Goal: Task Accomplishment & Management: Manage account settings

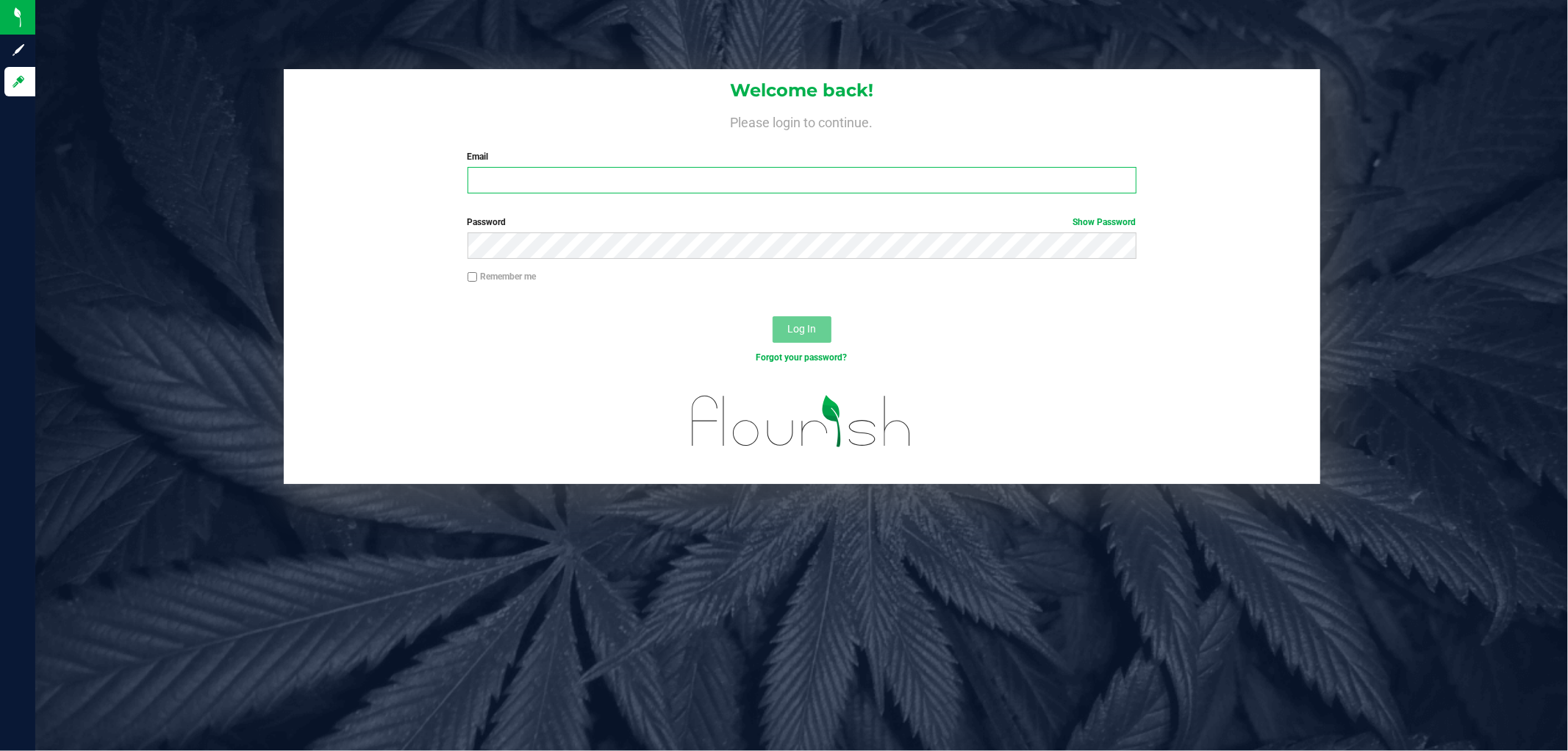
click at [647, 191] on input "Email" at bounding box center [802, 180] width 669 height 26
type input "[EMAIL_ADDRESS][DOMAIN_NAME]"
click at [772, 316] on button "Log In" at bounding box center [802, 329] width 59 height 26
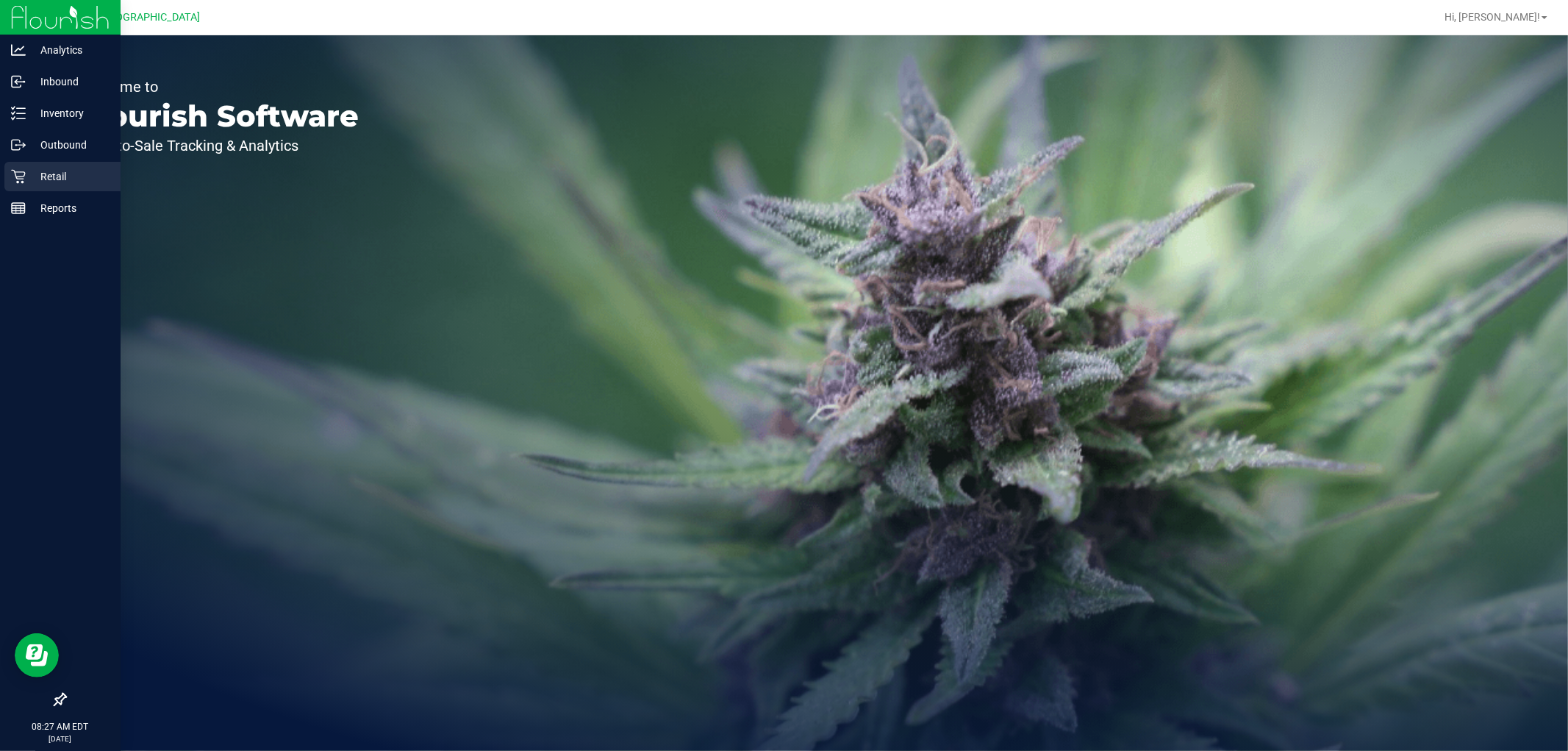
drag, startPoint x: 13, startPoint y: 177, endPoint x: 43, endPoint y: 131, distance: 54.9
click at [14, 177] on icon at bounding box center [18, 176] width 15 height 15
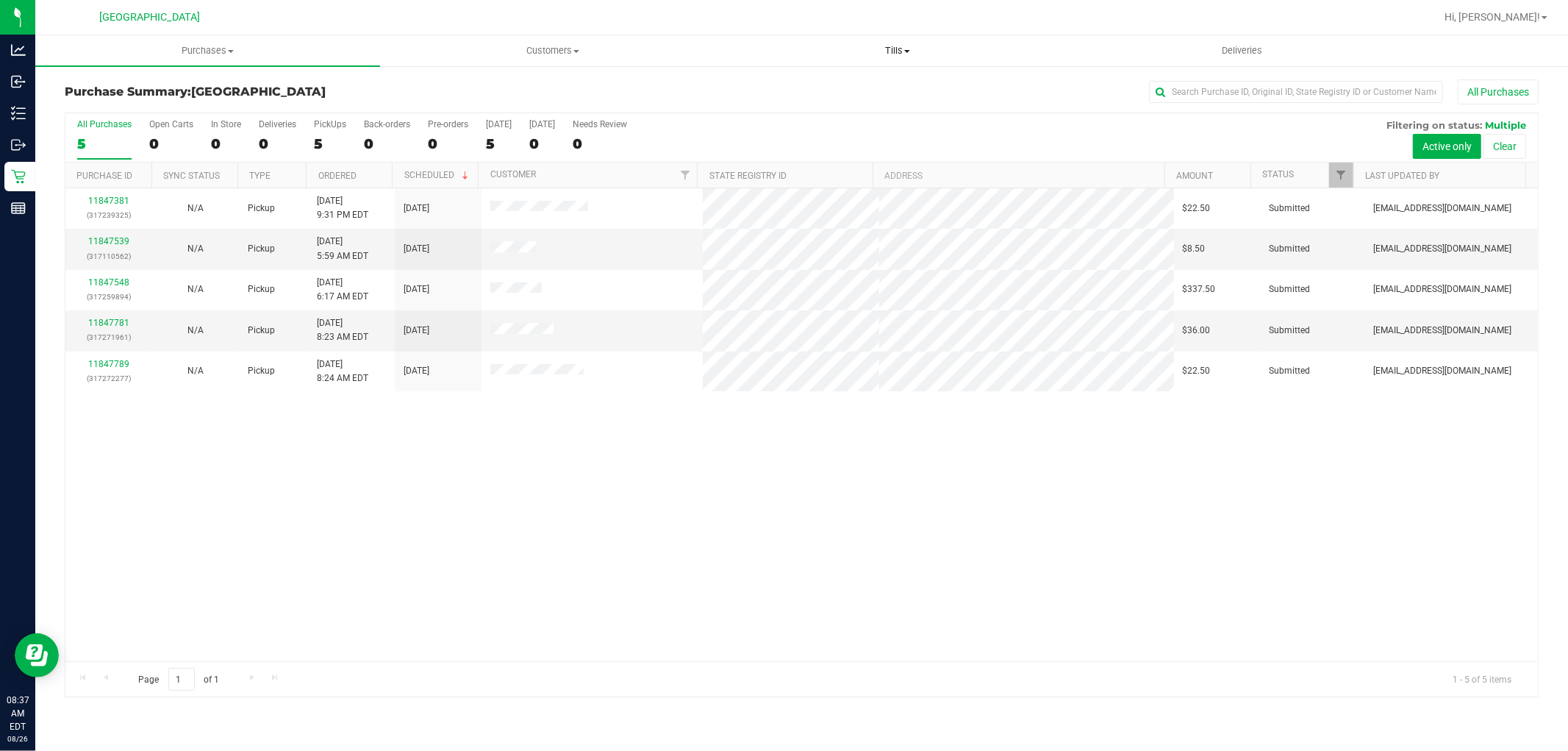
click at [896, 52] on span "Tills" at bounding box center [896, 51] width 343 height 14
click at [773, 82] on span "Manage tills" at bounding box center [773, 88] width 99 height 13
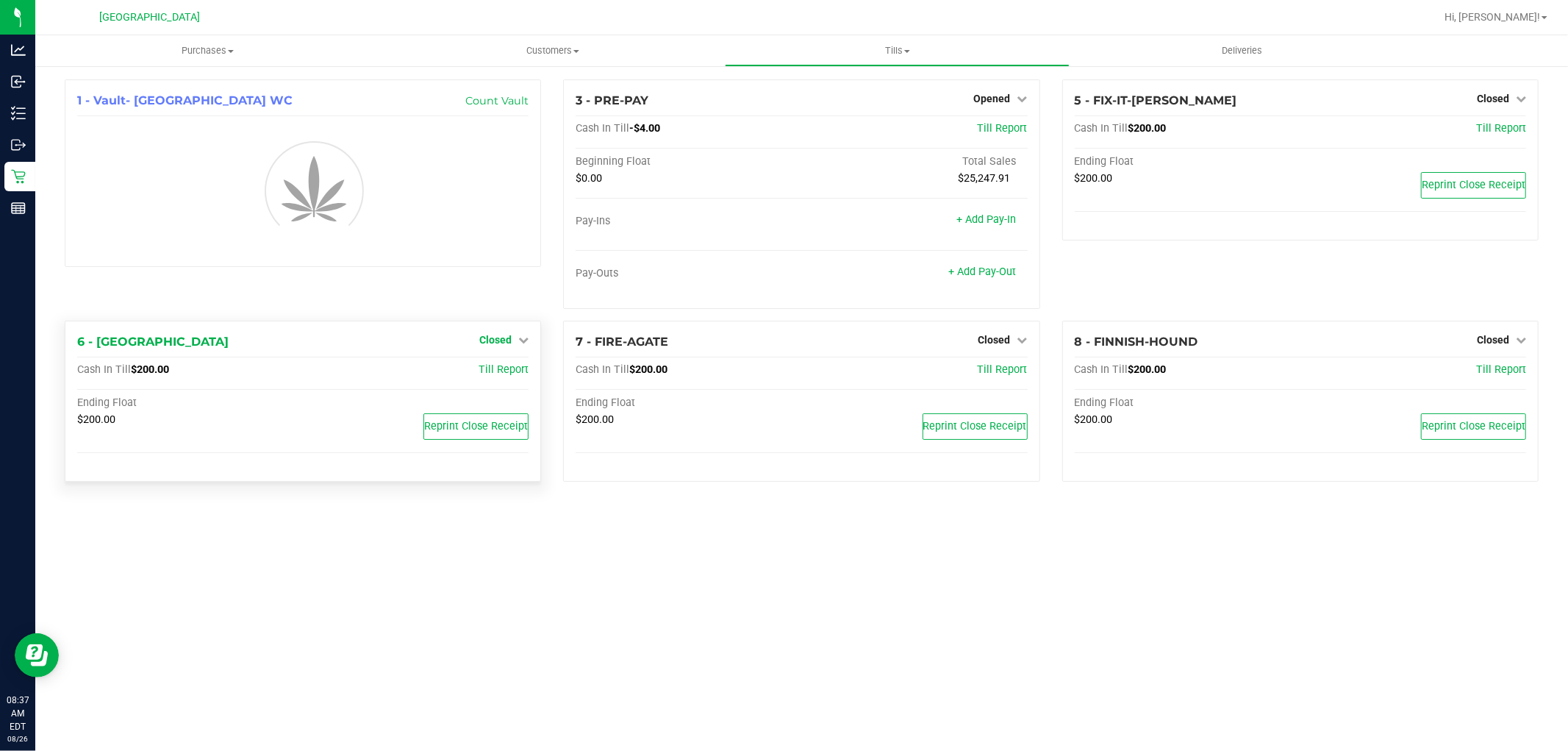
click at [508, 340] on div "6 - FITCHBURG Closed Open Till Cash In Till $200.00 Till Report Ending Float $2…" at bounding box center [302, 401] width 476 height 161
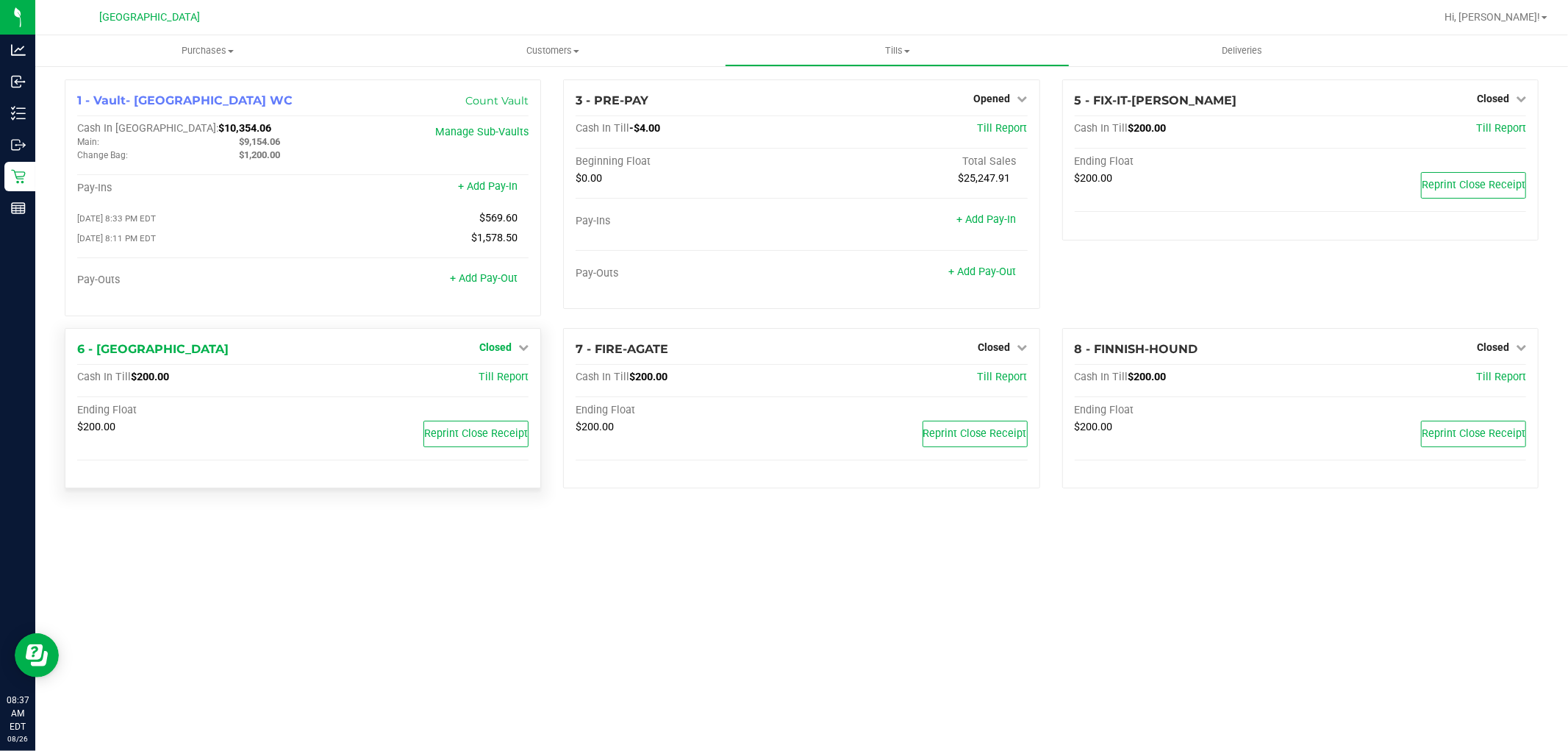
click at [508, 348] on span "Closed" at bounding box center [495, 347] width 32 height 12
click at [497, 383] on link "Open Till" at bounding box center [495, 377] width 39 height 12
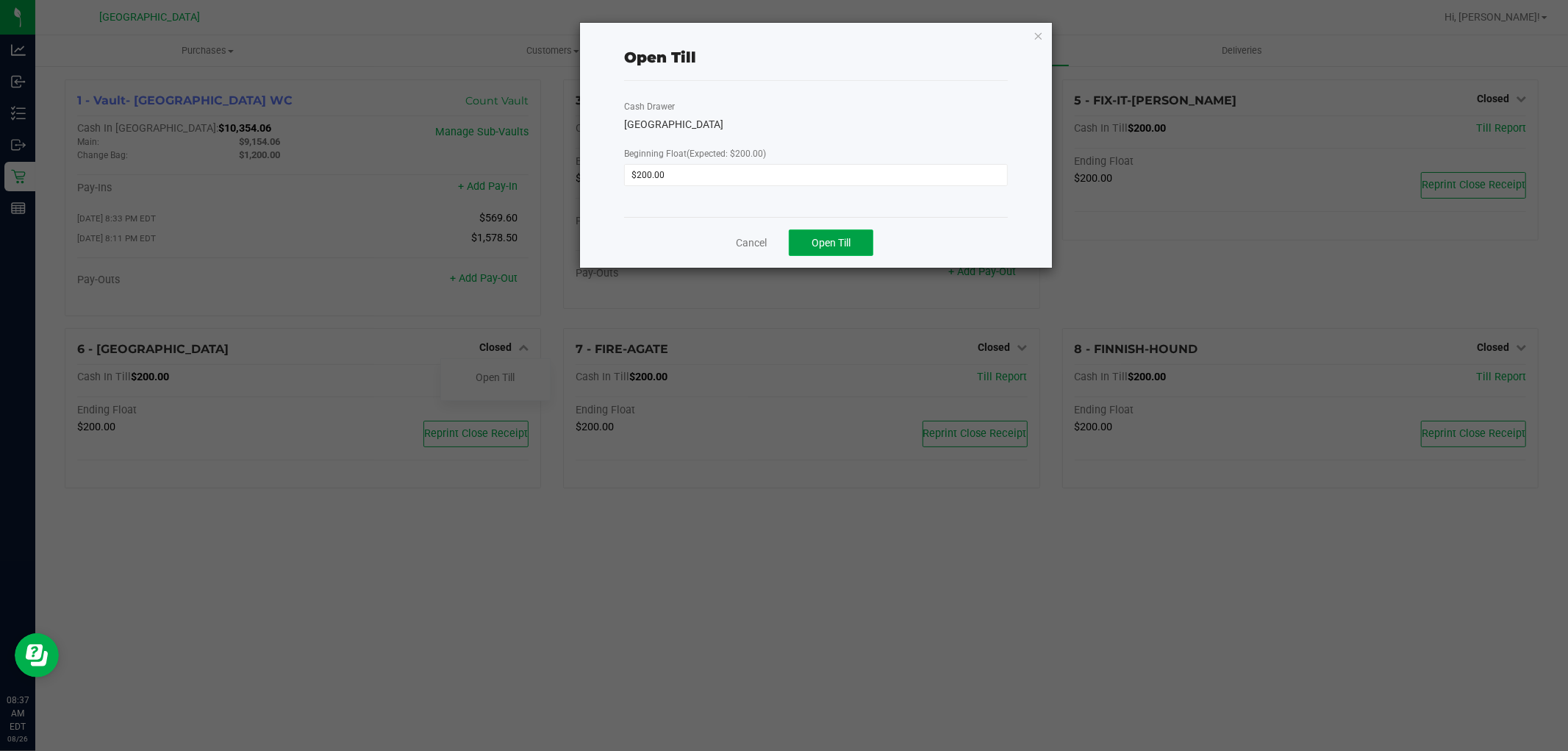
click at [824, 244] on span "Open Till" at bounding box center [831, 243] width 39 height 12
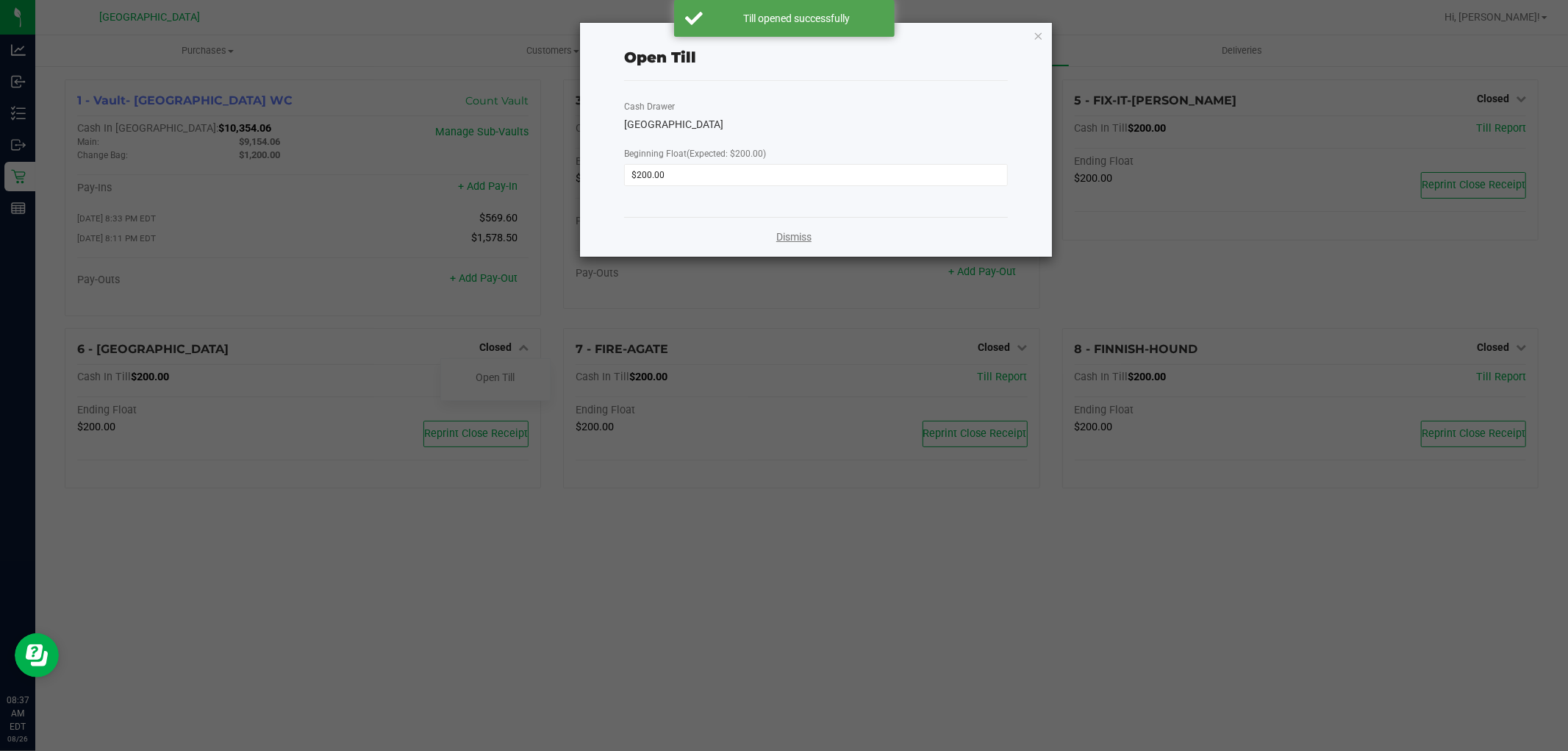
click at [789, 243] on link "Dismiss" at bounding box center [794, 238] width 35 height 16
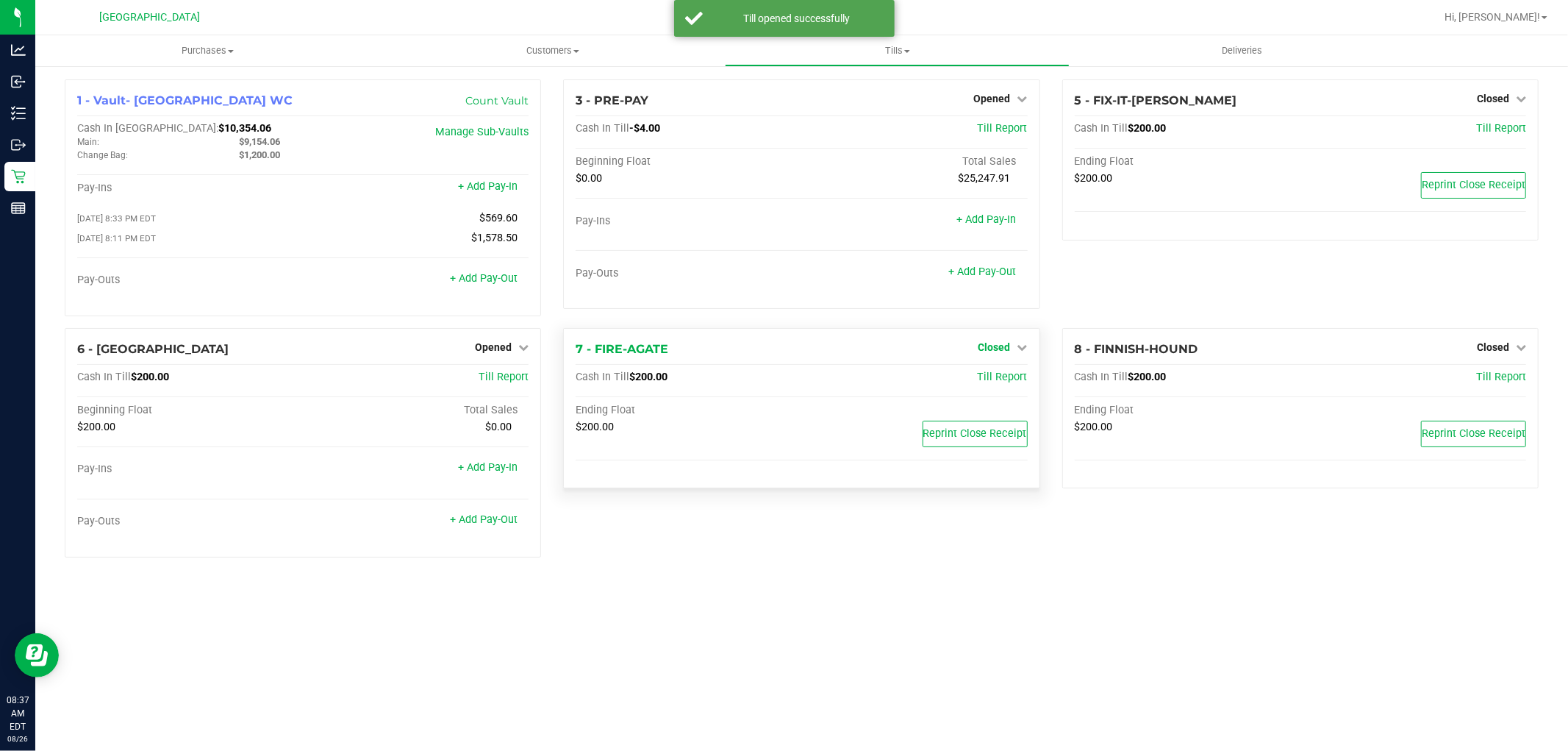
click at [998, 348] on span "Closed" at bounding box center [994, 347] width 32 height 12
click at [987, 378] on link "Open Till" at bounding box center [994, 377] width 39 height 12
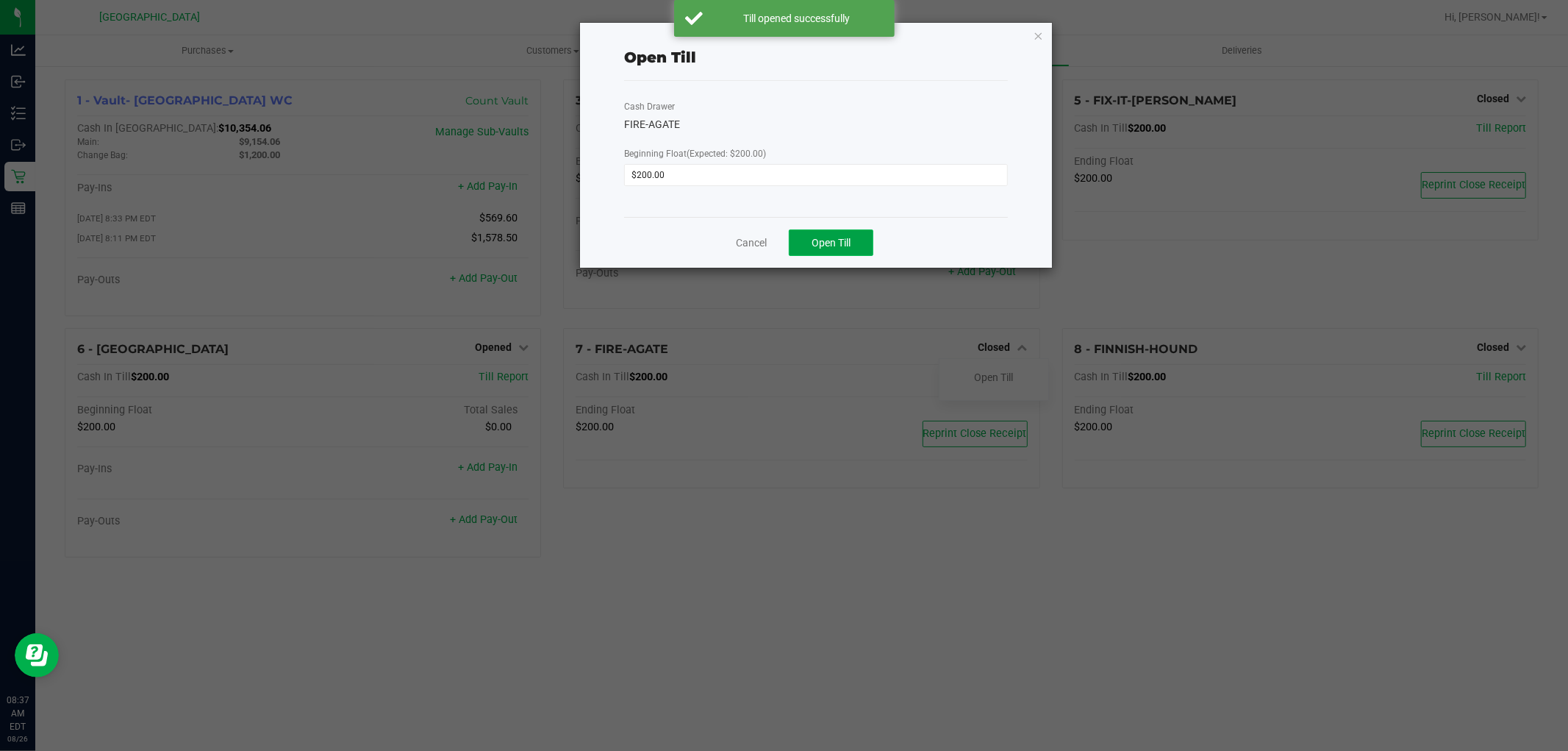
click at [816, 240] on span "Open Till" at bounding box center [831, 243] width 39 height 12
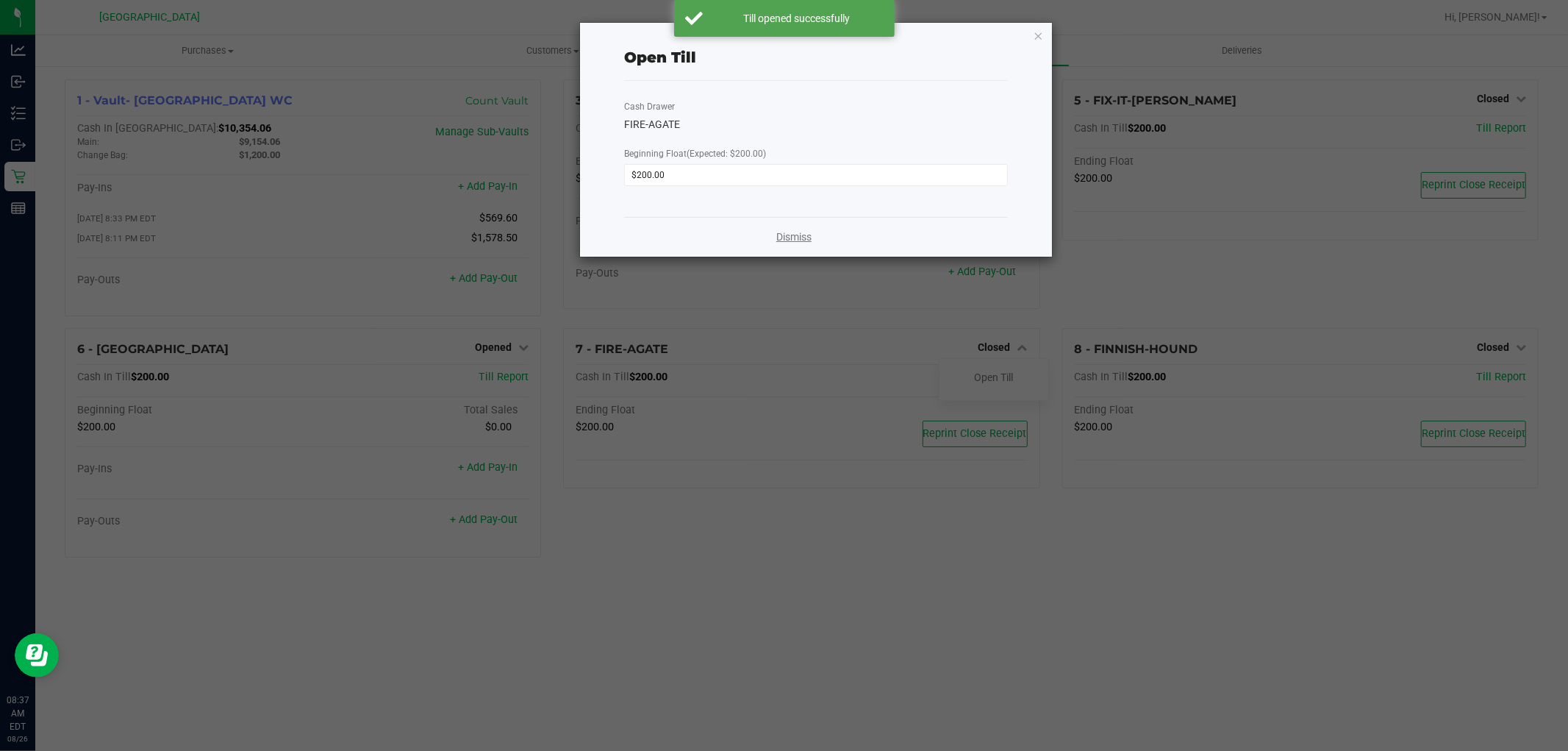
click at [783, 242] on link "Dismiss" at bounding box center [794, 238] width 35 height 16
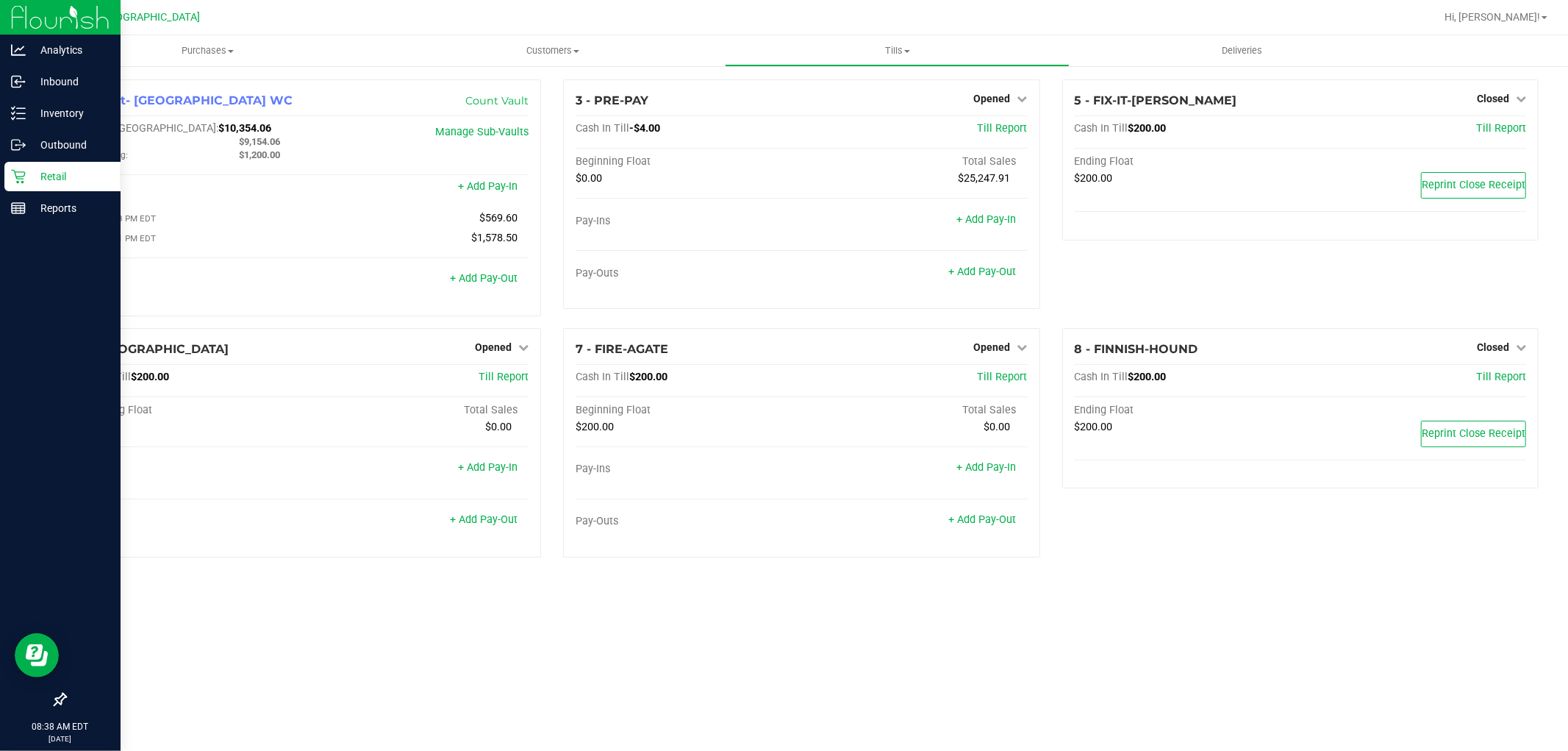
click at [28, 178] on p "Retail" at bounding box center [69, 176] width 88 height 18
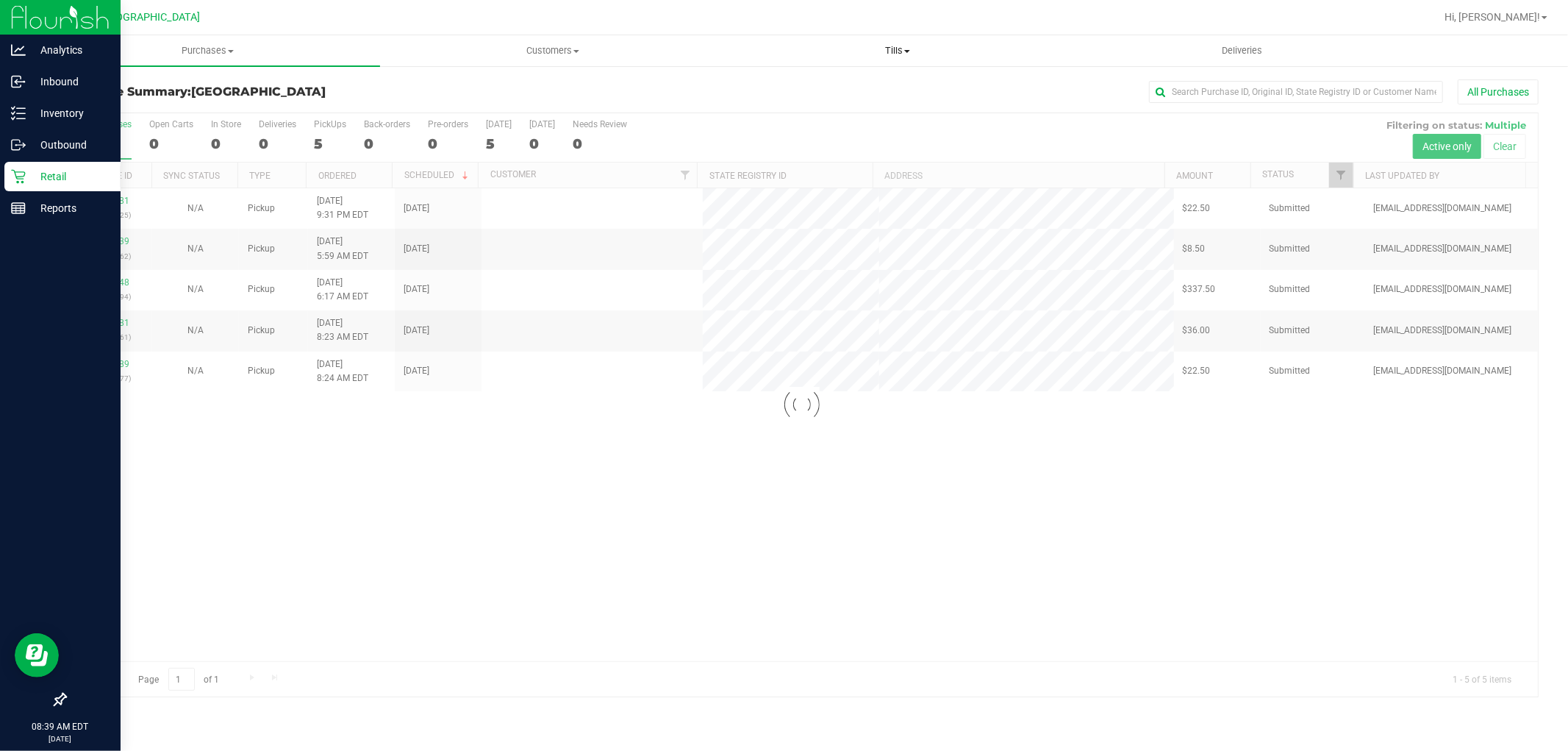
click at [900, 52] on span "Tills" at bounding box center [896, 51] width 343 height 14
click at [806, 87] on span "Manage tills" at bounding box center [773, 88] width 99 height 13
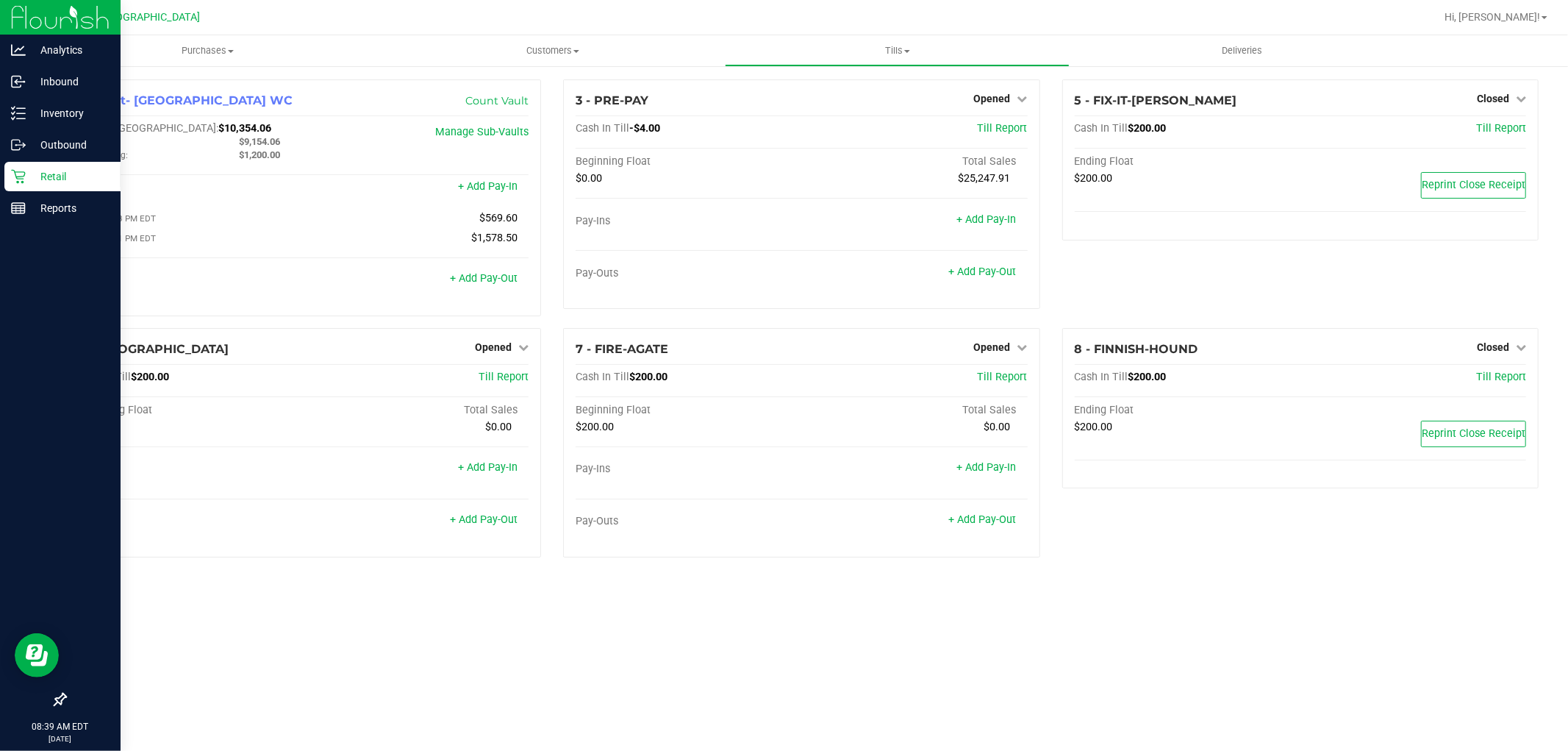
click at [27, 179] on p "Retail" at bounding box center [69, 176] width 88 height 18
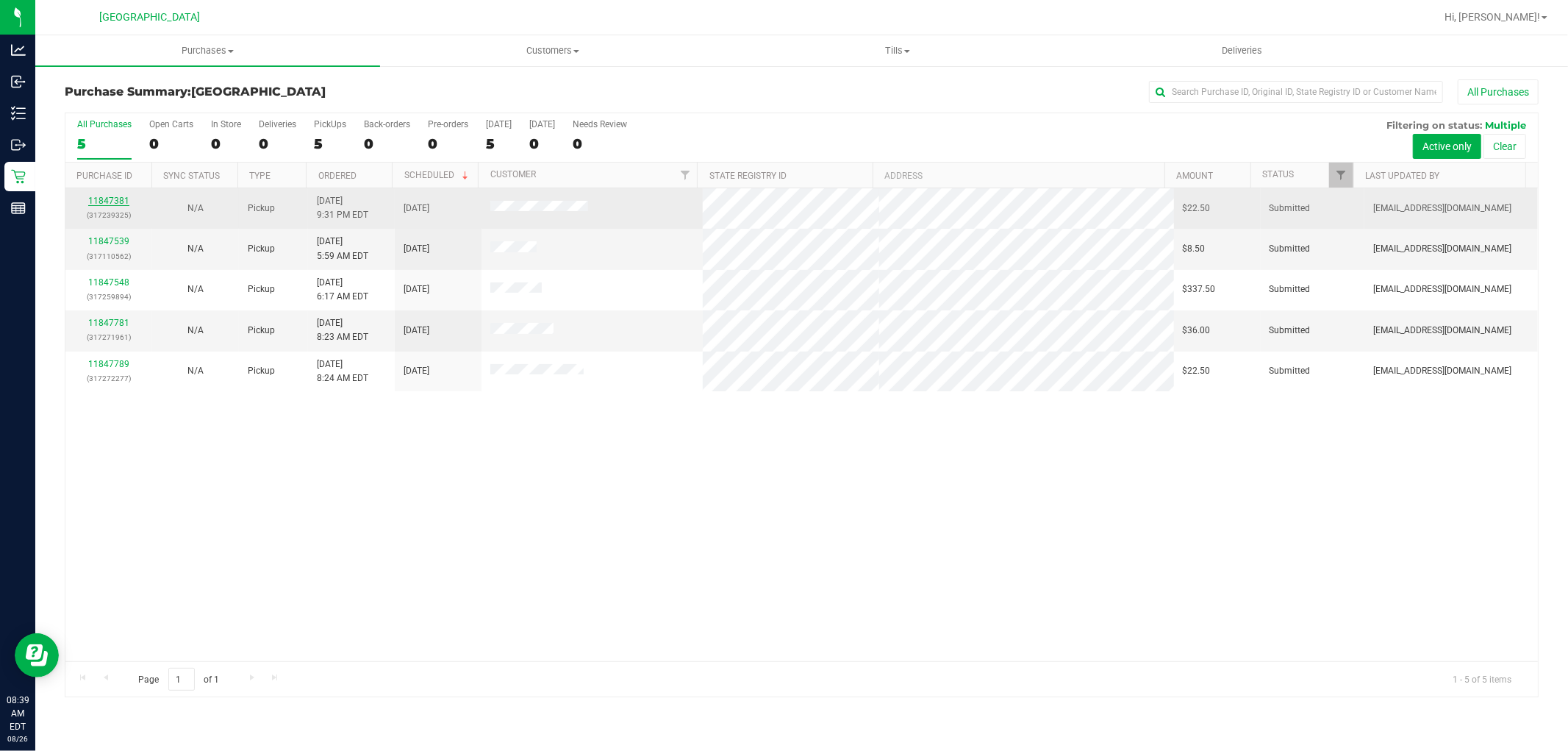
click at [115, 197] on link "11847381" at bounding box center [109, 200] width 41 height 11
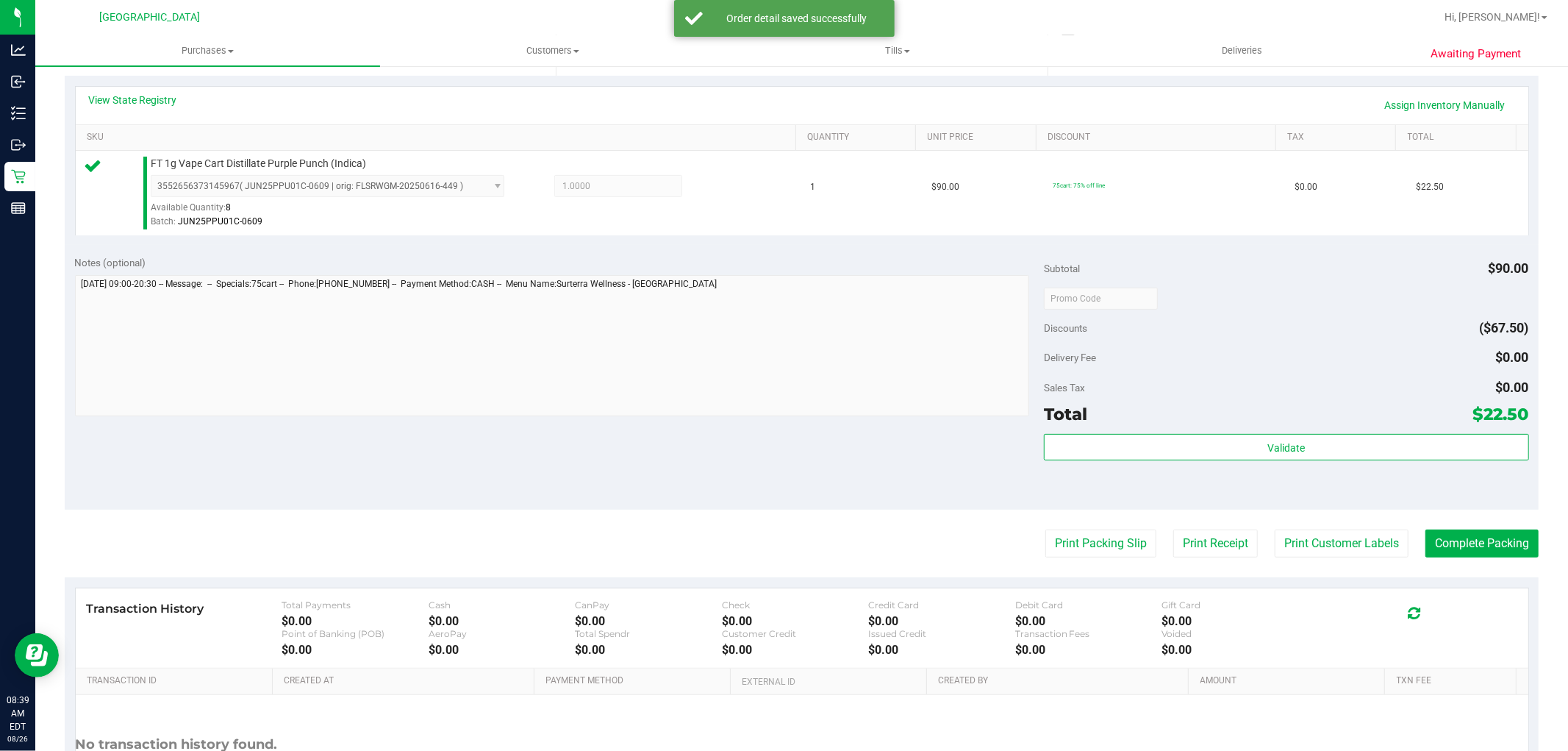
scroll to position [327, 0]
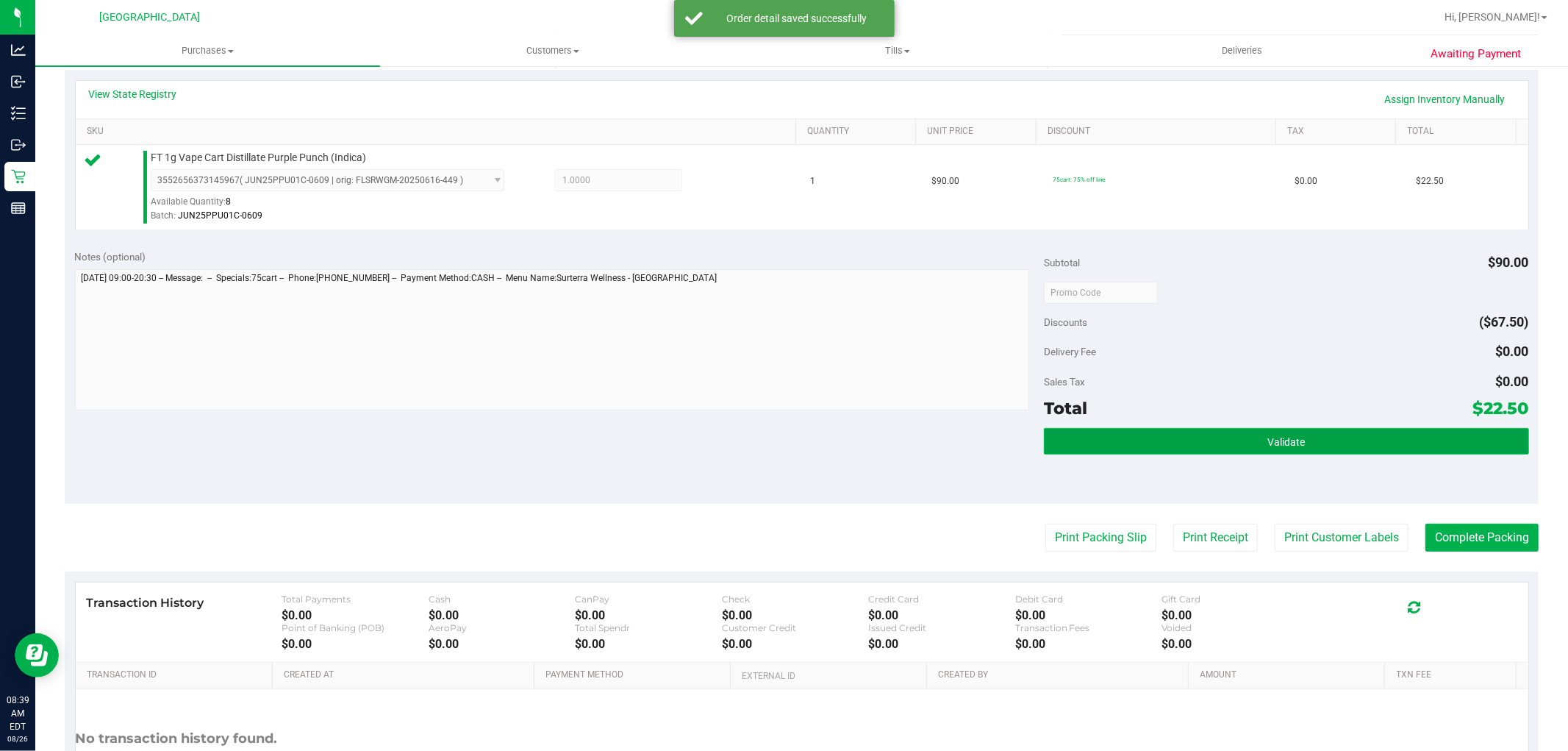
click at [1222, 434] on button "Validate" at bounding box center [1285, 441] width 484 height 26
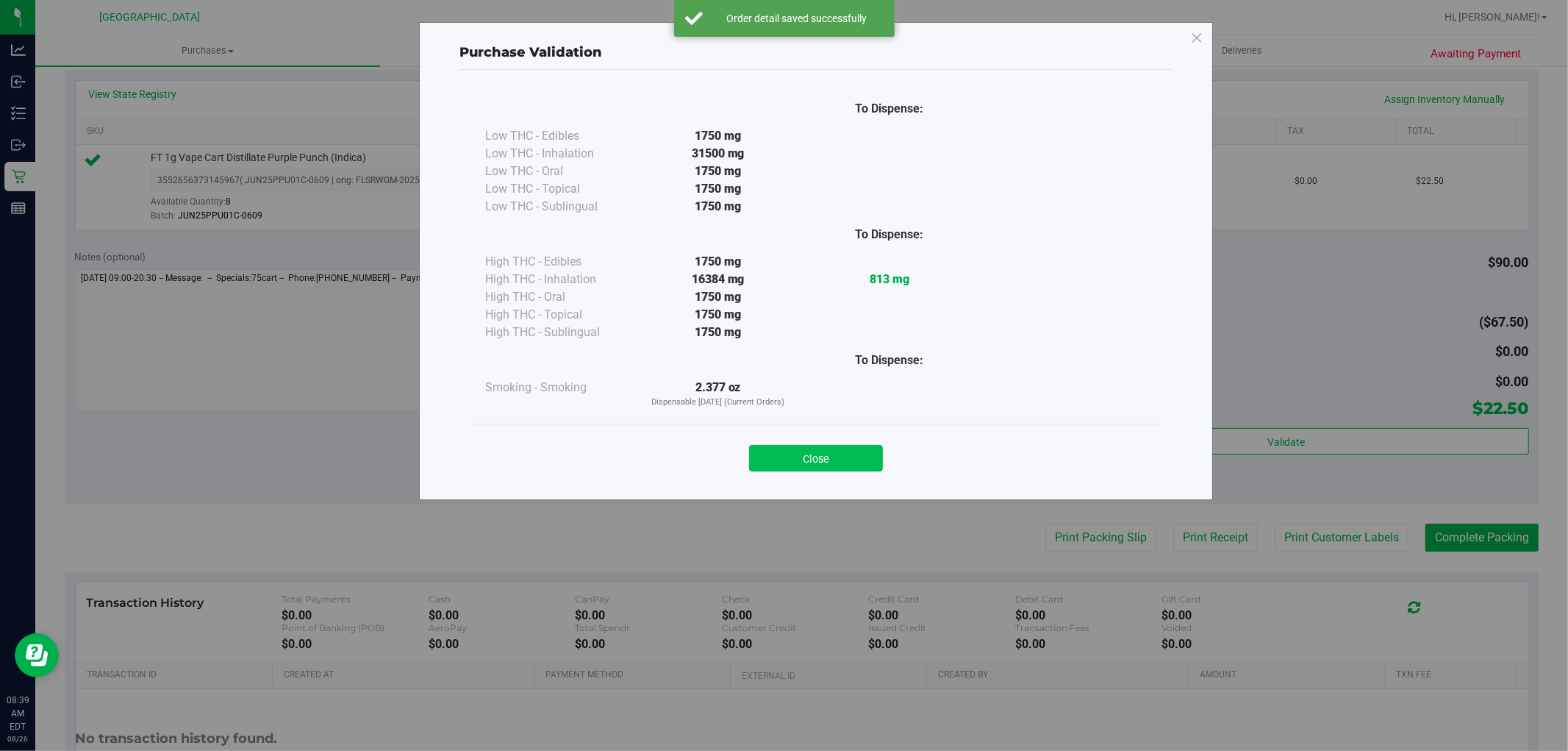
click at [792, 446] on button "Close" at bounding box center [815, 458] width 134 height 26
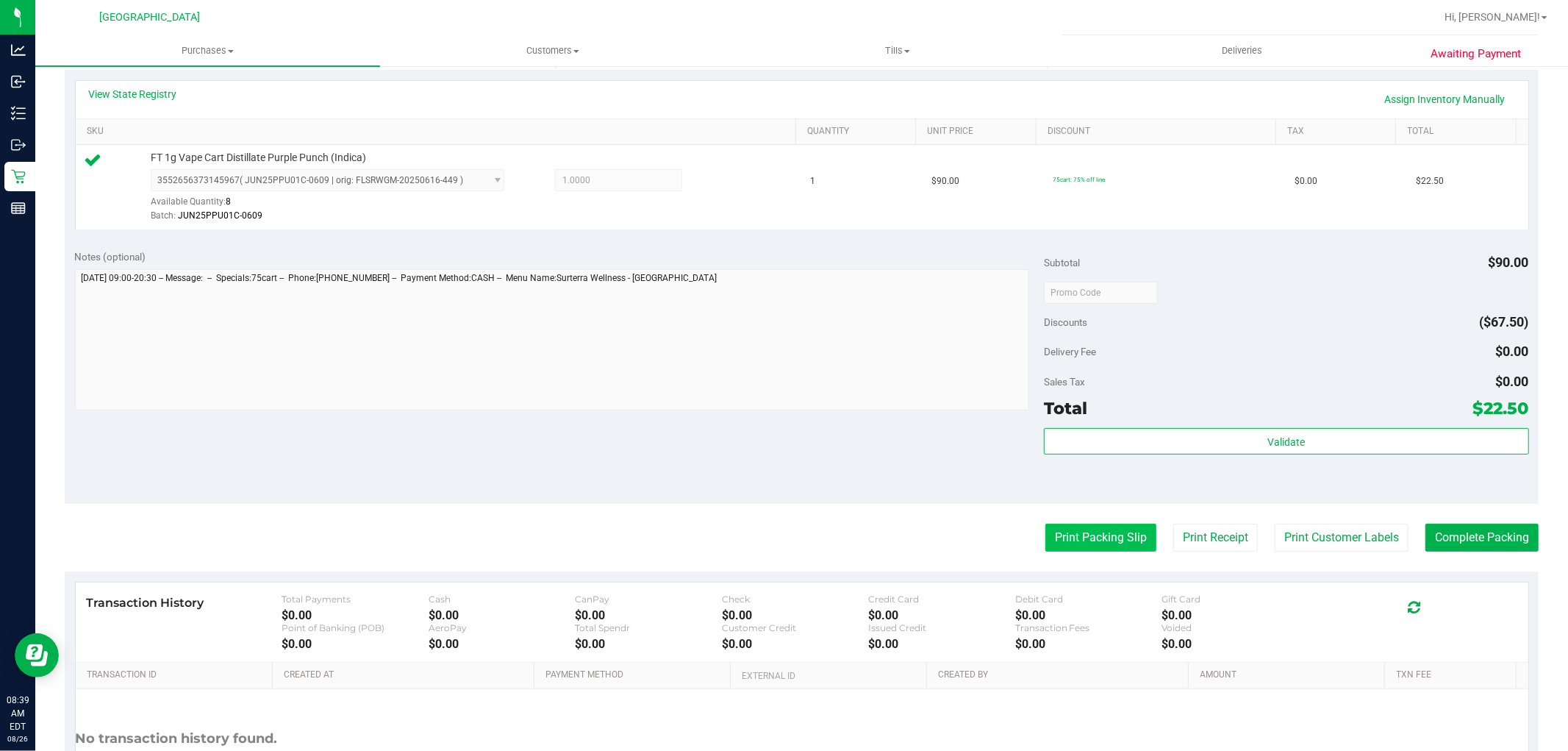
click at [1053, 534] on button "Print Packing Slip" at bounding box center [1101, 537] width 111 height 28
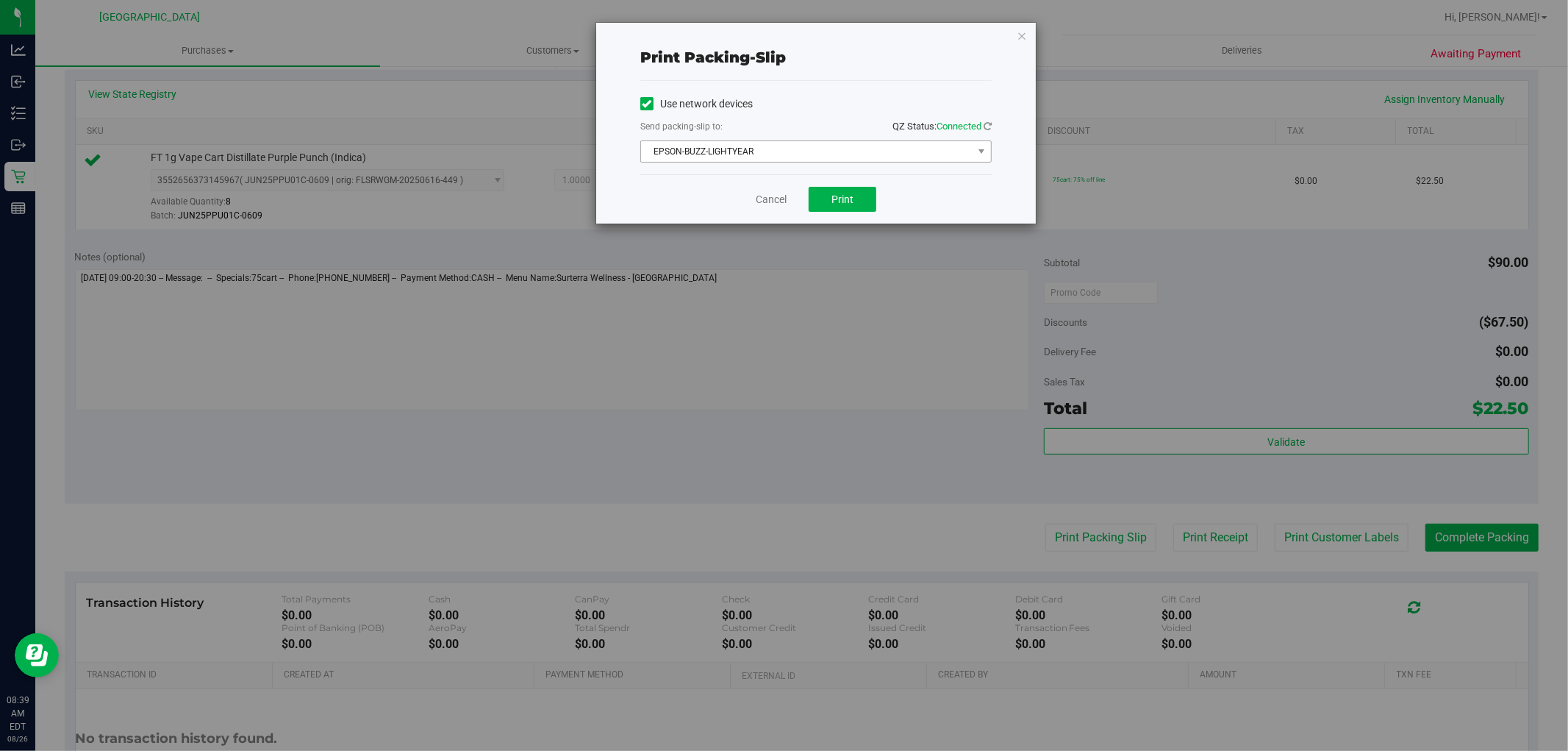
click at [745, 143] on span "EPSON-BUZZ-LIGHTYEAR" at bounding box center [806, 151] width 331 height 21
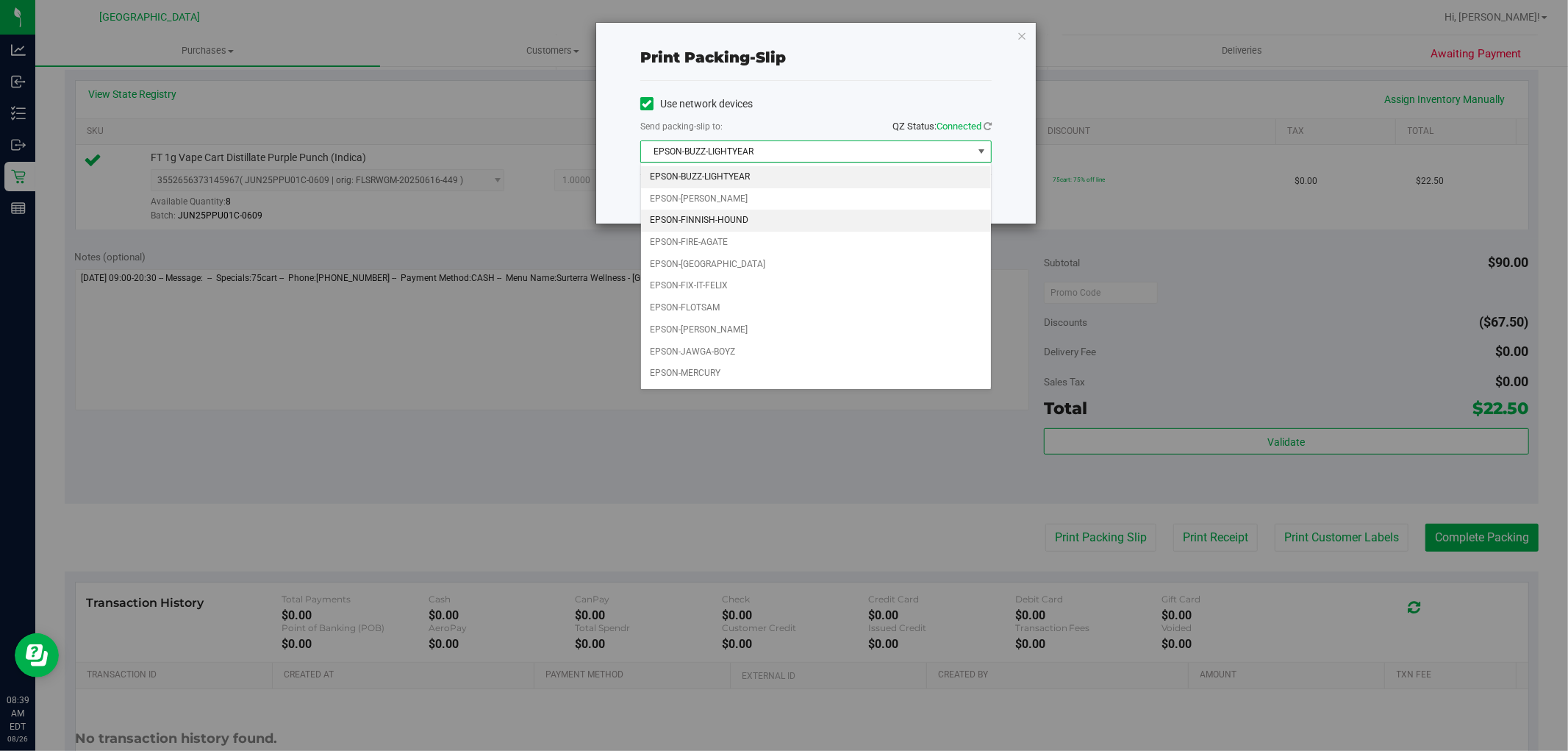
click at [709, 217] on li "EPSON-FINNISH-HOUND" at bounding box center [816, 220] width 350 height 22
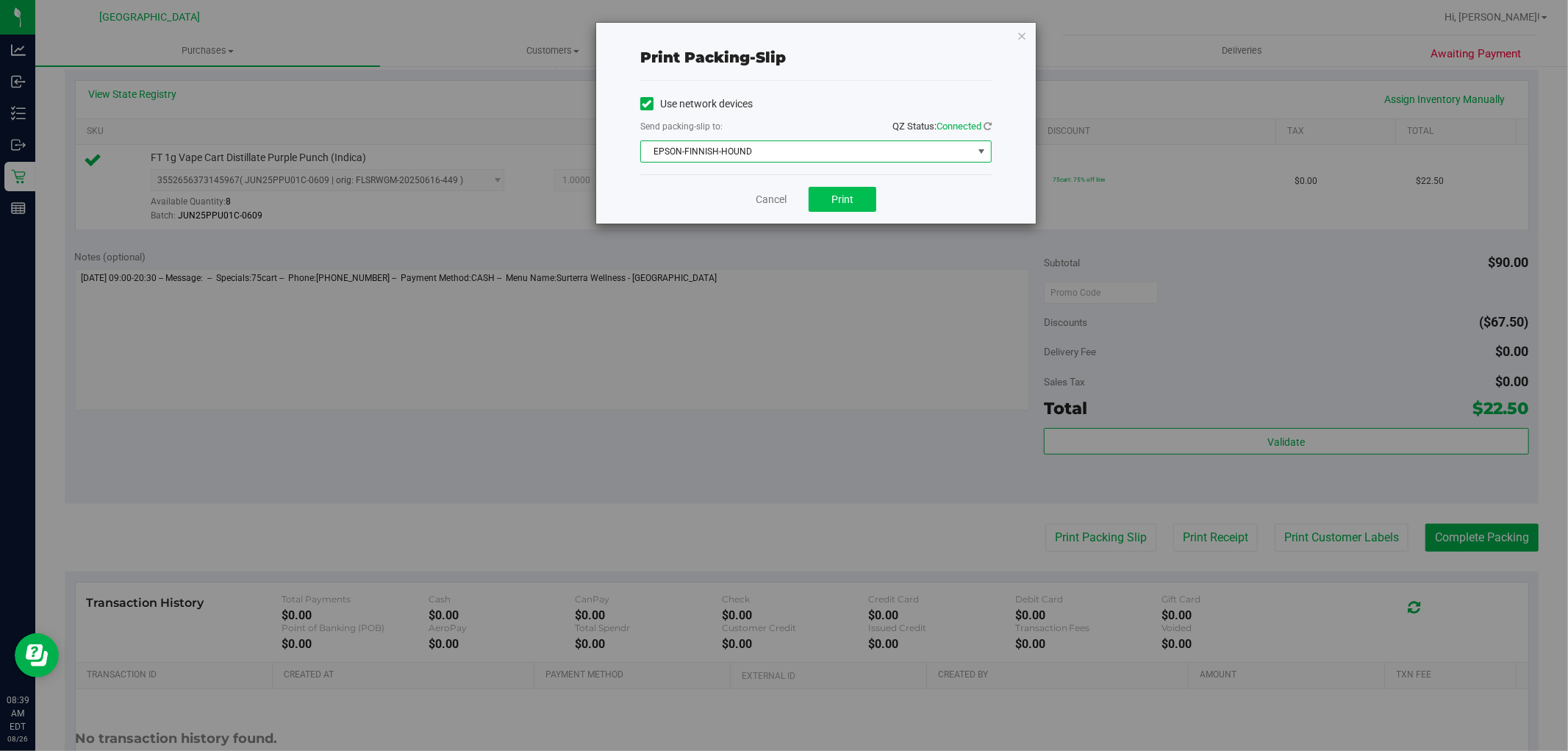
click at [842, 197] on span "Print" at bounding box center [842, 199] width 22 height 12
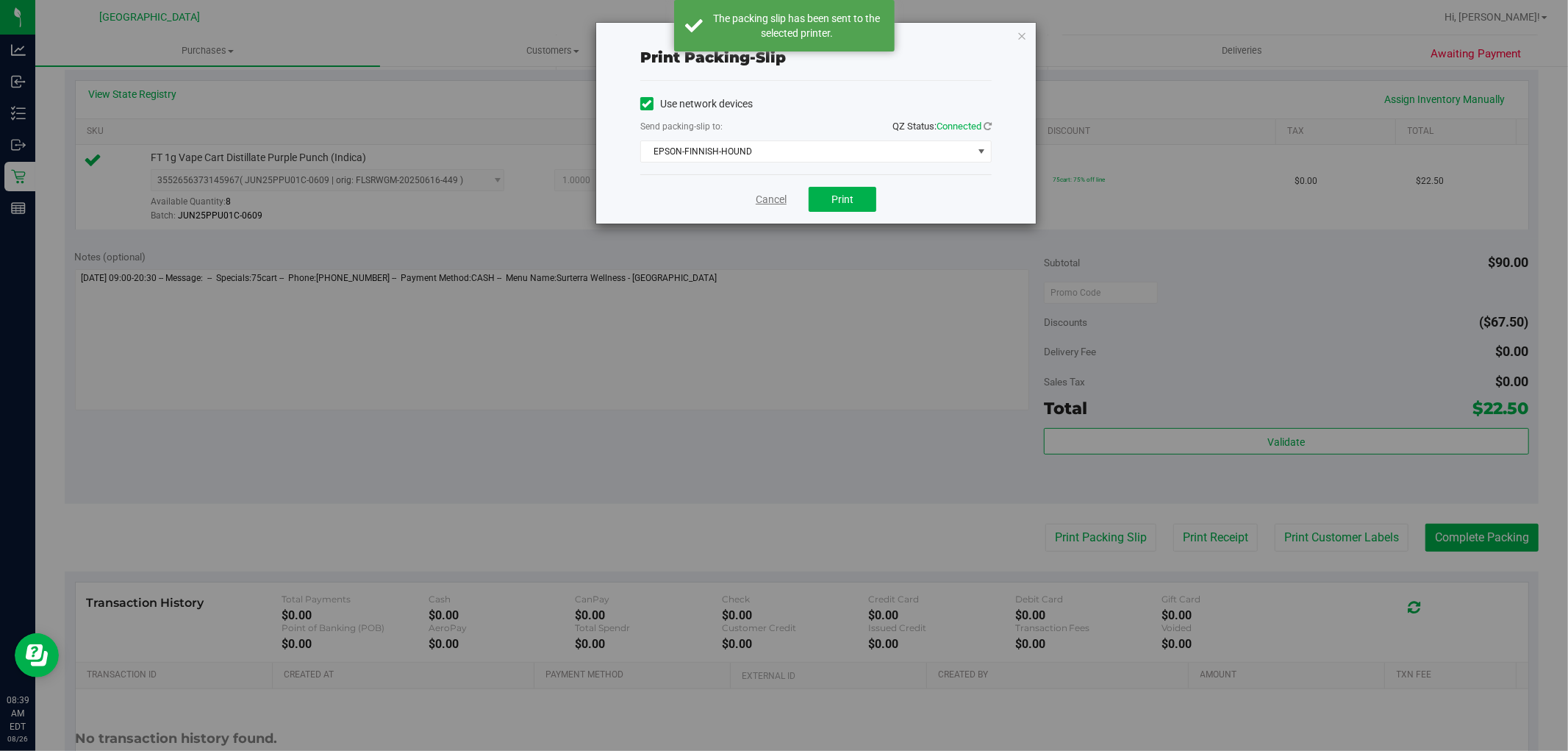
click at [780, 199] on link "Cancel" at bounding box center [771, 199] width 31 height 16
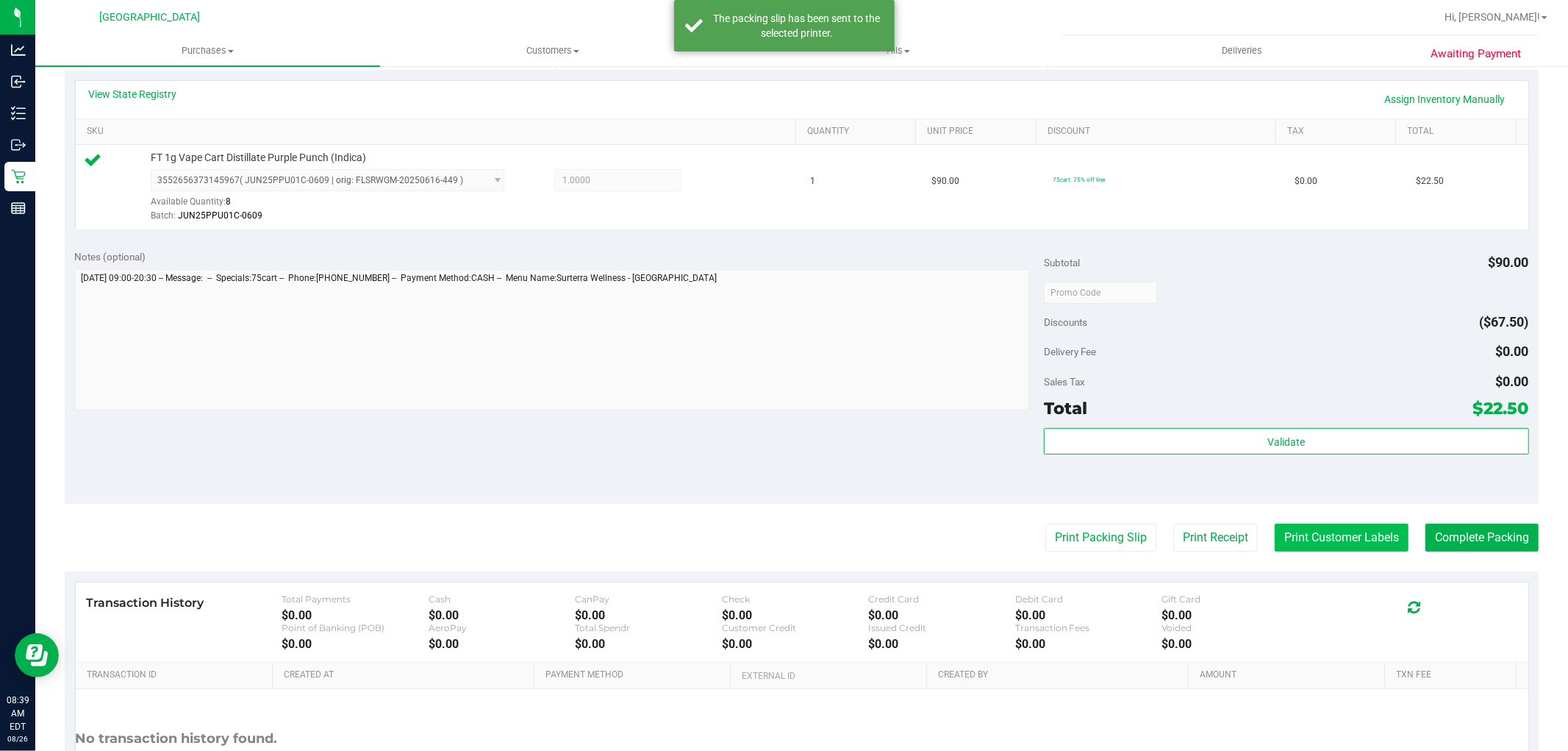
click at [1309, 541] on button "Print Customer Labels" at bounding box center [1341, 537] width 134 height 28
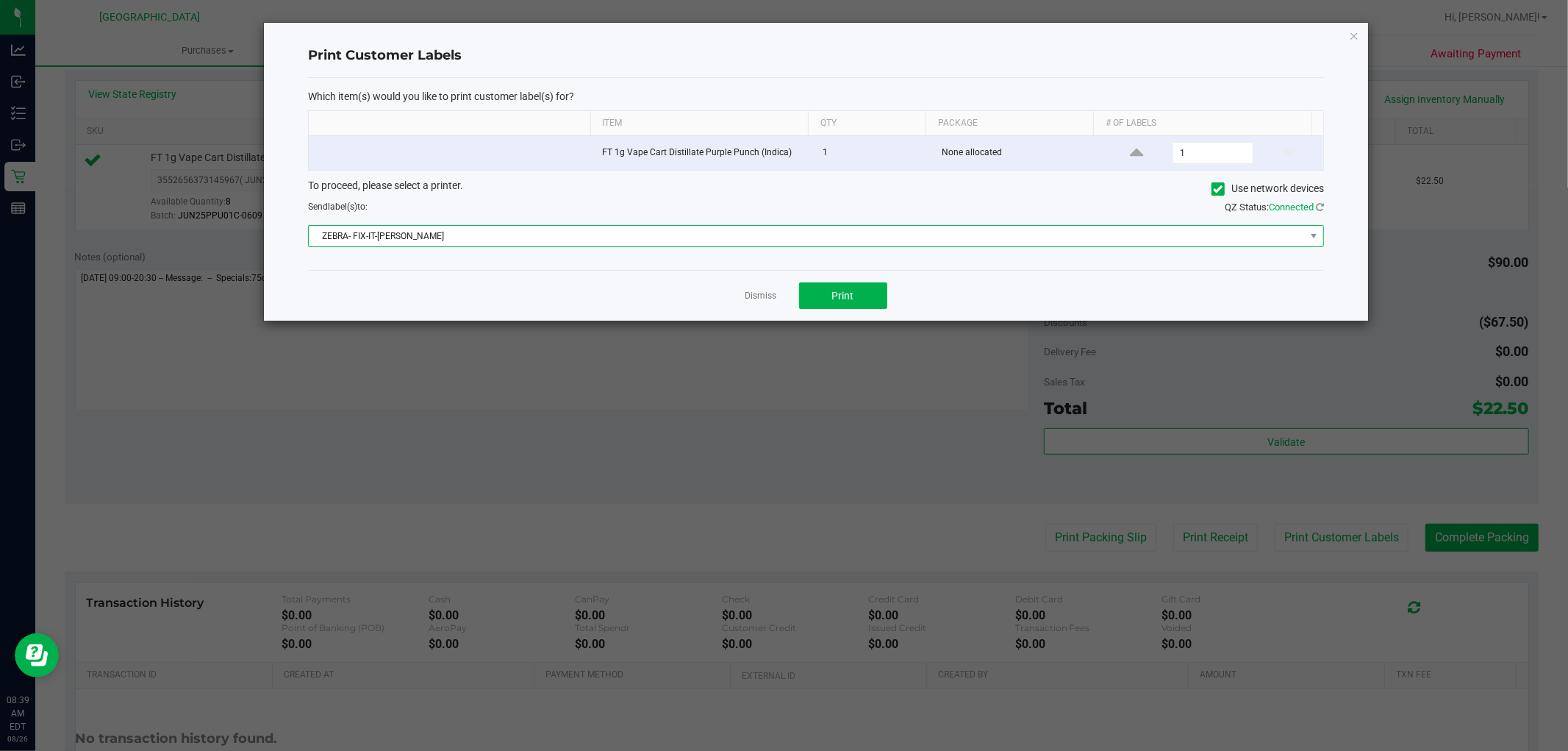
click at [572, 239] on span "ZEBRA- FIX-IT-[PERSON_NAME]" at bounding box center [806, 236] width 996 height 21
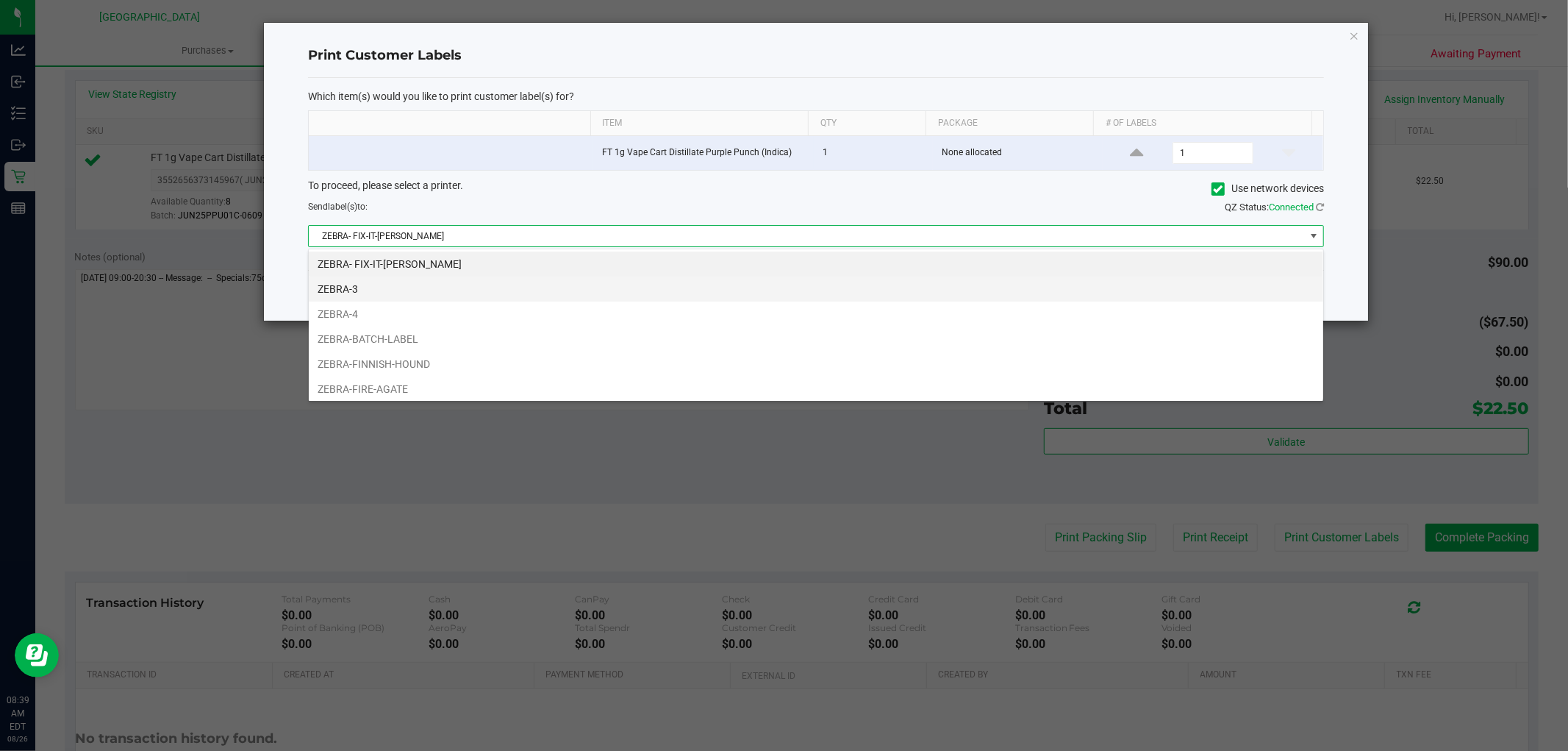
scroll to position [22, 1016]
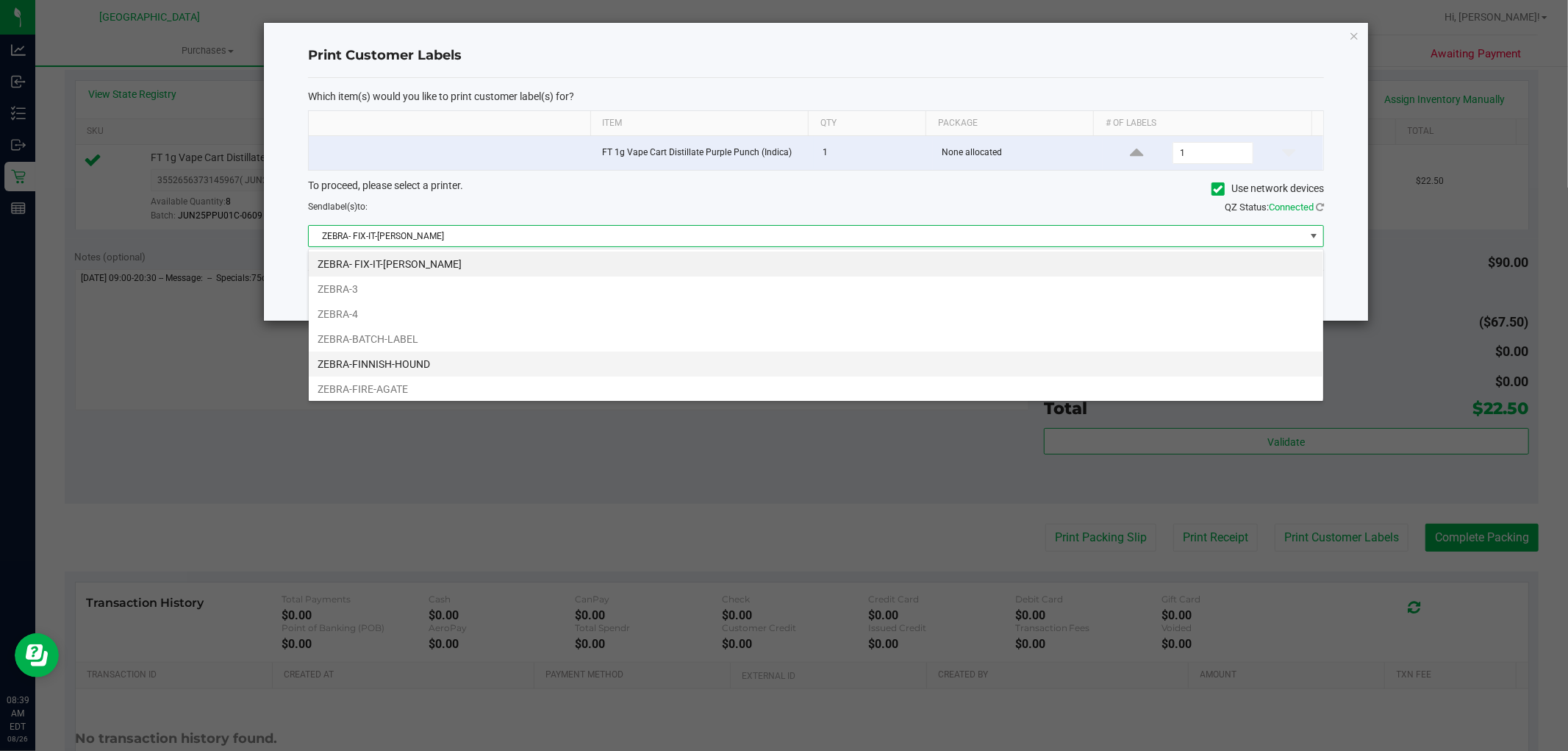
click at [443, 370] on li "ZEBRA-FINNISH-HOUND" at bounding box center [816, 364] width 1015 height 25
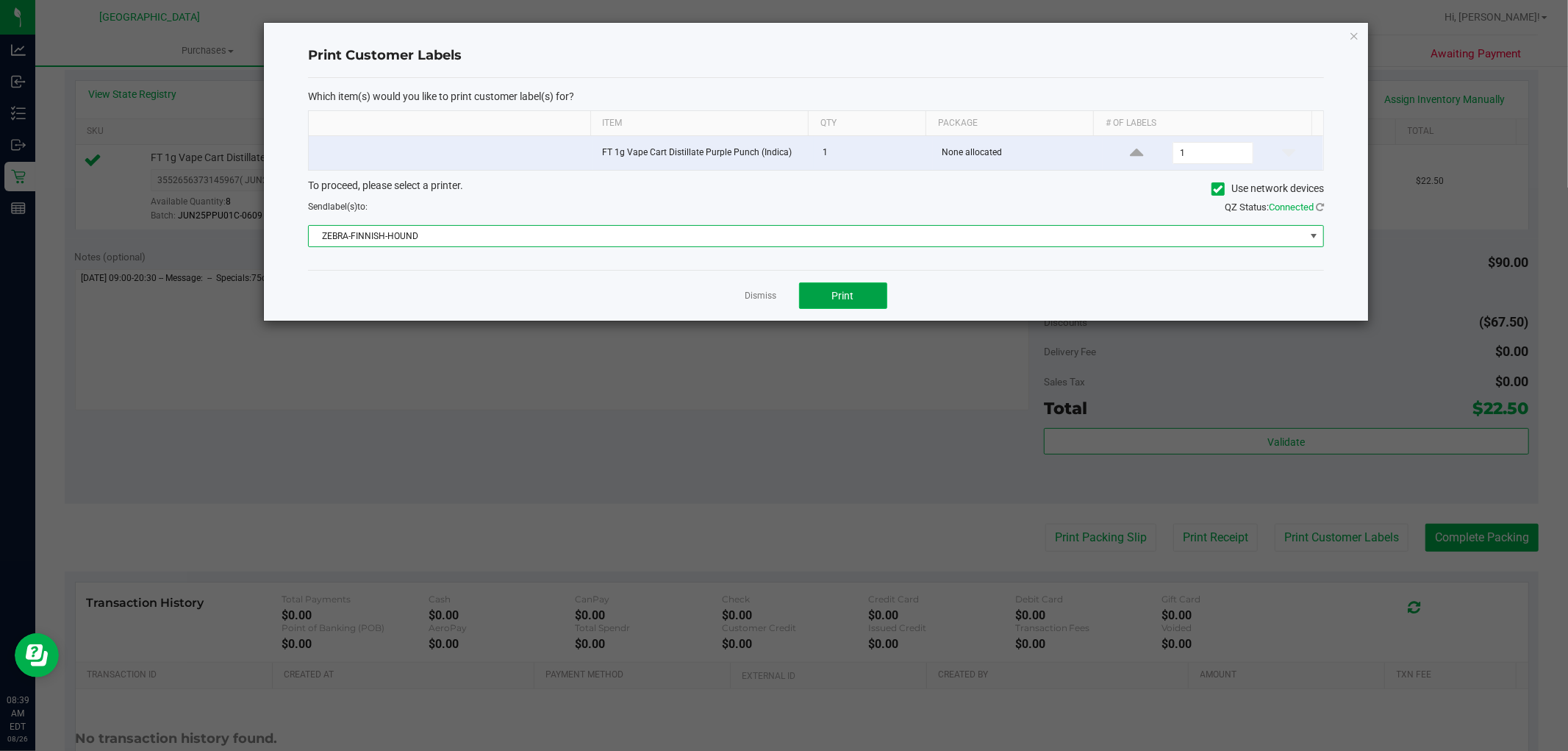
click at [824, 287] on button "Print" at bounding box center [843, 295] width 88 height 26
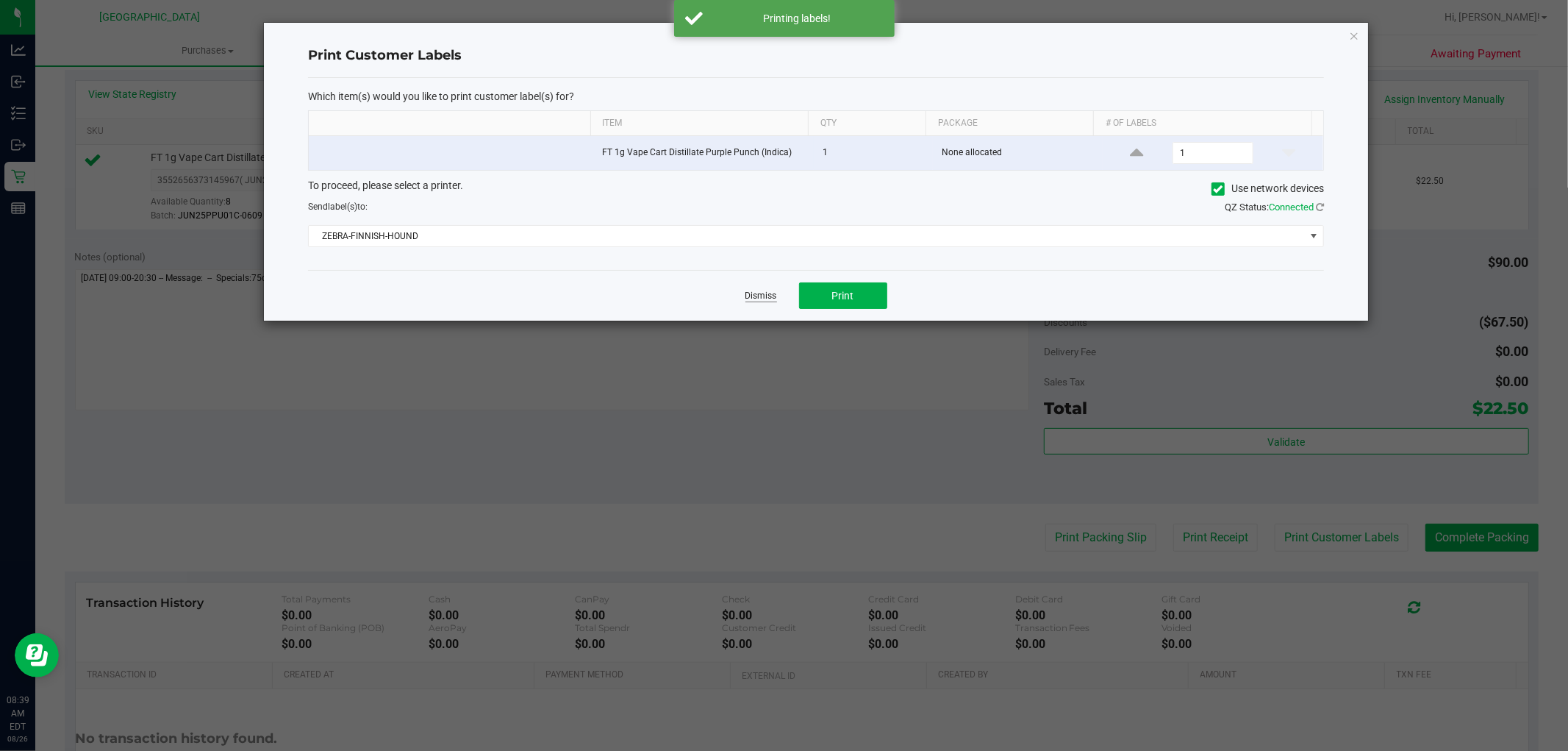
click at [759, 297] on link "Dismiss" at bounding box center [761, 295] width 31 height 13
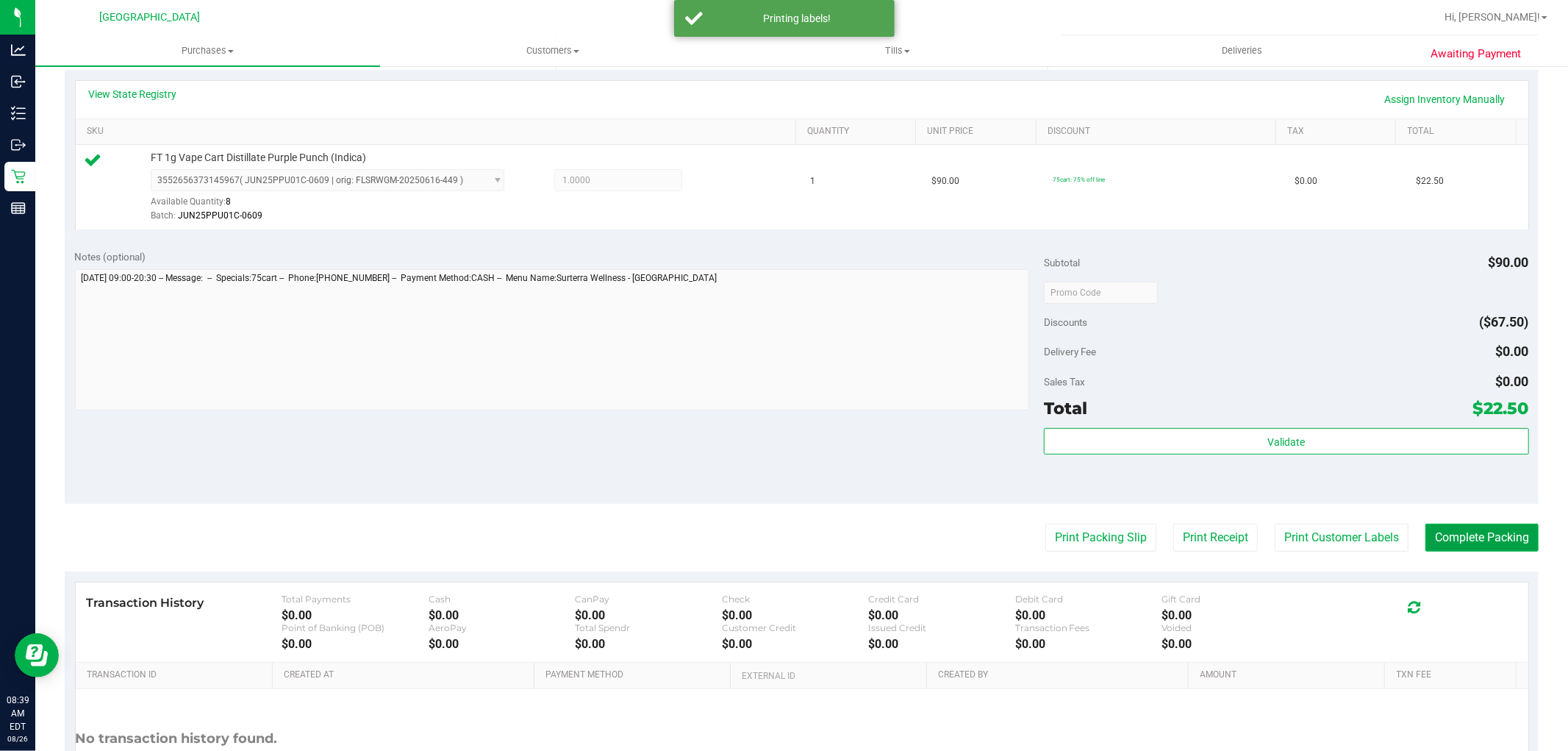
click at [1476, 538] on button "Complete Packing" at bounding box center [1482, 537] width 113 height 28
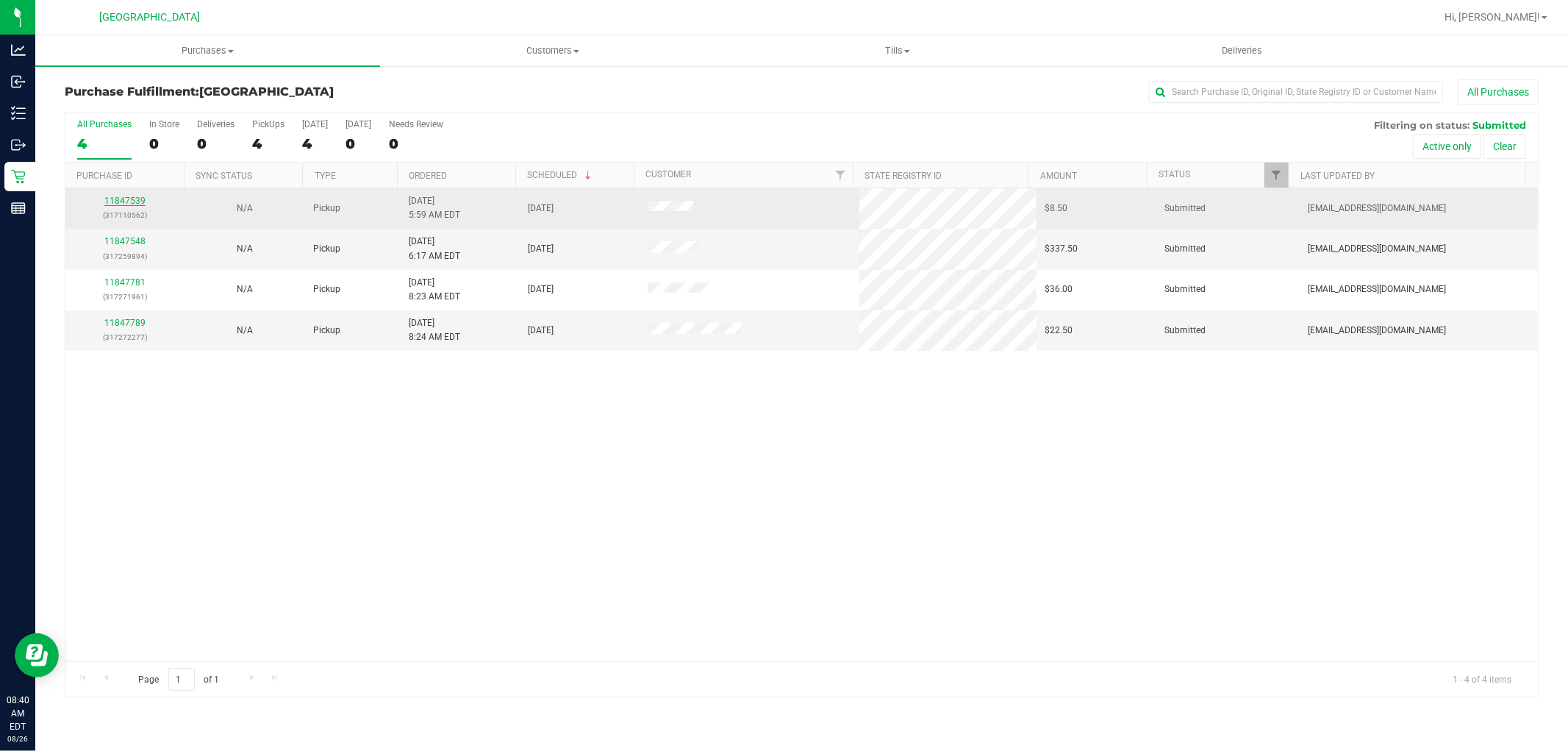
click at [123, 206] on link "11847539" at bounding box center [125, 200] width 41 height 11
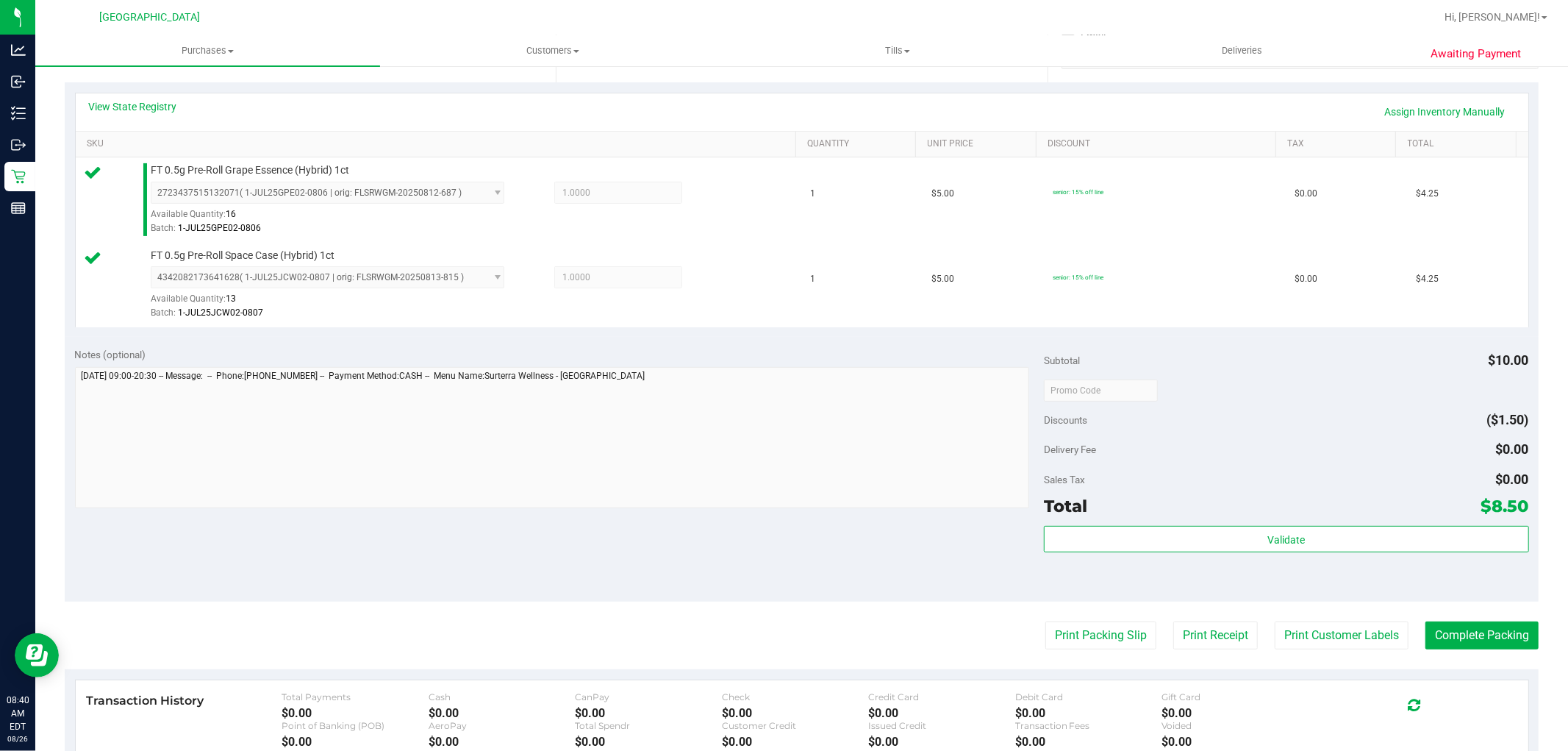
scroll to position [327, 0]
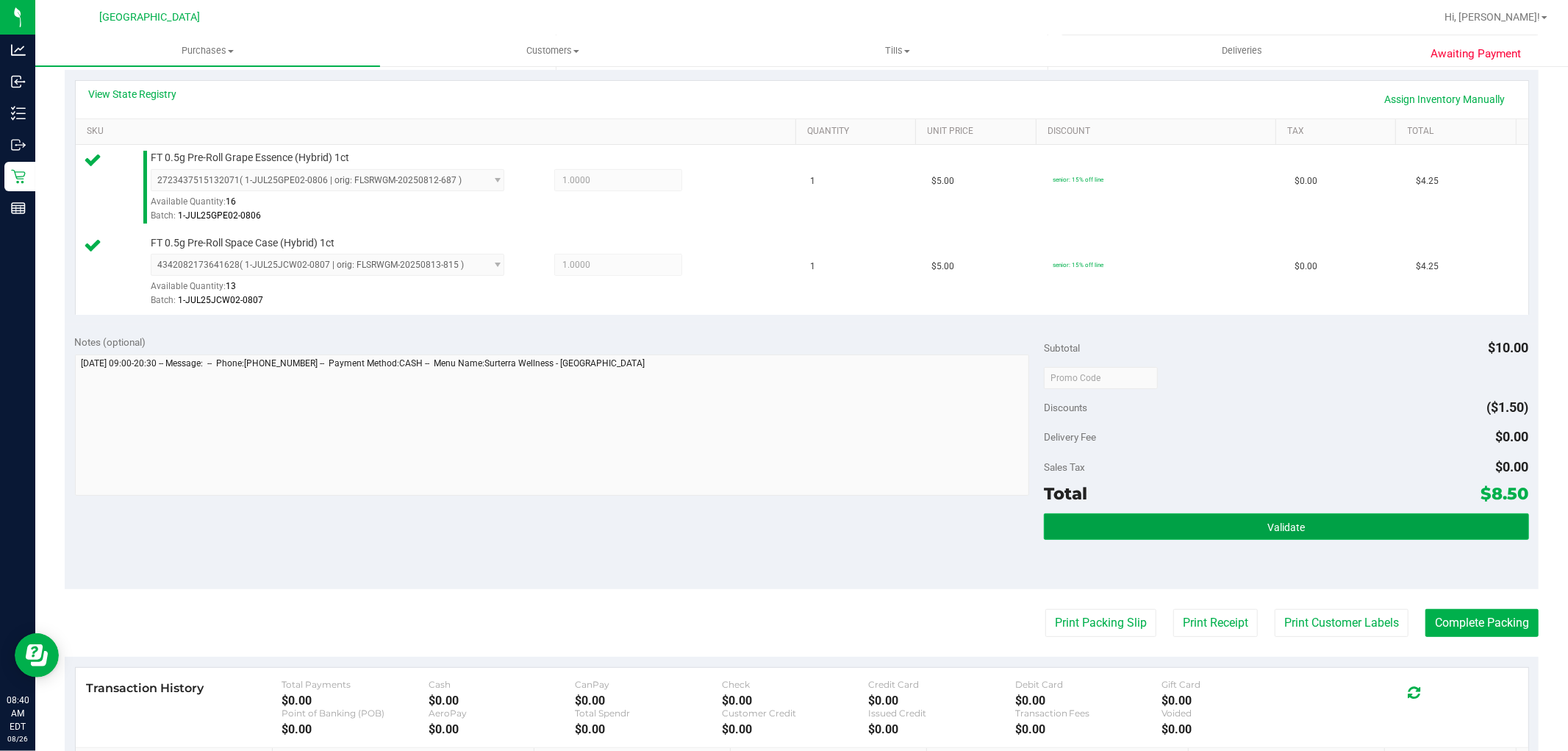
click at [1151, 529] on button "Validate" at bounding box center [1285, 526] width 484 height 26
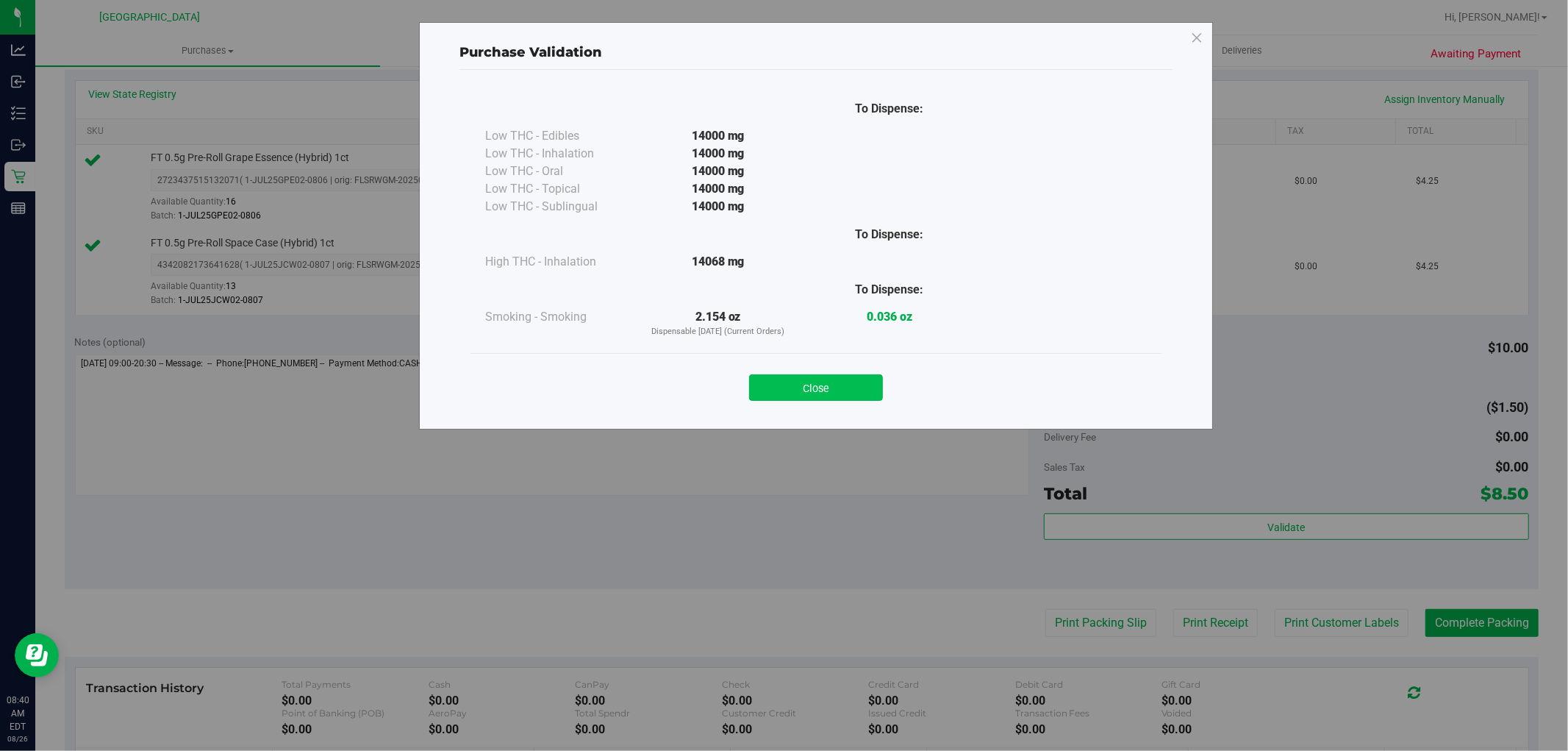
click at [851, 387] on button "Close" at bounding box center [815, 387] width 134 height 26
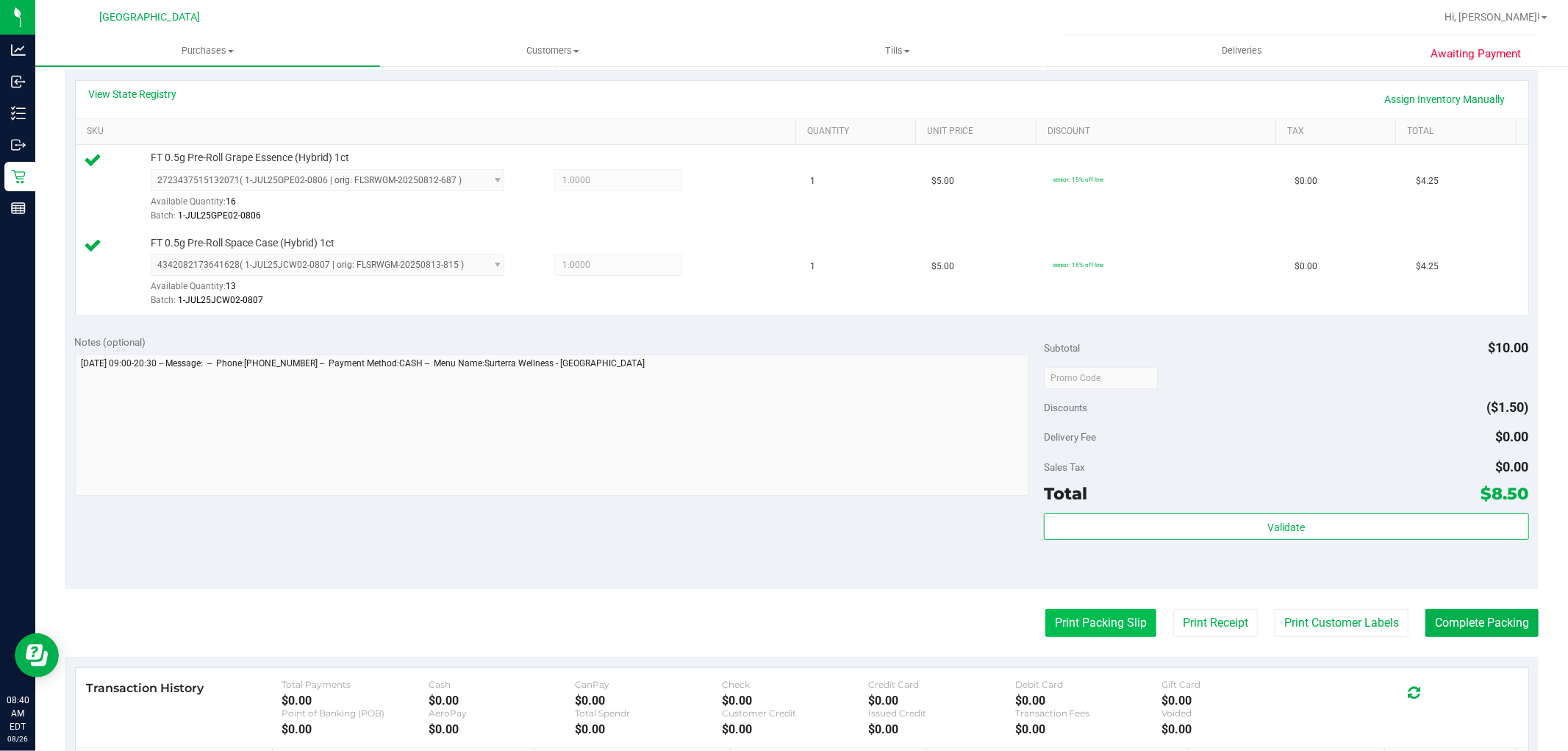
click at [1052, 628] on button "Print Packing Slip" at bounding box center [1101, 623] width 111 height 28
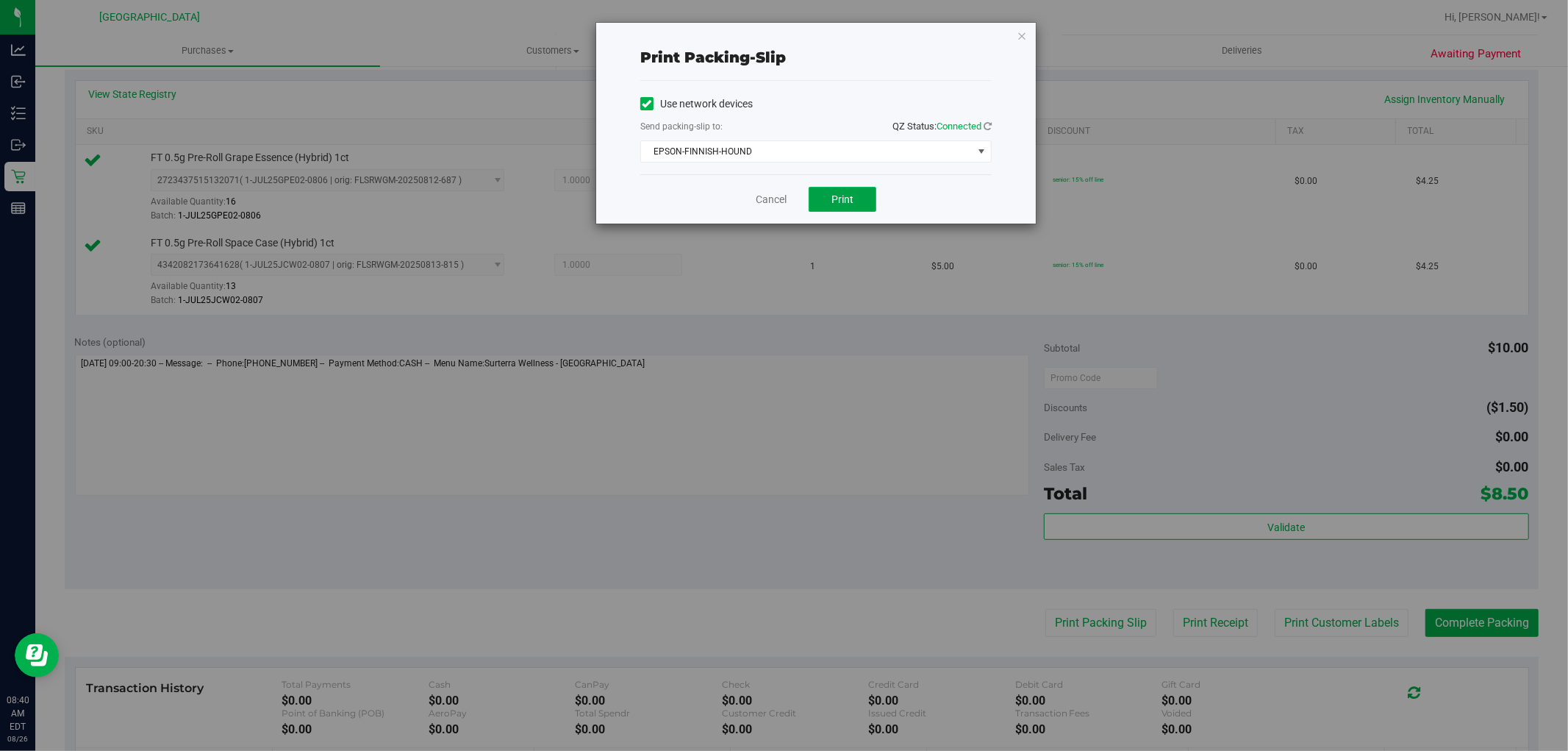
click at [836, 195] on span "Print" at bounding box center [842, 199] width 22 height 12
click at [773, 197] on link "Cancel" at bounding box center [771, 199] width 31 height 16
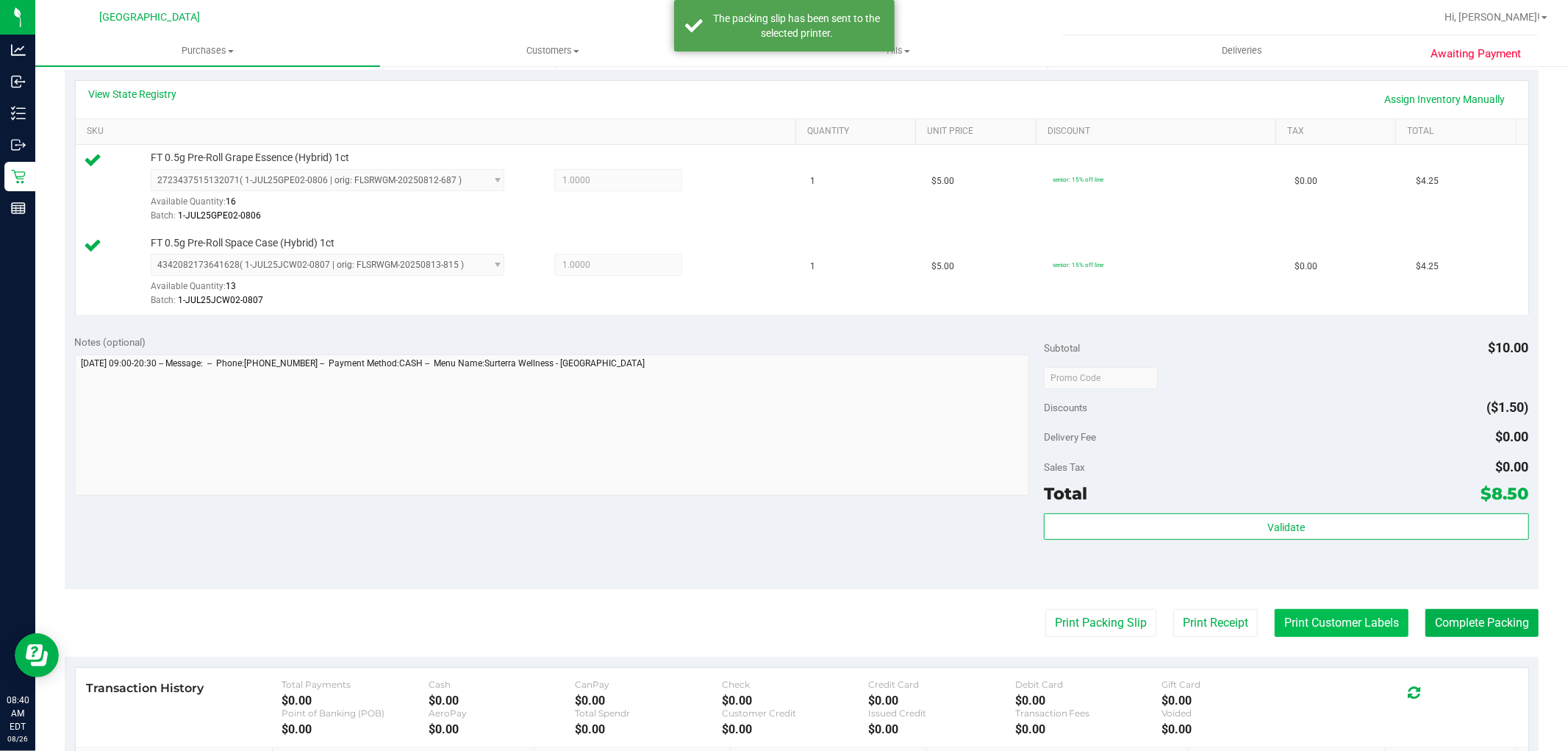
click at [1355, 618] on button "Print Customer Labels" at bounding box center [1341, 623] width 134 height 28
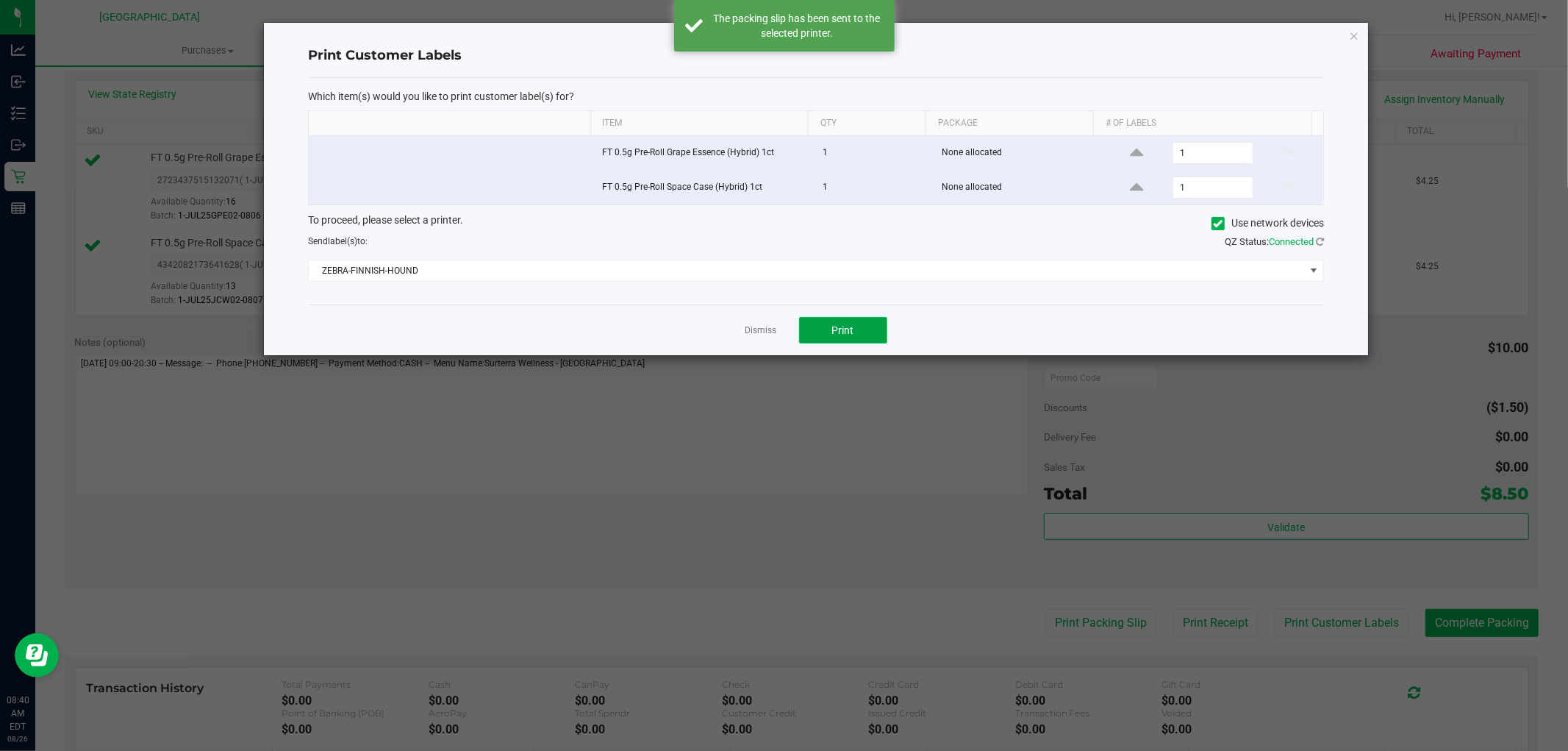
click at [847, 335] on span "Print" at bounding box center [843, 331] width 22 height 12
click at [758, 328] on link "Dismiss" at bounding box center [761, 331] width 31 height 13
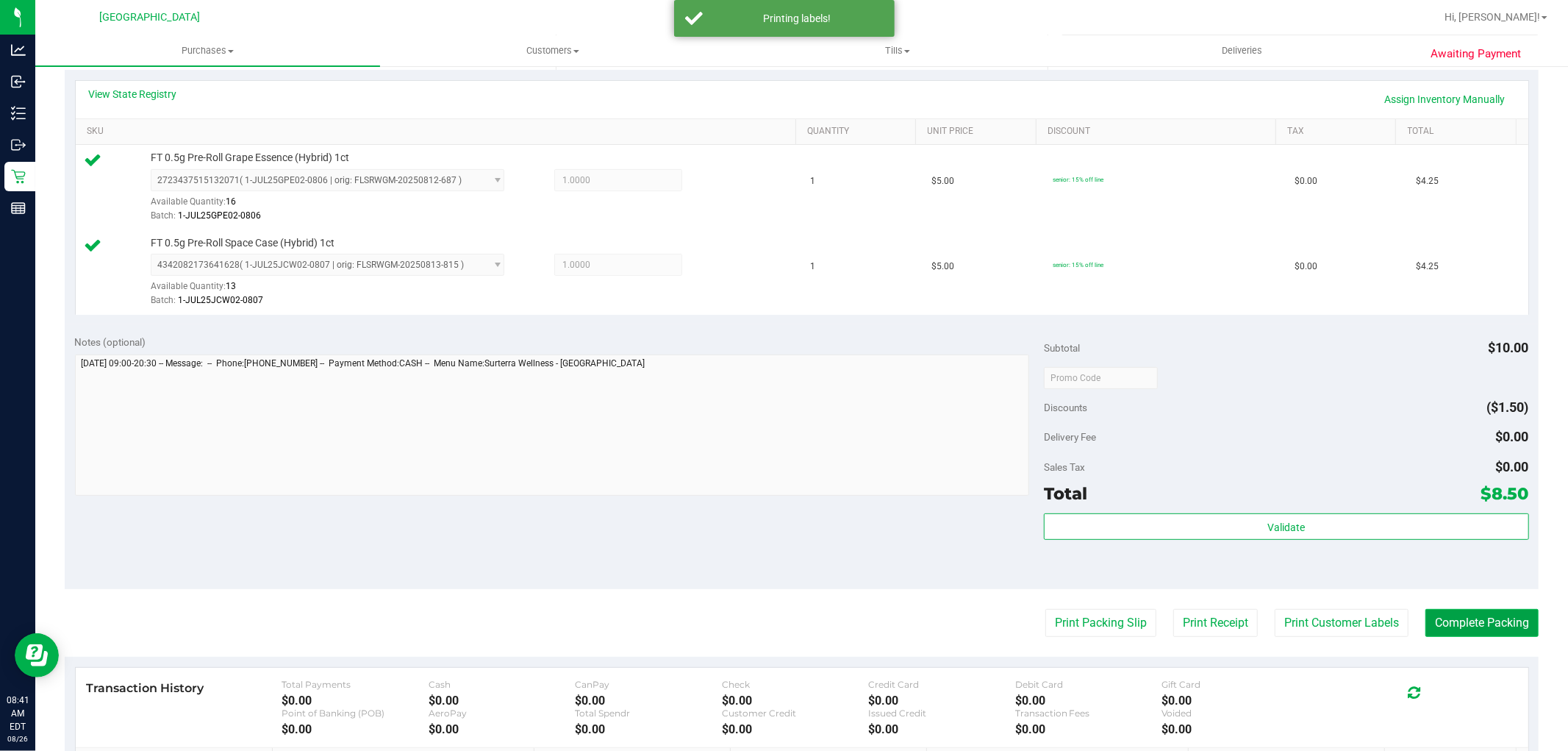
click at [1492, 628] on button "Complete Packing" at bounding box center [1482, 623] width 113 height 28
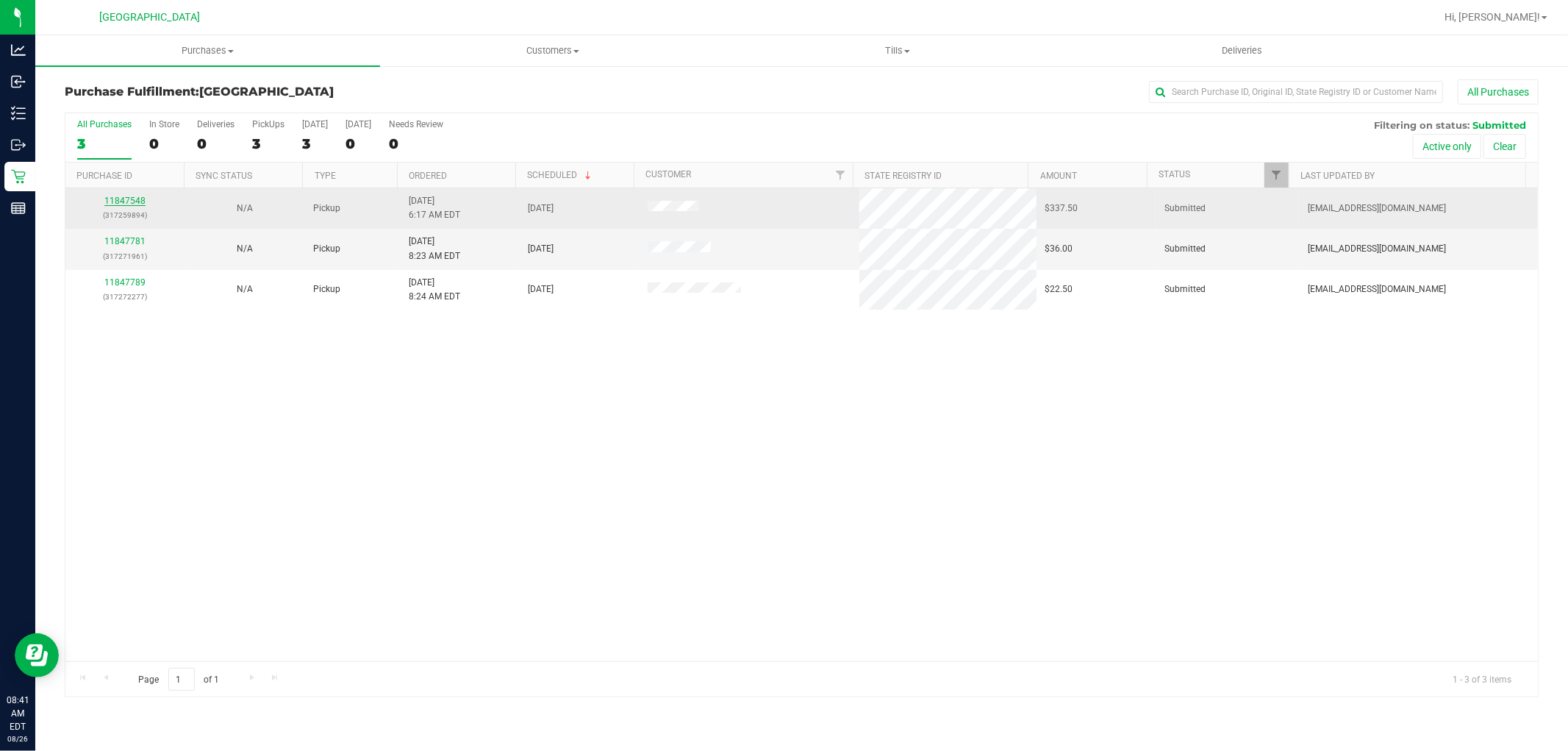
click at [116, 201] on link "11847548" at bounding box center [125, 200] width 41 height 11
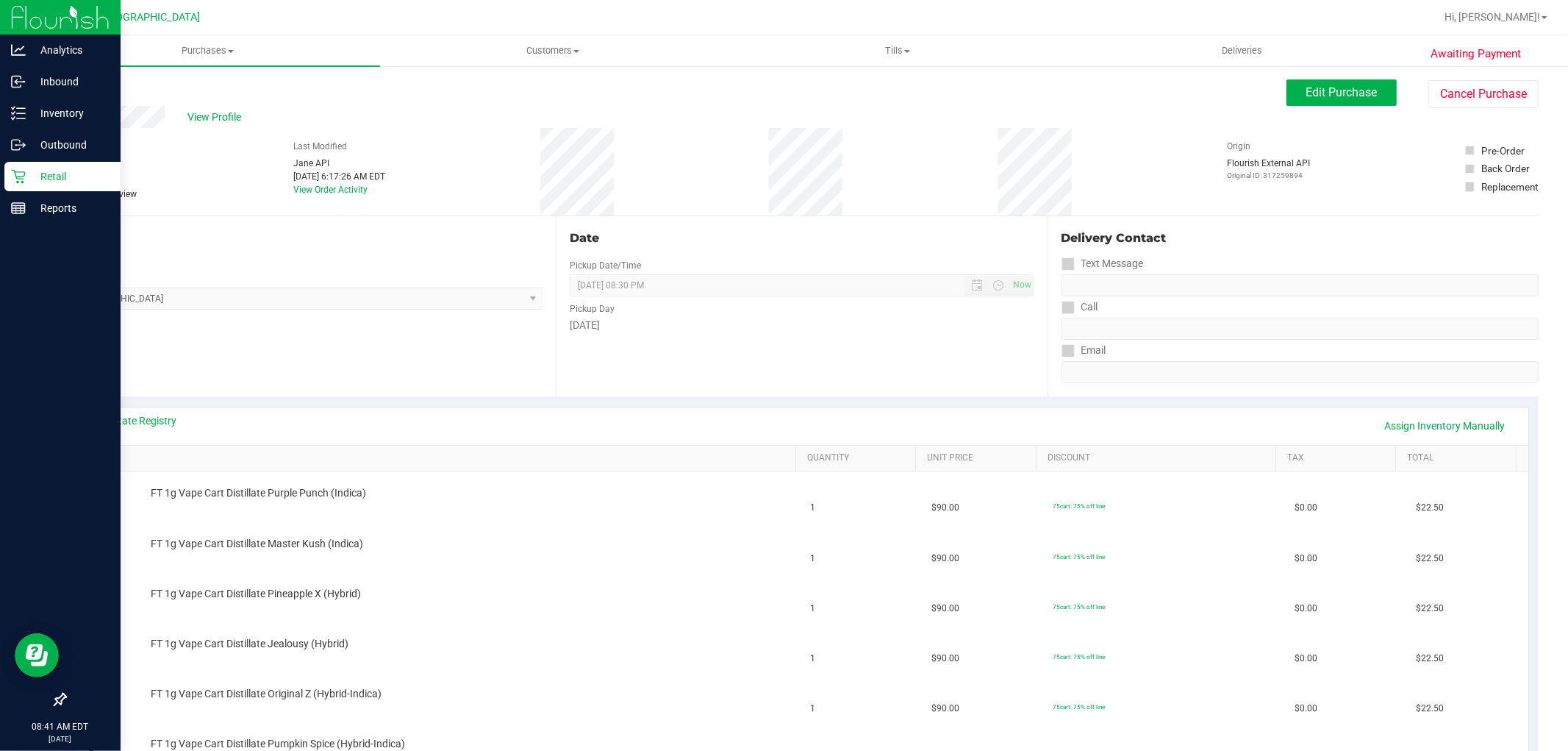
click at [32, 172] on p "Retail" at bounding box center [69, 176] width 88 height 18
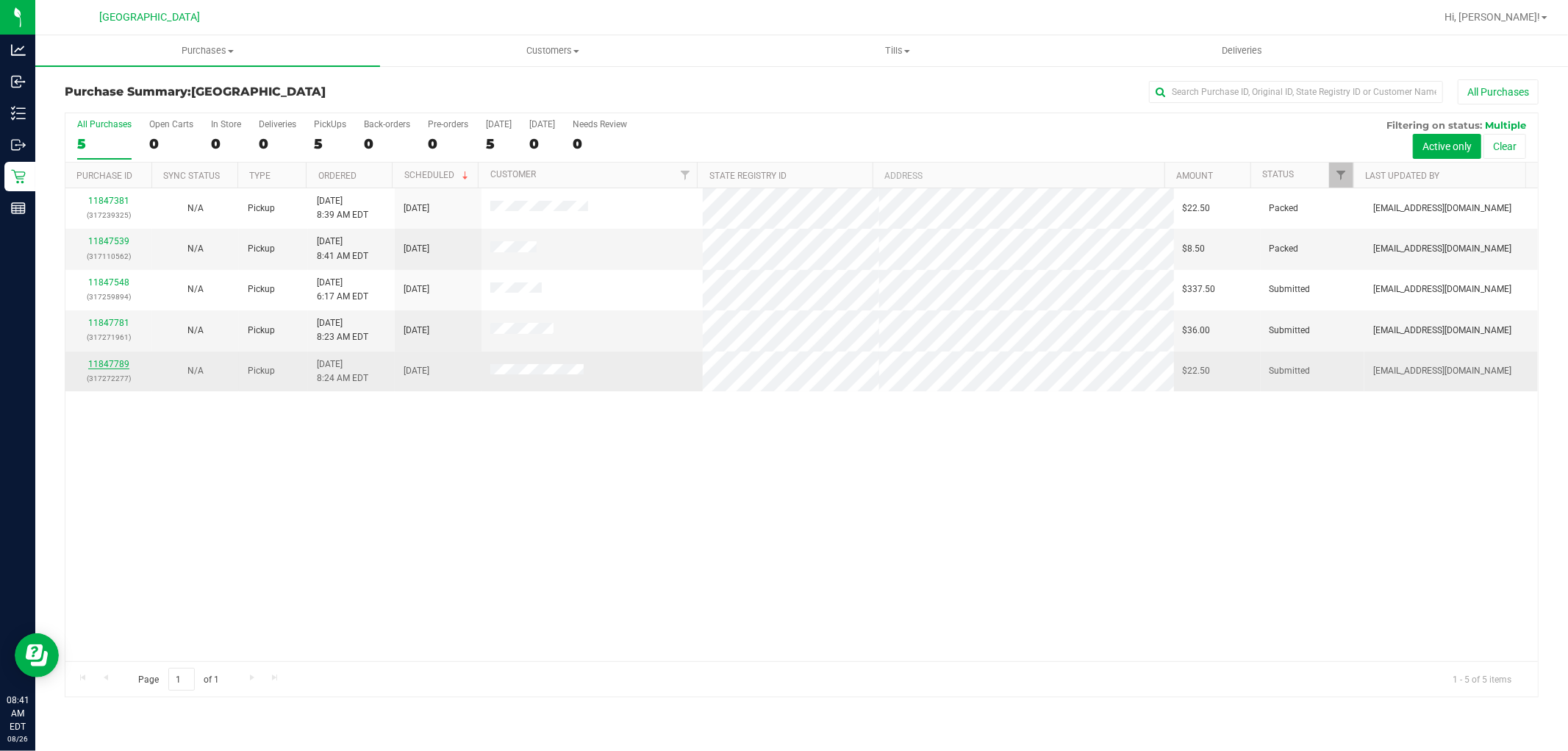
click at [106, 366] on link "11847789" at bounding box center [109, 364] width 41 height 11
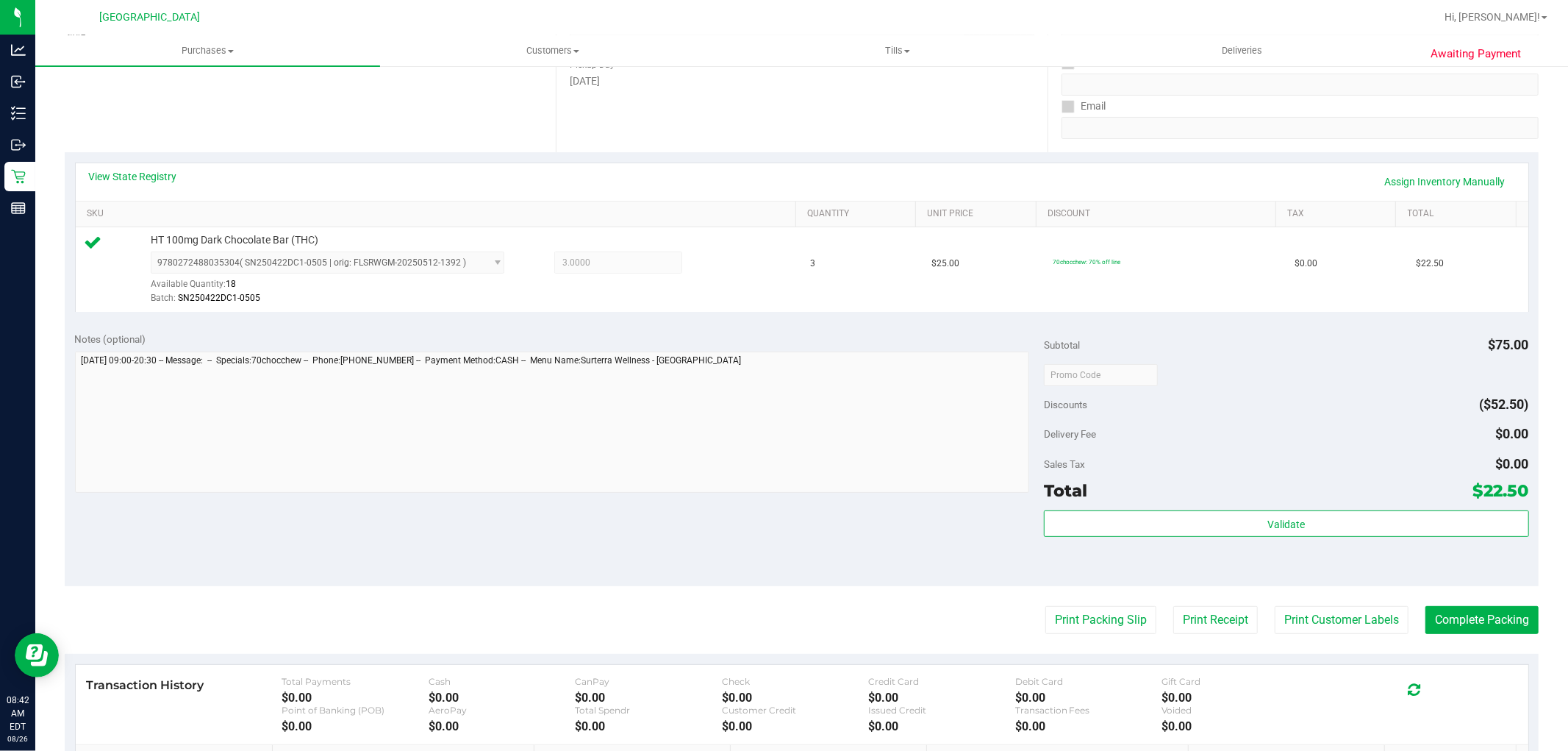
scroll to position [244, 0]
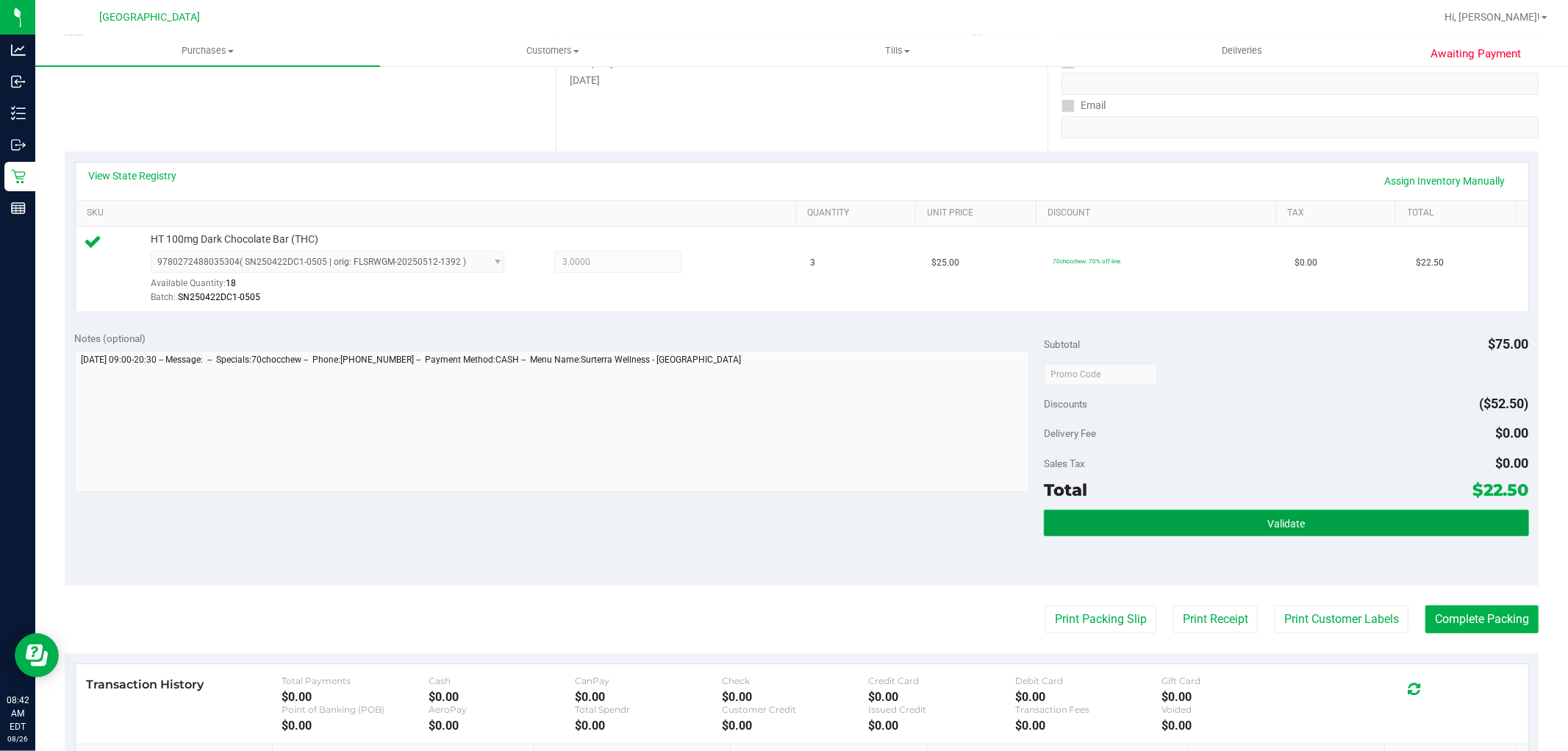
click at [1153, 526] on button "Validate" at bounding box center [1285, 522] width 484 height 26
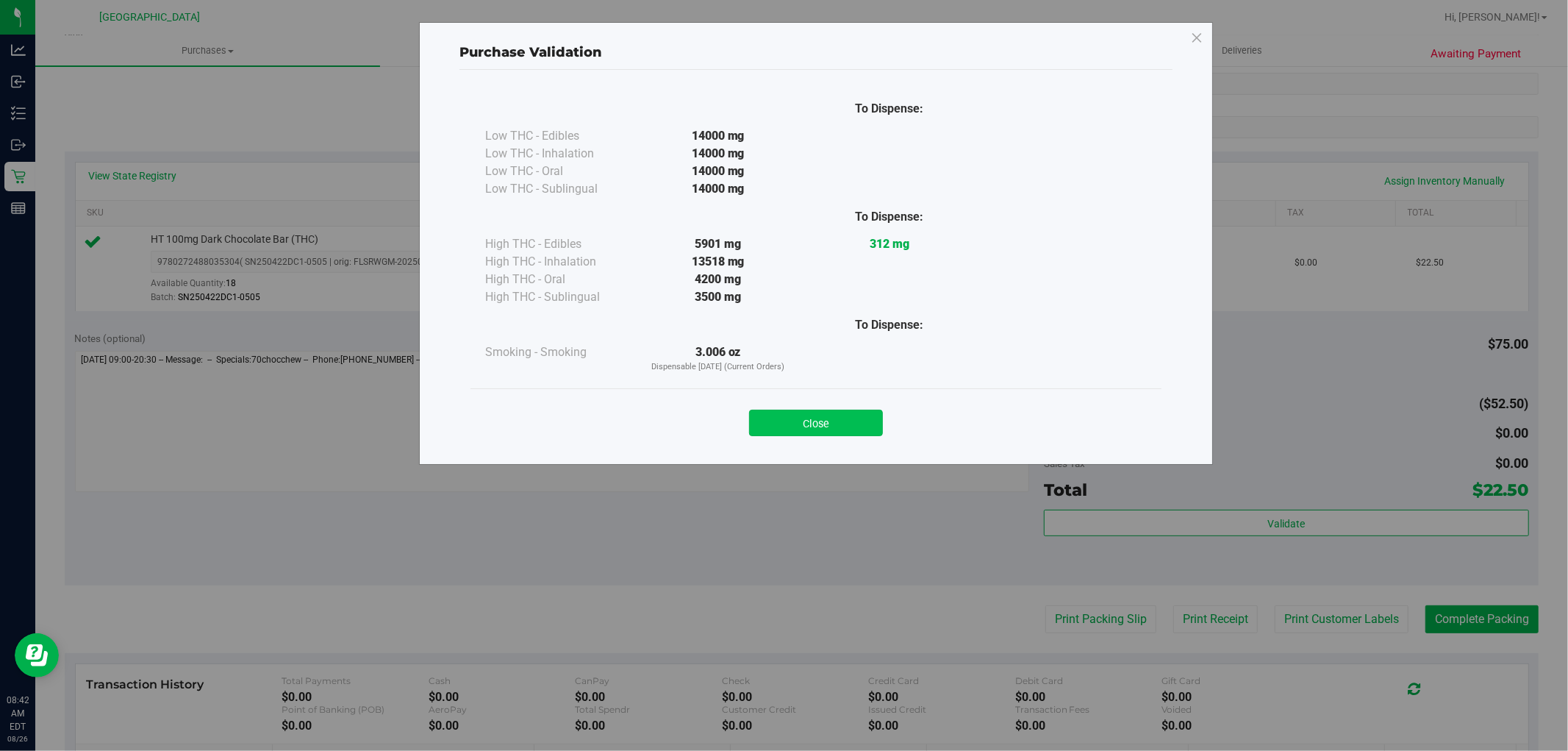
click at [789, 414] on button "Close" at bounding box center [815, 422] width 134 height 26
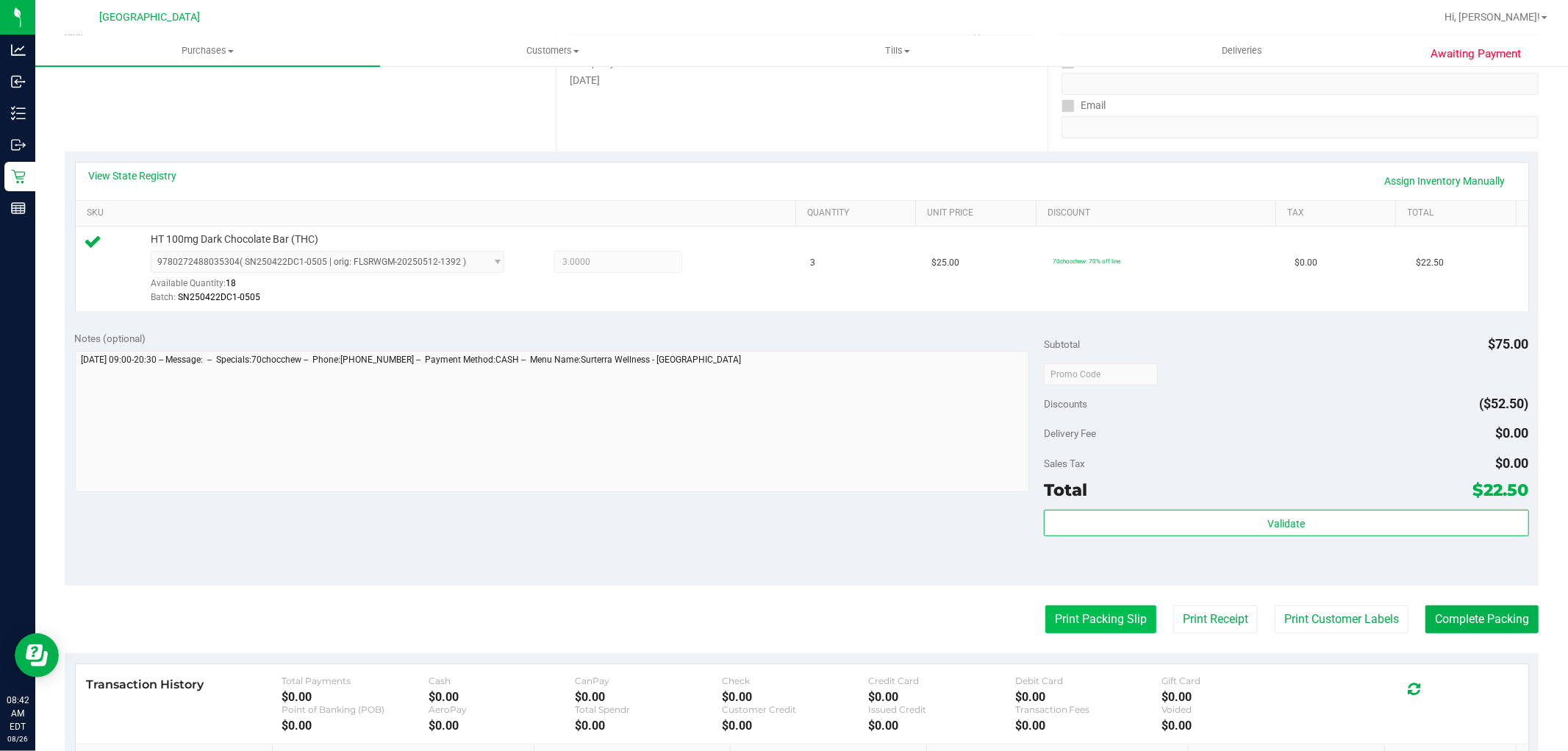
click at [1089, 620] on button "Print Packing Slip" at bounding box center [1101, 619] width 111 height 28
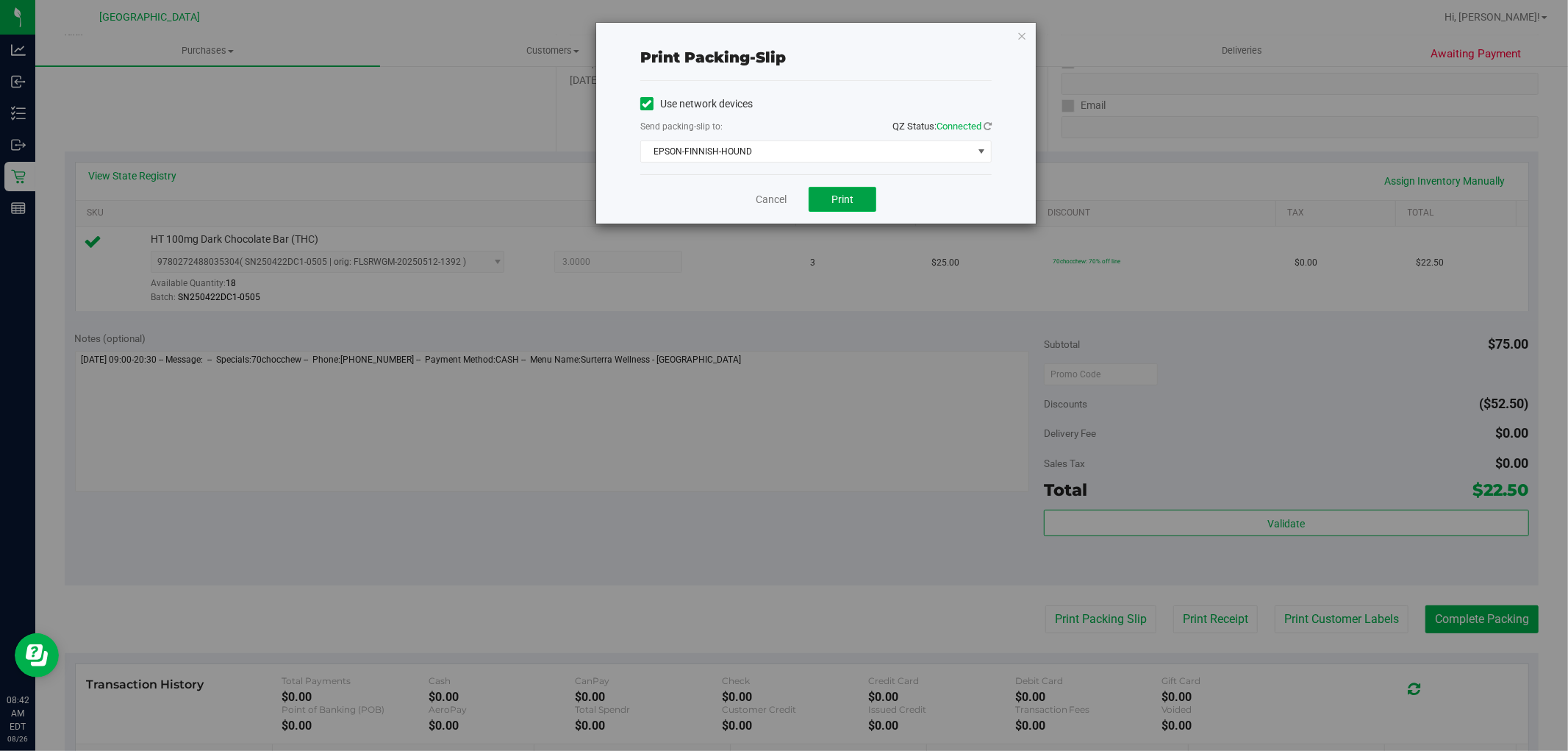
click at [835, 204] on span "Print" at bounding box center [842, 199] width 22 height 12
click at [766, 197] on link "Cancel" at bounding box center [771, 199] width 31 height 16
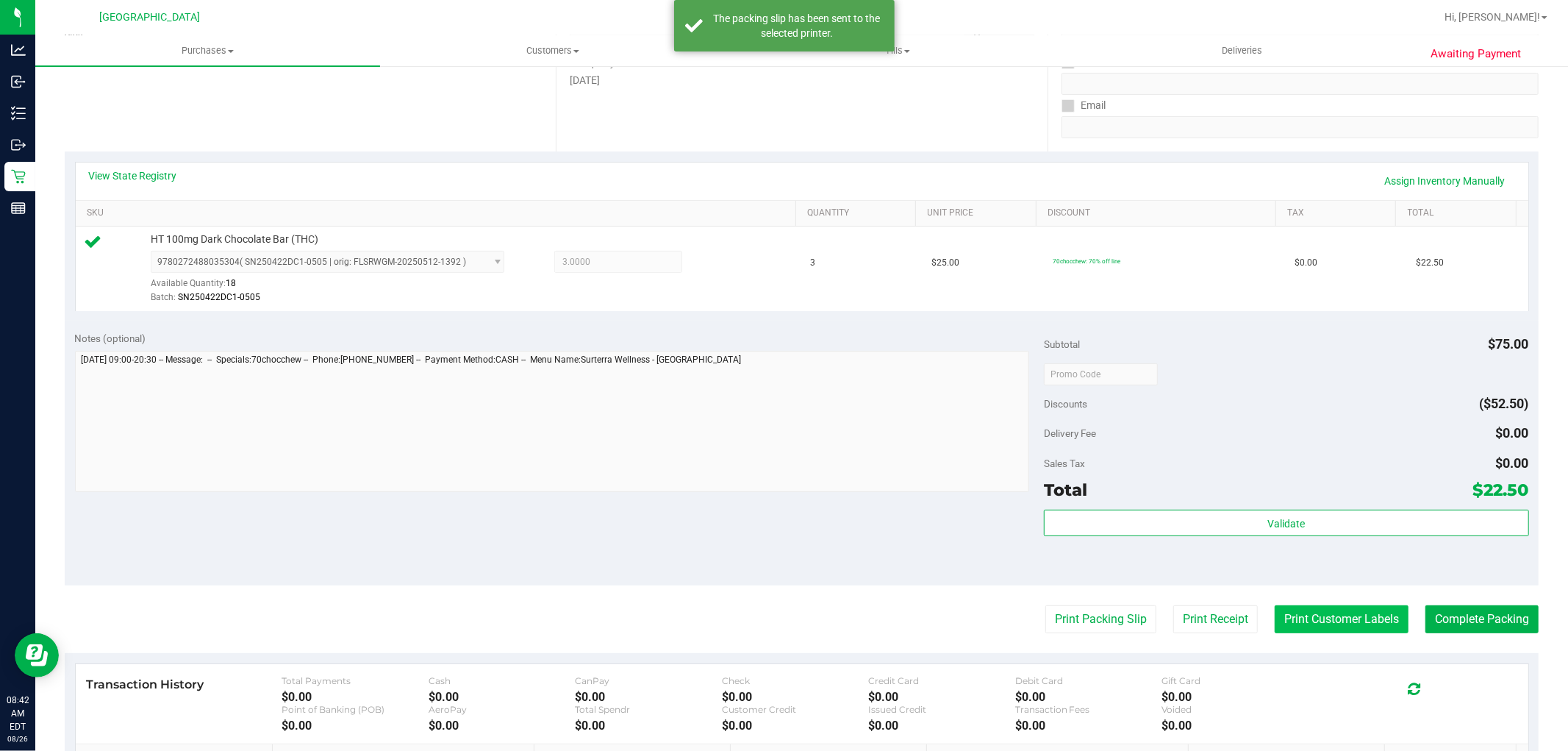
click at [1289, 615] on button "Print Customer Labels" at bounding box center [1341, 619] width 134 height 28
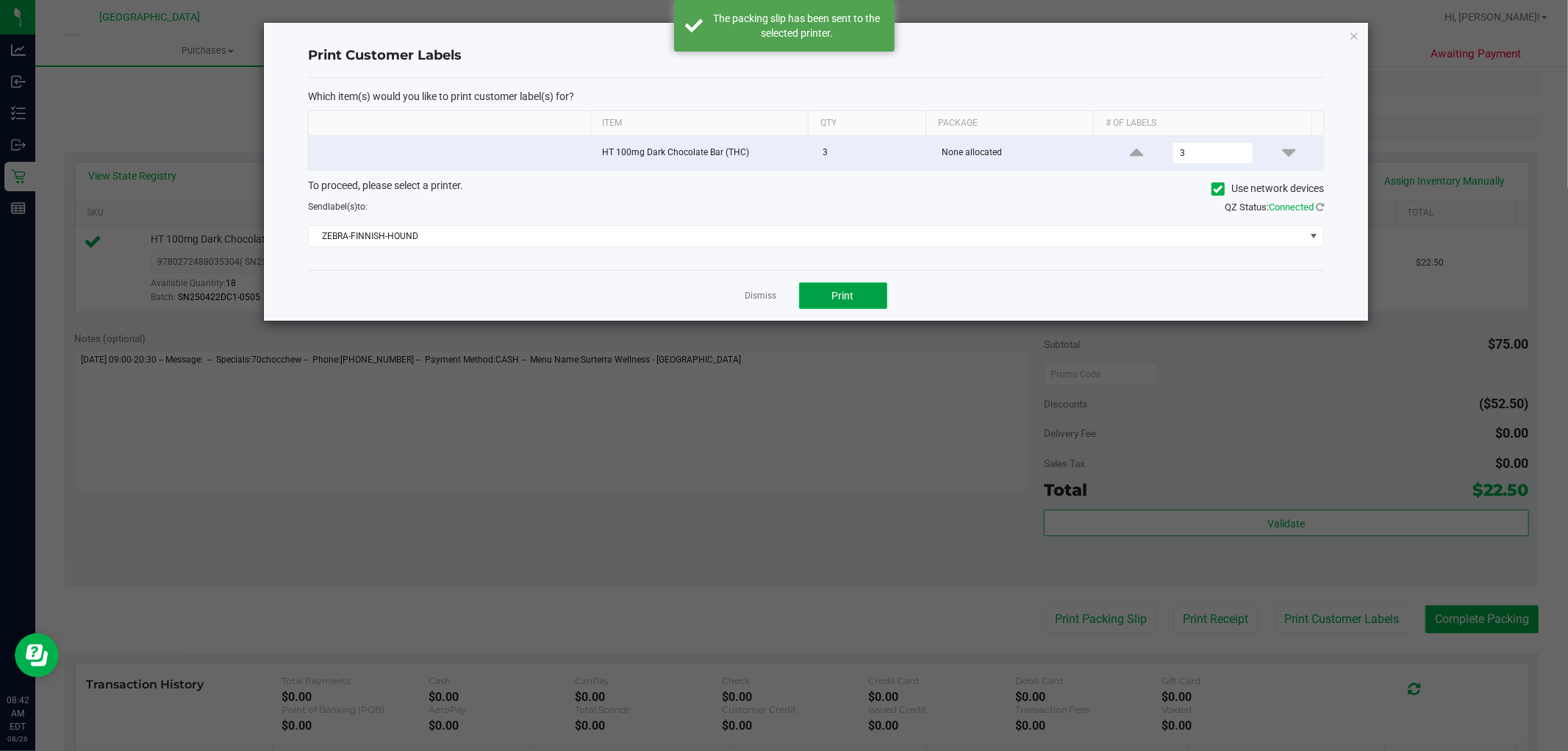
click at [858, 301] on button "Print" at bounding box center [843, 295] width 88 height 26
click at [748, 295] on link "Dismiss" at bounding box center [761, 295] width 31 height 13
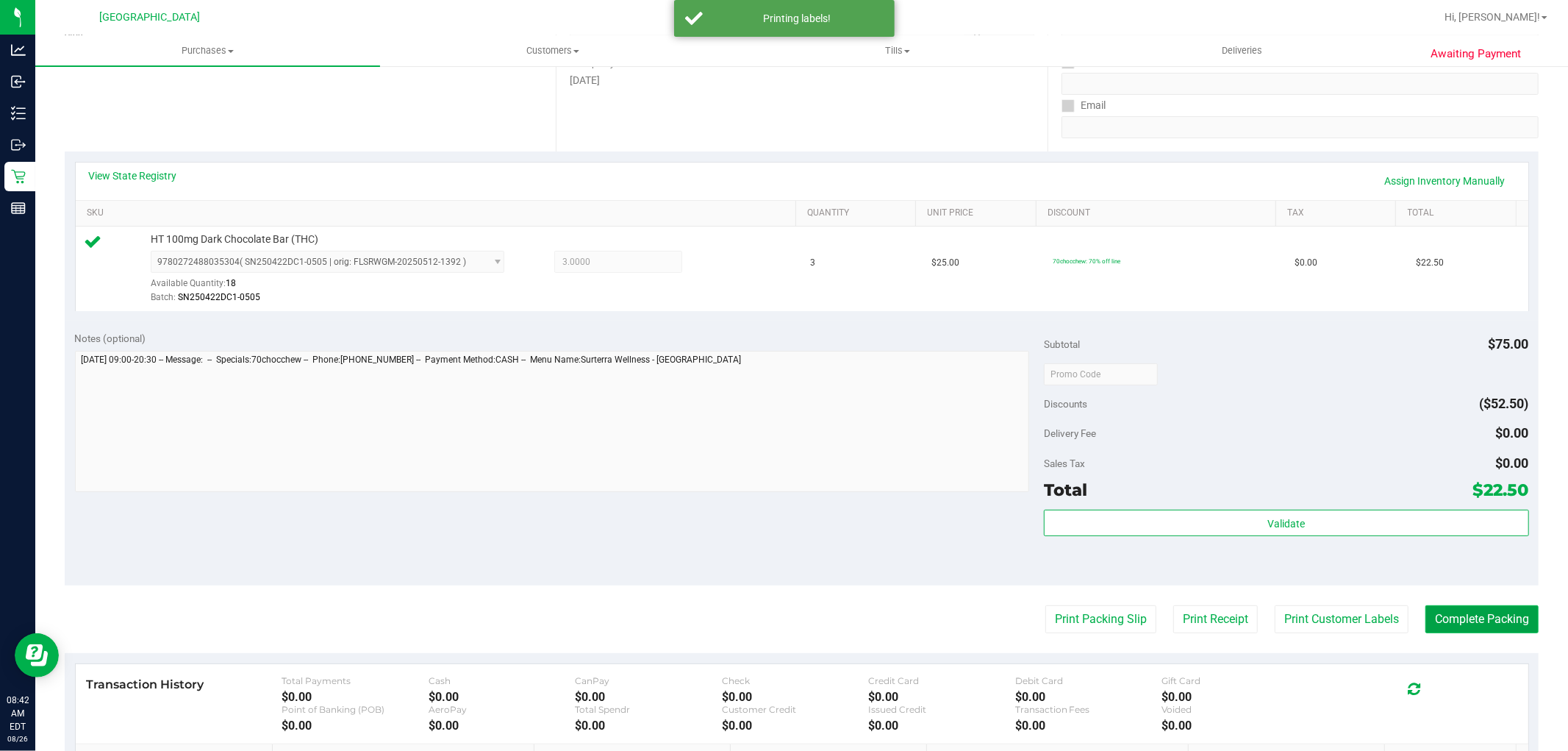
click at [1479, 615] on button "Complete Packing" at bounding box center [1482, 619] width 113 height 28
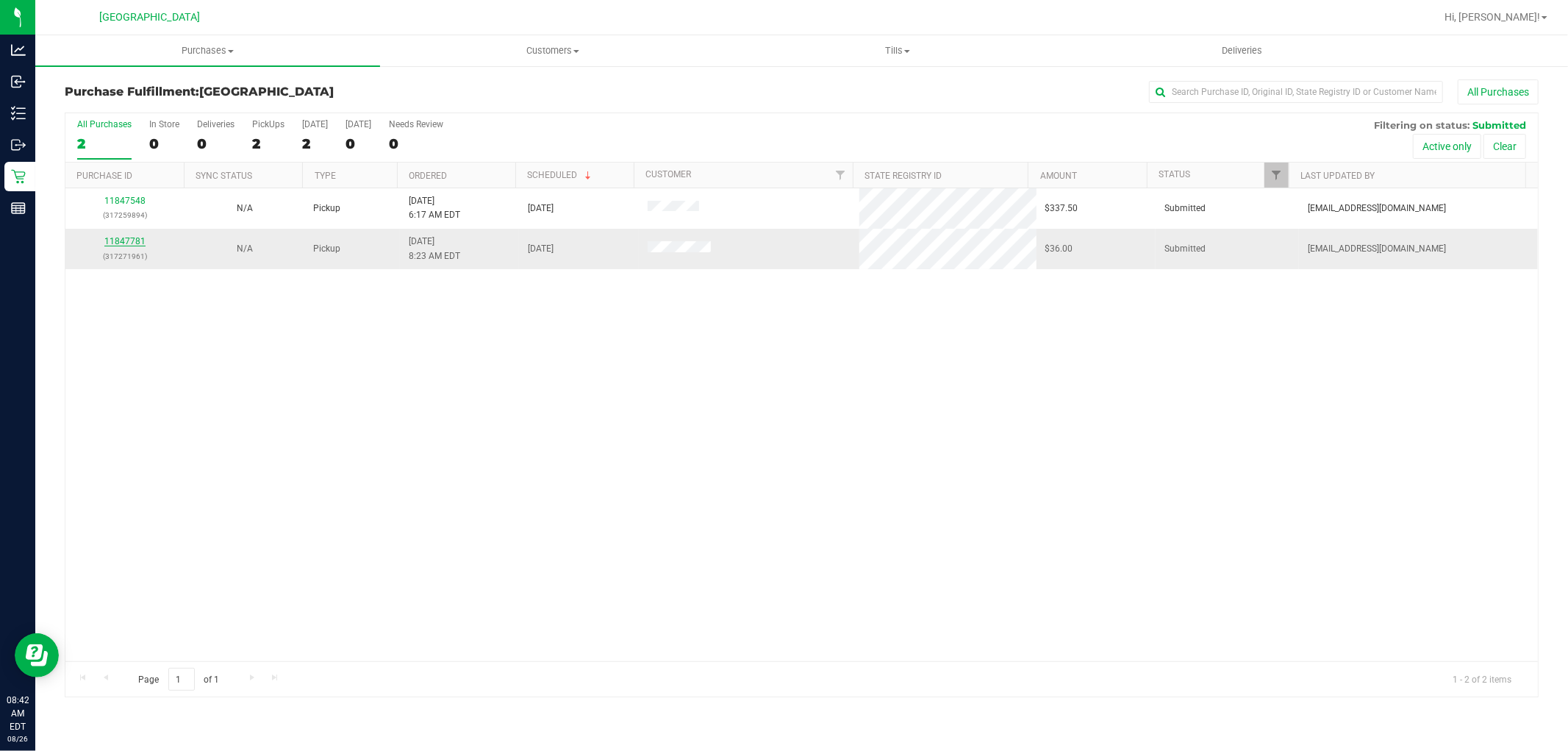
click at [125, 244] on link "11847781" at bounding box center [125, 241] width 41 height 11
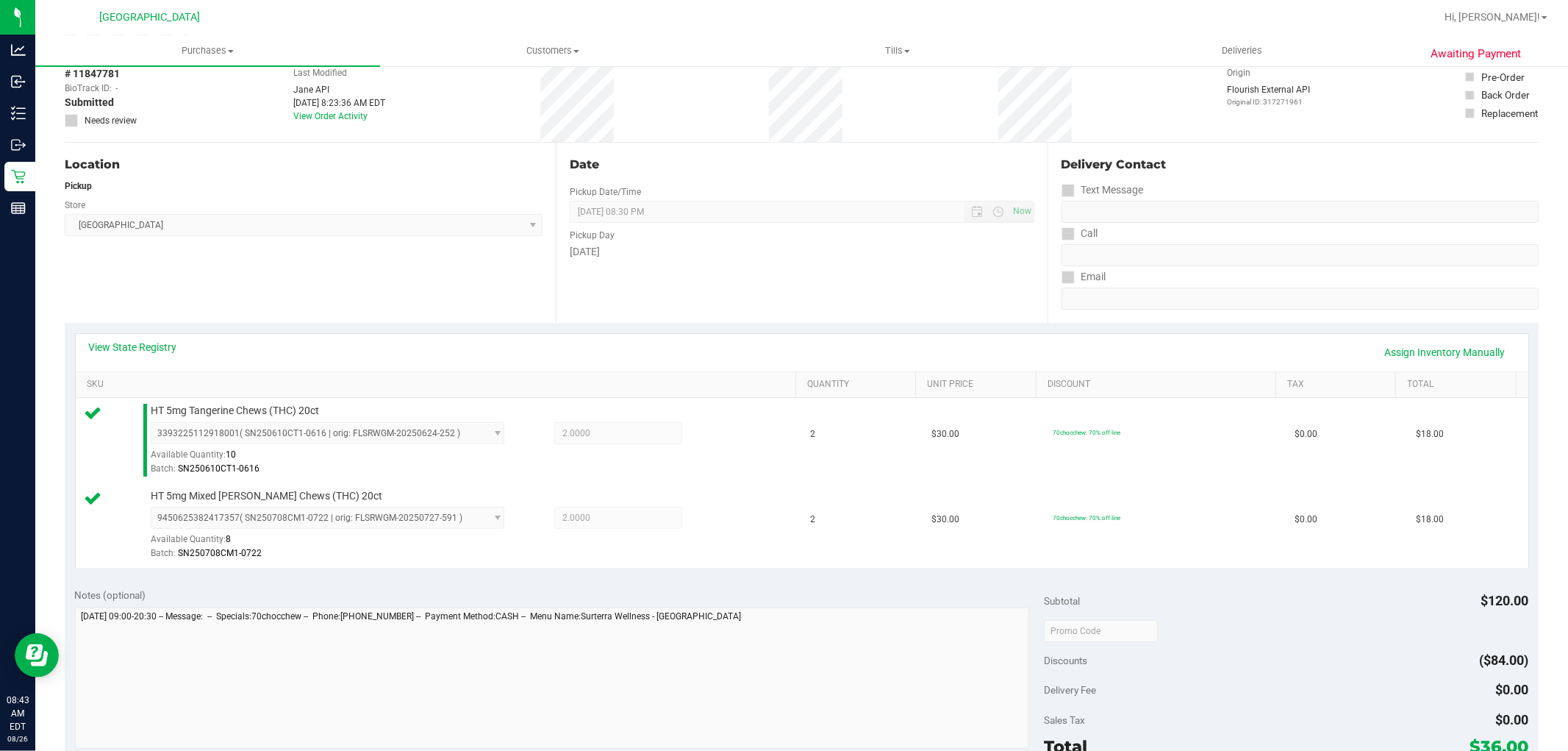
scroll to position [163, 0]
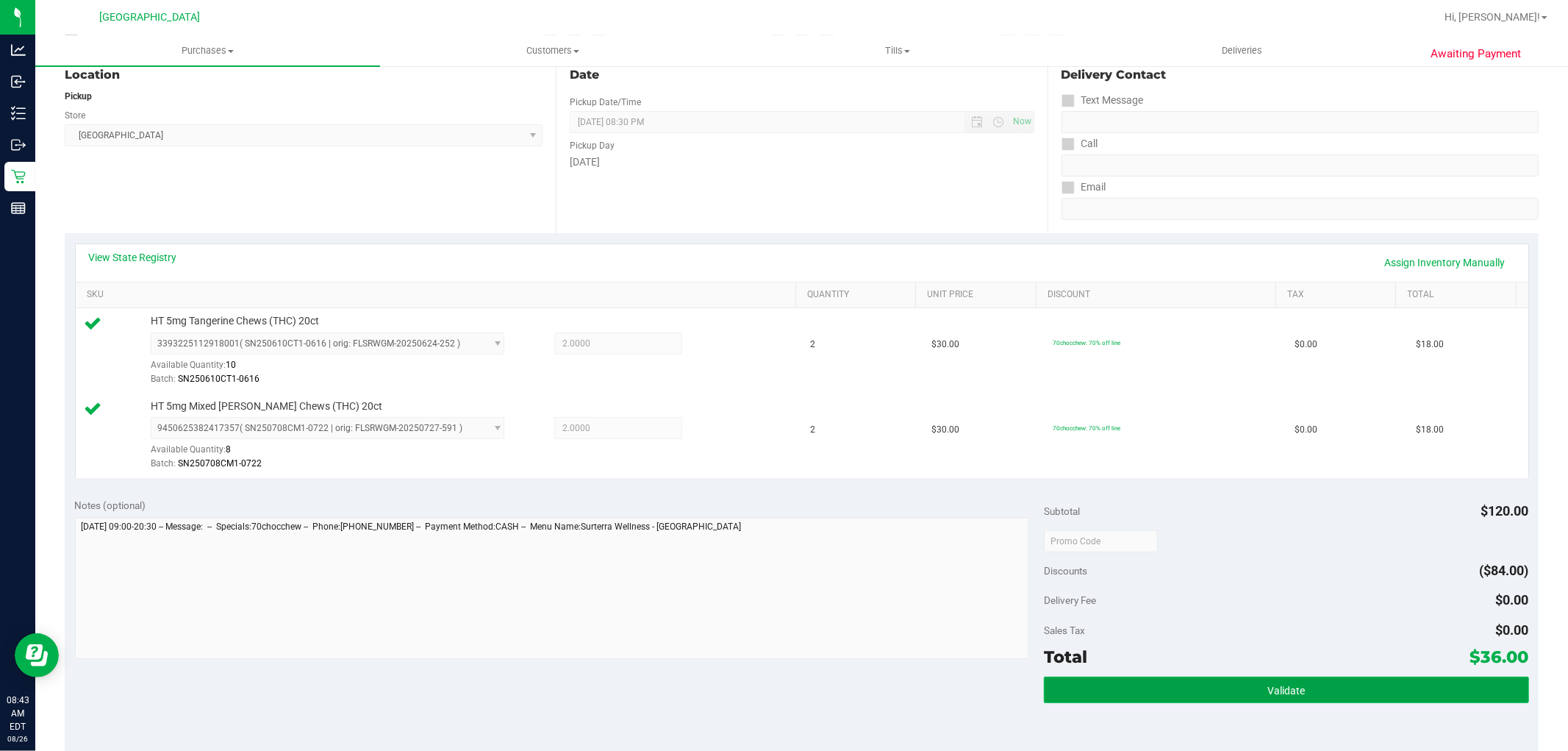
click at [1200, 684] on button "Validate" at bounding box center [1285, 689] width 484 height 26
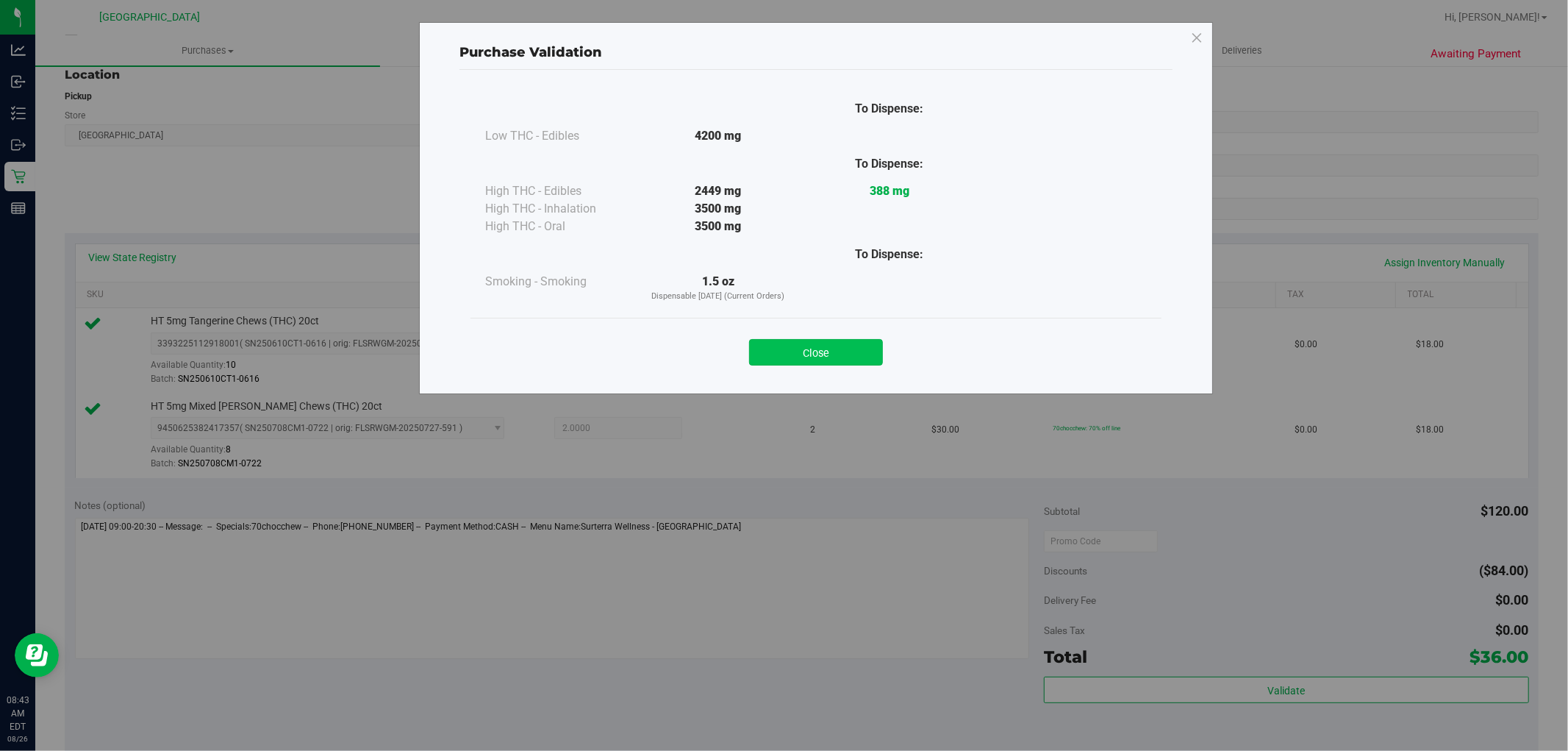
click at [772, 348] on button "Close" at bounding box center [815, 352] width 134 height 26
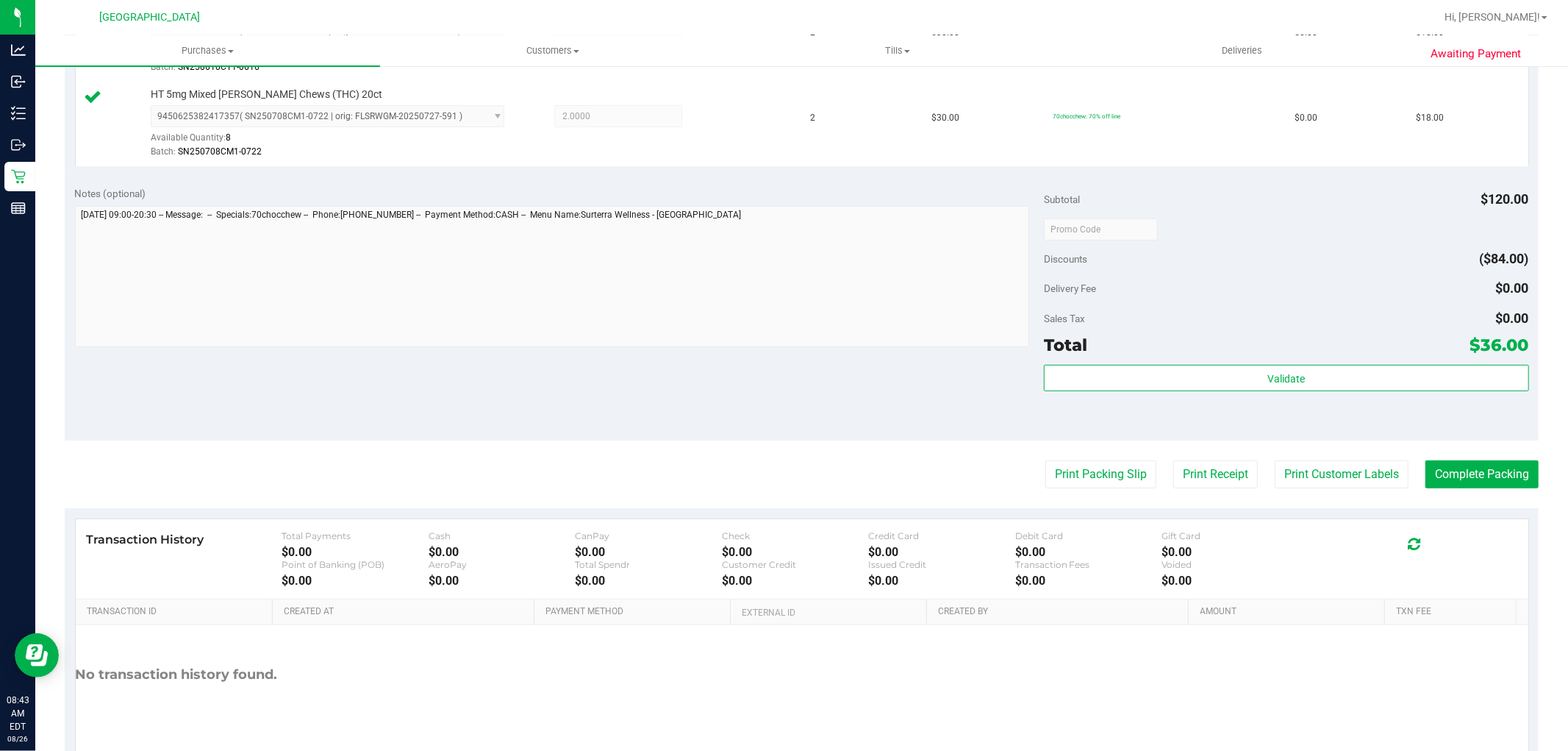
scroll to position [490, 0]
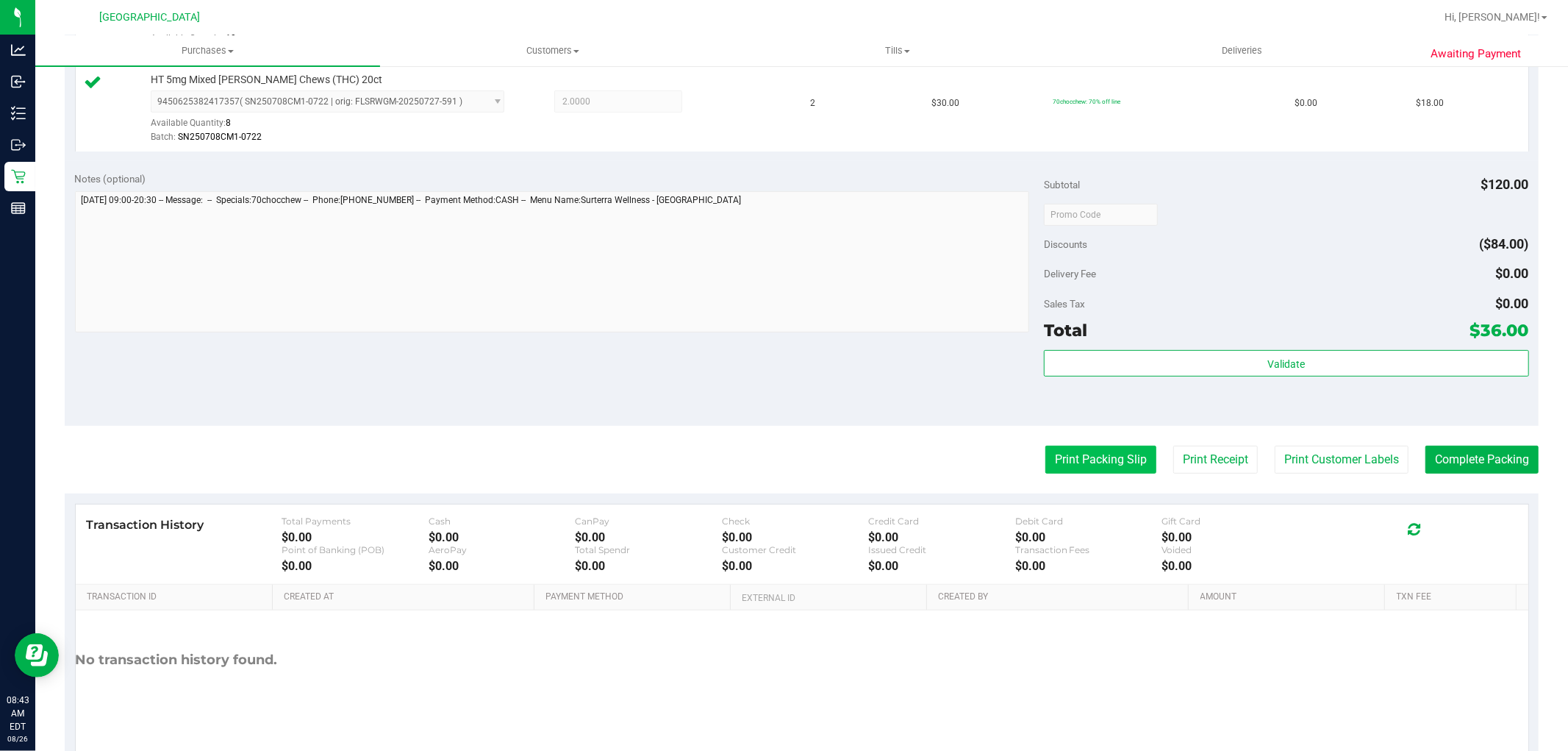
click at [1059, 456] on button "Print Packing Slip" at bounding box center [1101, 460] width 111 height 28
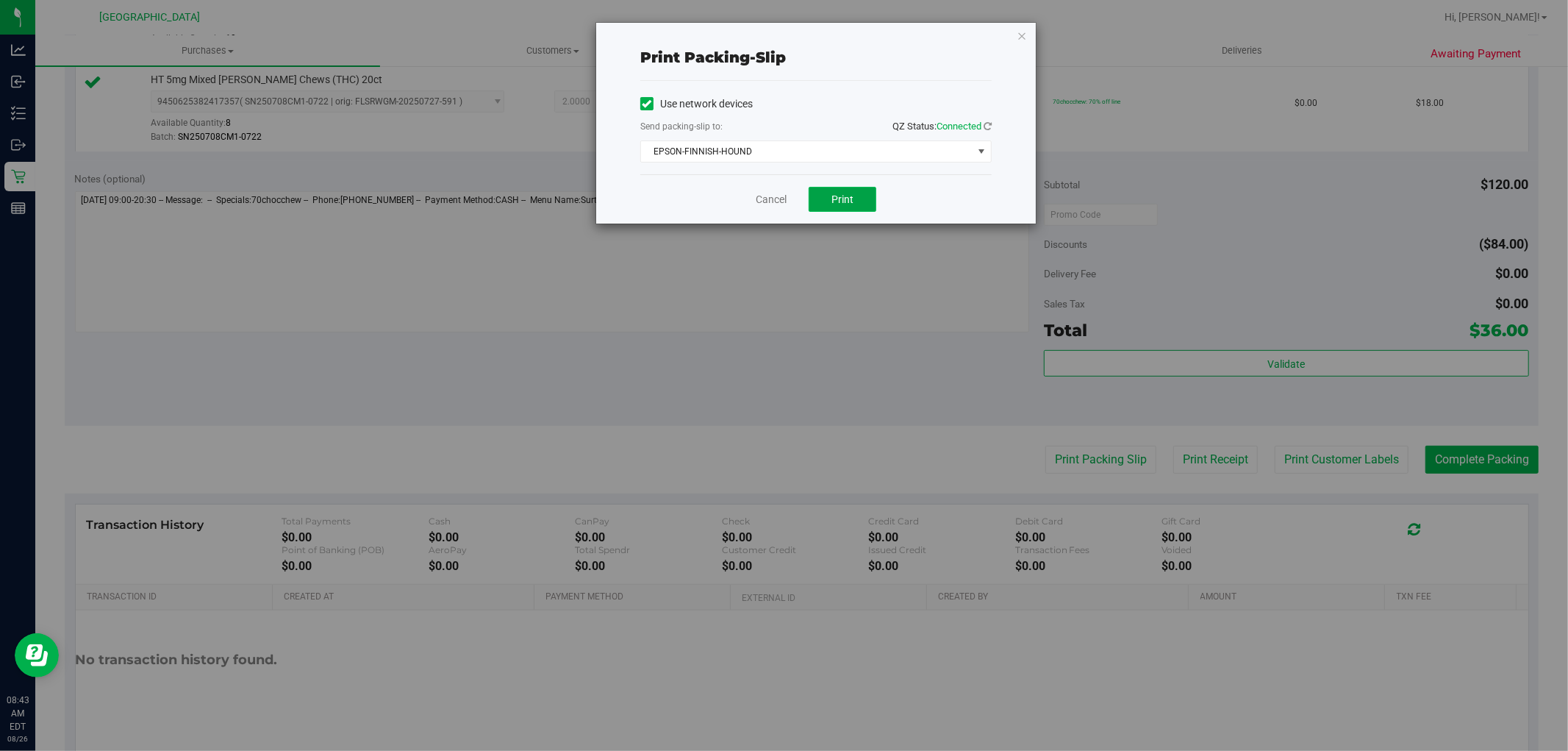
click at [840, 197] on span "Print" at bounding box center [842, 199] width 22 height 12
click at [765, 200] on link "Cancel" at bounding box center [771, 199] width 31 height 16
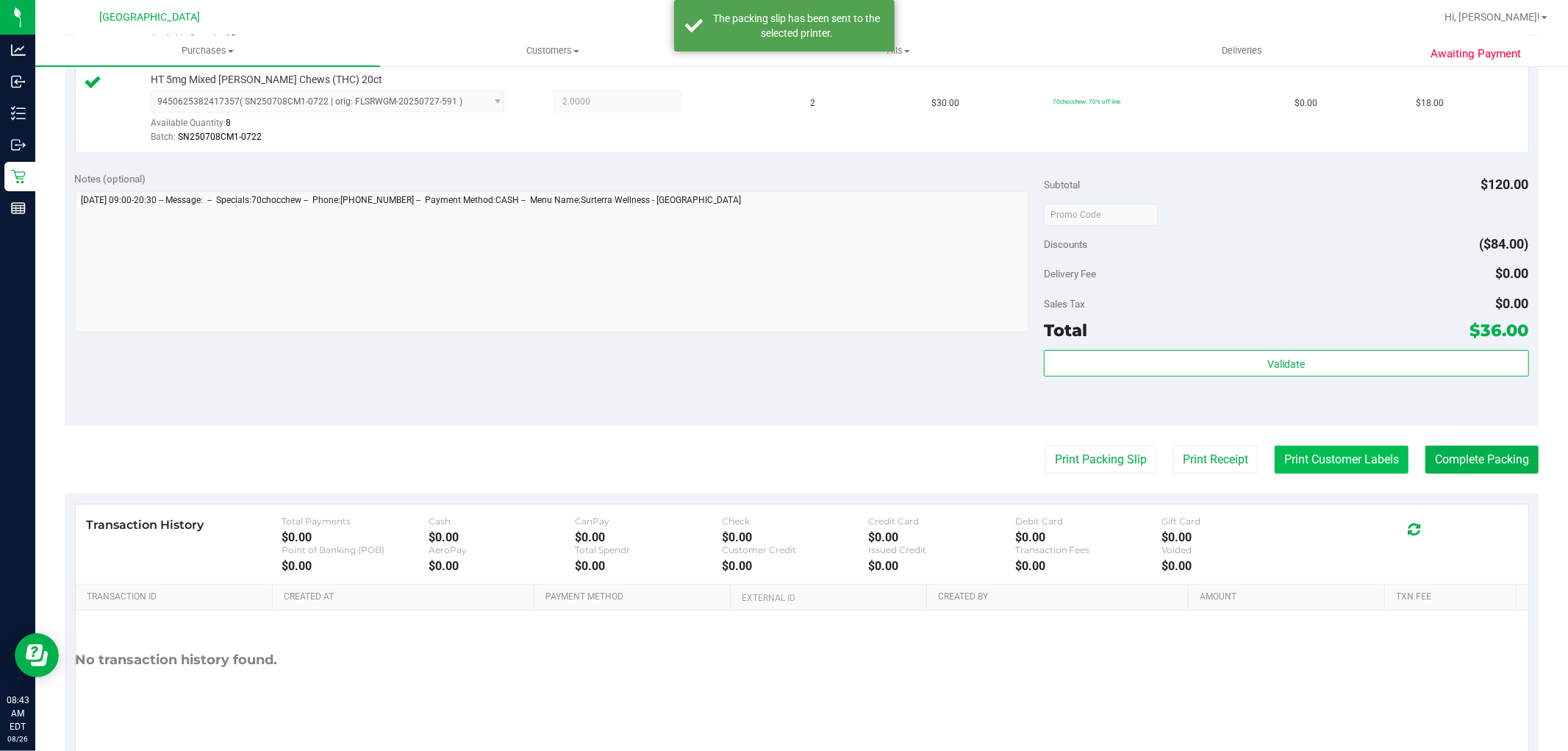
click at [1291, 464] on button "Print Customer Labels" at bounding box center [1341, 460] width 134 height 28
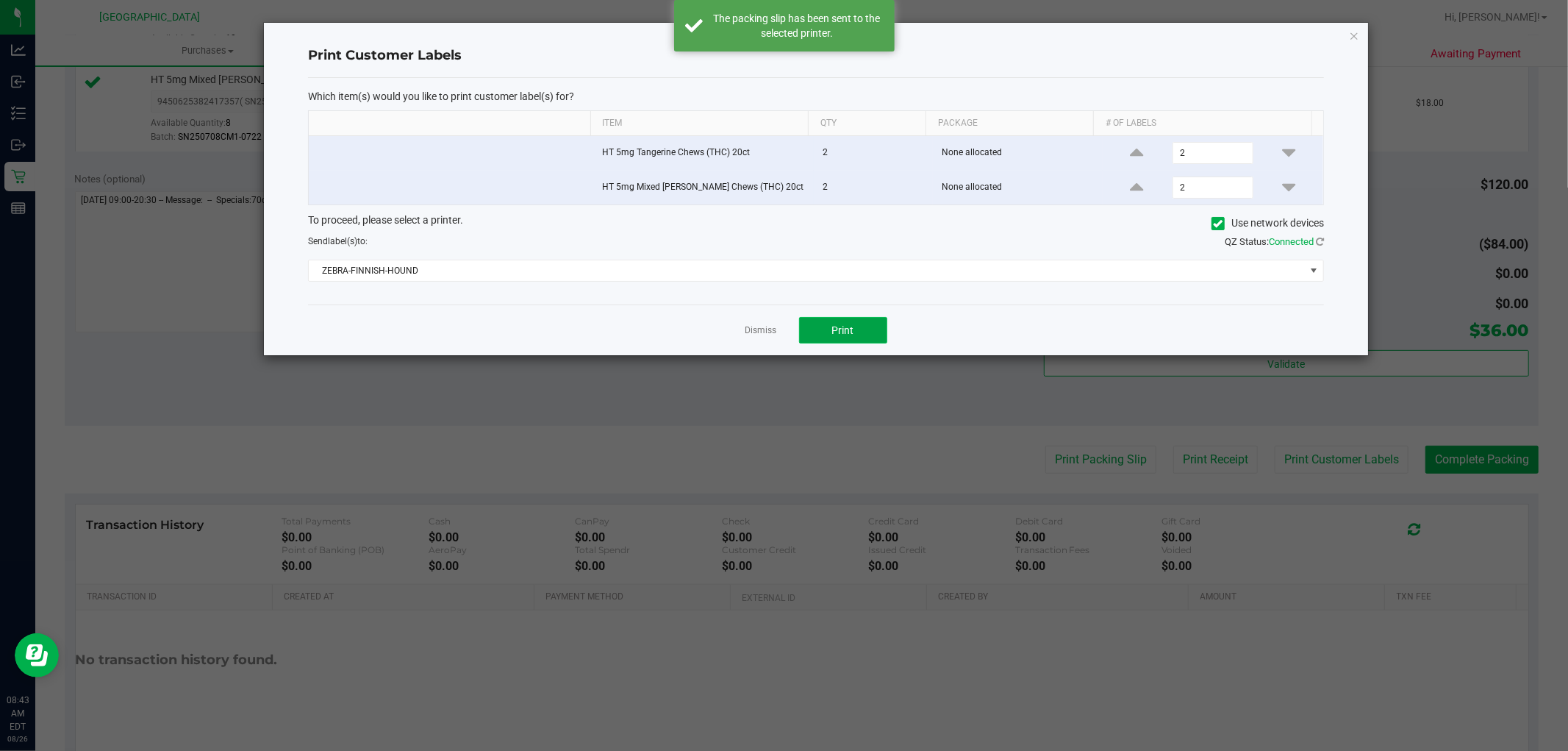
click at [847, 322] on button "Print" at bounding box center [843, 330] width 88 height 26
click at [759, 335] on link "Dismiss" at bounding box center [761, 331] width 31 height 13
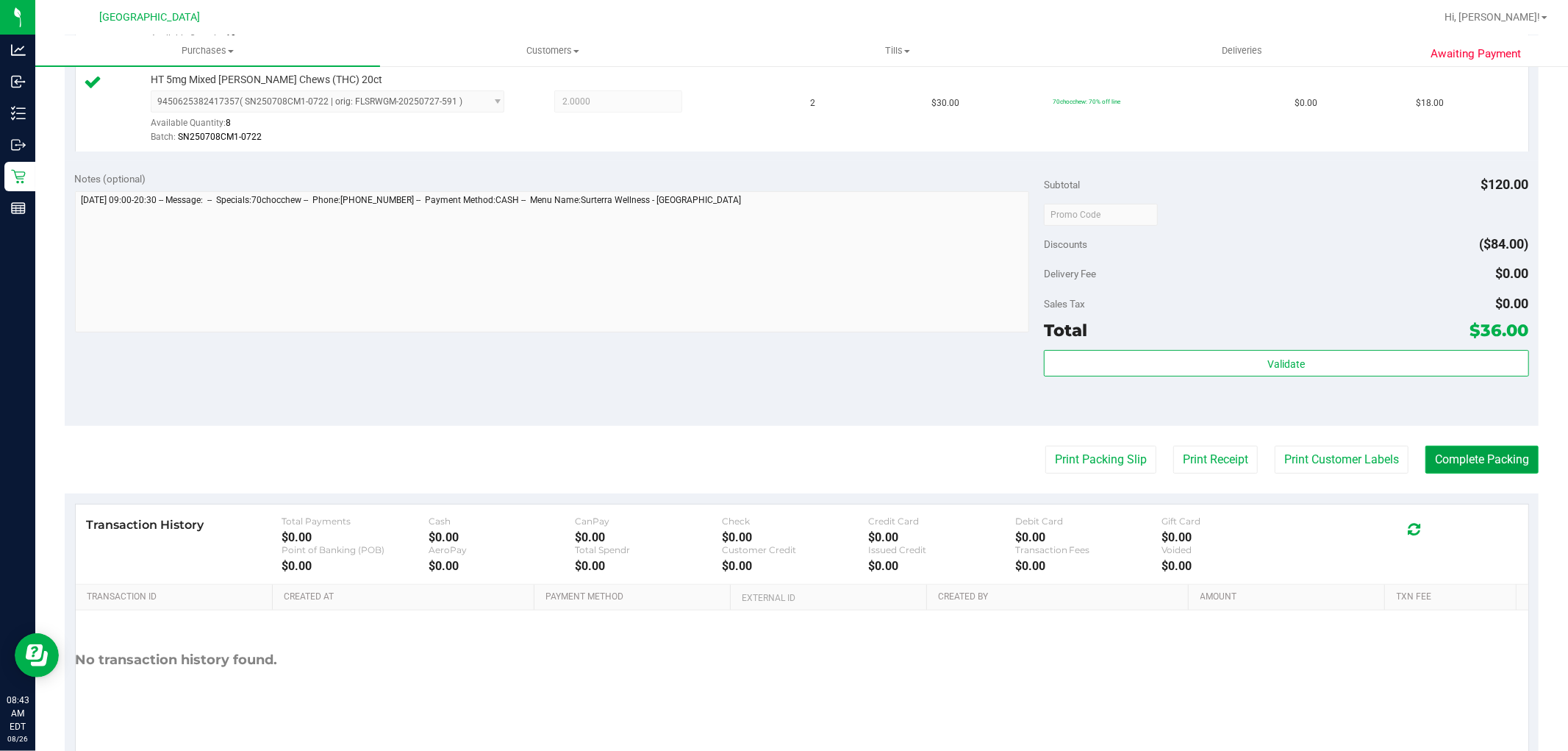
click at [1453, 465] on button "Complete Packing" at bounding box center [1482, 460] width 113 height 28
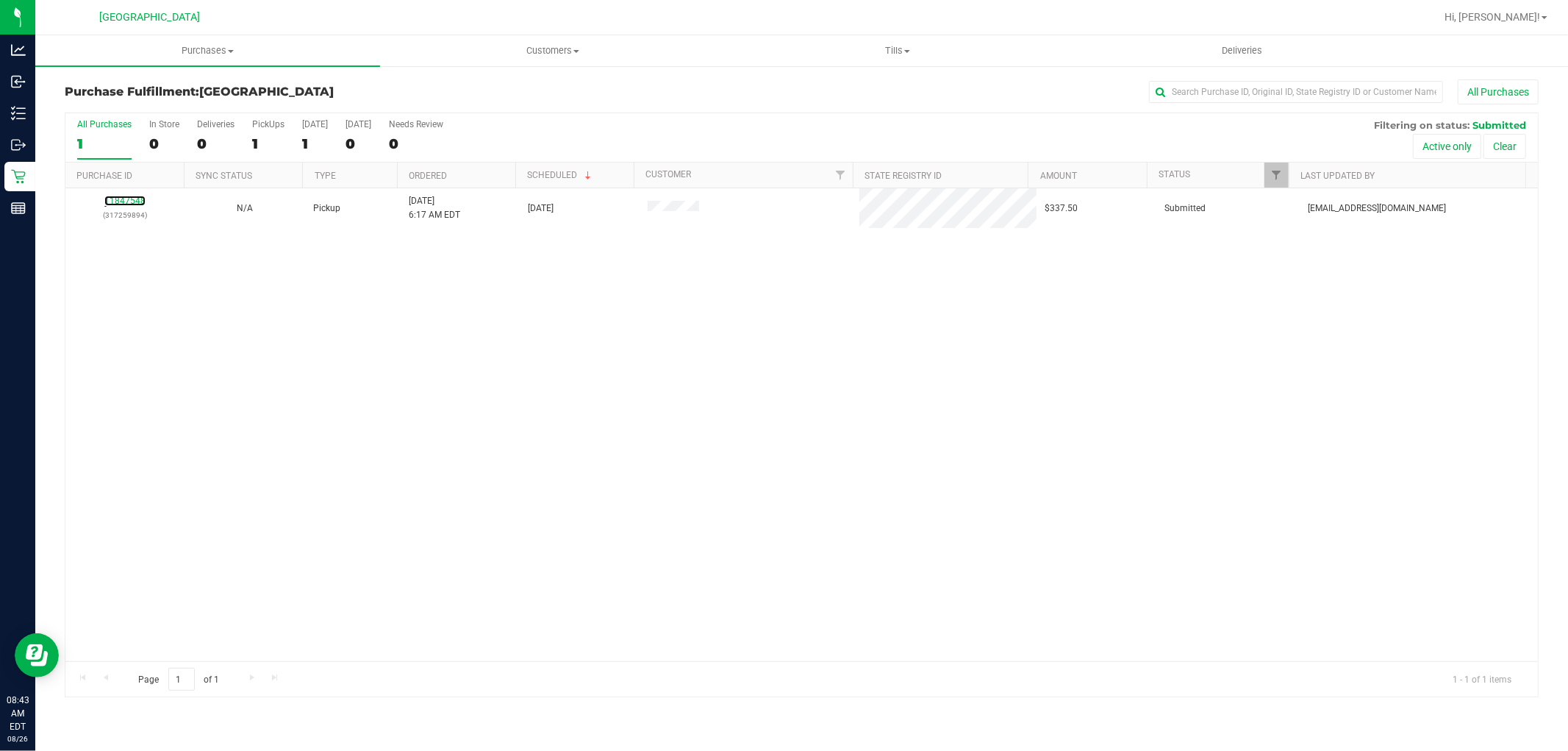
click at [120, 201] on link "11847548" at bounding box center [125, 200] width 41 height 11
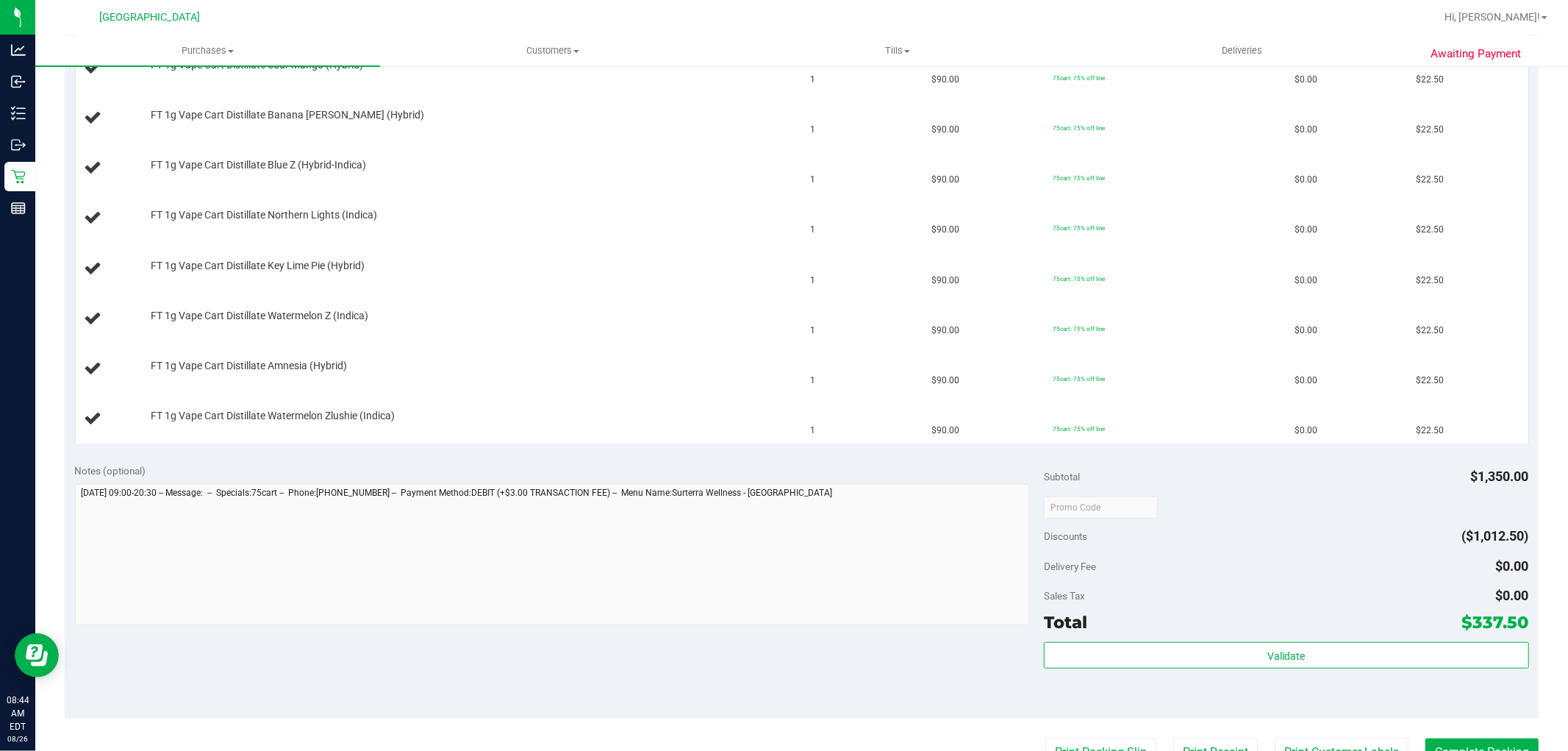
scroll to position [817, 0]
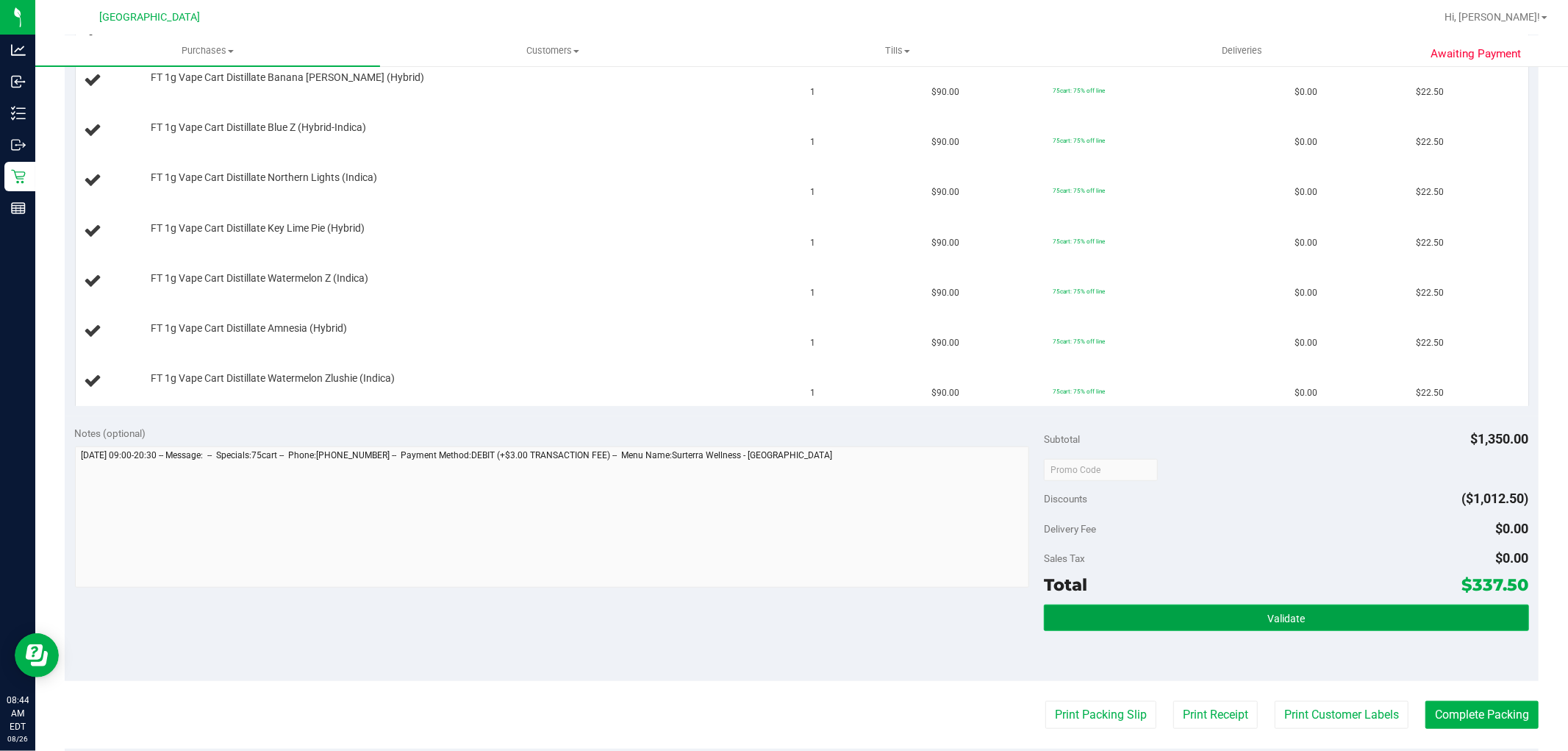
click at [1228, 627] on button "Validate" at bounding box center [1285, 617] width 484 height 26
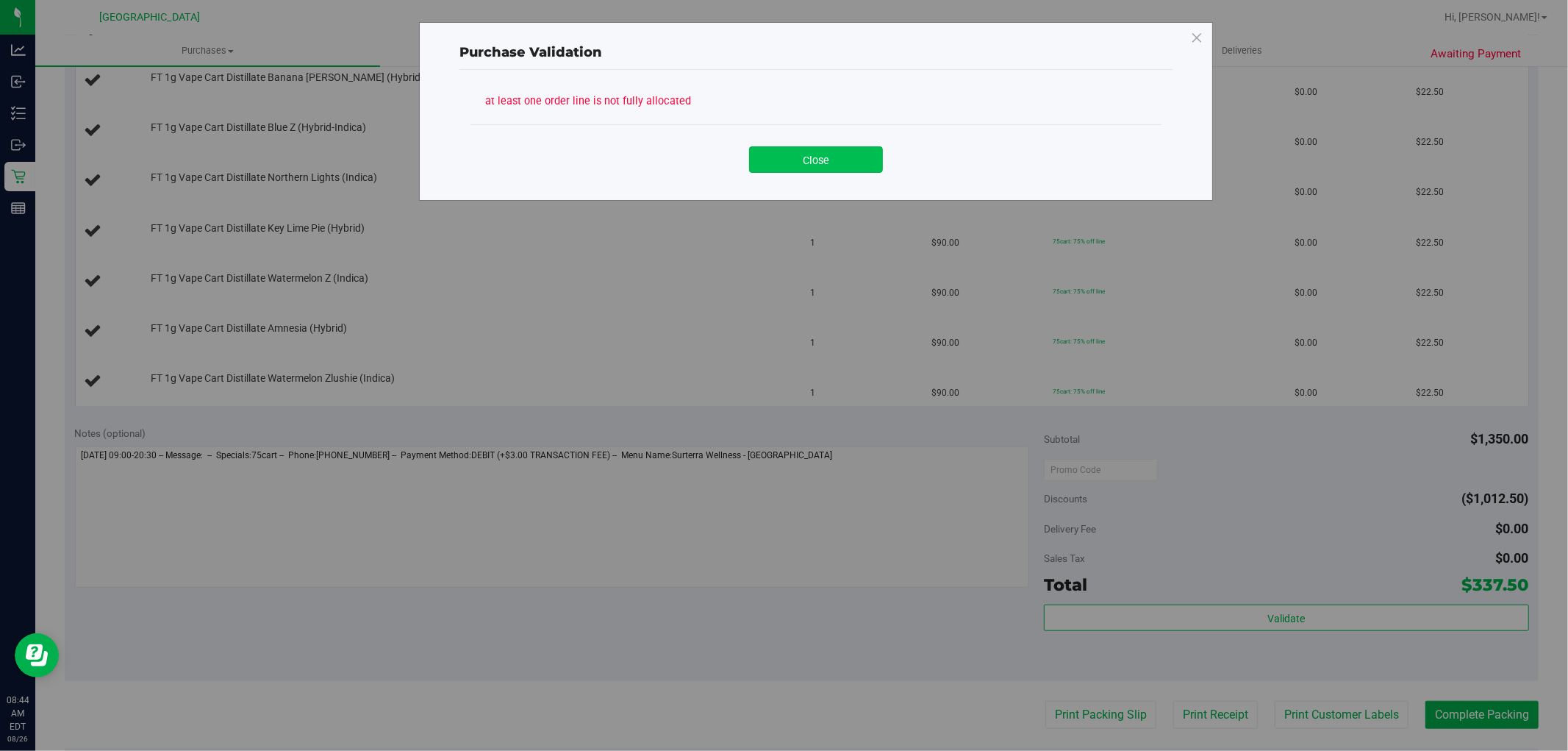
click at [825, 159] on button "Close" at bounding box center [815, 159] width 134 height 26
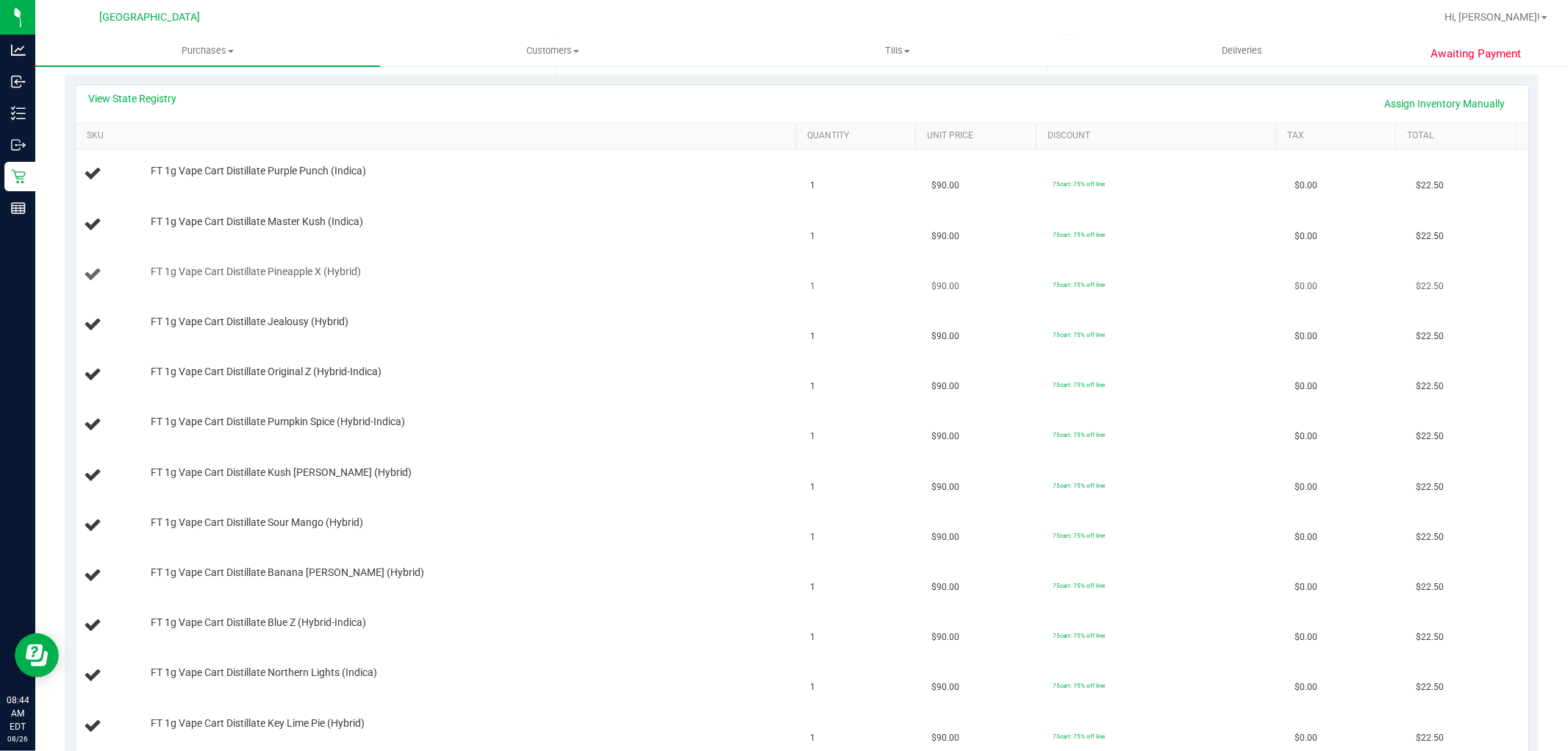
scroll to position [244, 0]
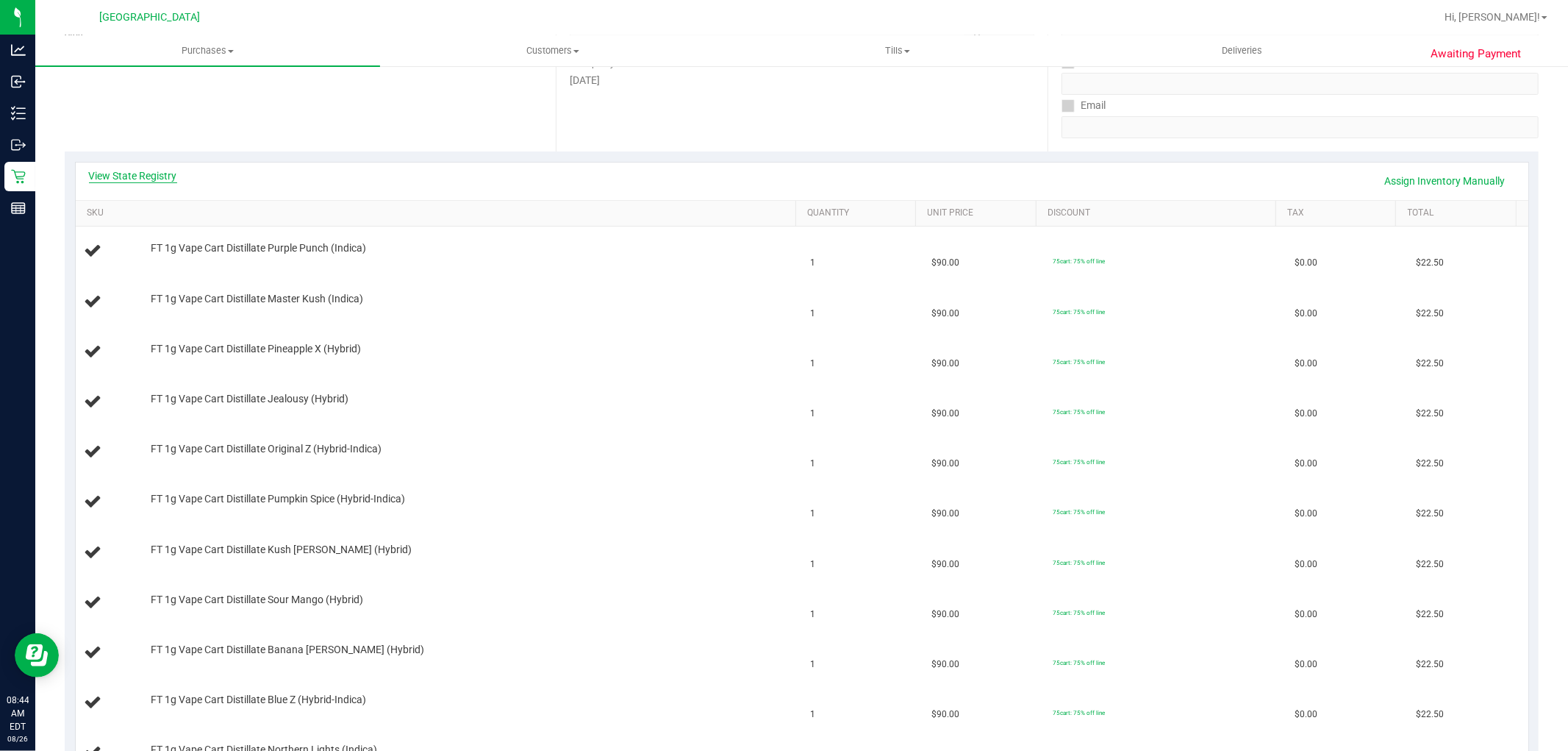
click at [154, 173] on link "View State Registry" at bounding box center [133, 175] width 88 height 15
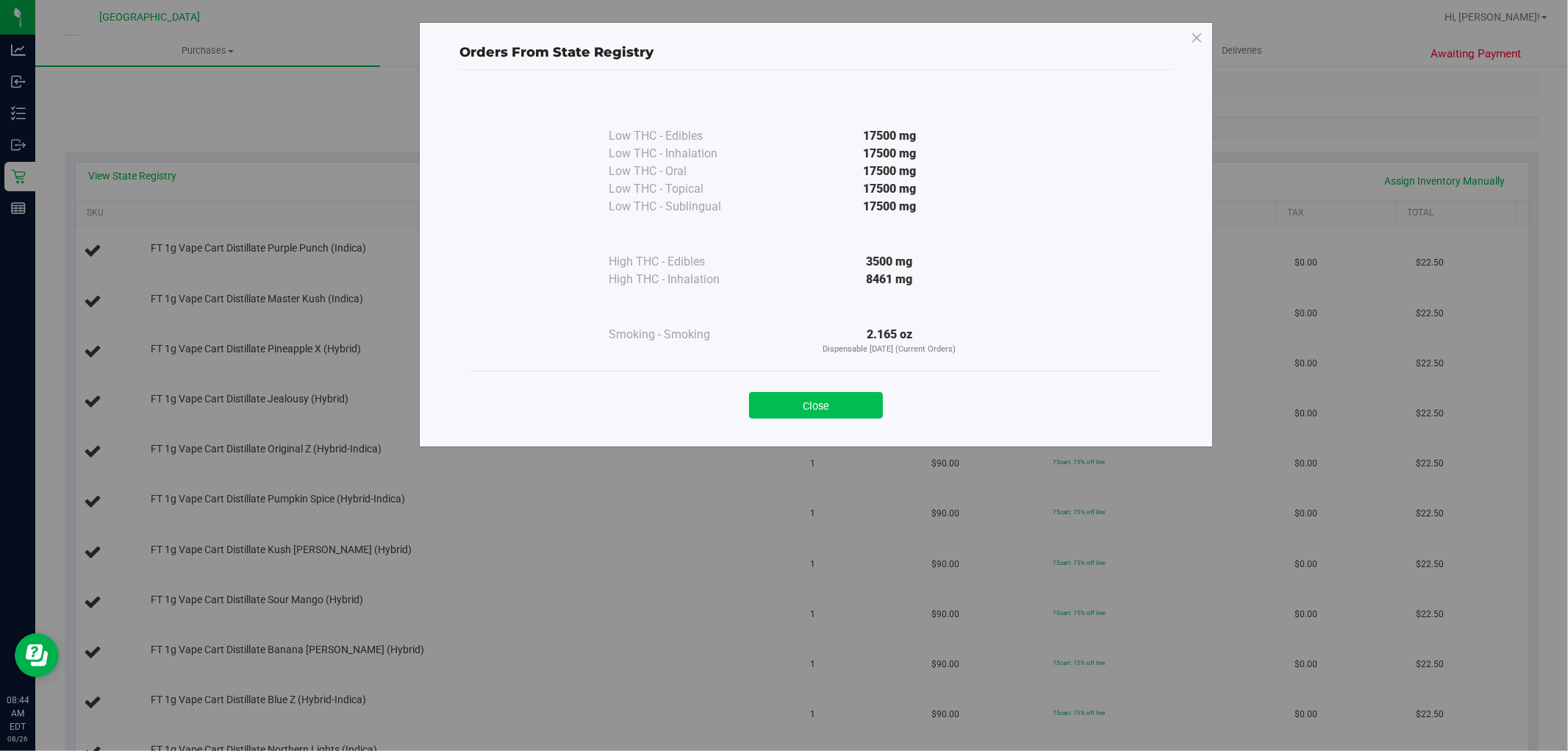
click at [777, 405] on button "Close" at bounding box center [815, 405] width 134 height 26
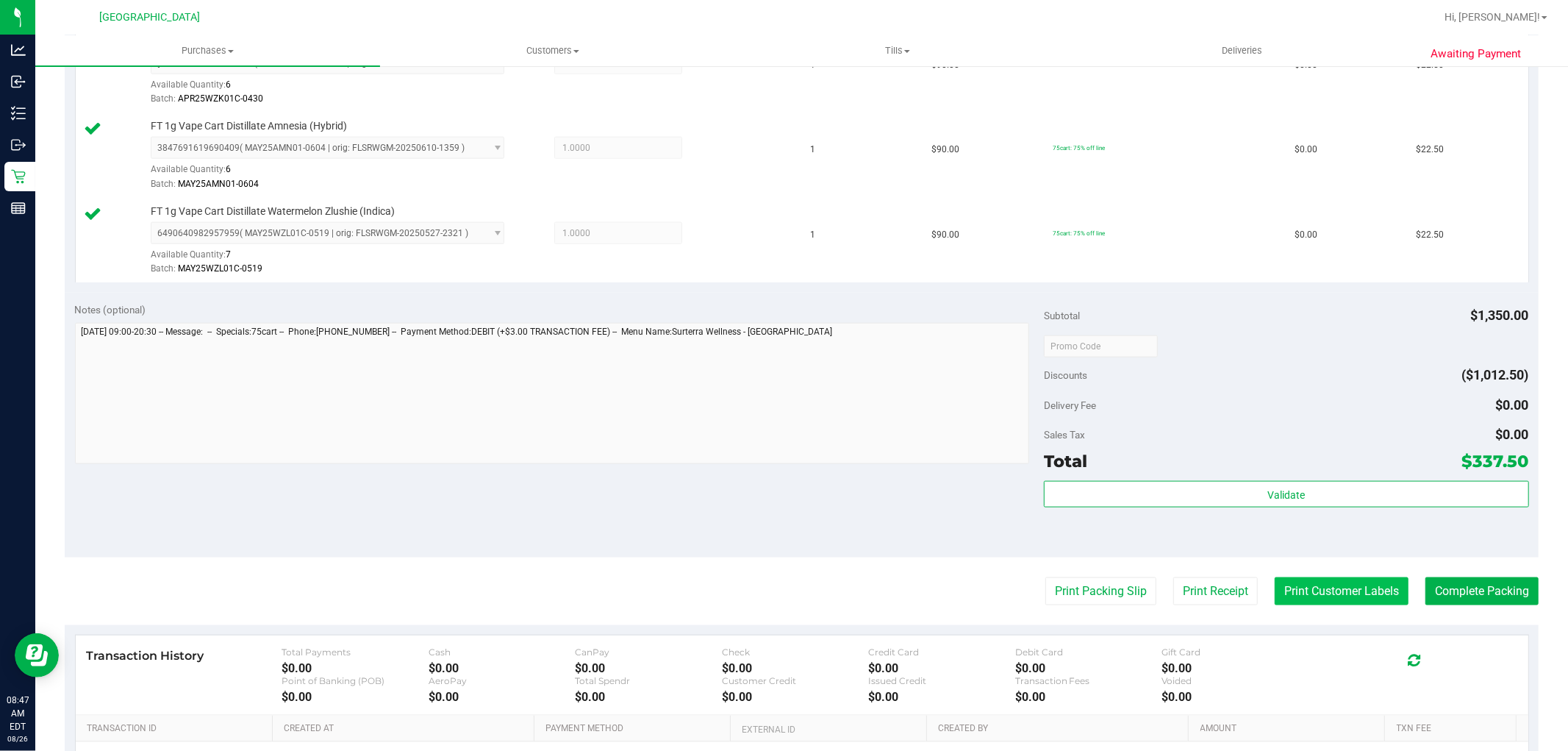
scroll to position [1471, 0]
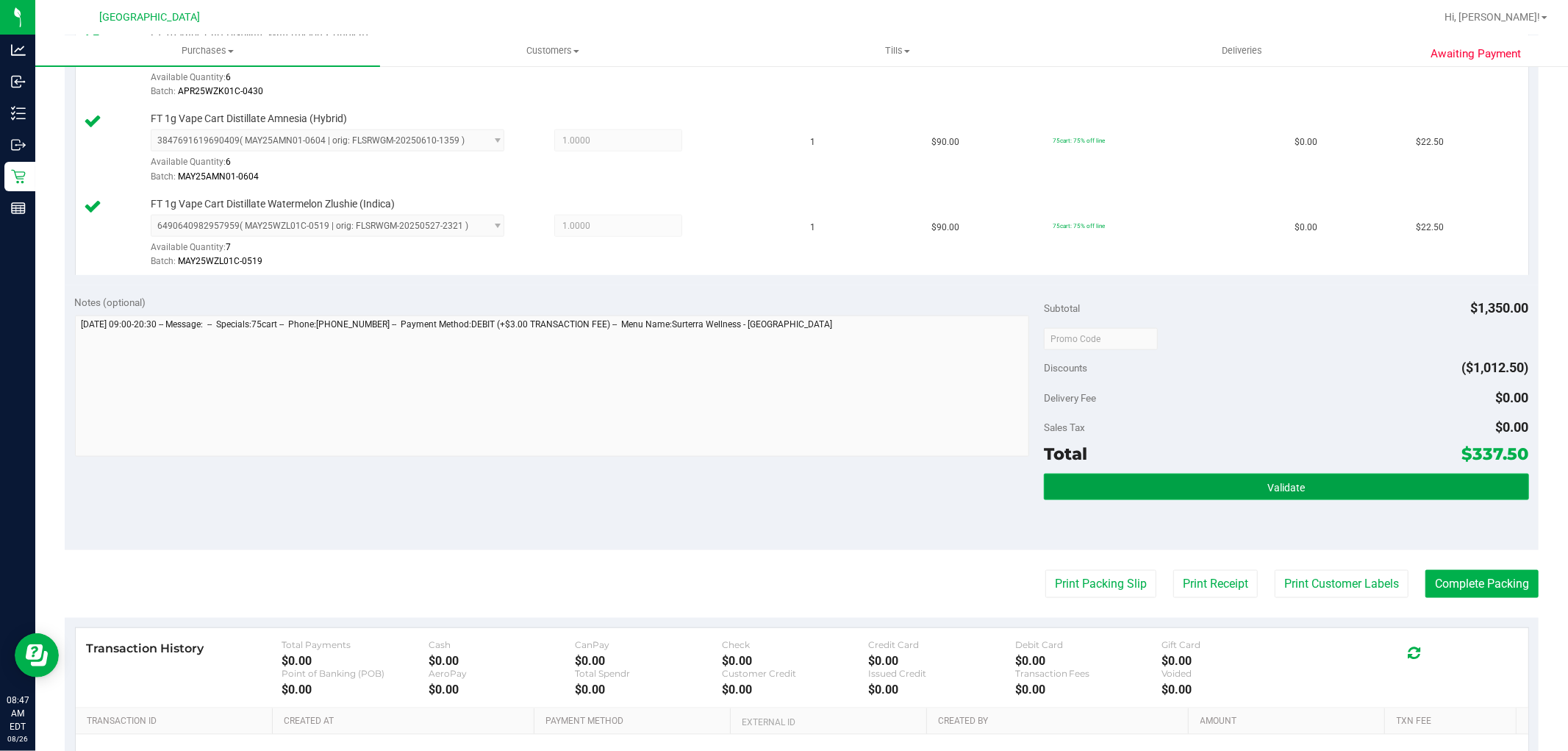
click at [1250, 489] on button "Validate" at bounding box center [1285, 486] width 484 height 26
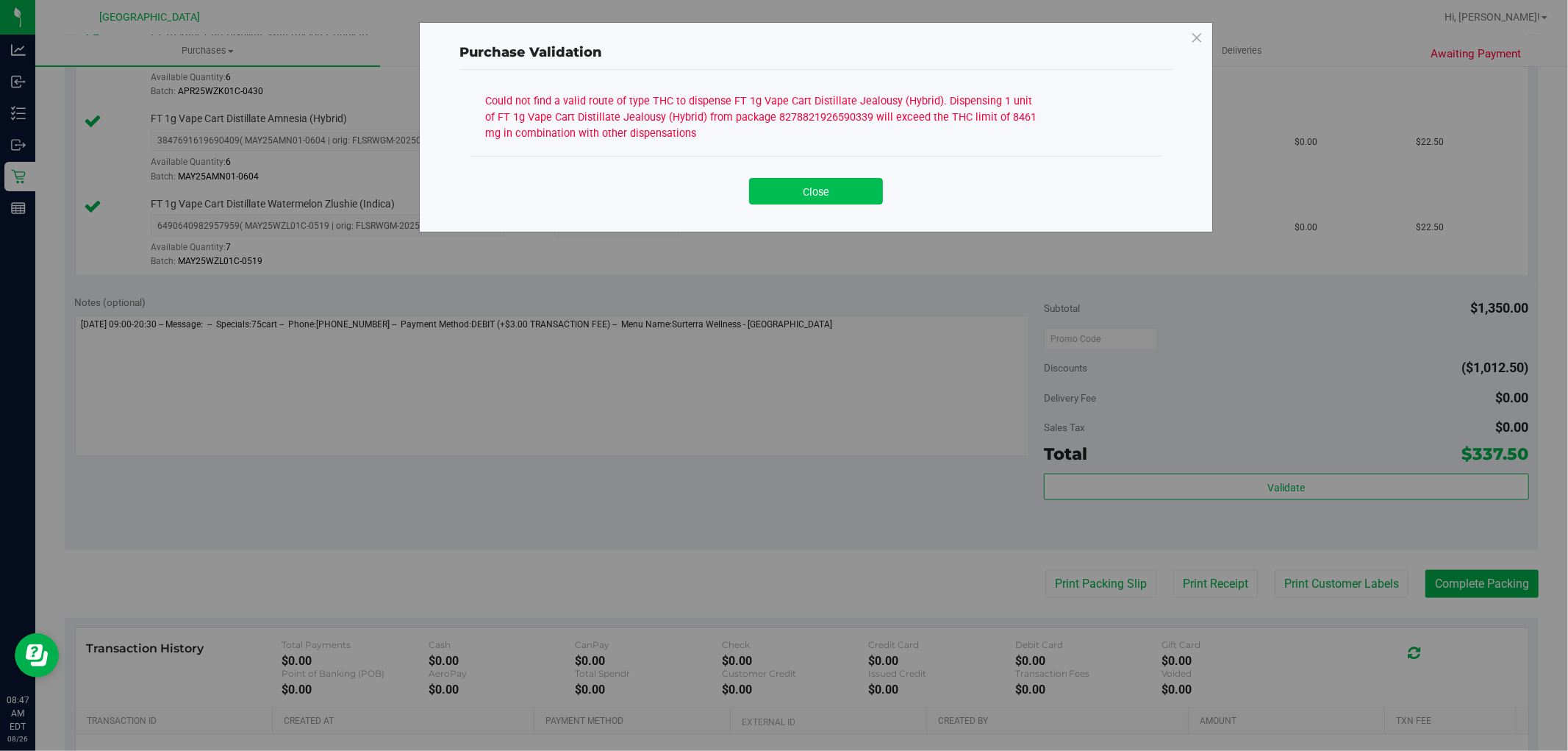
click at [831, 193] on button "Close" at bounding box center [815, 191] width 134 height 26
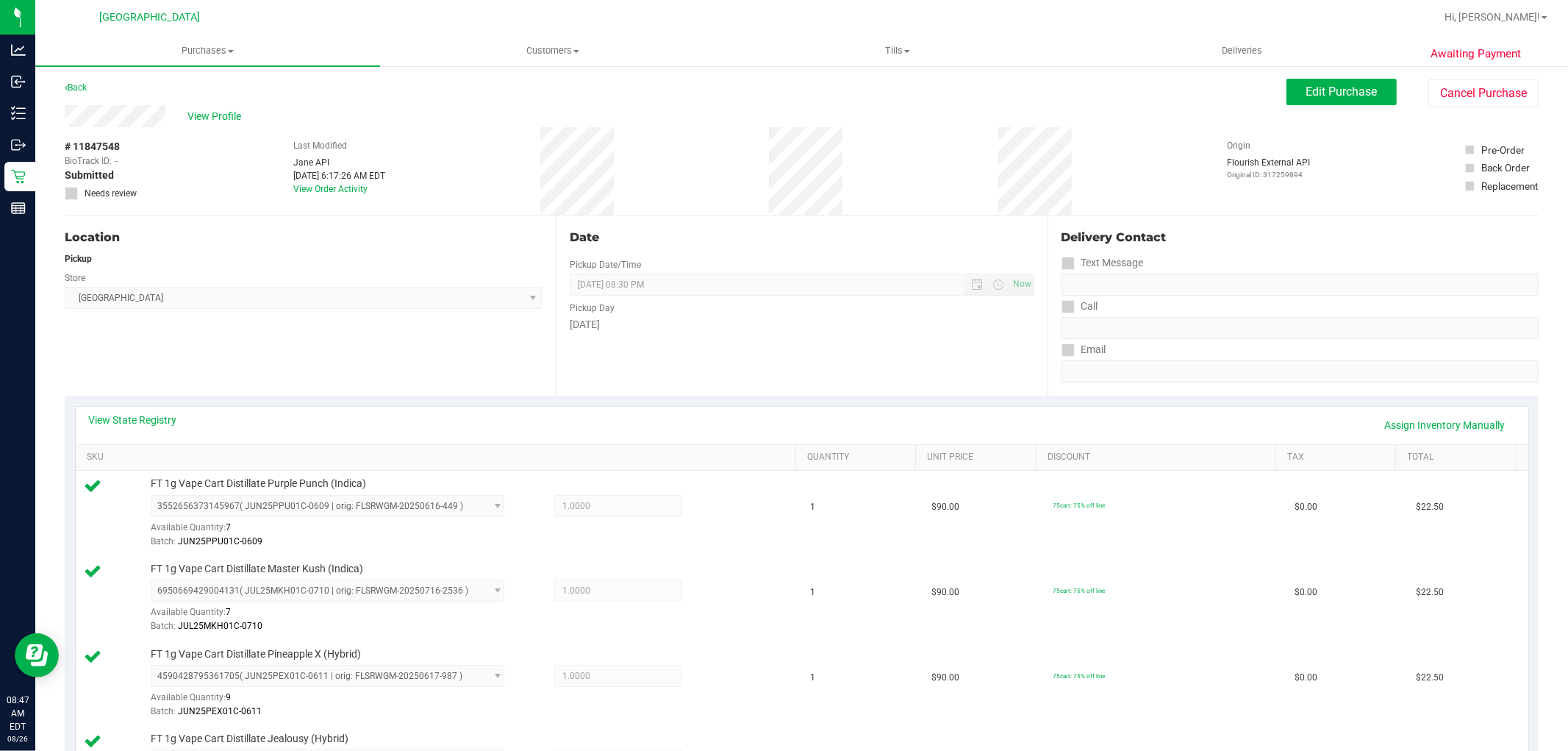
scroll to position [0, 0]
click at [1408, 420] on link "Assign Inventory Manually" at bounding box center [1445, 426] width 140 height 25
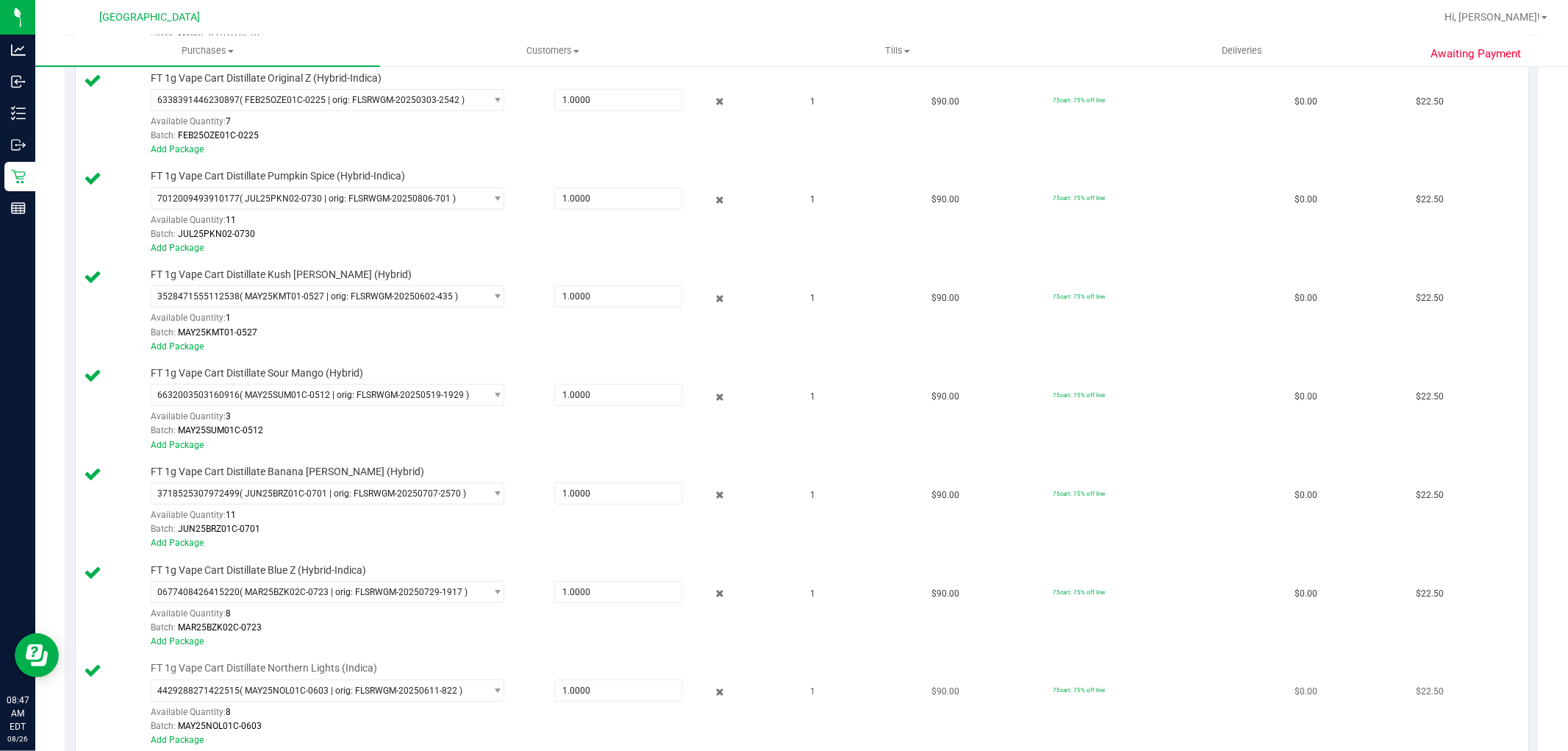
scroll to position [899, 0]
drag, startPoint x: 707, startPoint y: 498, endPoint x: 712, endPoint y: 486, distance: 13.0
click at [712, 499] on icon at bounding box center [719, 495] width 16 height 17
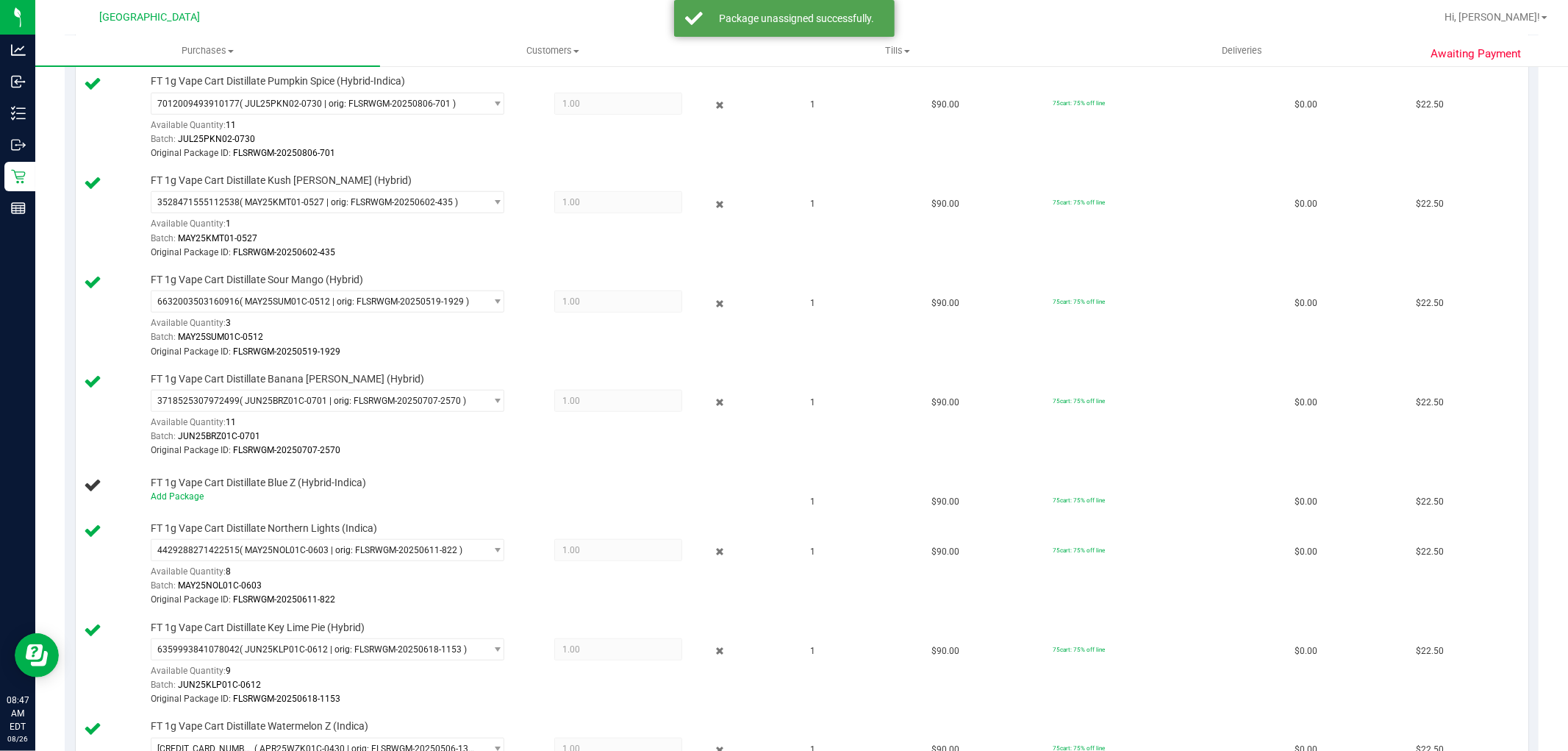
click at [709, 393] on div "3718525307972499 ( JUN25BRZ01C-0701 | orig: FLSRWGM-20250707-2570 ) 37185253079…" at bounding box center [469, 423] width 638 height 68
click at [712, 405] on icon at bounding box center [719, 402] width 16 height 17
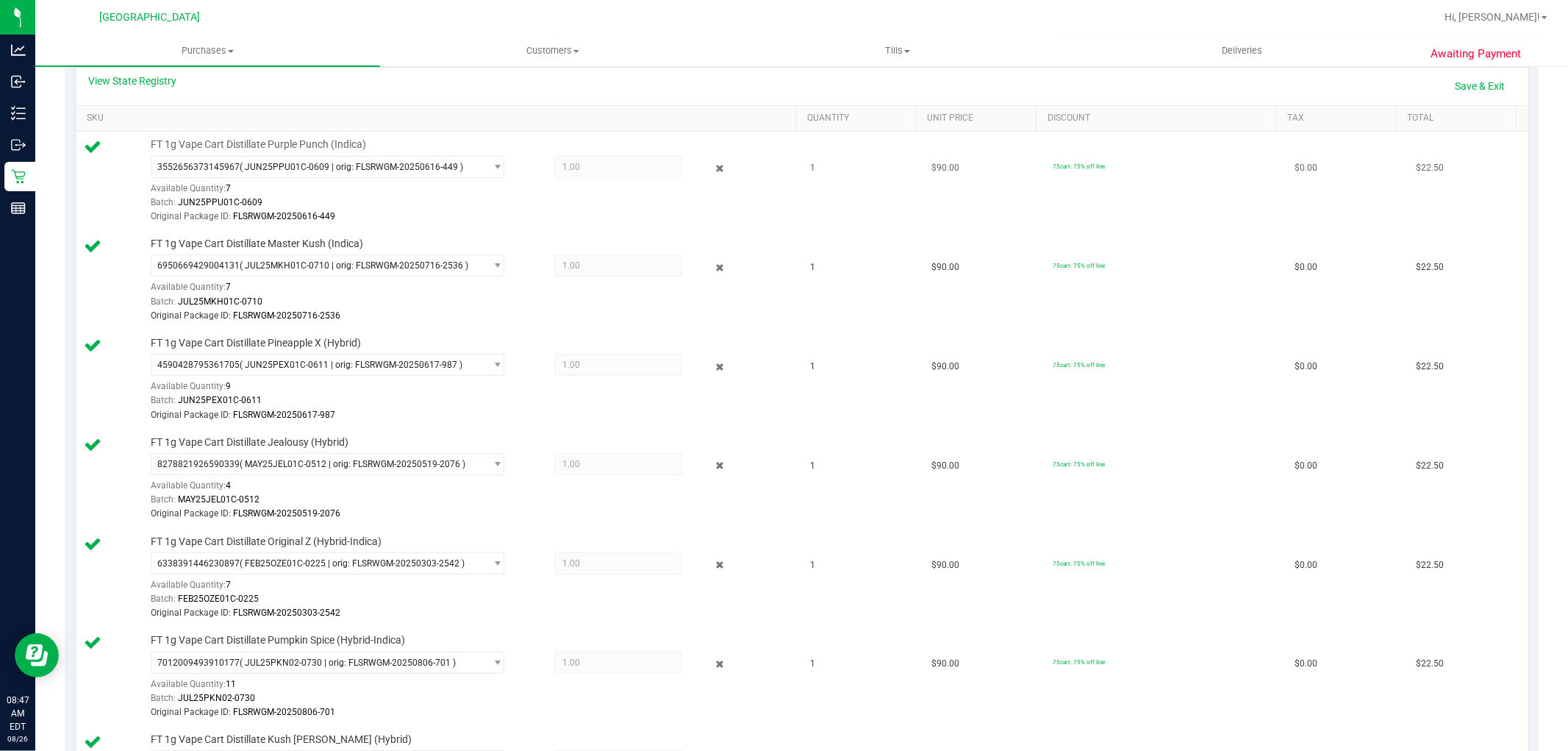
scroll to position [244, 0]
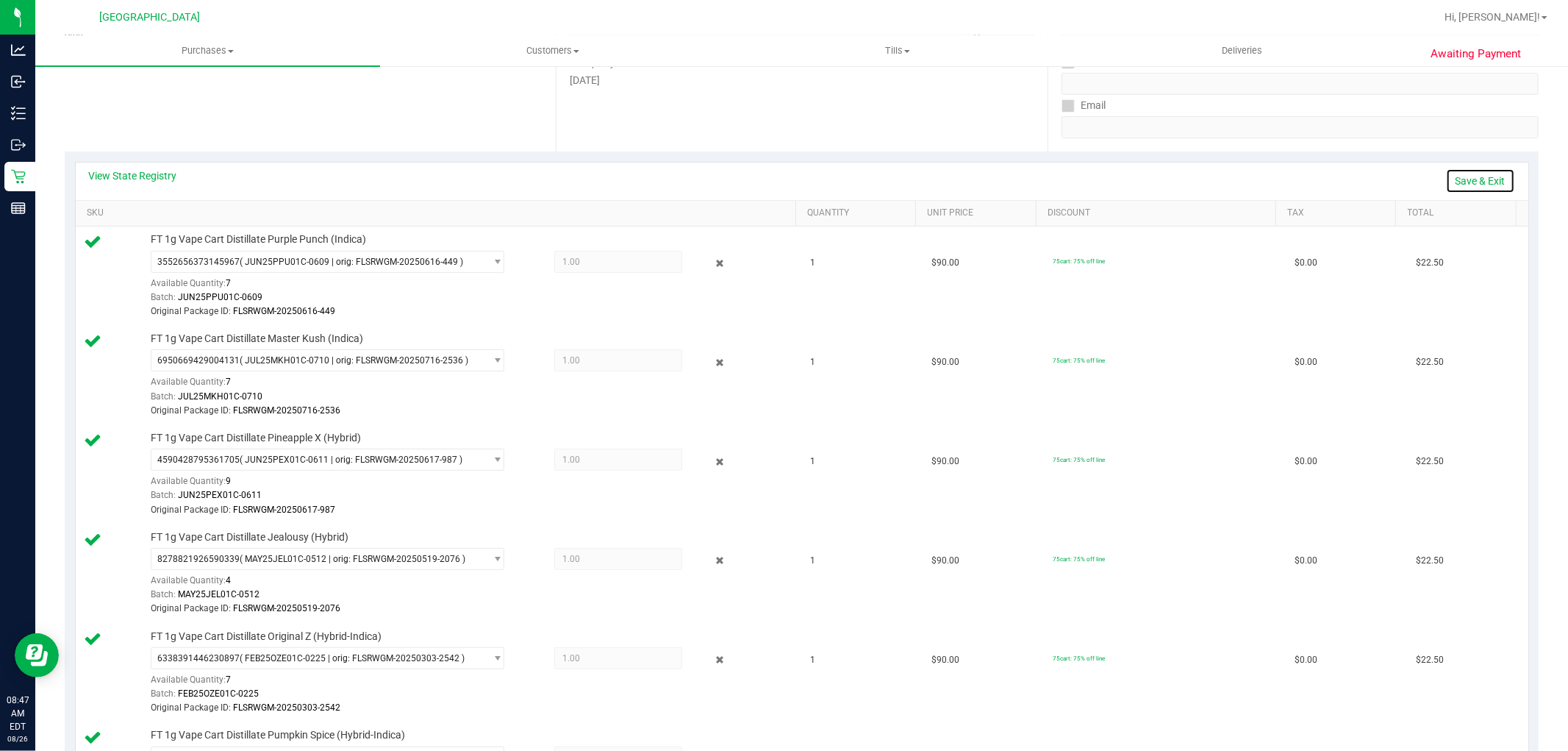
click at [1466, 179] on link "Save & Exit" at bounding box center [1480, 181] width 69 height 25
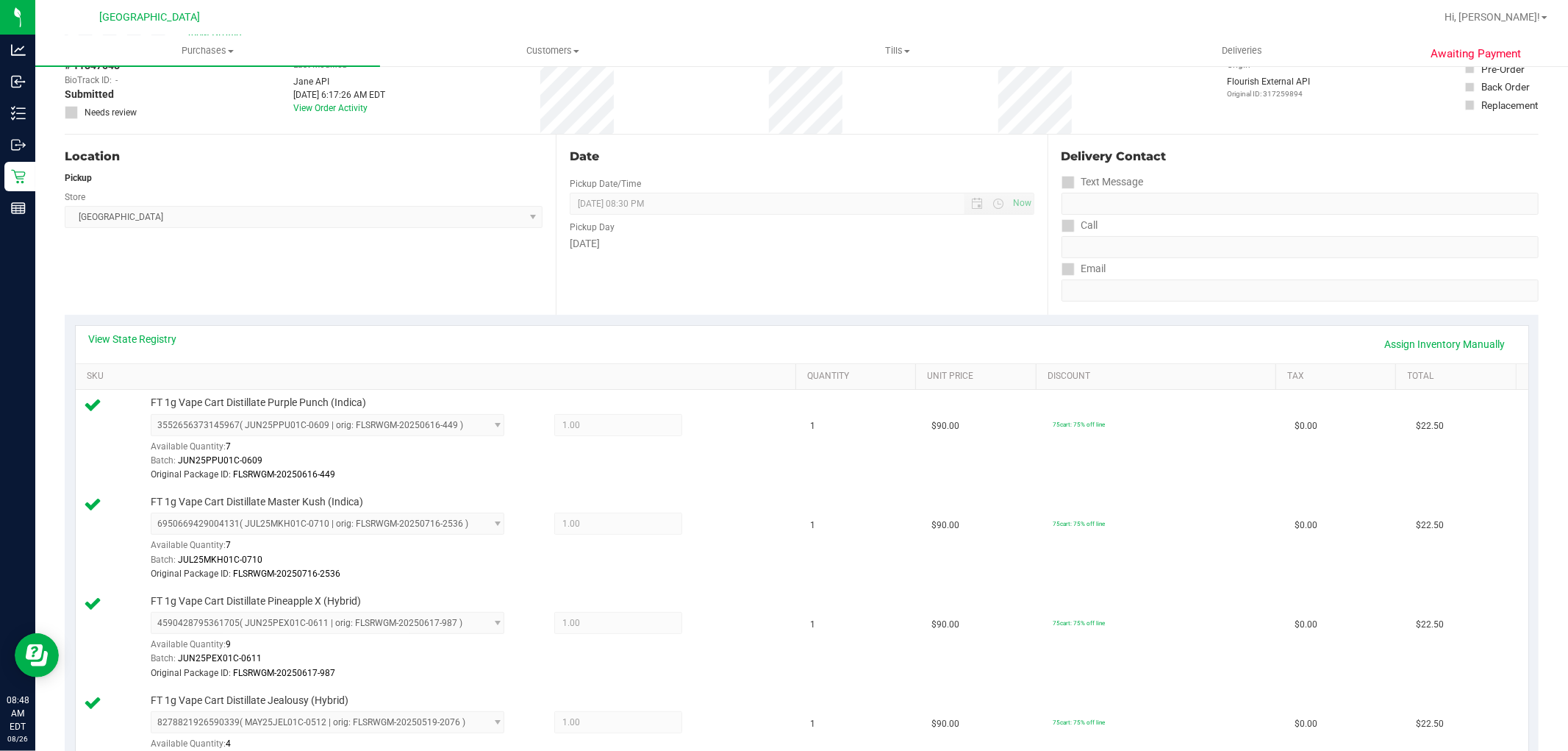
scroll to position [0, 0]
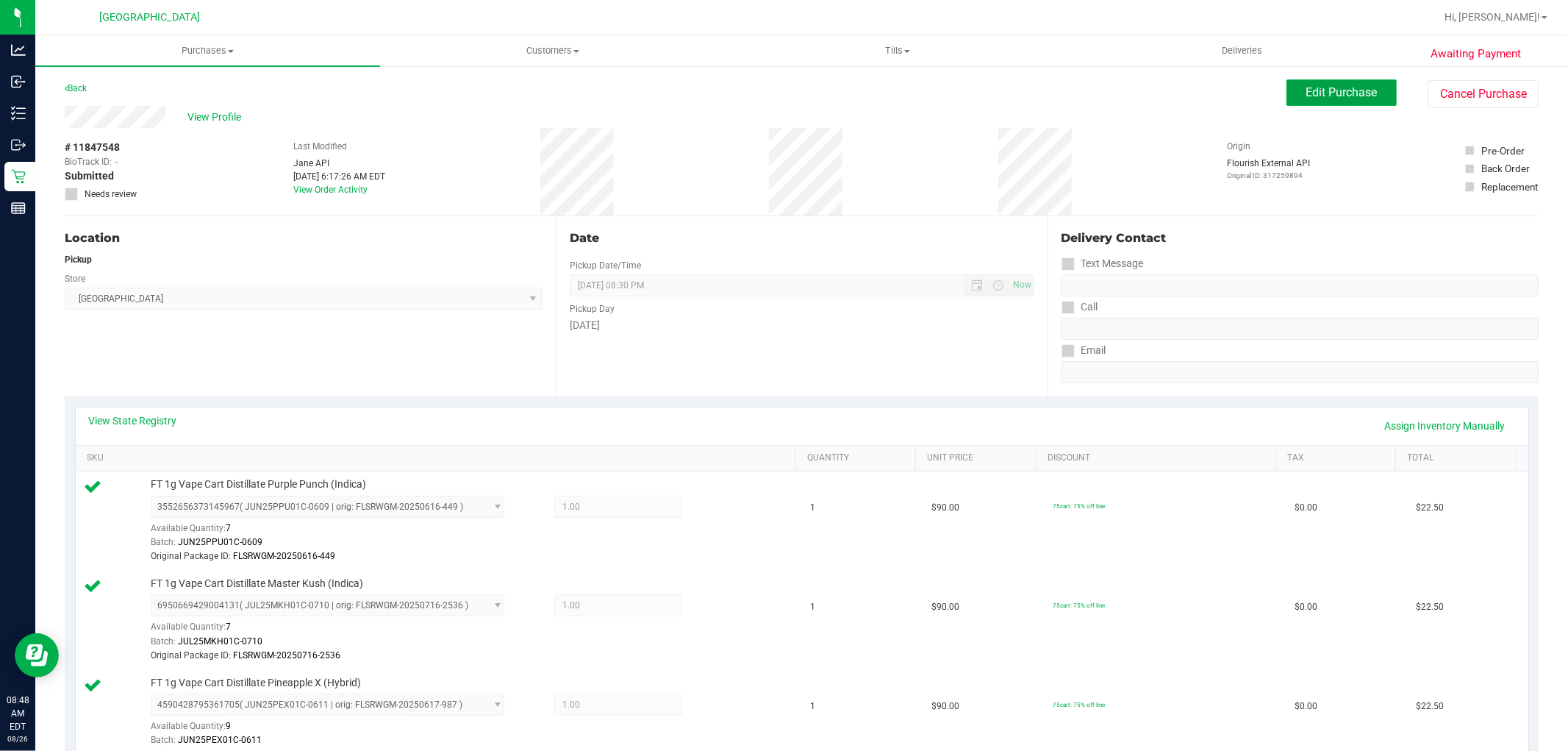
click at [1363, 94] on span "Edit Purchase" at bounding box center [1341, 92] width 71 height 14
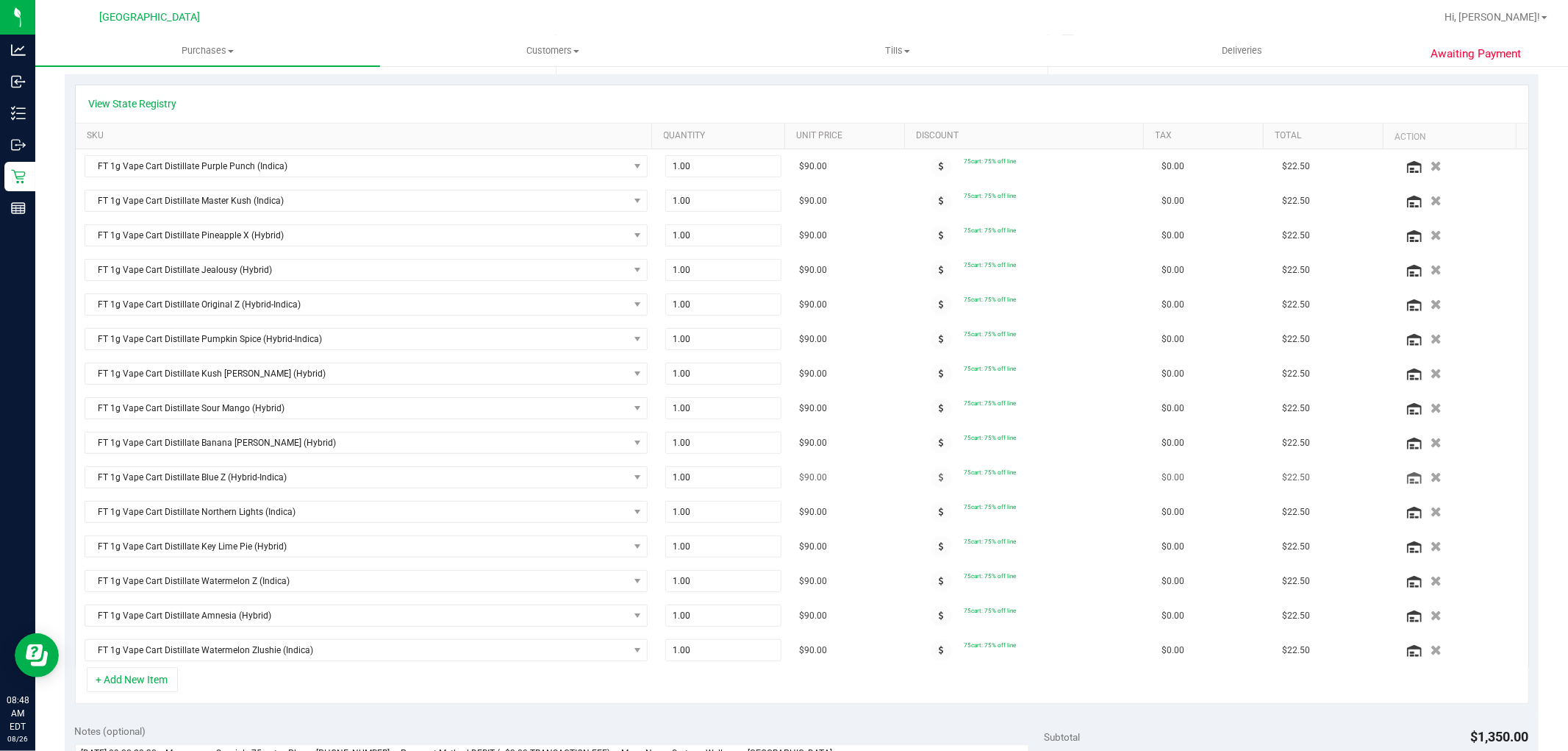
scroll to position [327, 0]
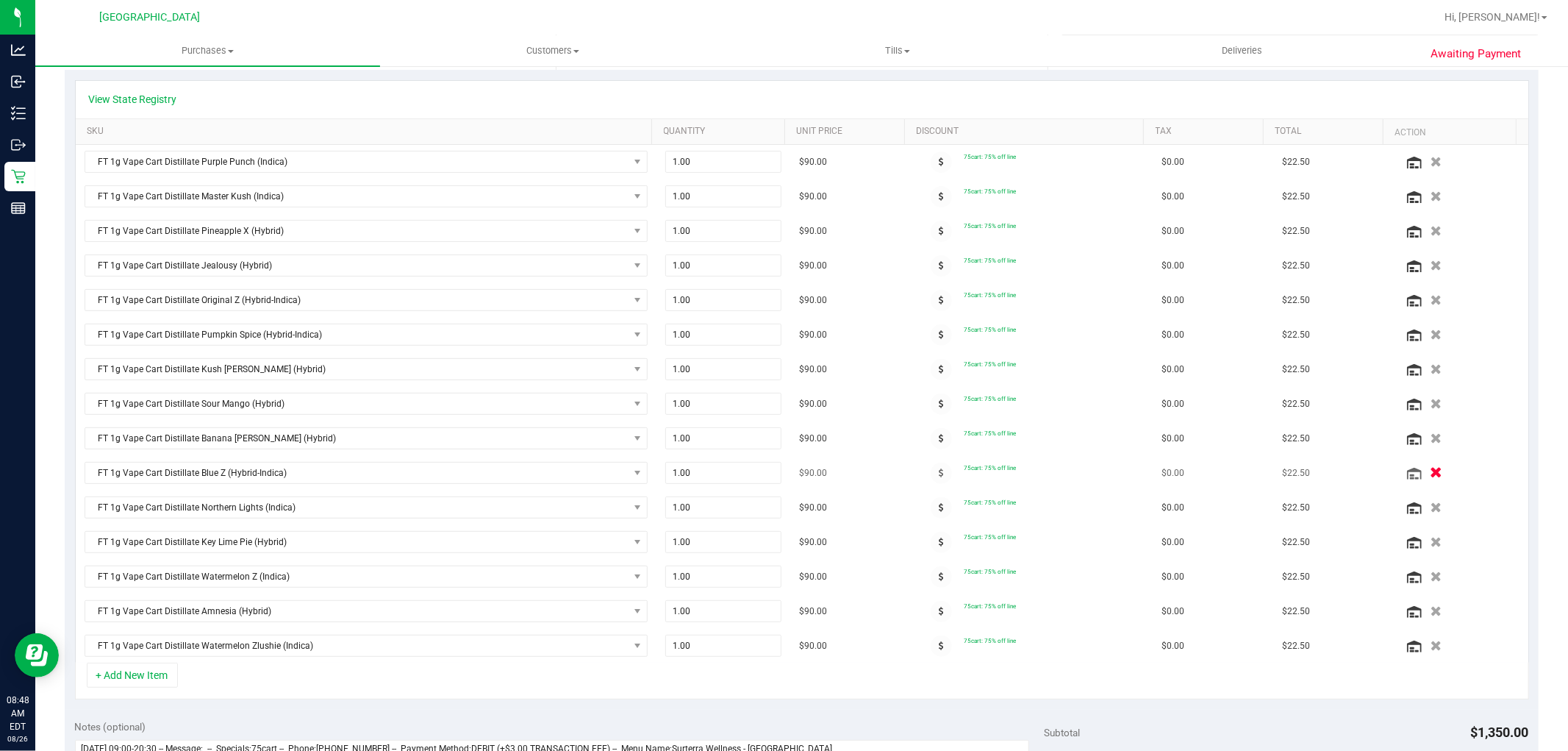
click at [1429, 478] on icon "button" at bounding box center [1435, 472] width 13 height 11
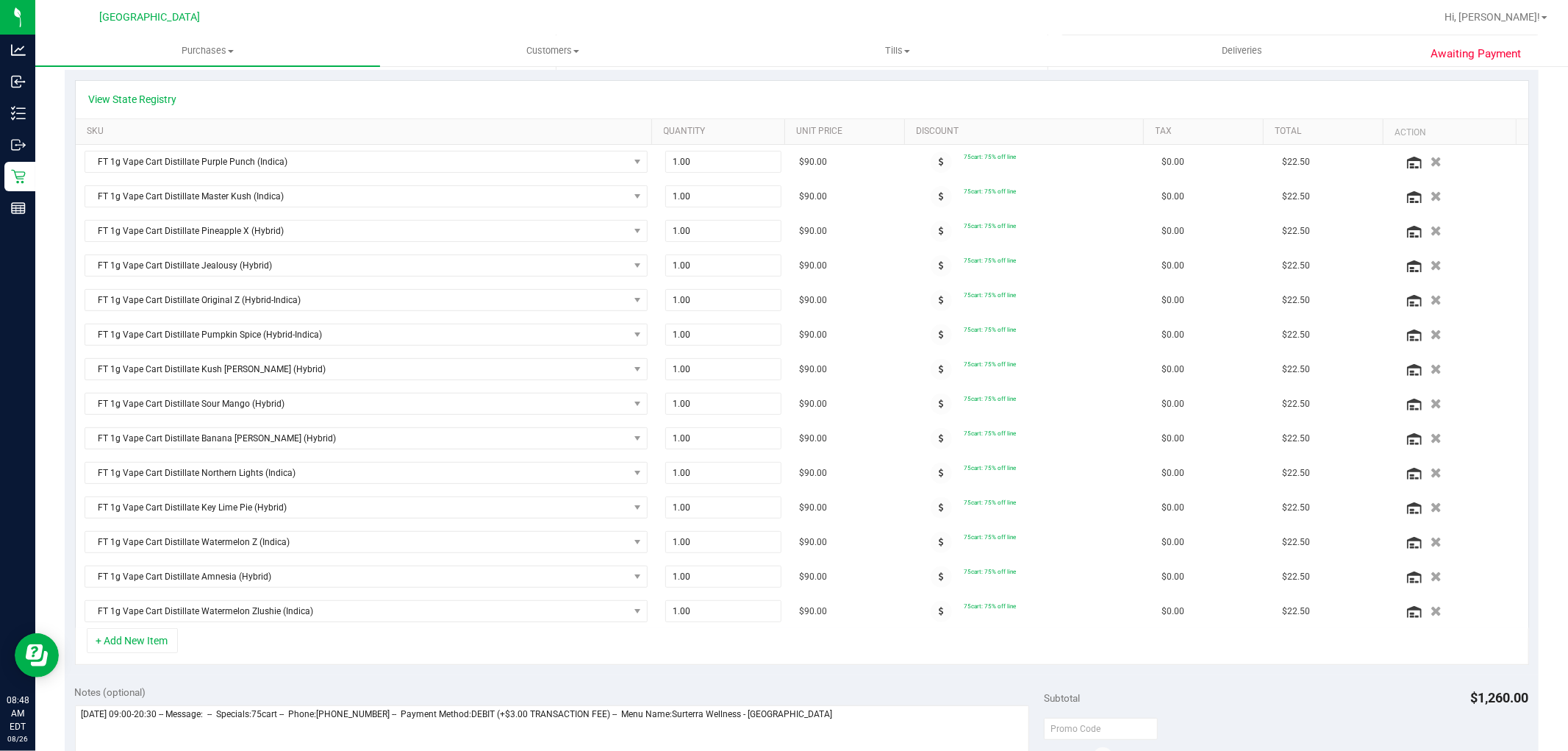
click at [1430, 436] on icon "button" at bounding box center [1435, 438] width 11 height 11
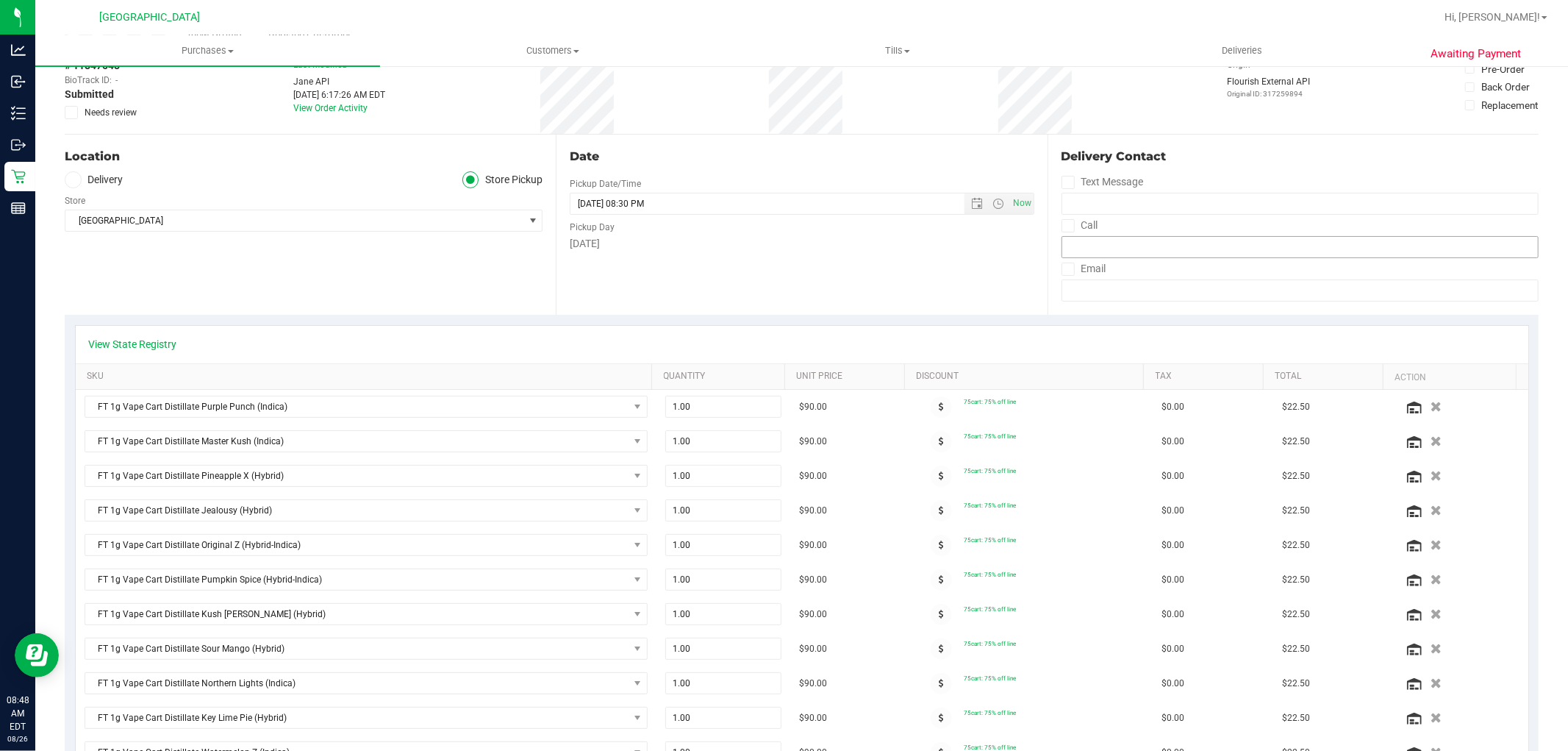
scroll to position [0, 0]
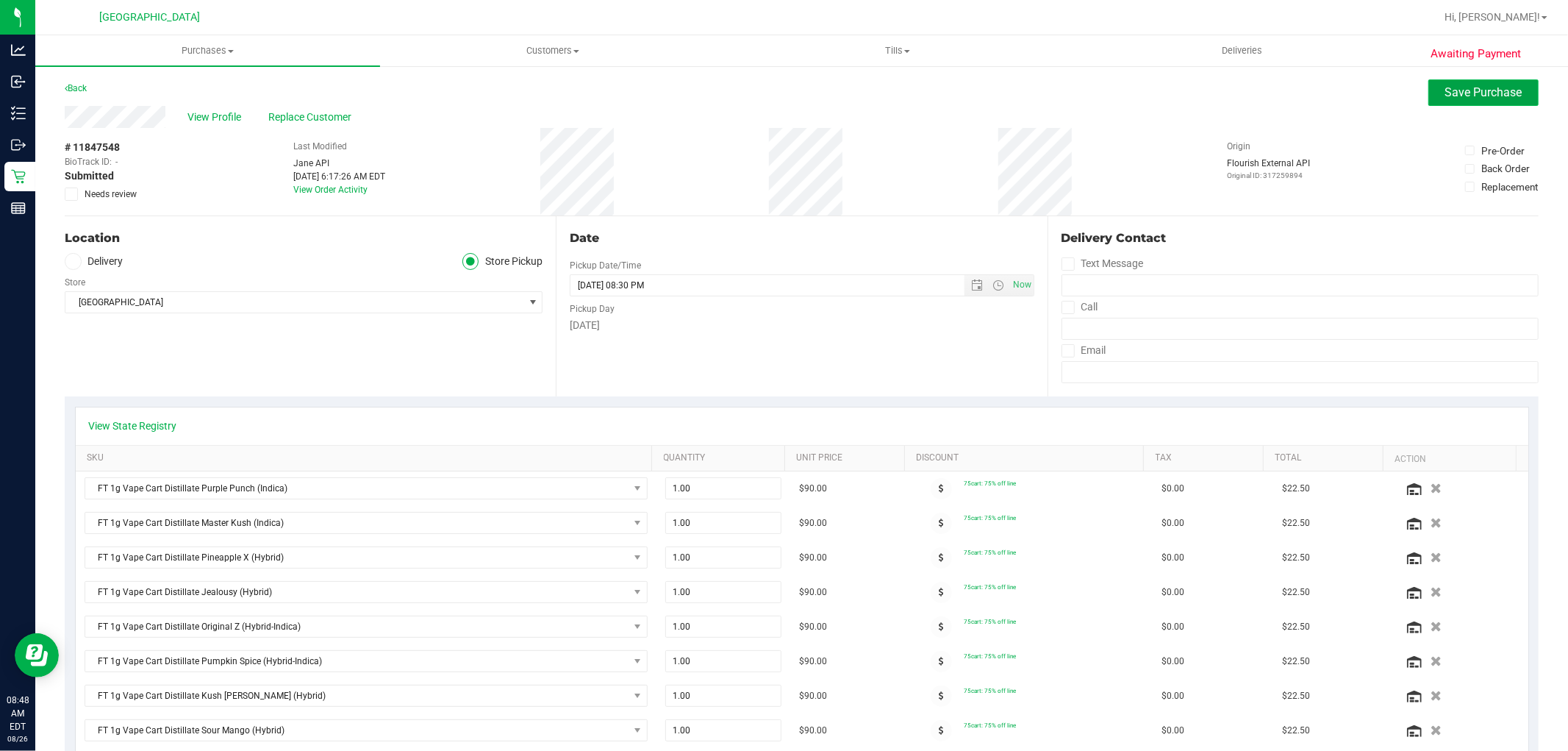
click at [1448, 93] on span "Save Purchase" at bounding box center [1483, 92] width 77 height 14
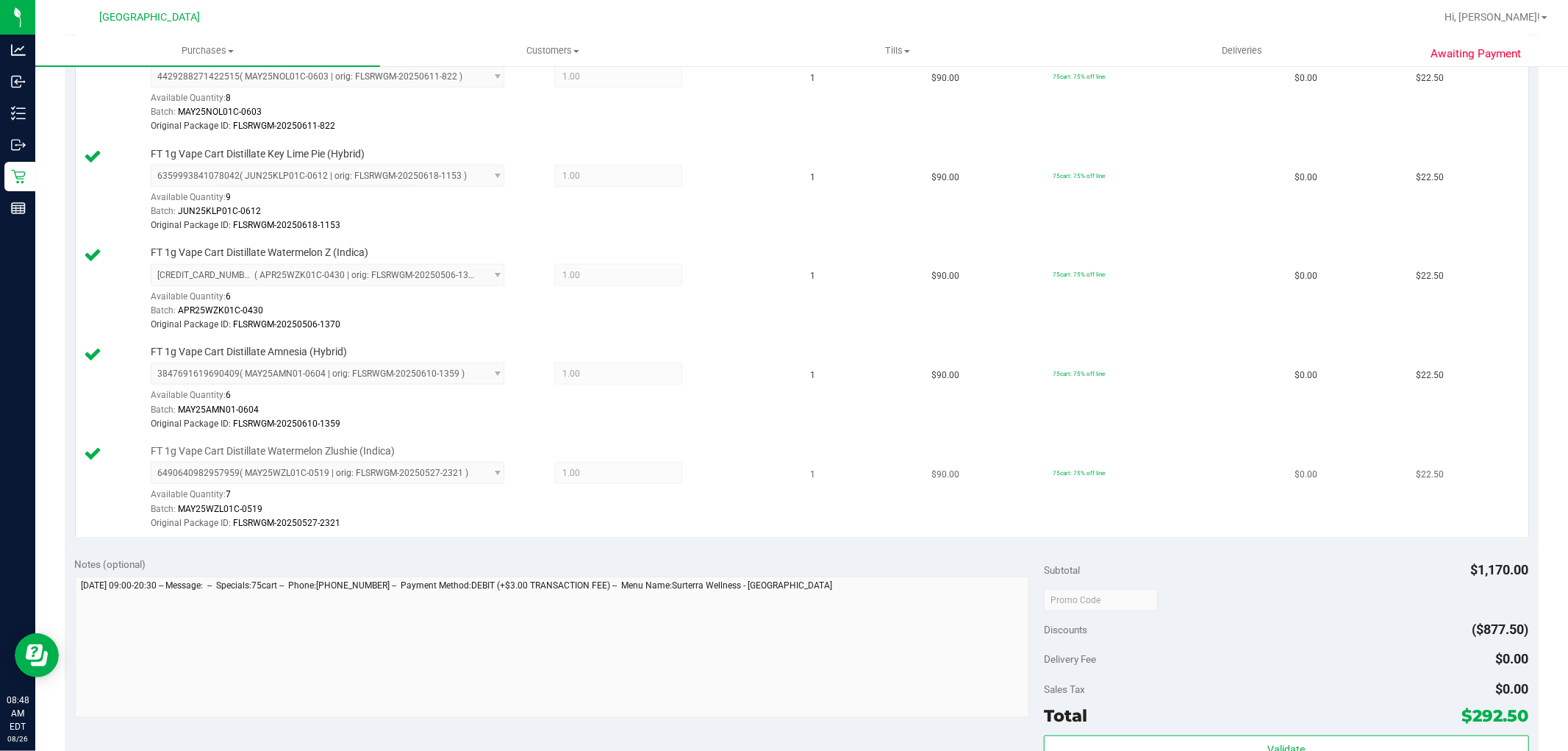
scroll to position [1306, 0]
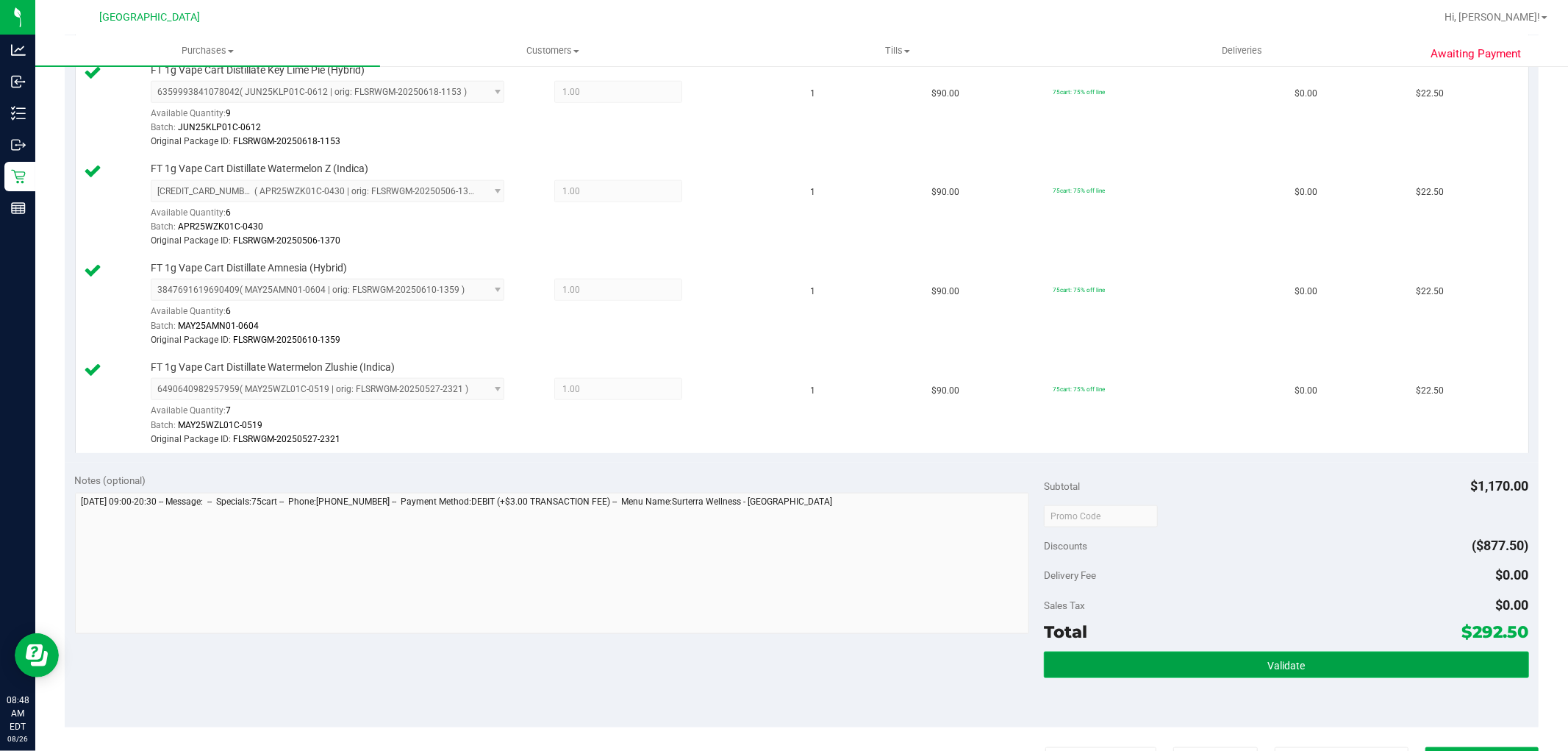
click at [1197, 678] on button "Validate" at bounding box center [1285, 664] width 484 height 26
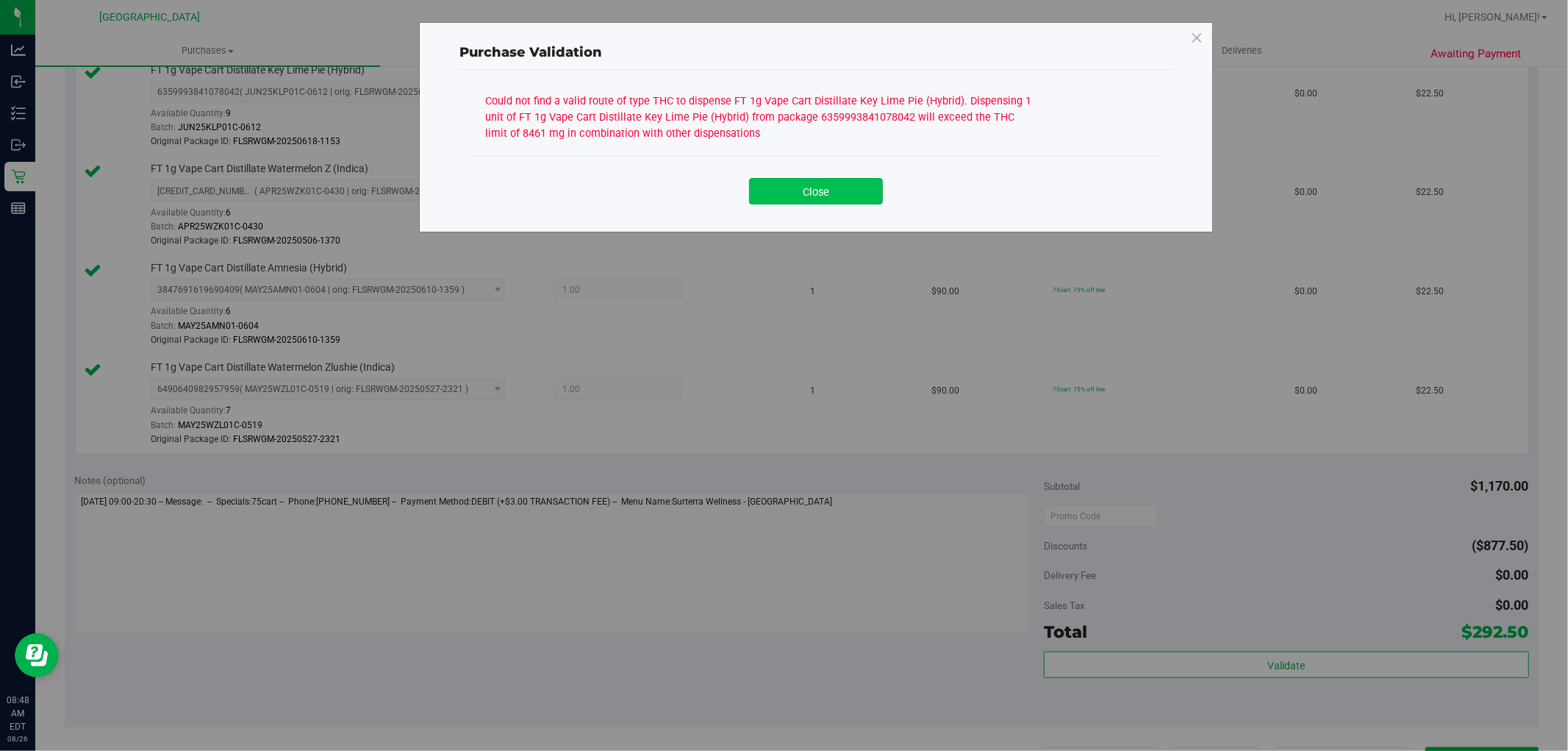
click at [831, 185] on button "Close" at bounding box center [815, 191] width 134 height 26
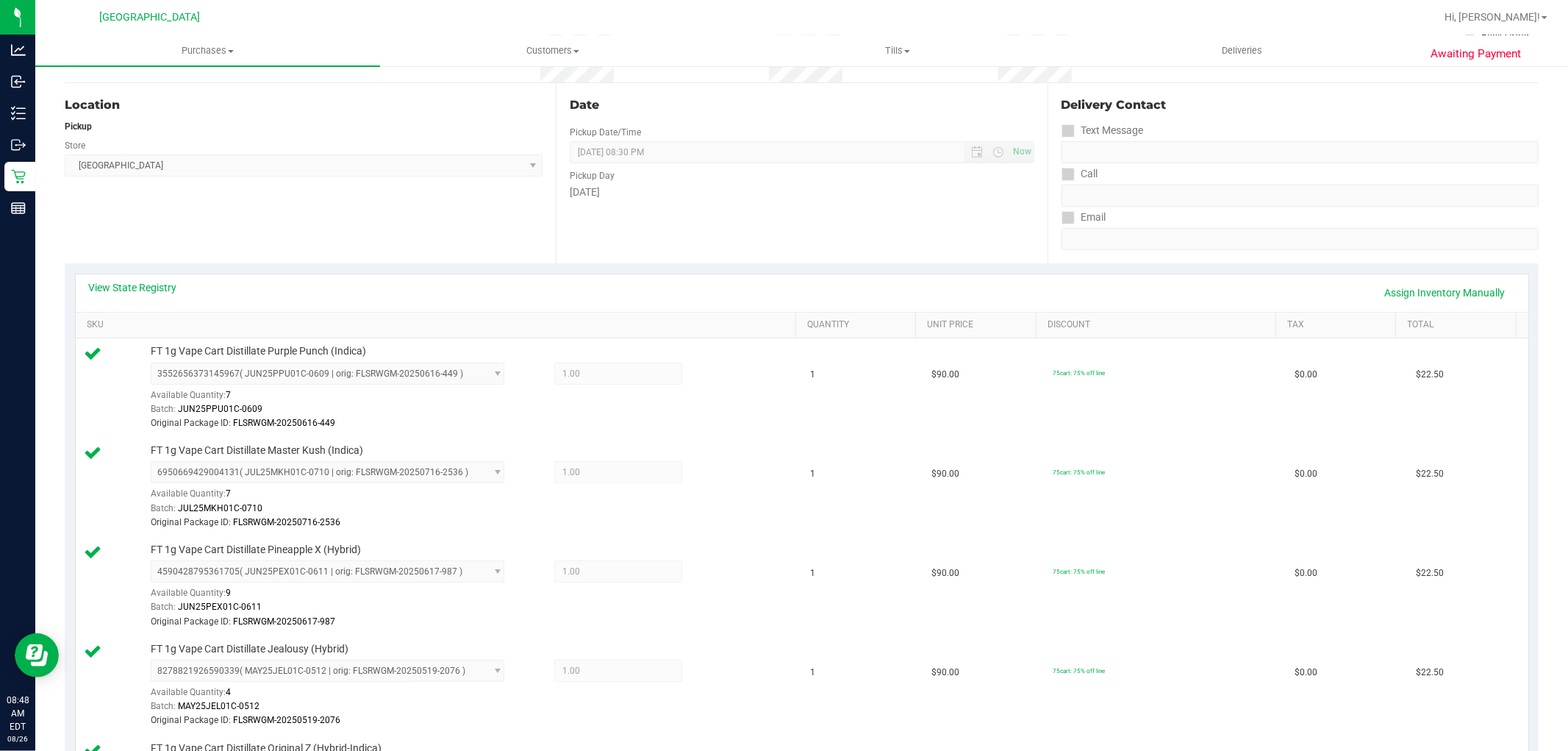
scroll to position [81, 0]
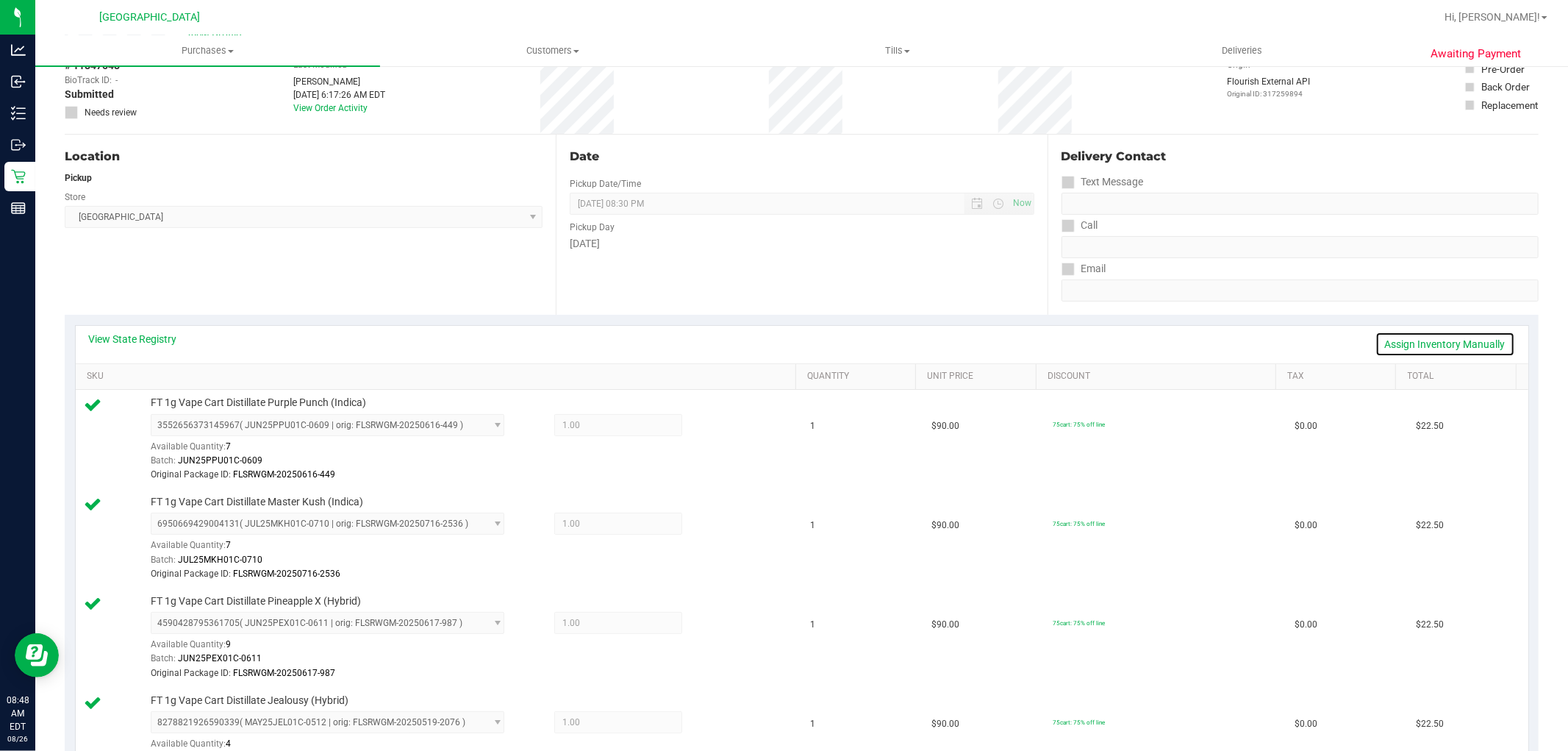
click at [1404, 341] on link "Assign Inventory Manually" at bounding box center [1445, 344] width 140 height 25
click at [712, 520] on icon at bounding box center [719, 525] width 16 height 17
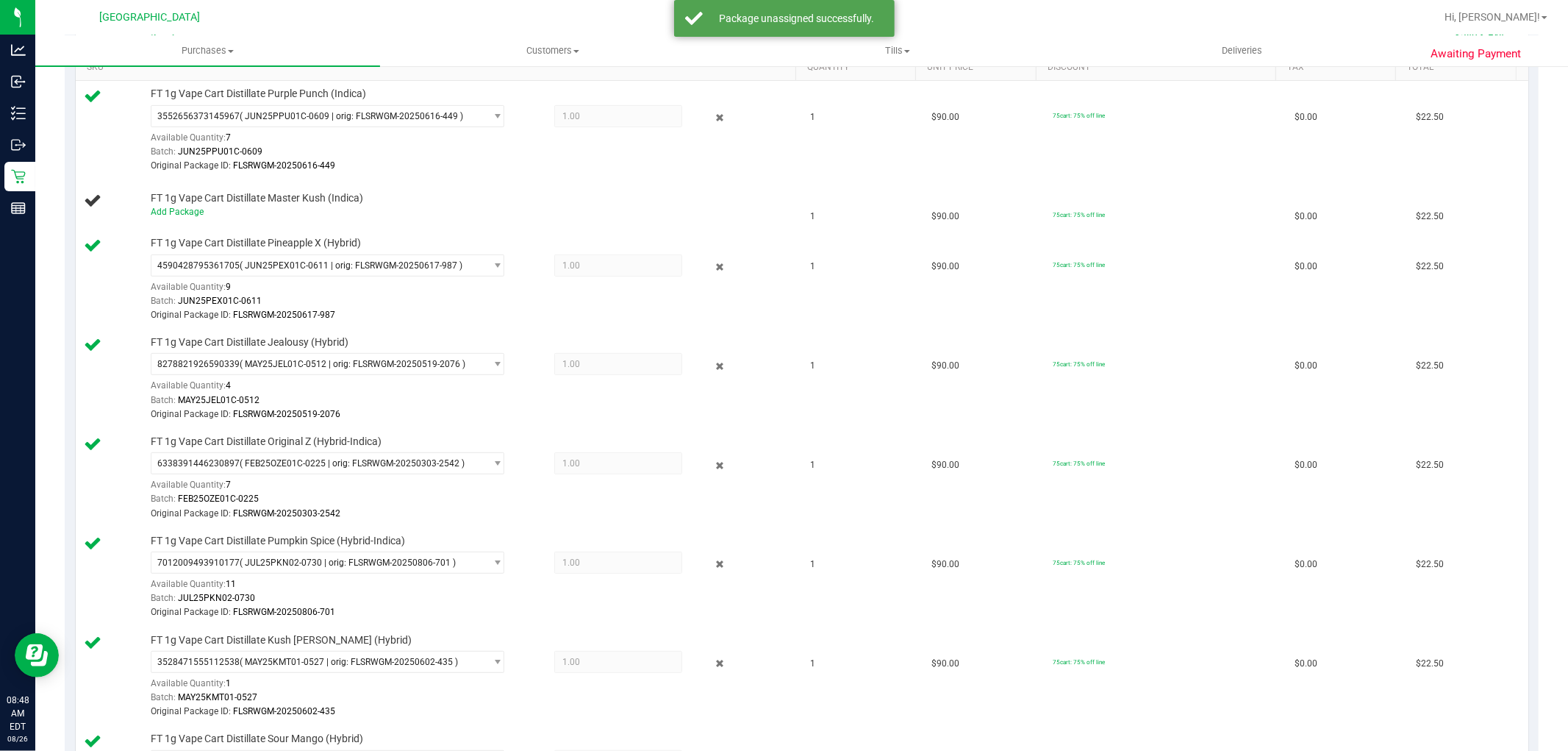
scroll to position [408, 0]
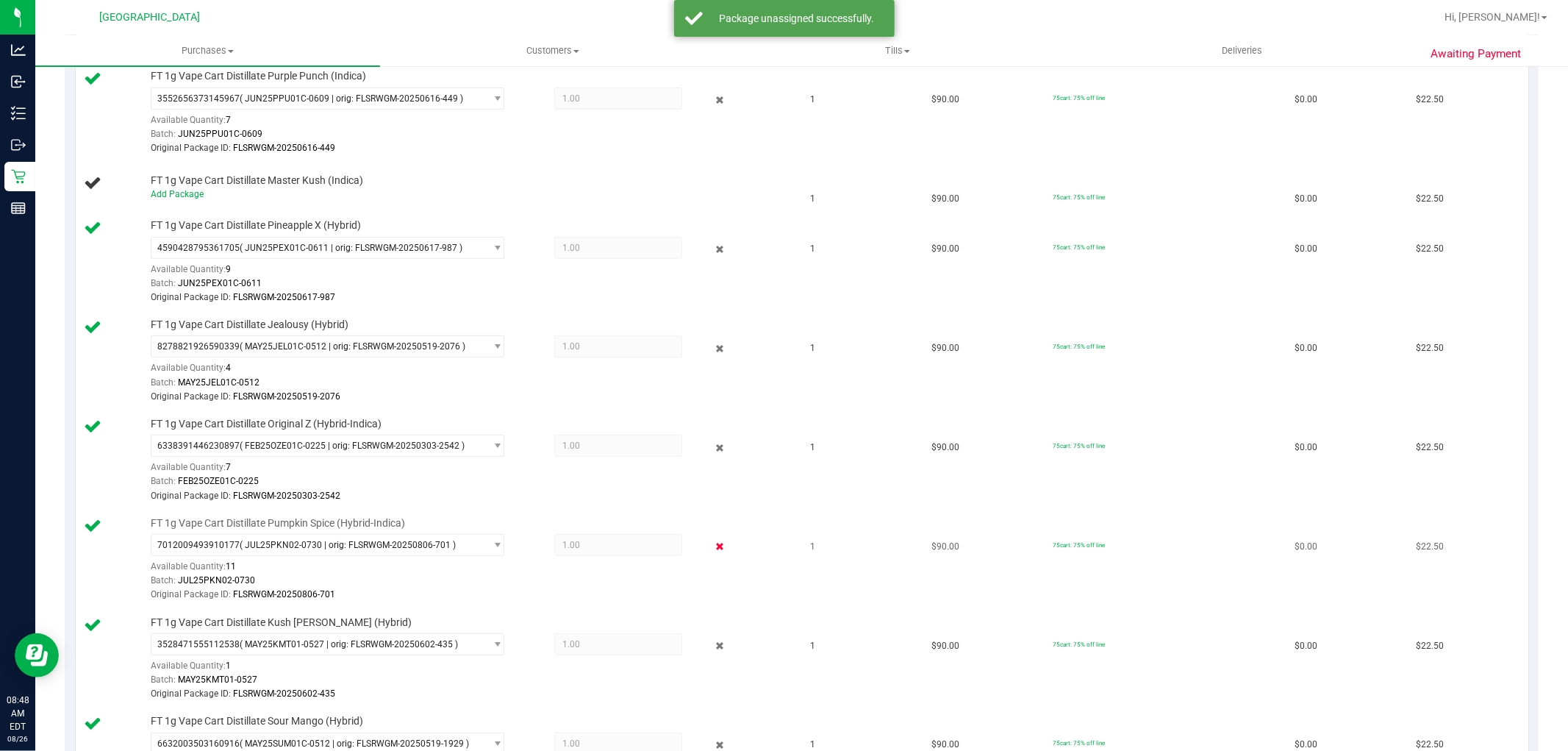
click at [712, 550] on icon at bounding box center [719, 546] width 16 height 17
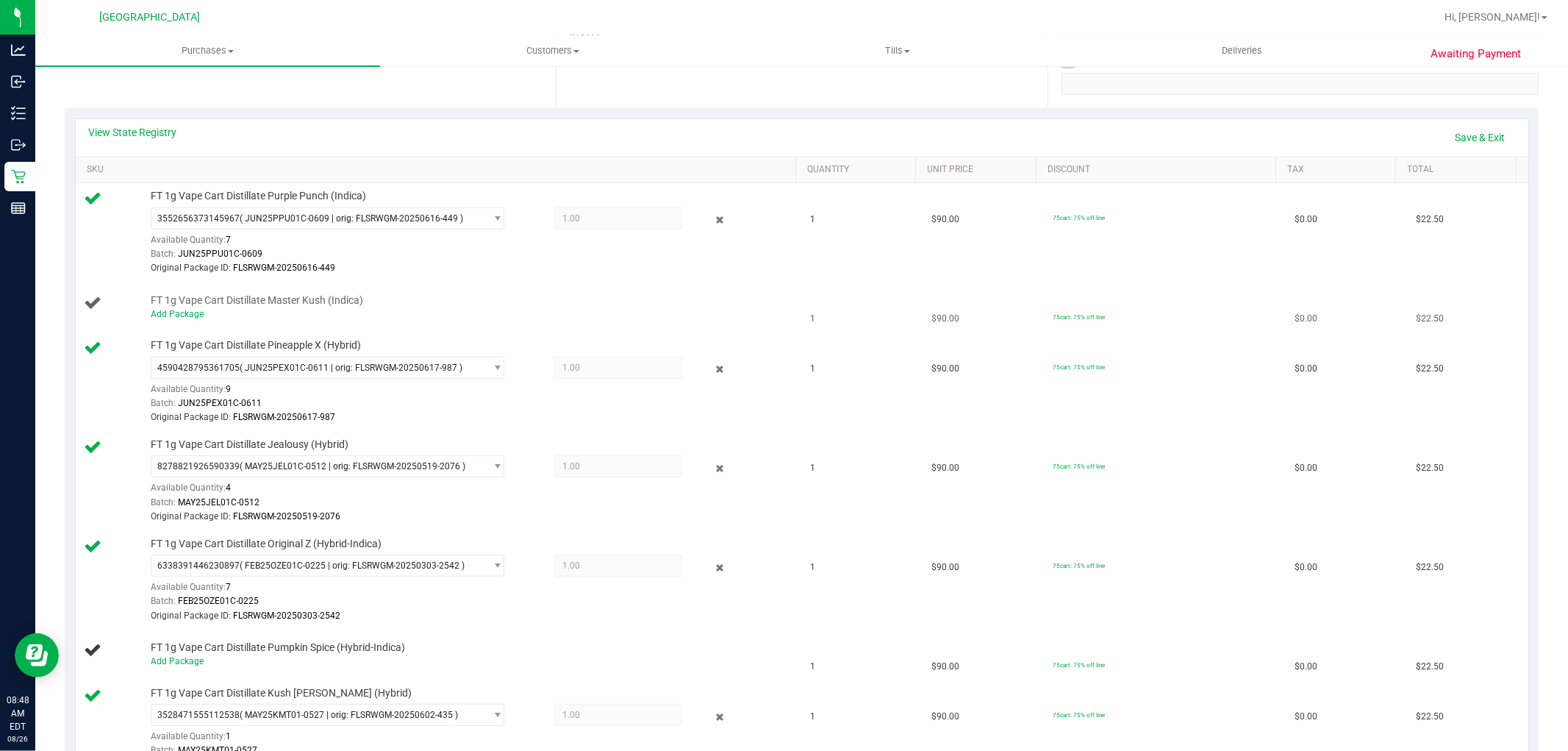
scroll to position [163, 0]
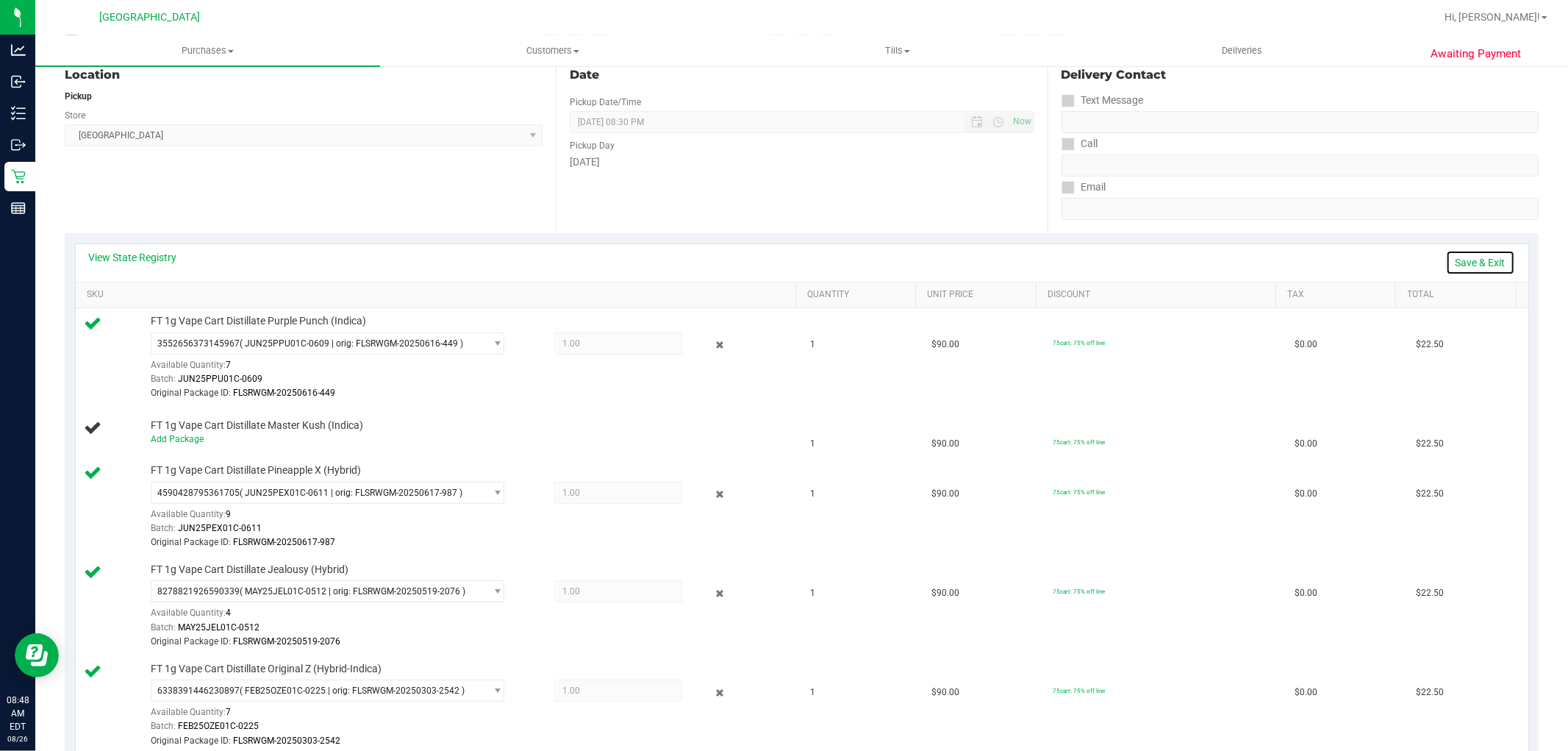
click at [1456, 260] on link "Save & Exit" at bounding box center [1480, 263] width 69 height 25
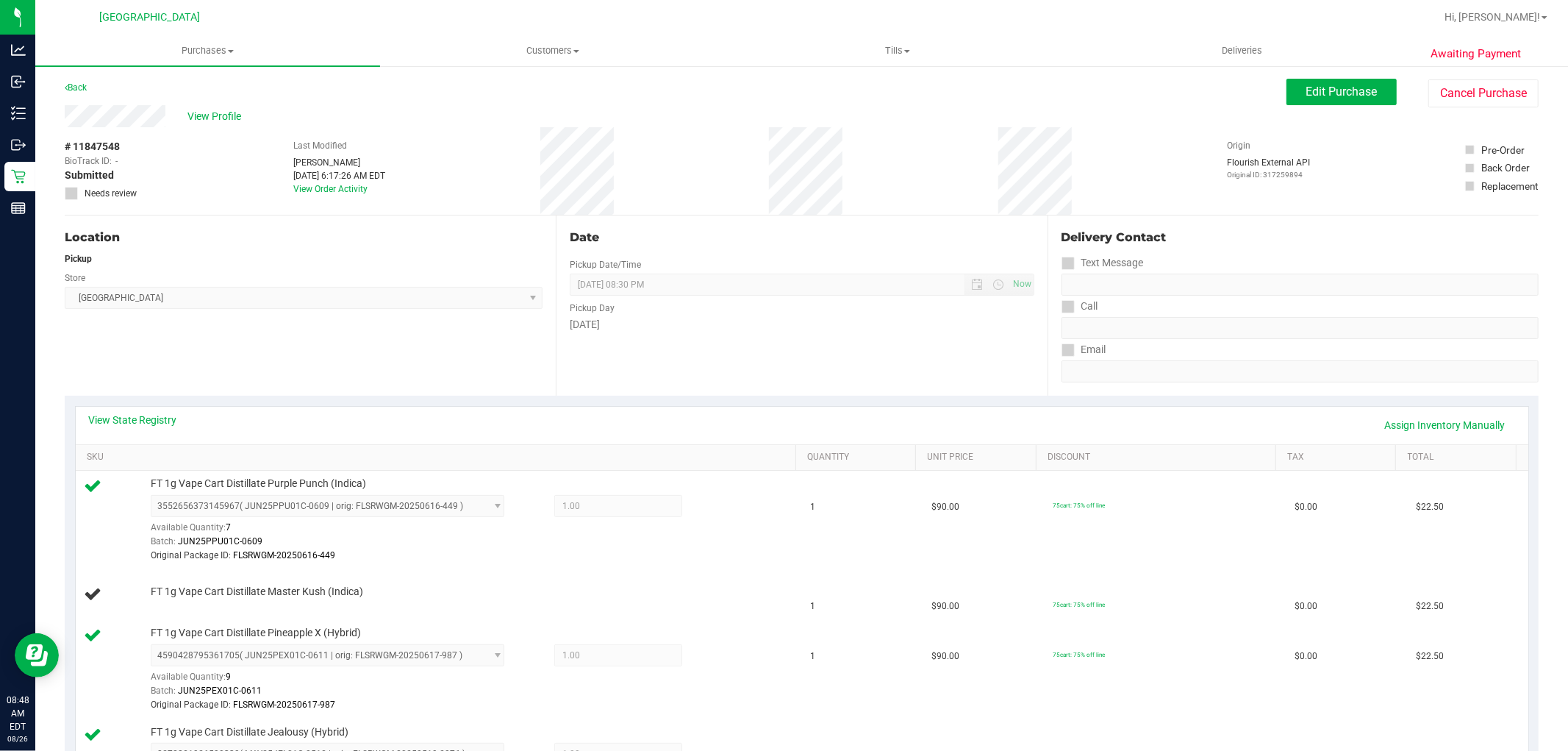
scroll to position [0, 0]
click at [1350, 87] on span "Edit Purchase" at bounding box center [1341, 92] width 71 height 14
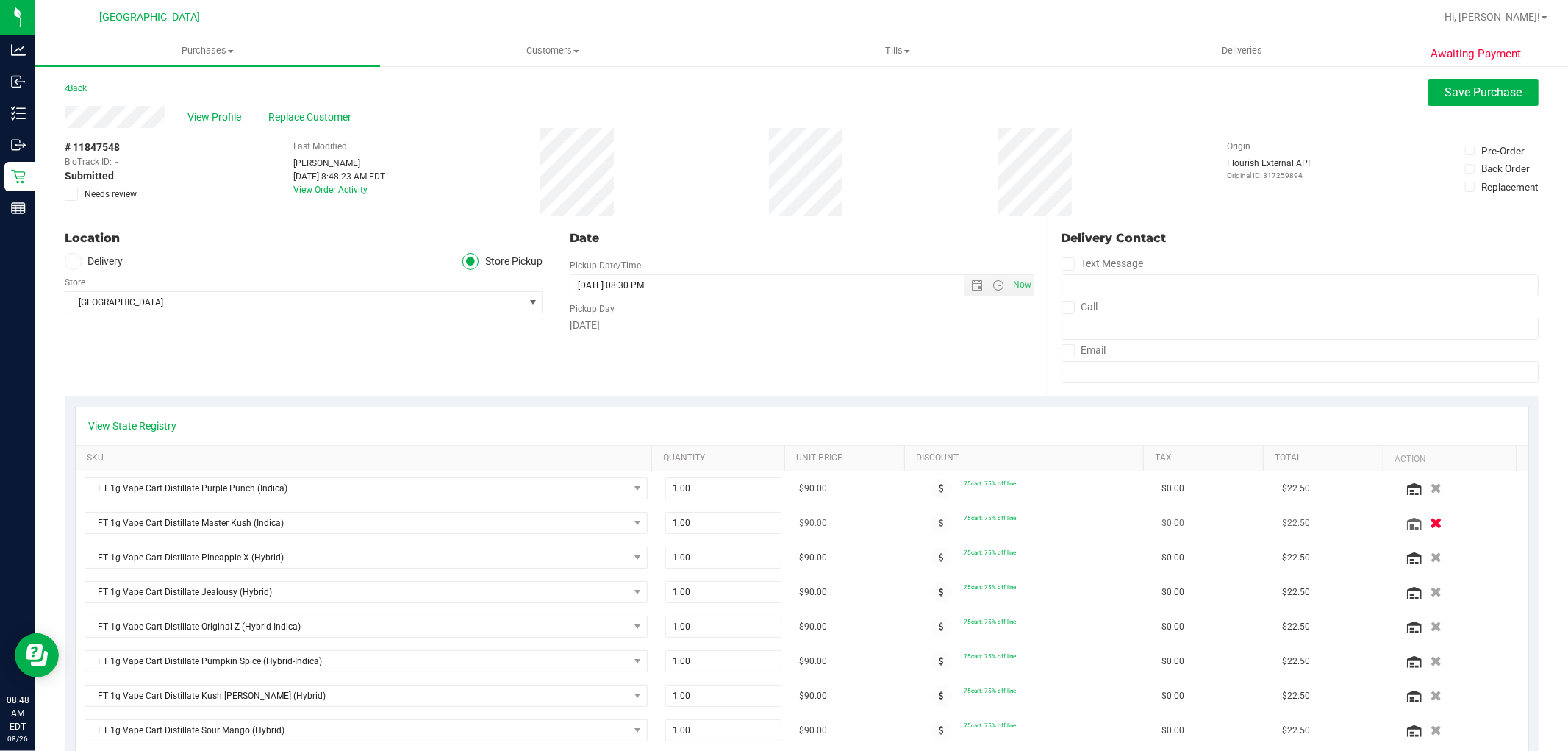
click at [1429, 523] on icon "button" at bounding box center [1435, 522] width 13 height 11
click at [1429, 625] on icon "button" at bounding box center [1435, 626] width 13 height 11
click at [1458, 81] on button "Save Purchase" at bounding box center [1483, 92] width 110 height 26
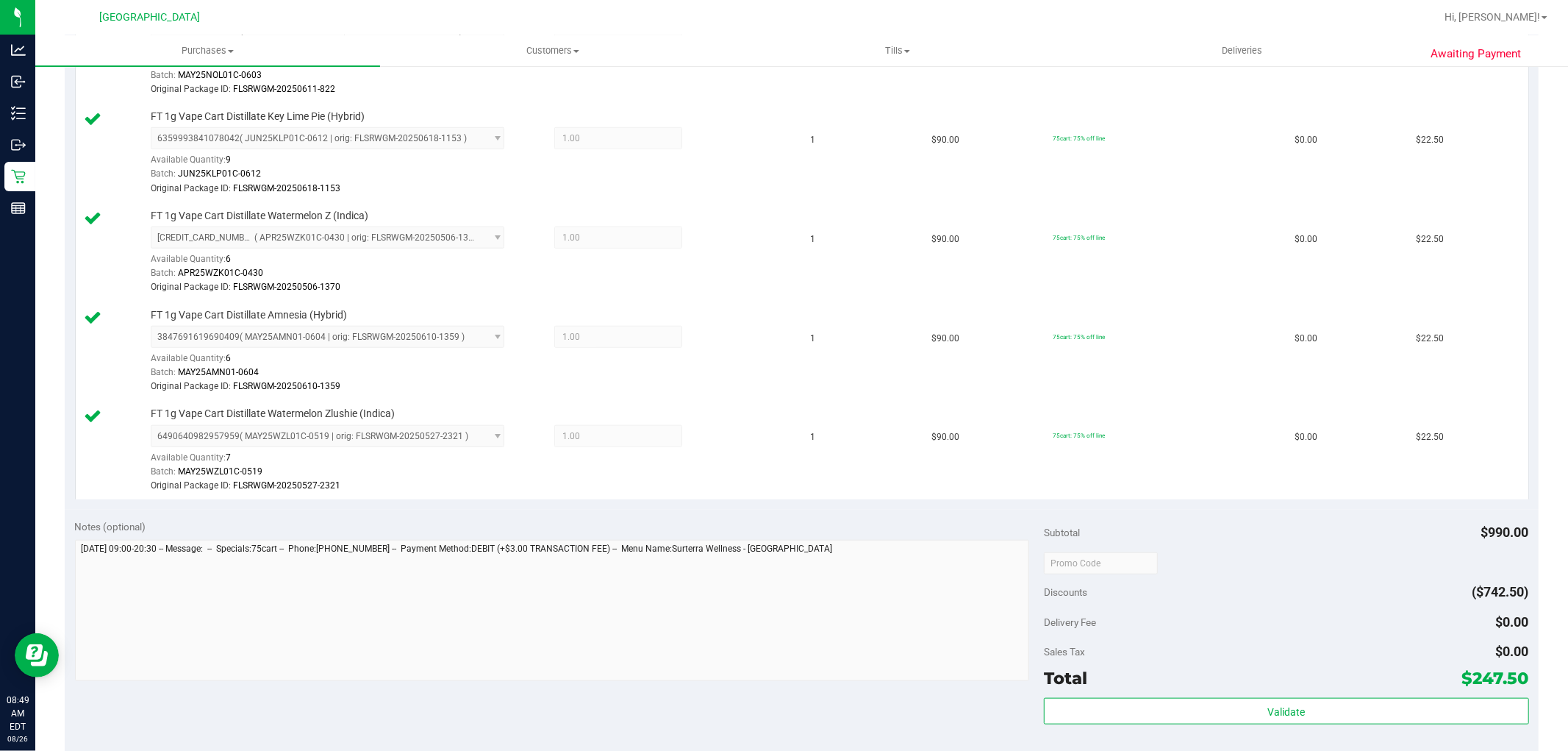
scroll to position [1143, 0]
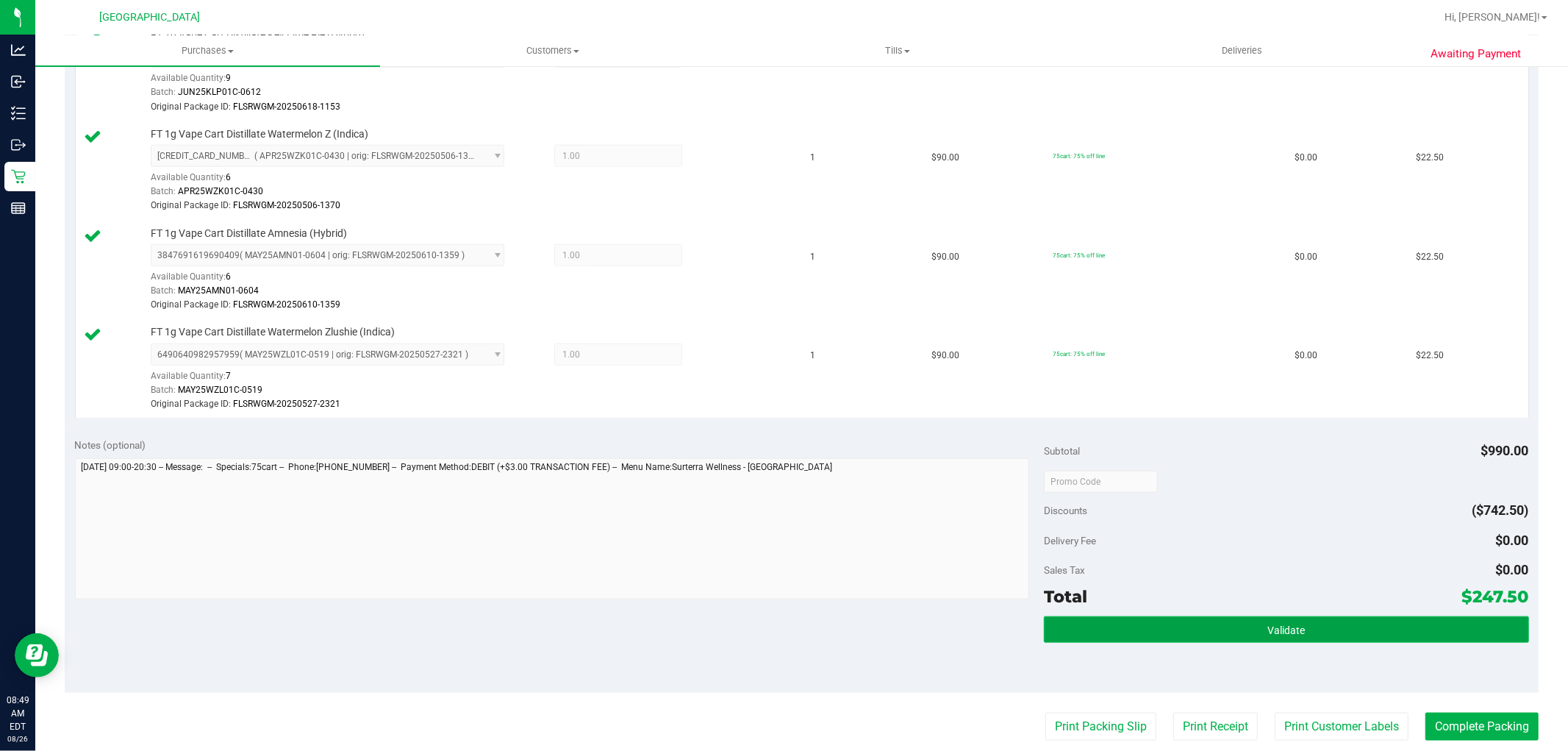
click at [1188, 627] on button "Validate" at bounding box center [1285, 629] width 484 height 26
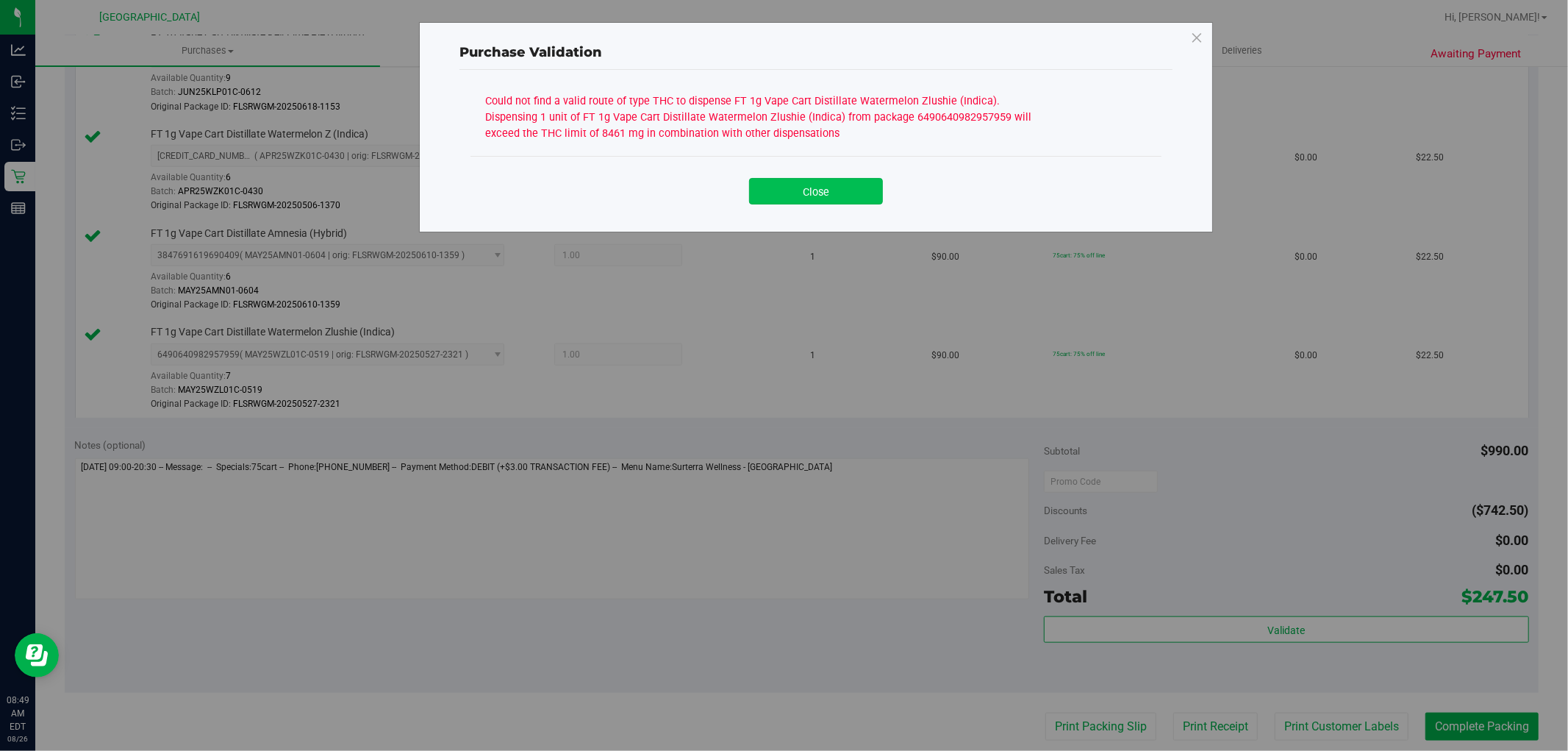
click at [806, 193] on button "Close" at bounding box center [815, 191] width 134 height 26
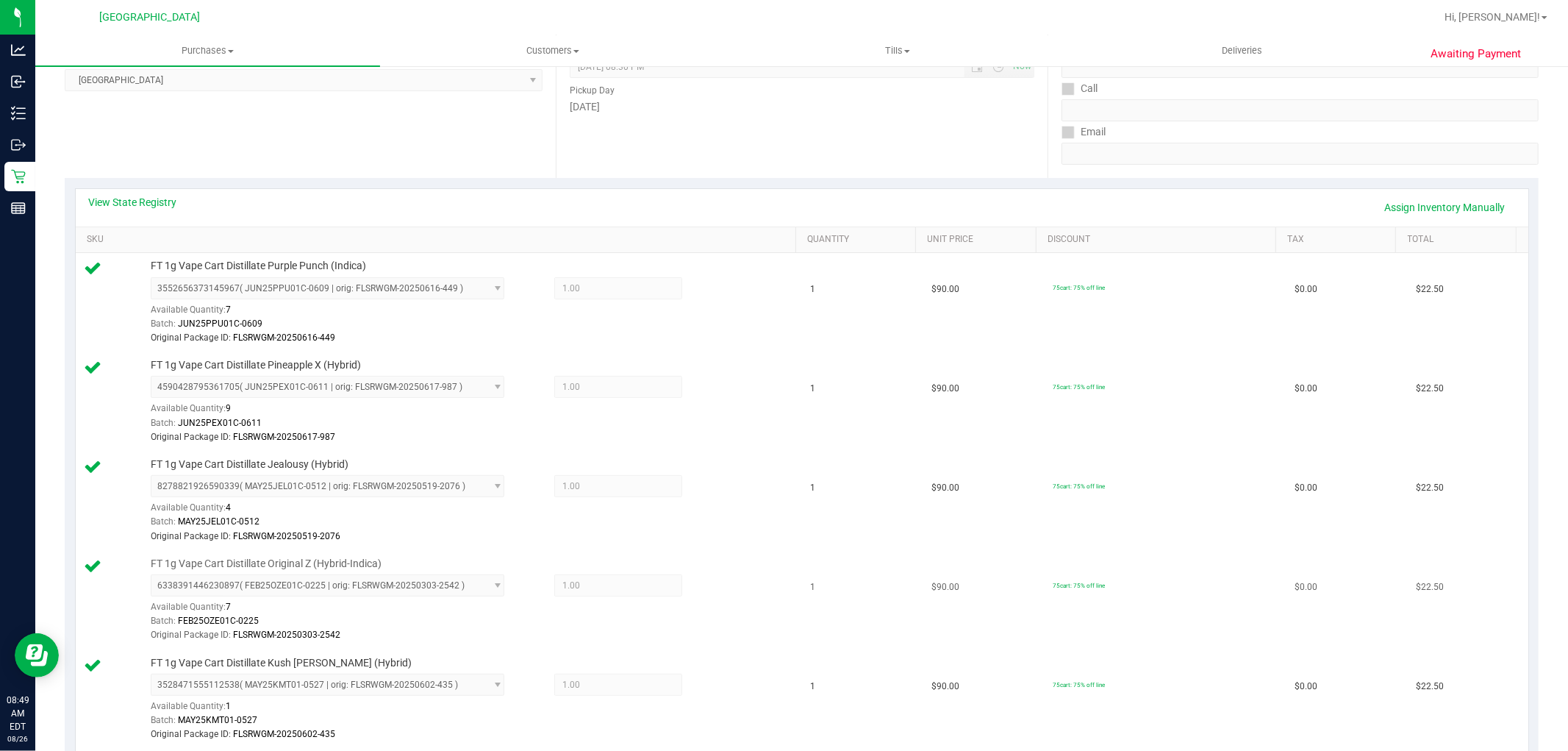
scroll to position [0, 0]
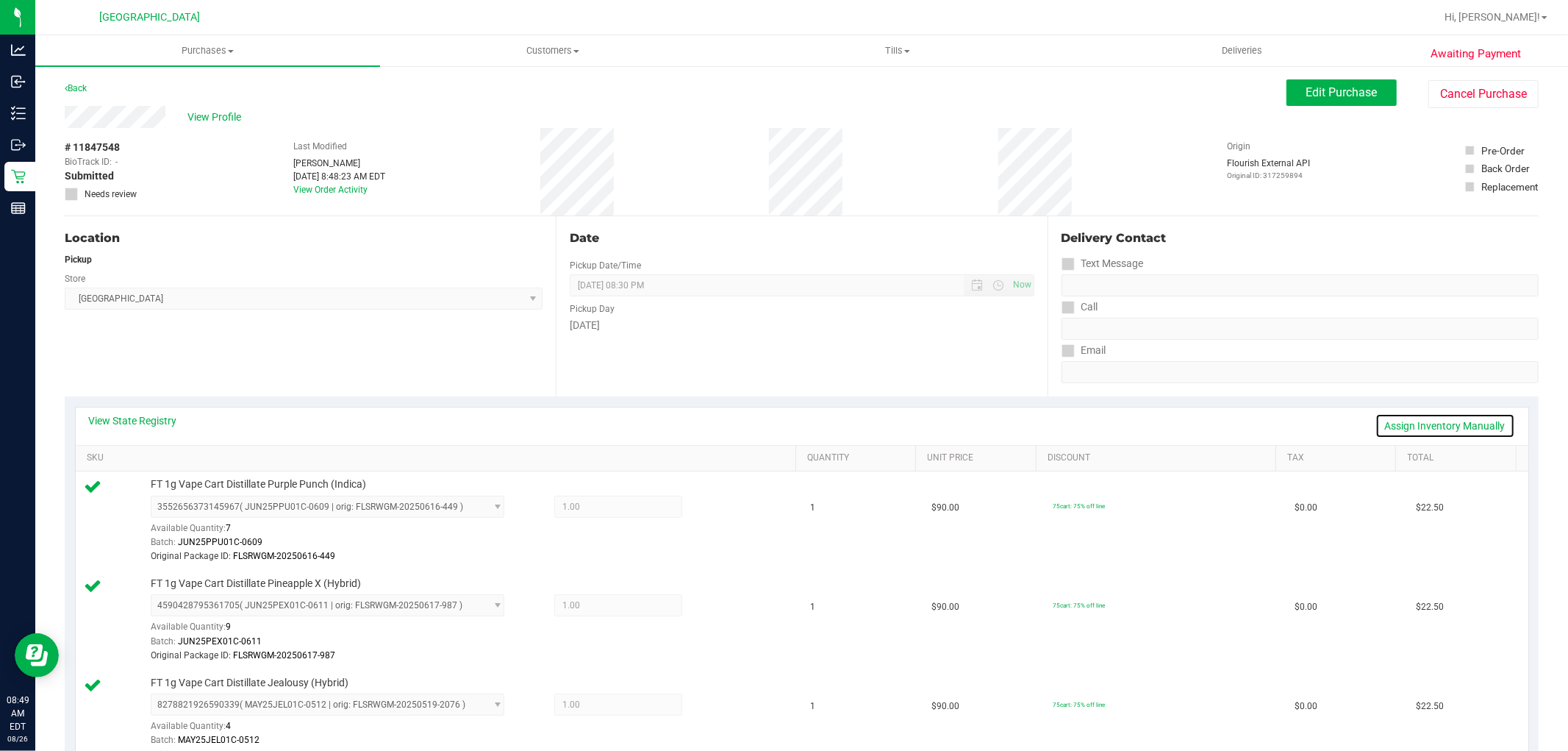
click at [1411, 421] on link "Assign Inventory Manually" at bounding box center [1445, 426] width 140 height 25
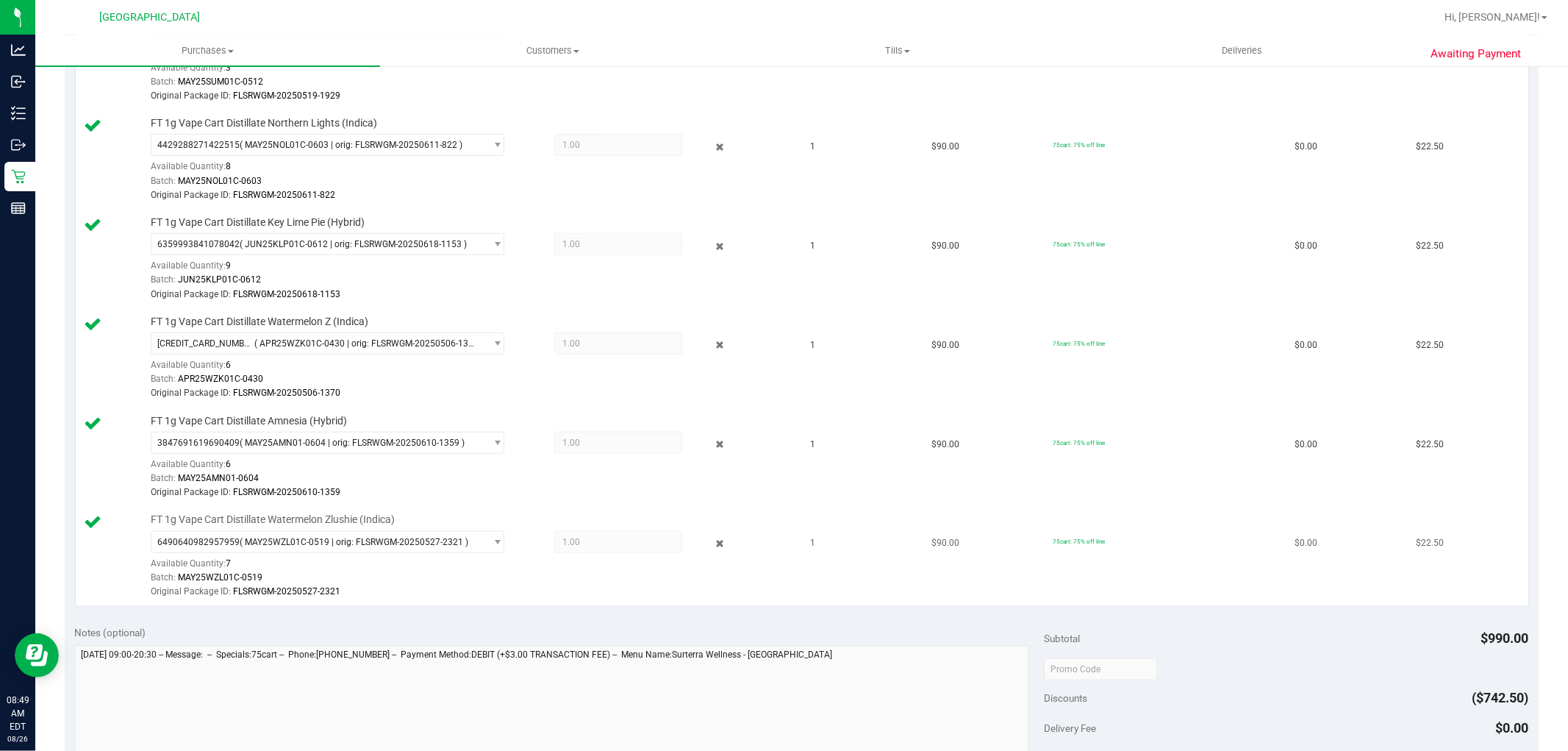
scroll to position [1062, 0]
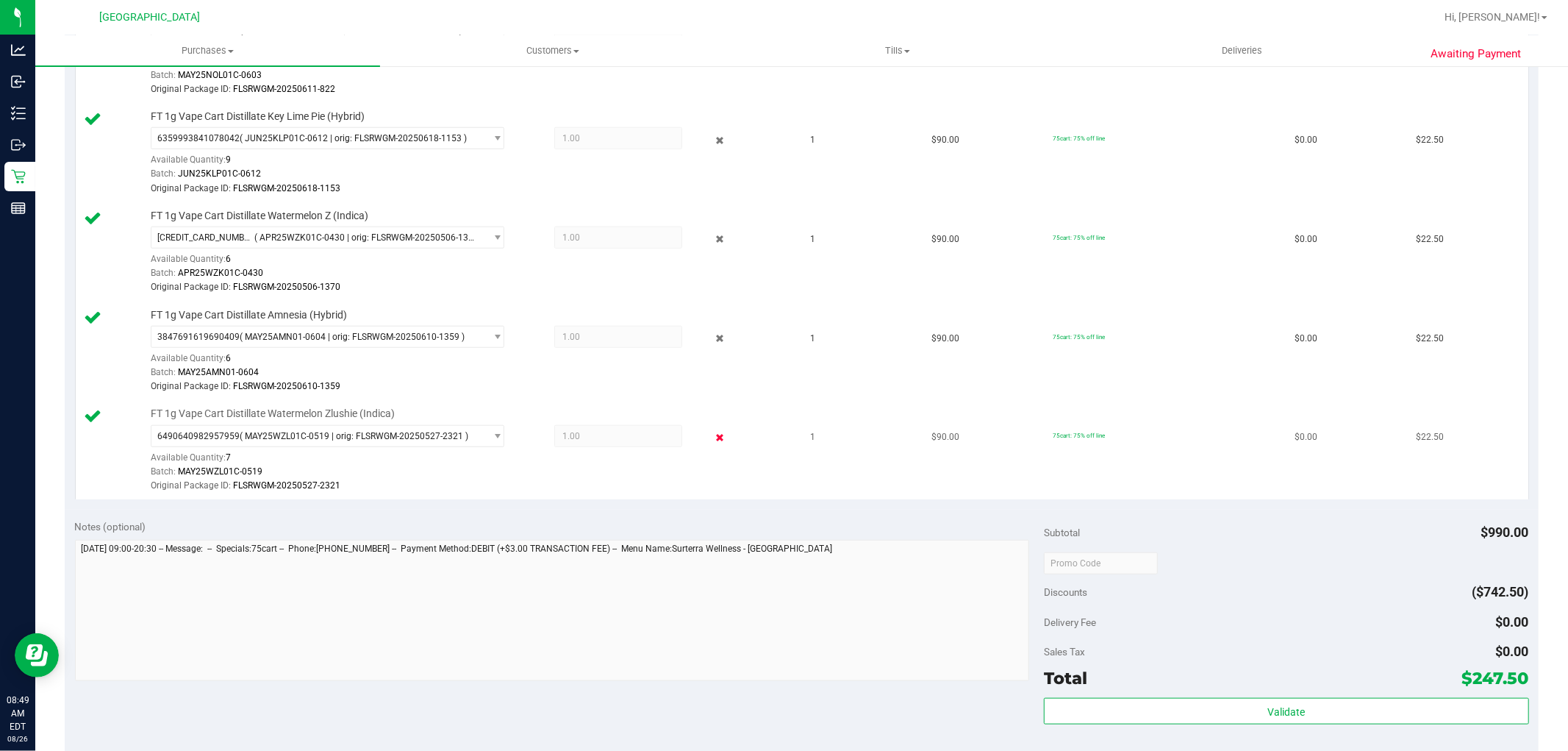
click at [712, 436] on icon at bounding box center [719, 437] width 16 height 17
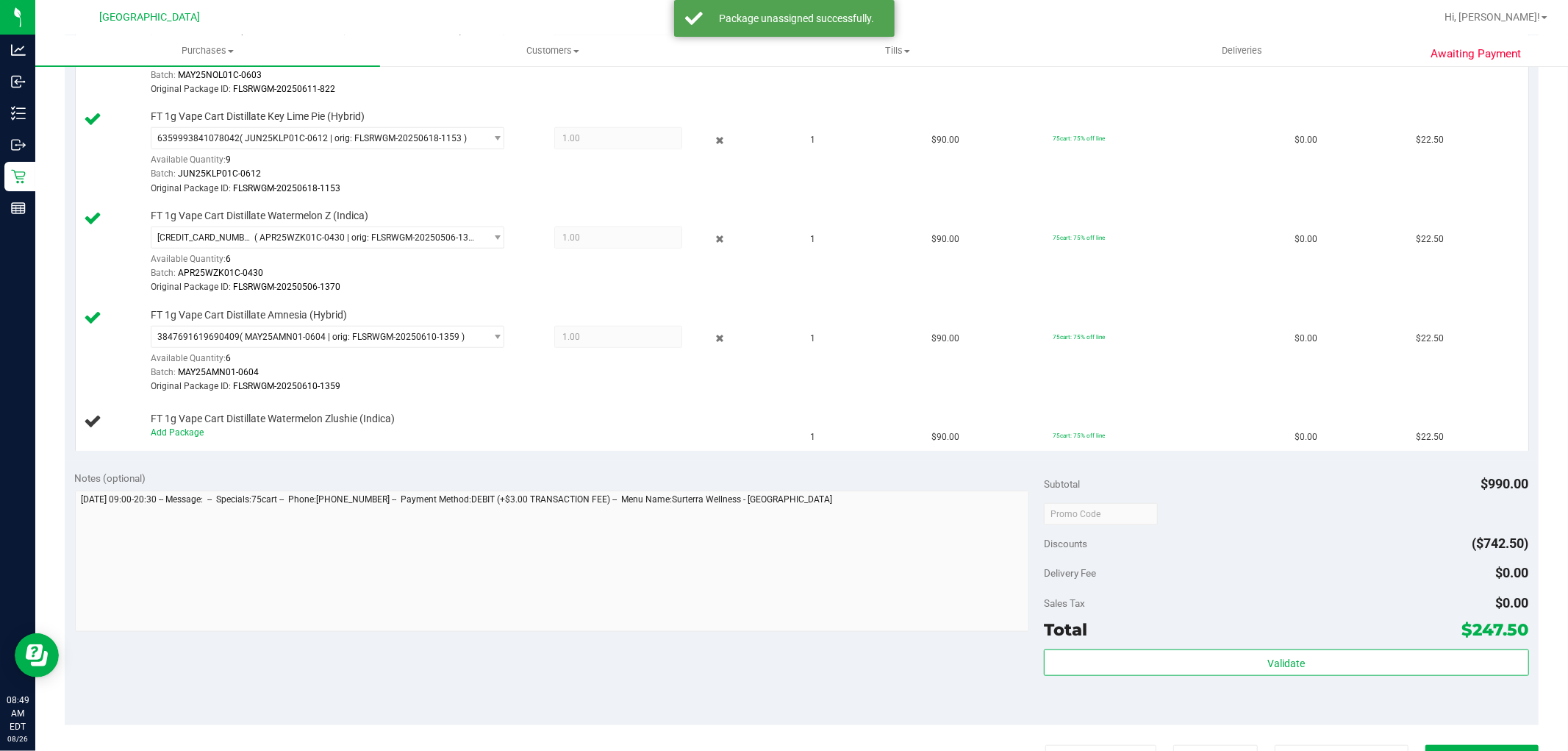
click at [712, 336] on icon at bounding box center [719, 338] width 16 height 17
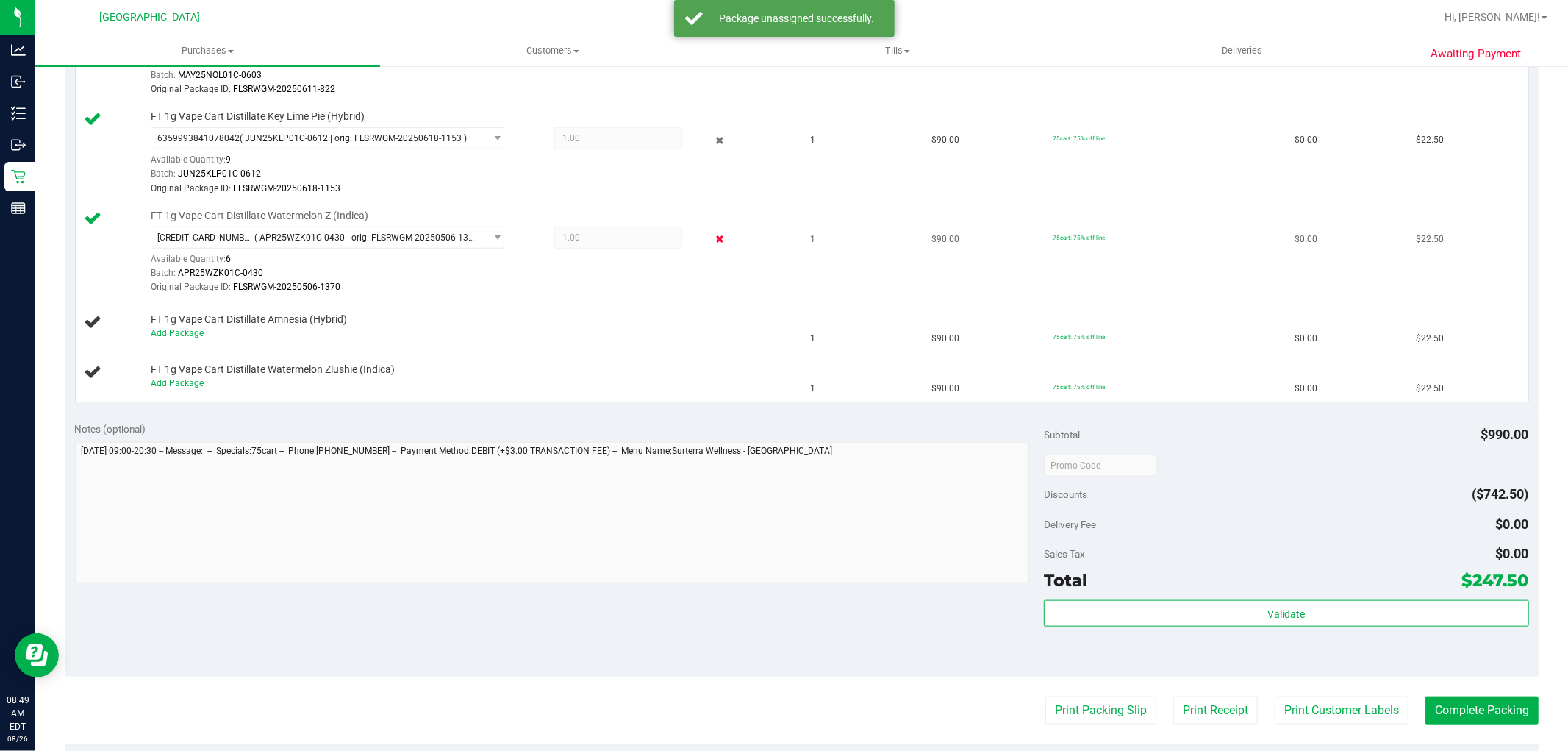
click at [712, 238] on icon at bounding box center [719, 239] width 16 height 17
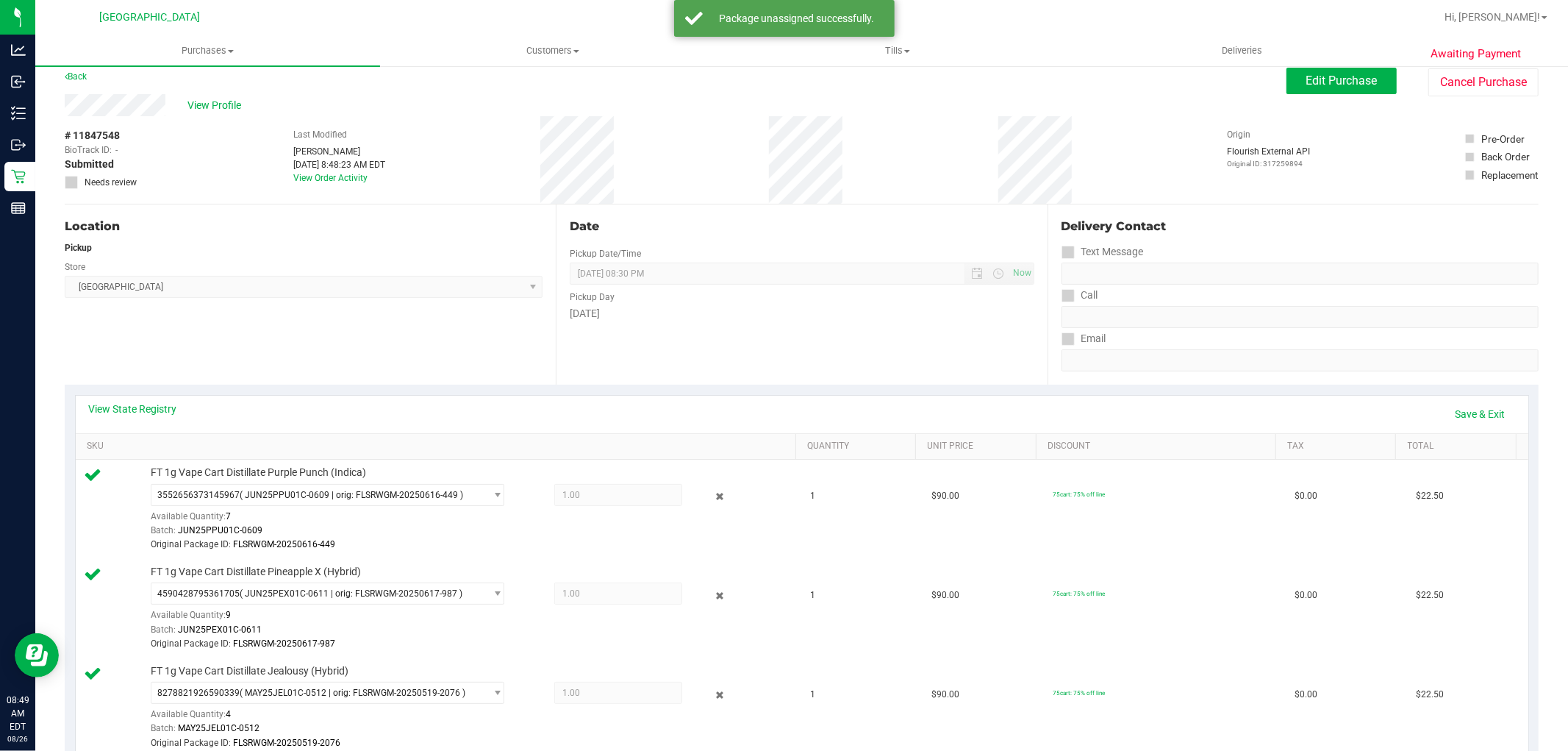
scroll to position [0, 0]
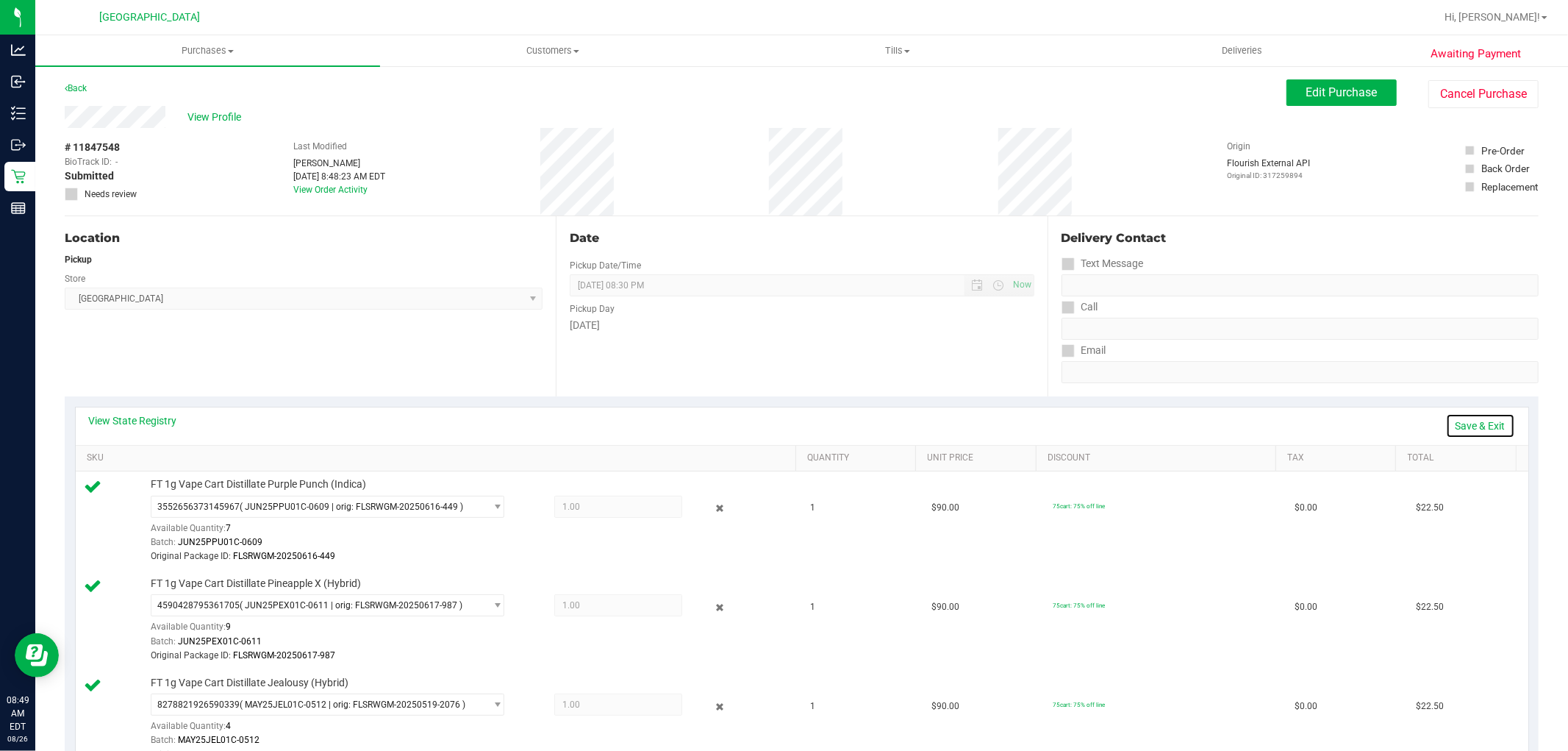
click at [1449, 423] on link "Save & Exit" at bounding box center [1480, 426] width 69 height 25
click at [1326, 96] on span "Edit Purchase" at bounding box center [1341, 92] width 71 height 14
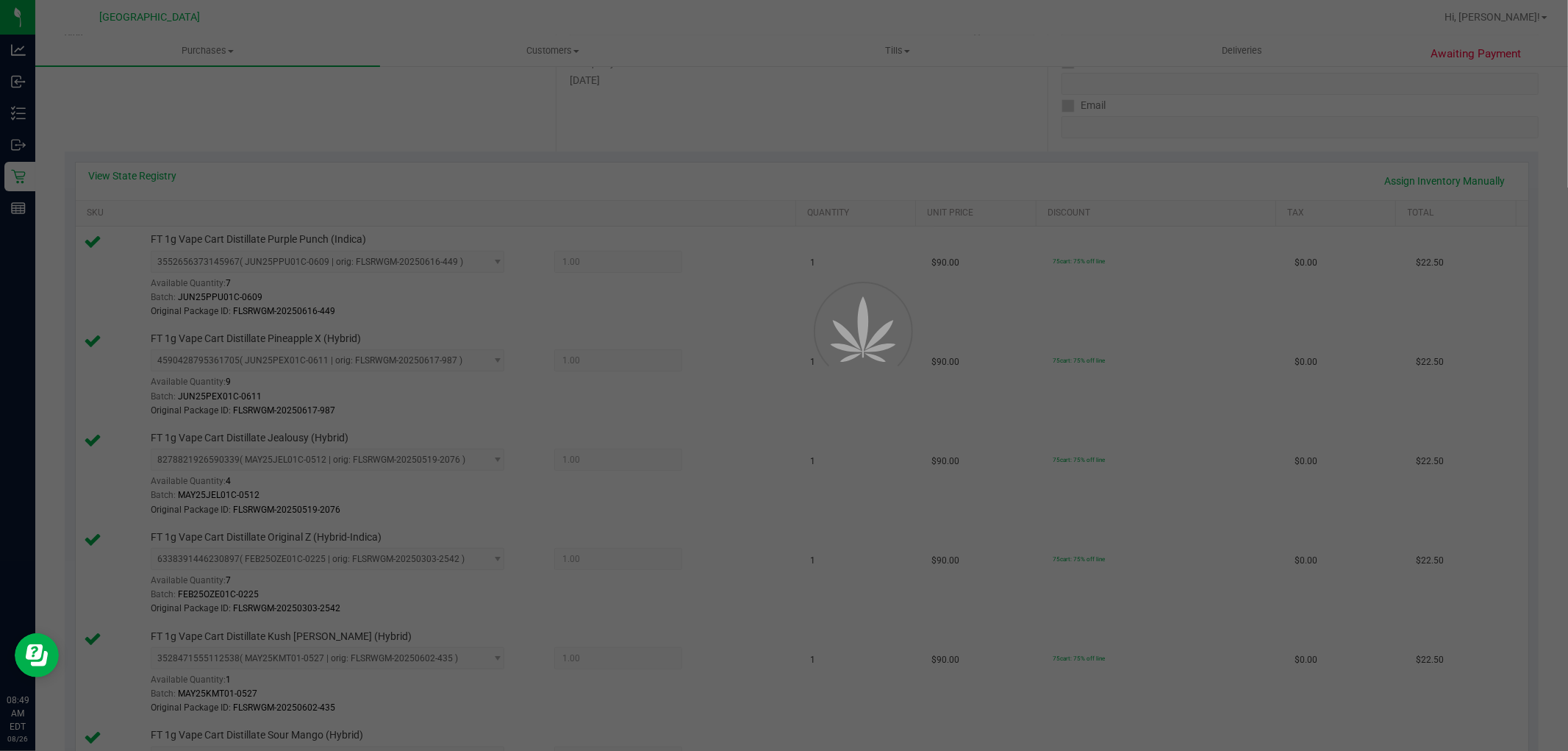
scroll to position [571, 0]
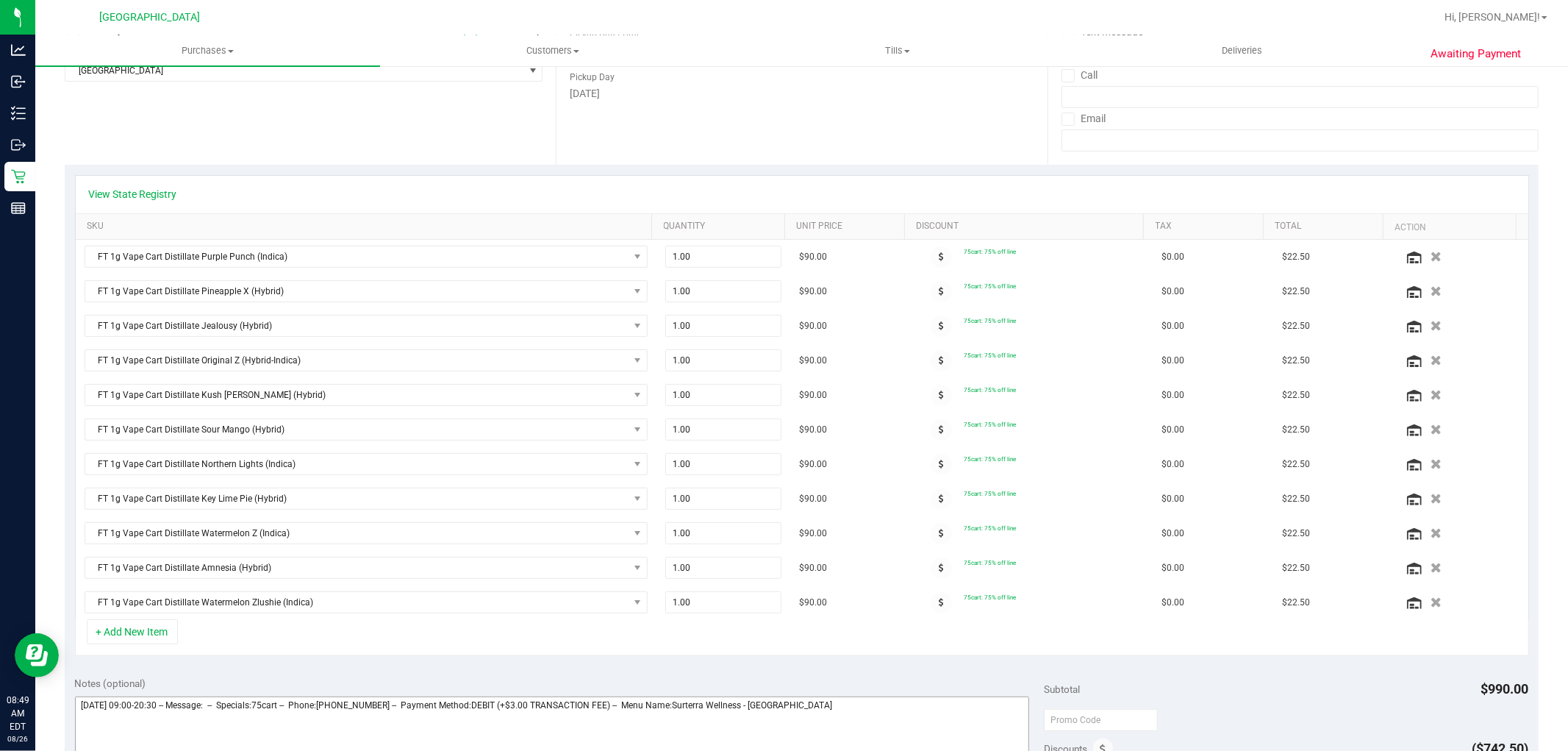
scroll to position [408, 0]
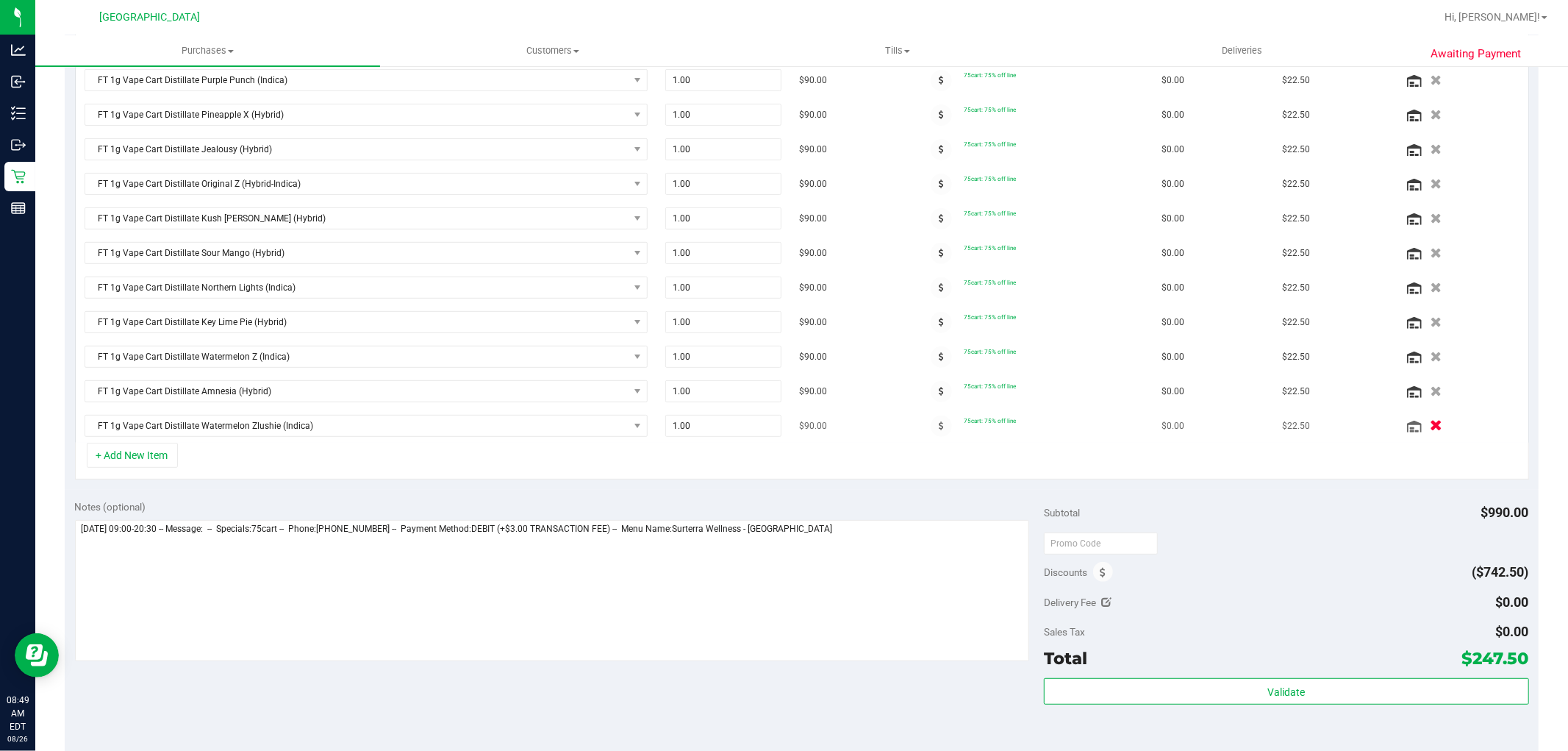
click at [1429, 423] on icon "button" at bounding box center [1435, 425] width 13 height 11
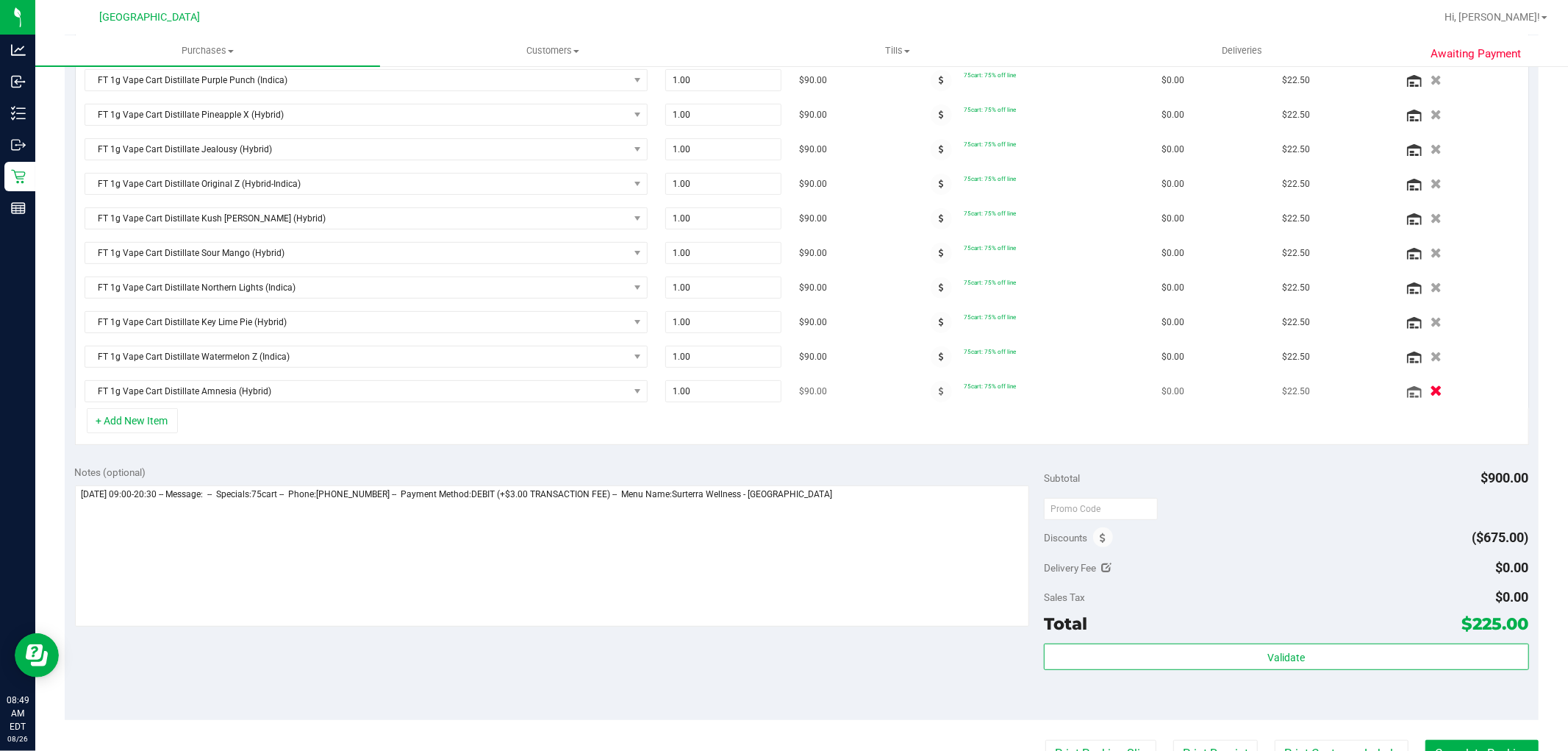
click at [1429, 392] on icon "button" at bounding box center [1435, 391] width 13 height 11
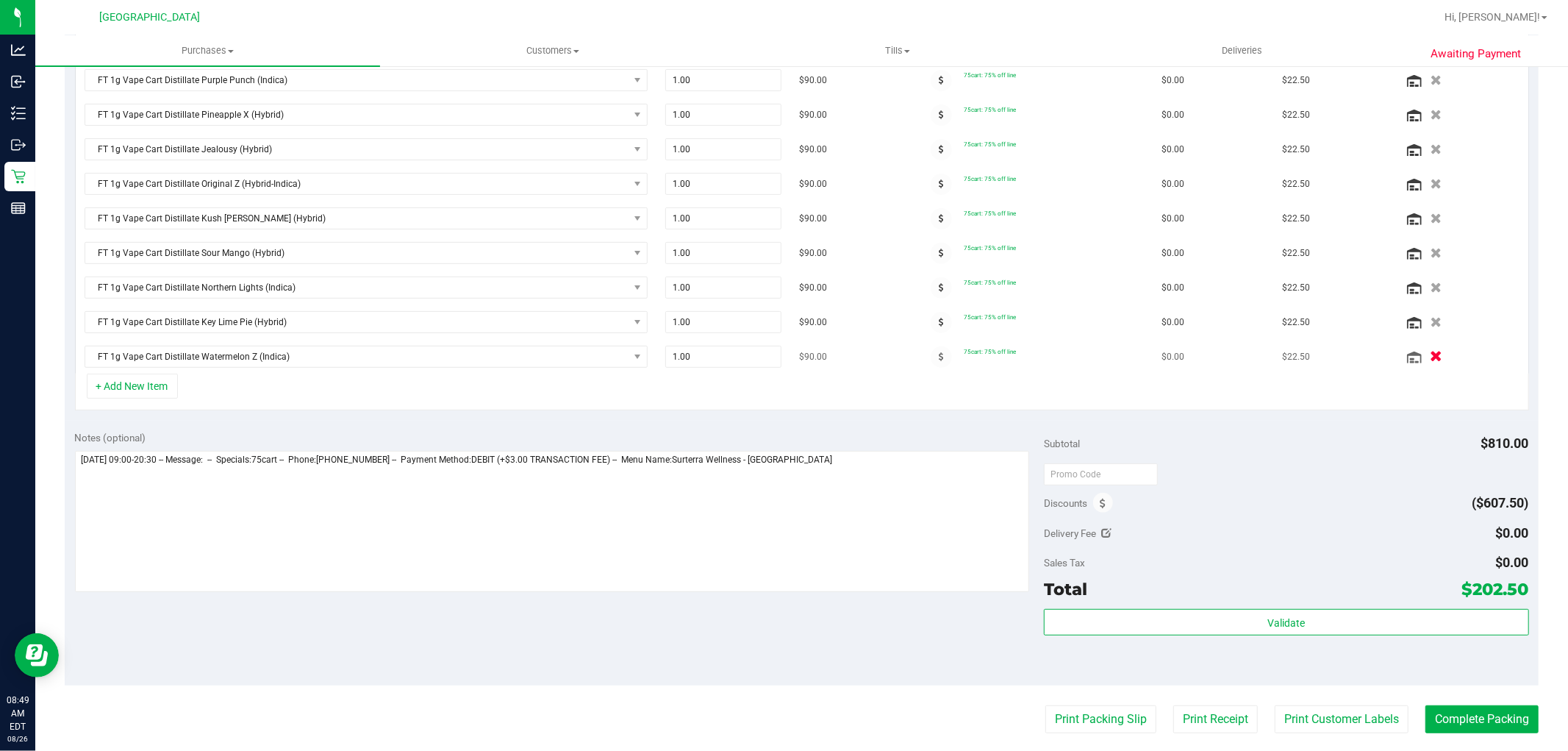
click at [1429, 357] on icon "button" at bounding box center [1435, 356] width 13 height 11
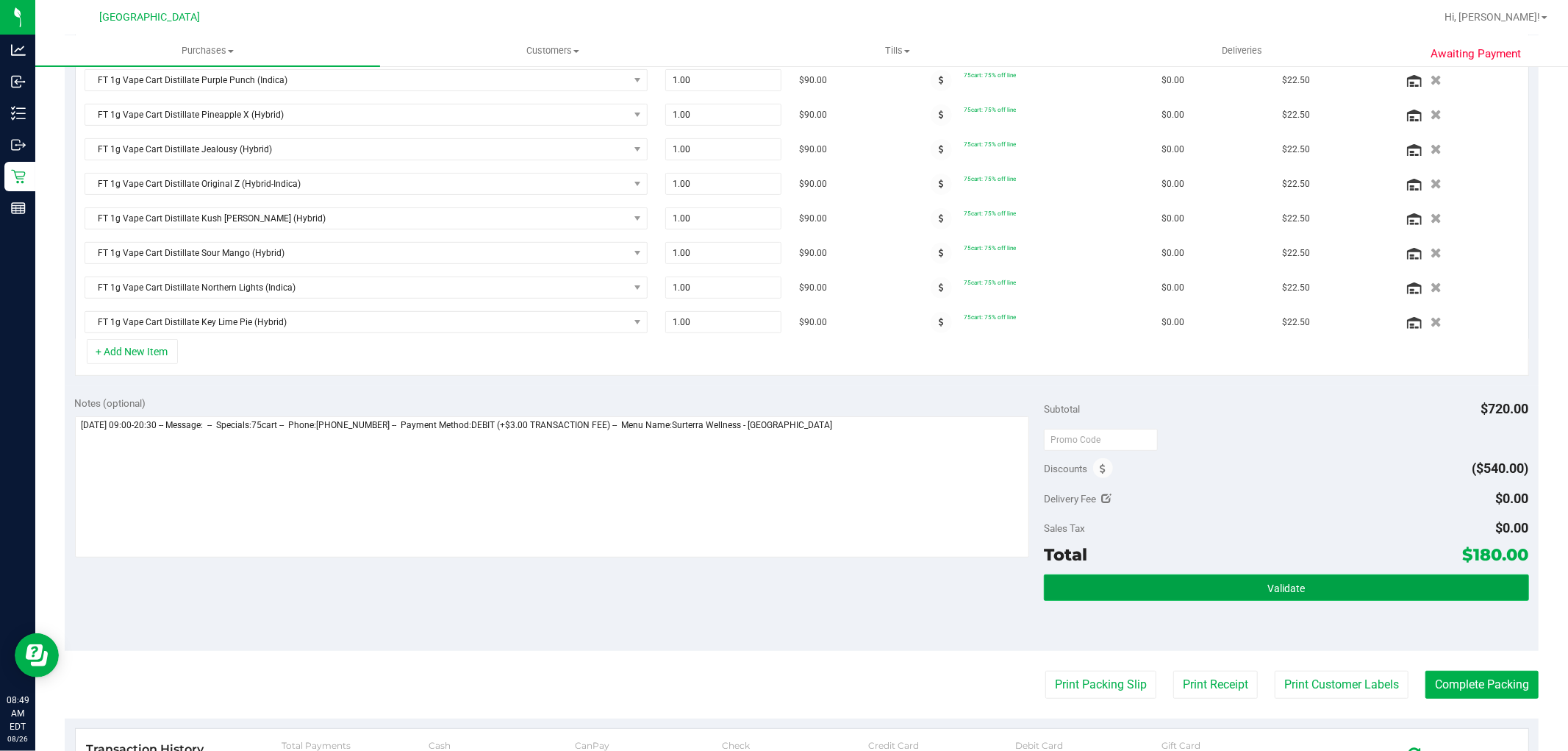
click at [1237, 591] on button "Validate" at bounding box center [1285, 587] width 484 height 26
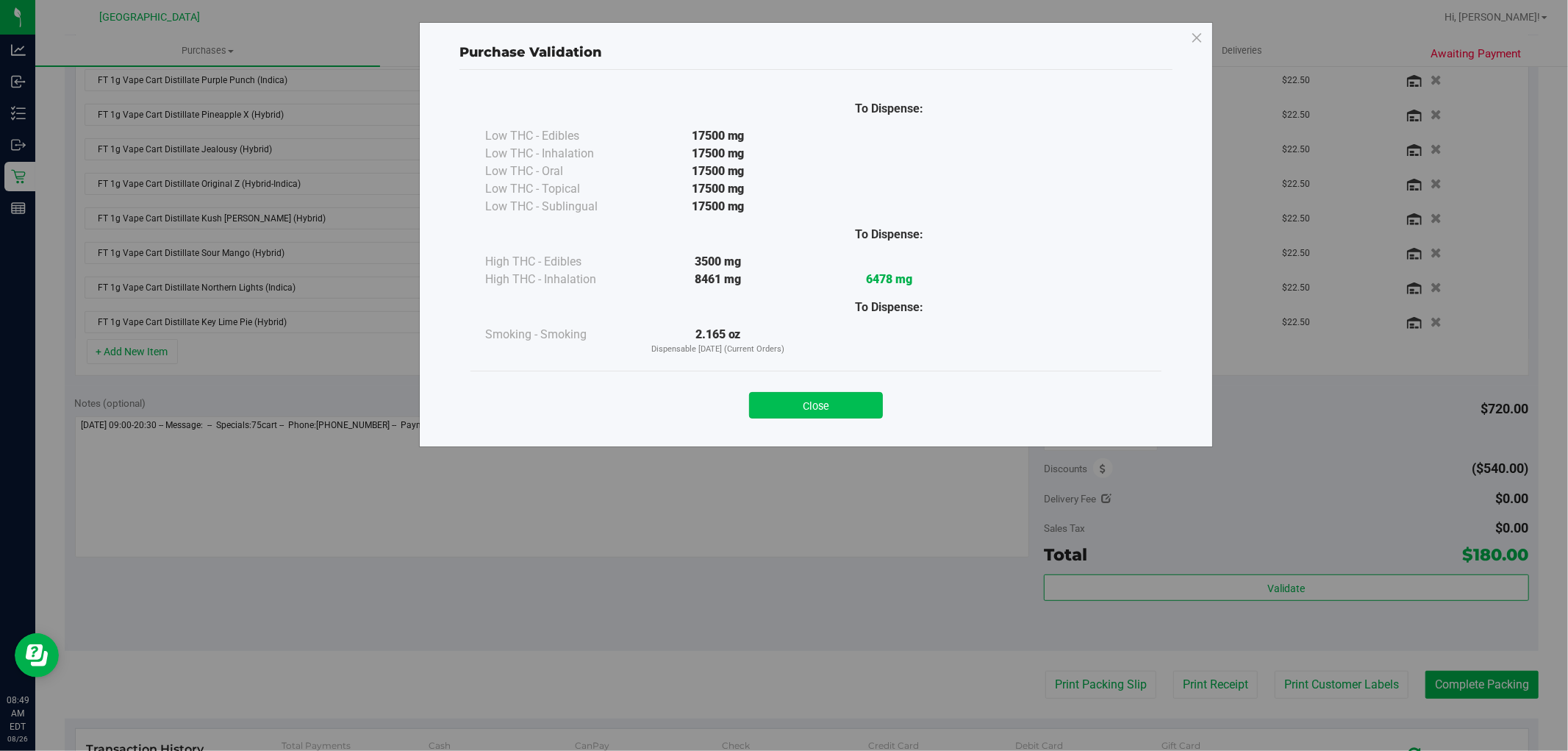
click at [785, 407] on button "Close" at bounding box center [815, 405] width 134 height 26
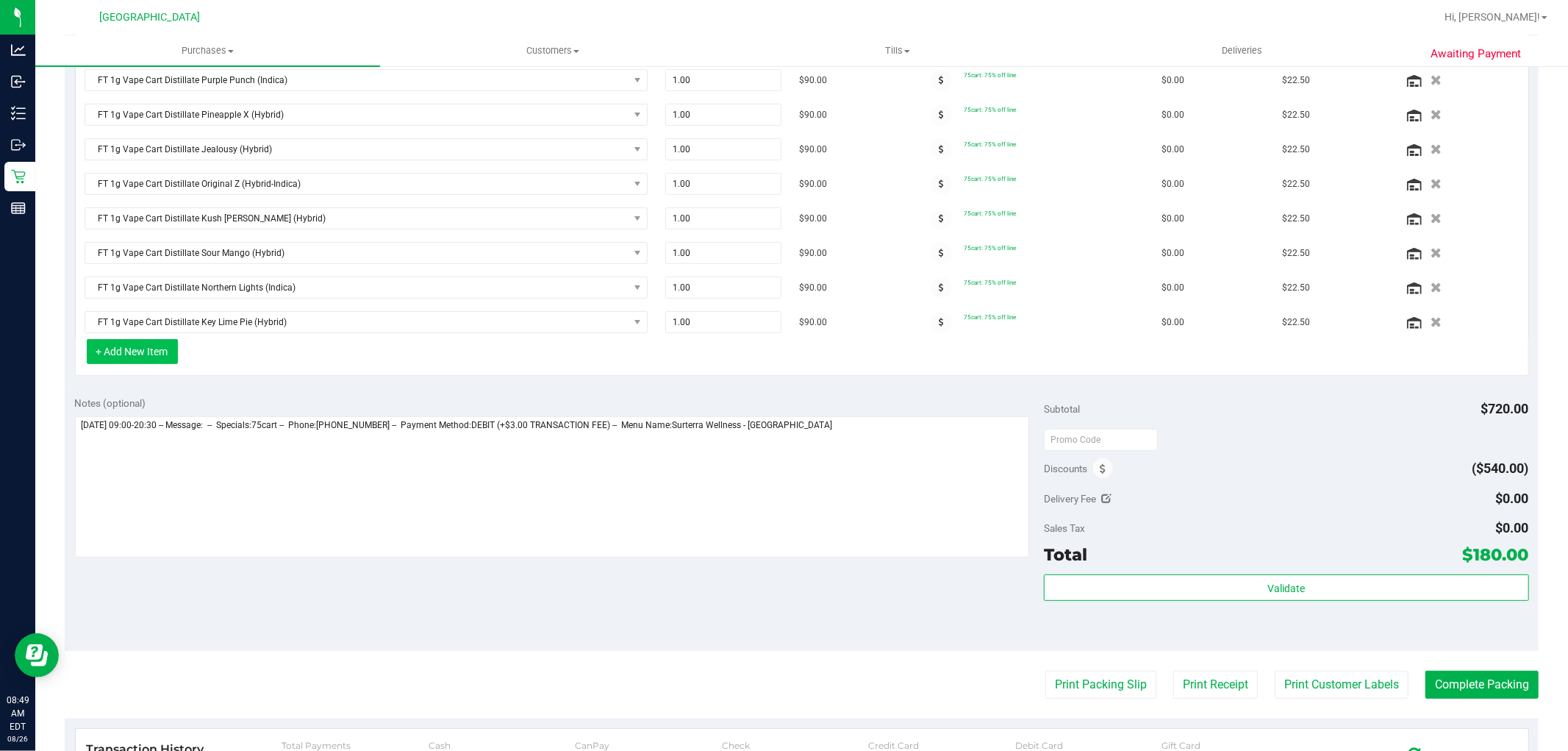
click at [146, 351] on button "+ Add New Item" at bounding box center [132, 352] width 91 height 25
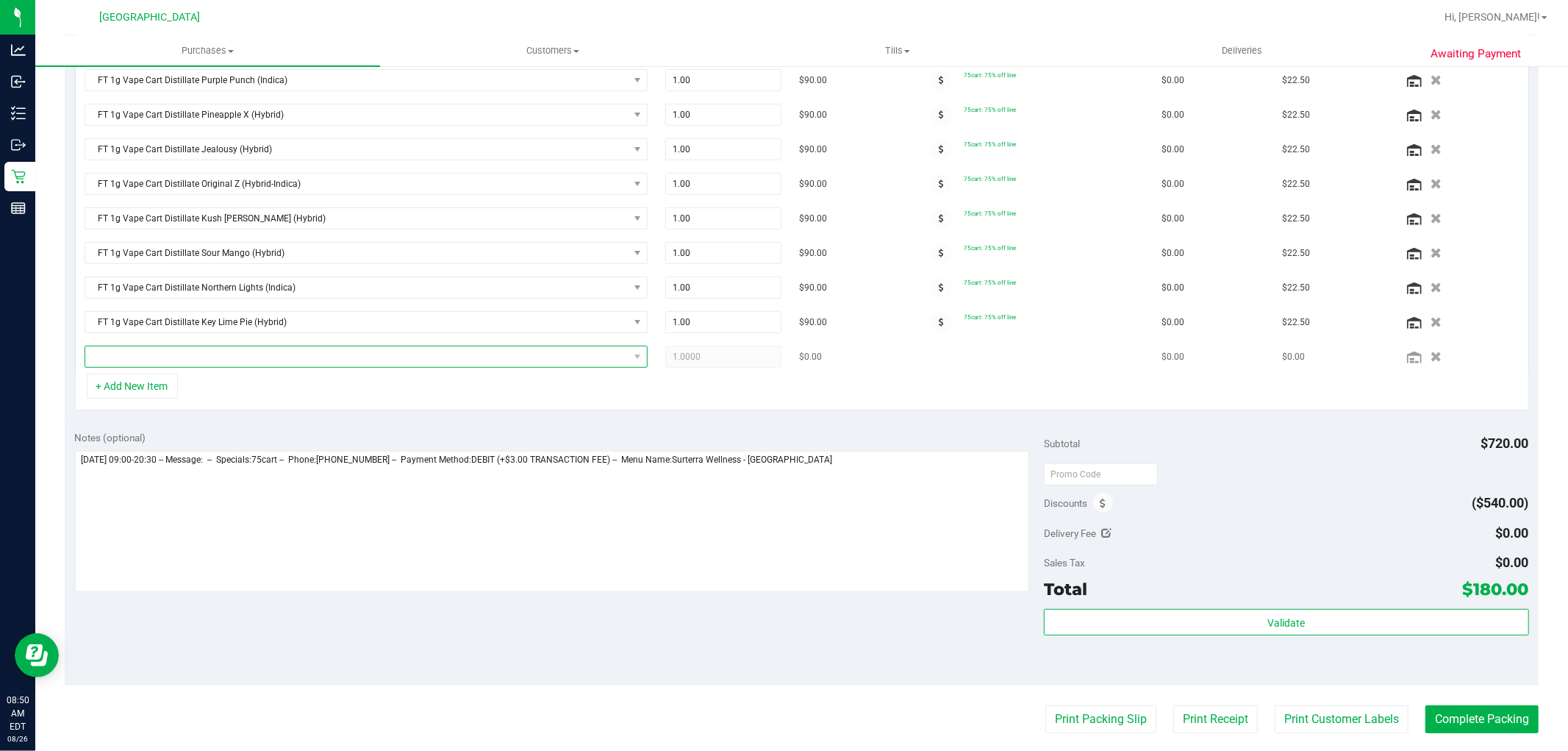
click at [246, 366] on span "NO DATA FOUND" at bounding box center [357, 356] width 544 height 21
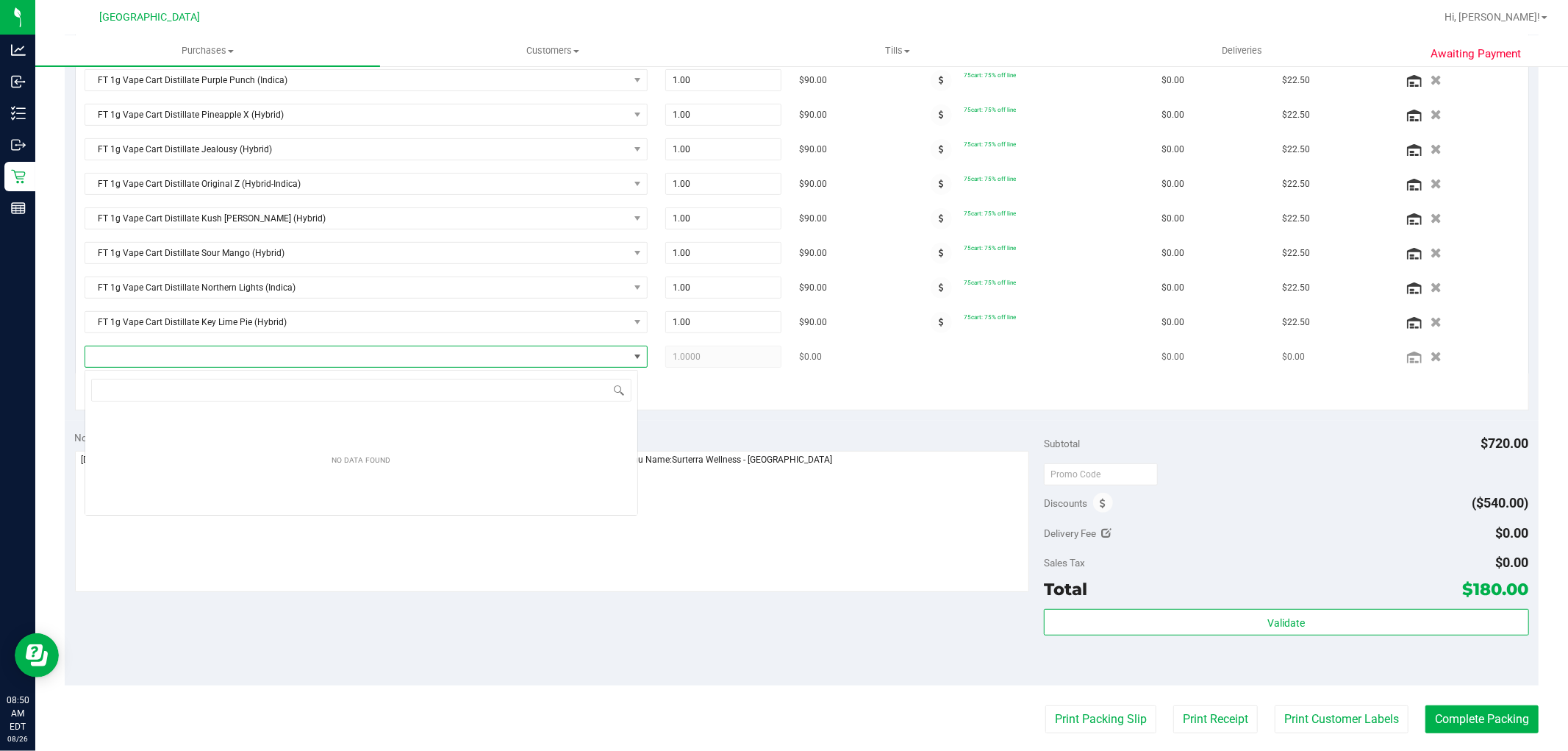
scroll to position [22, 553]
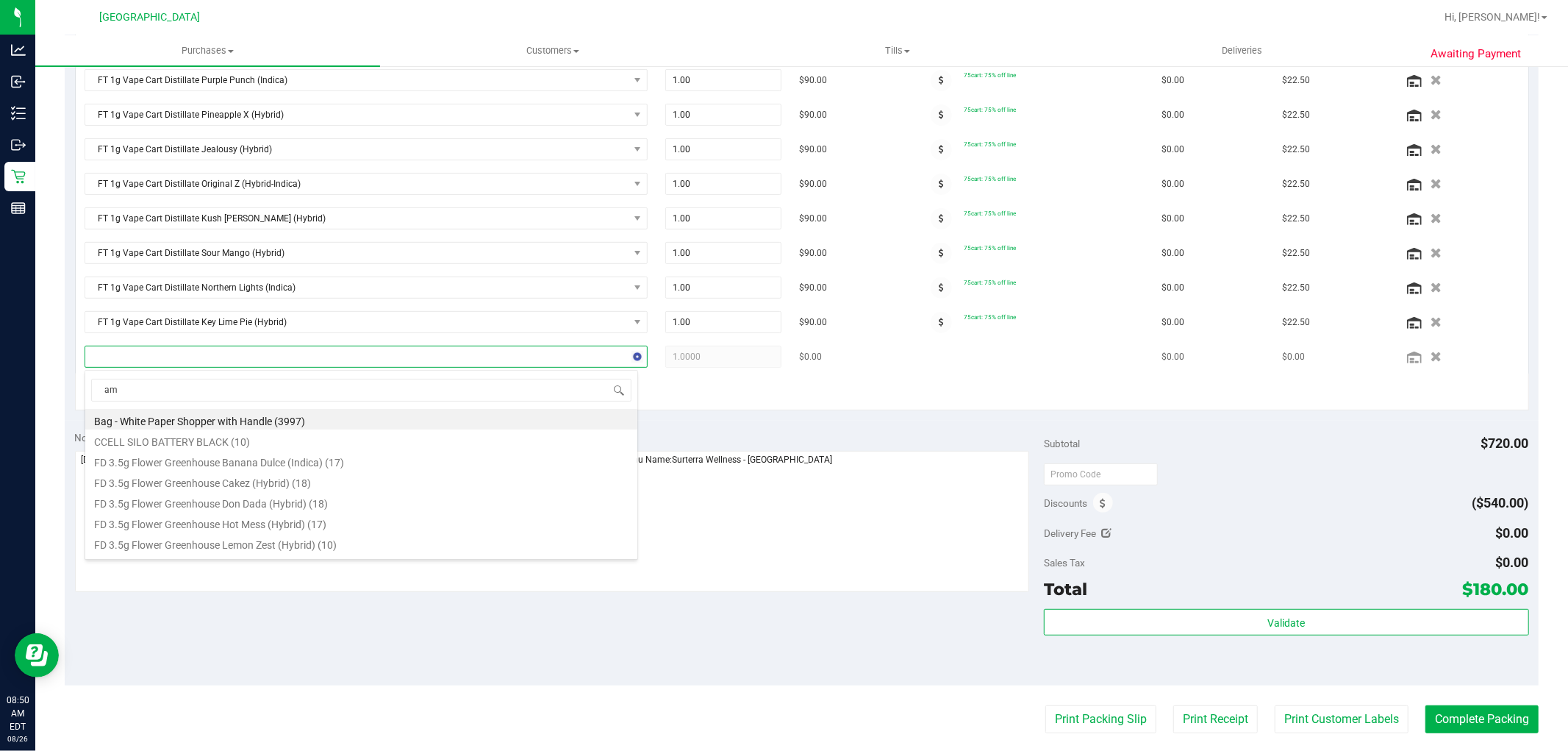
type input "amn"
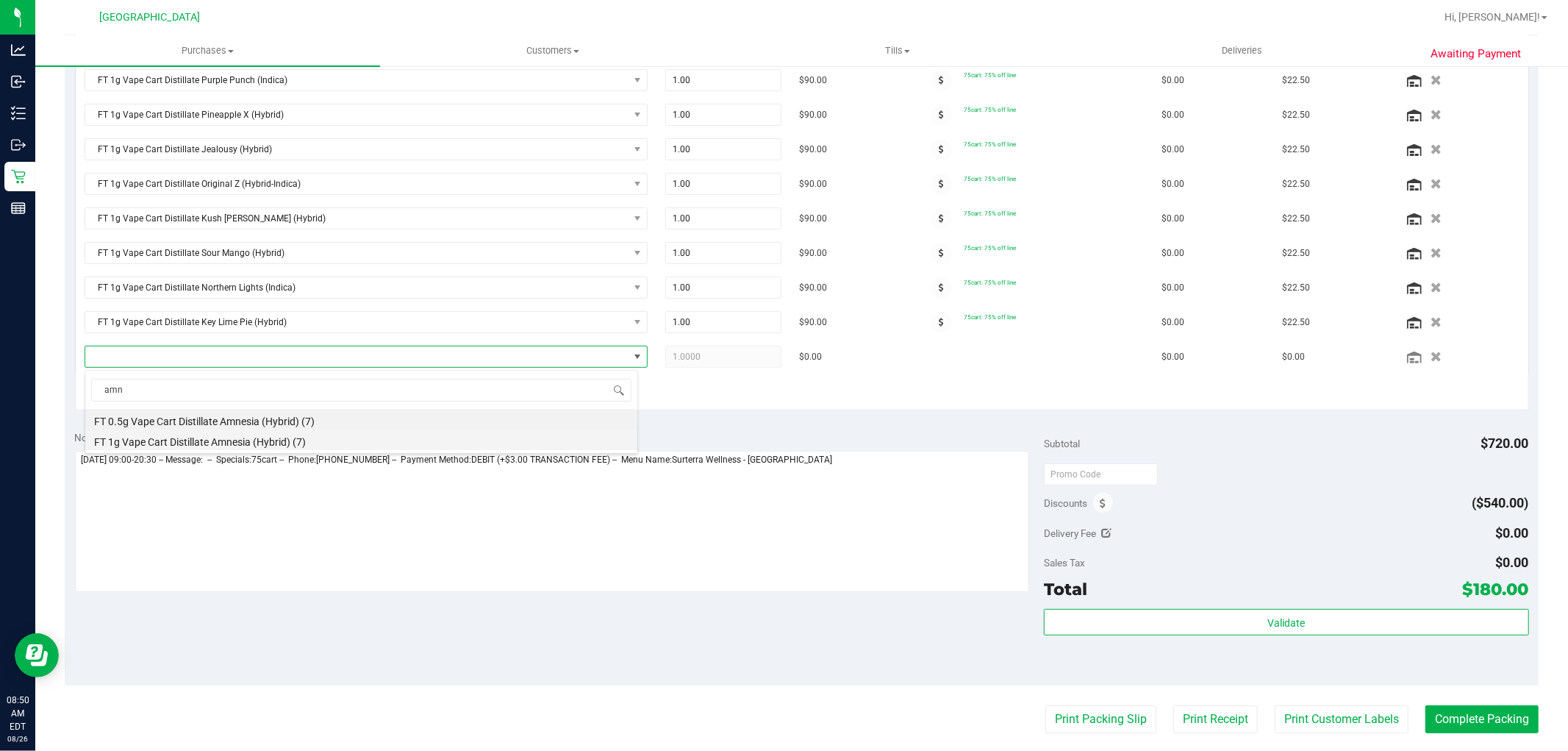
click at [109, 436] on li "FT 1g Vape Cart Distillate Amnesia (Hybrid) (7)" at bounding box center [361, 439] width 552 height 21
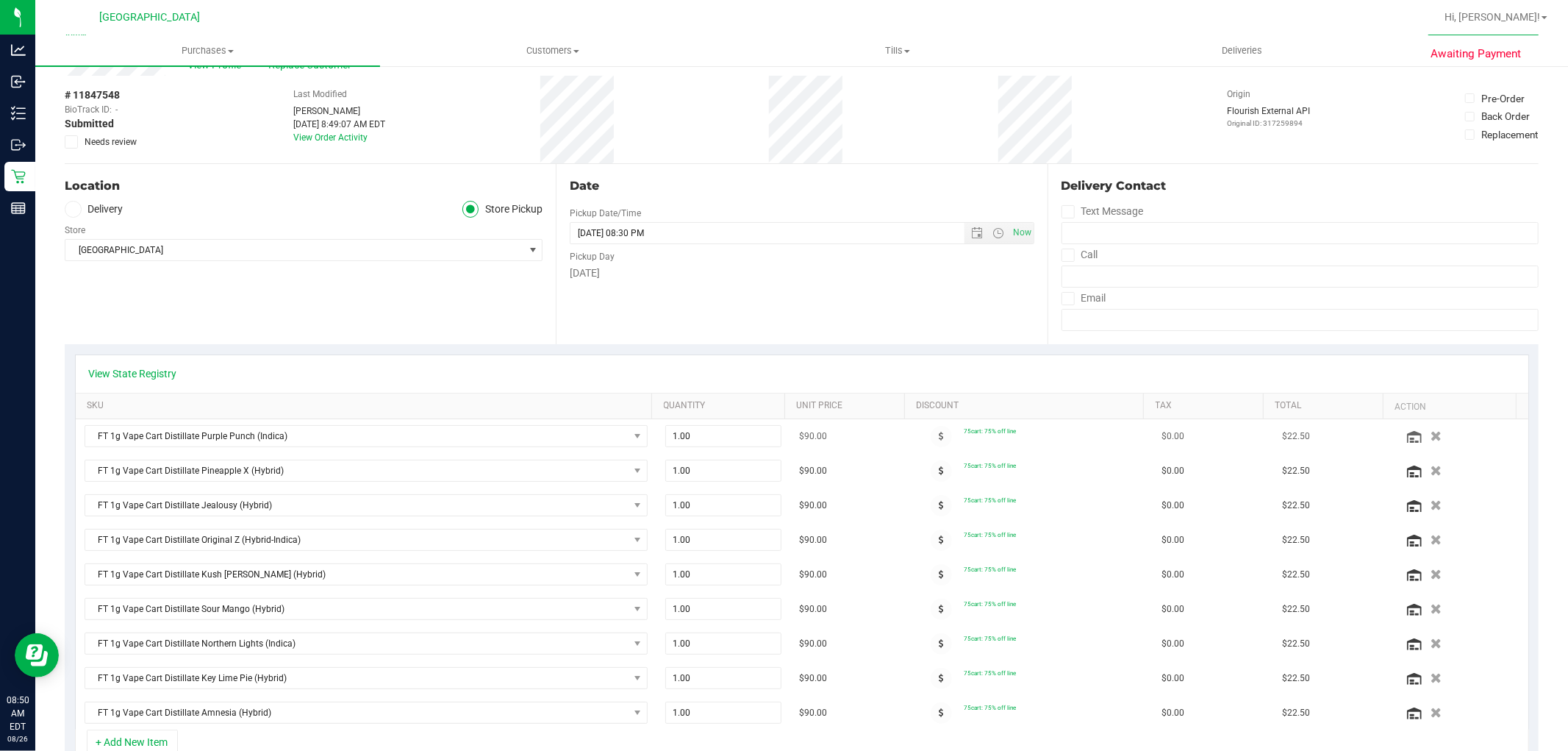
scroll to position [0, 0]
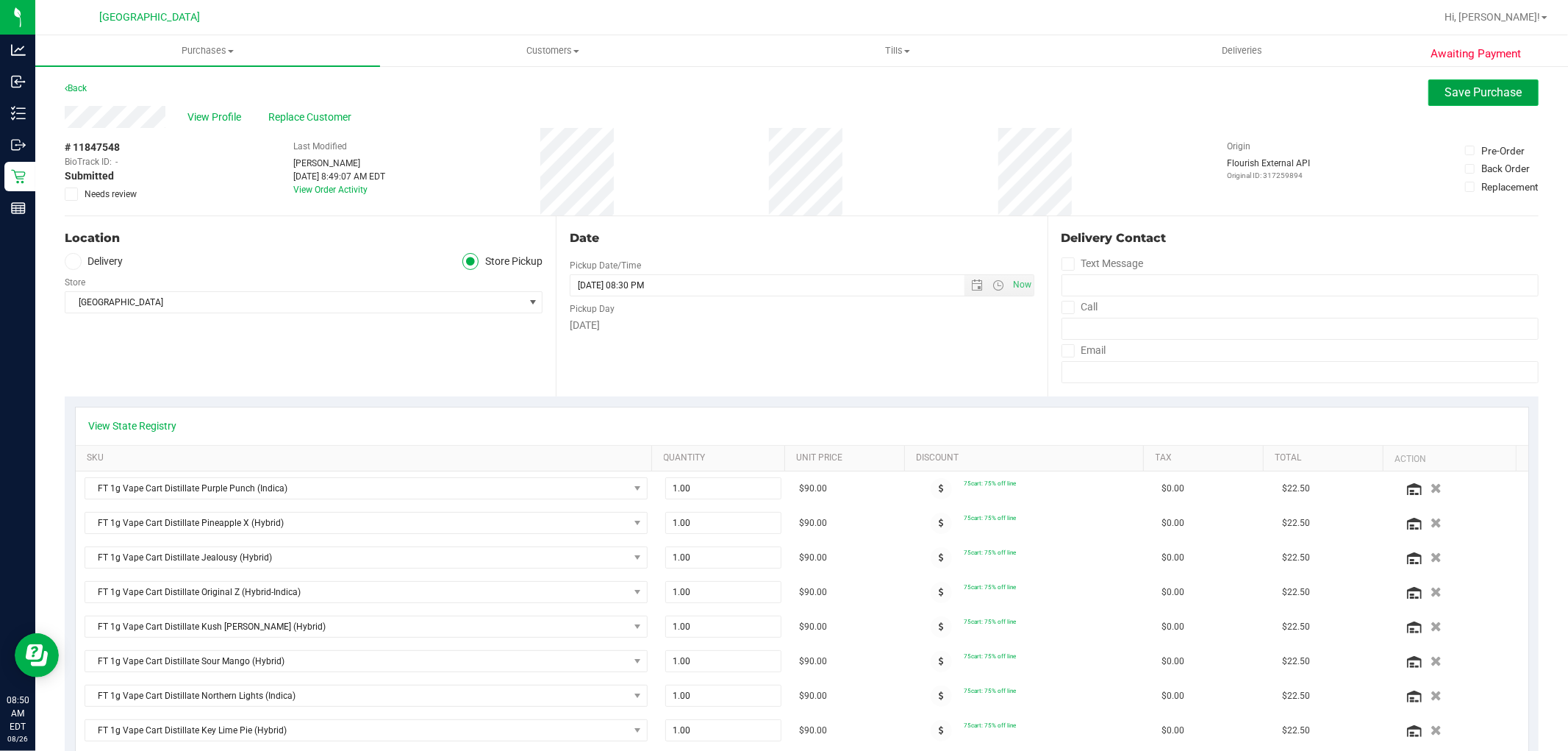
click at [1476, 93] on span "Save Purchase" at bounding box center [1483, 92] width 77 height 14
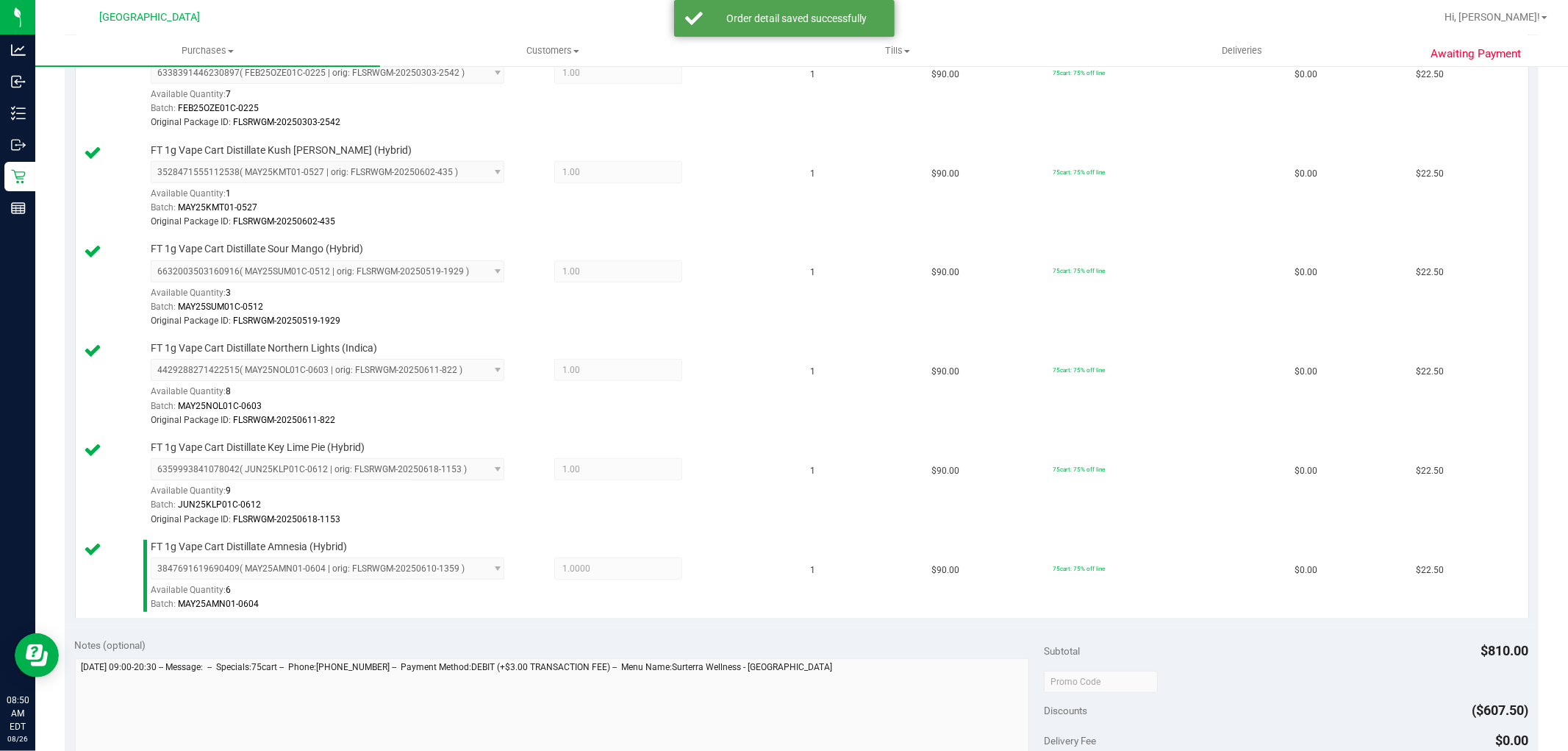
scroll to position [1062, 0]
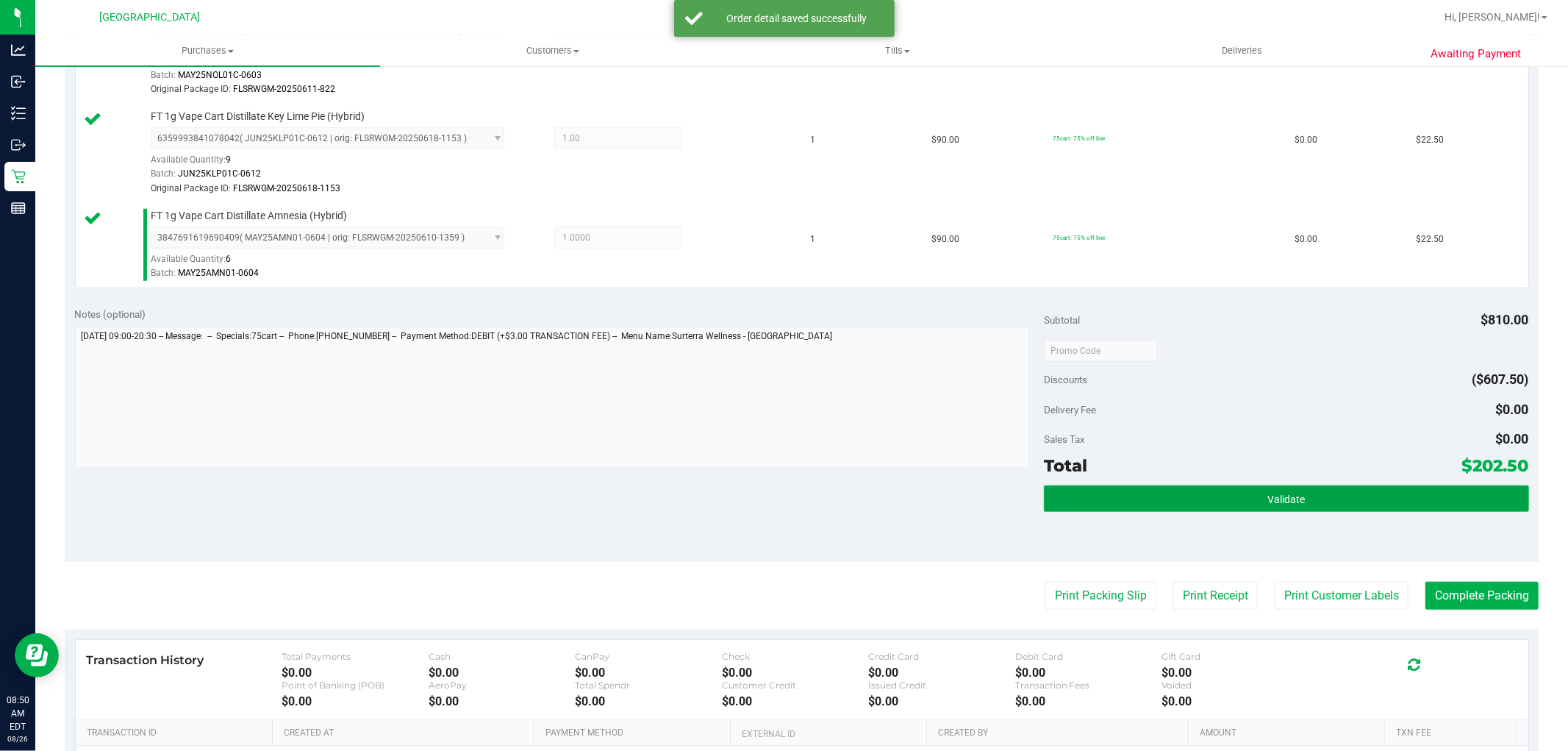
click at [1308, 499] on button "Validate" at bounding box center [1285, 498] width 484 height 26
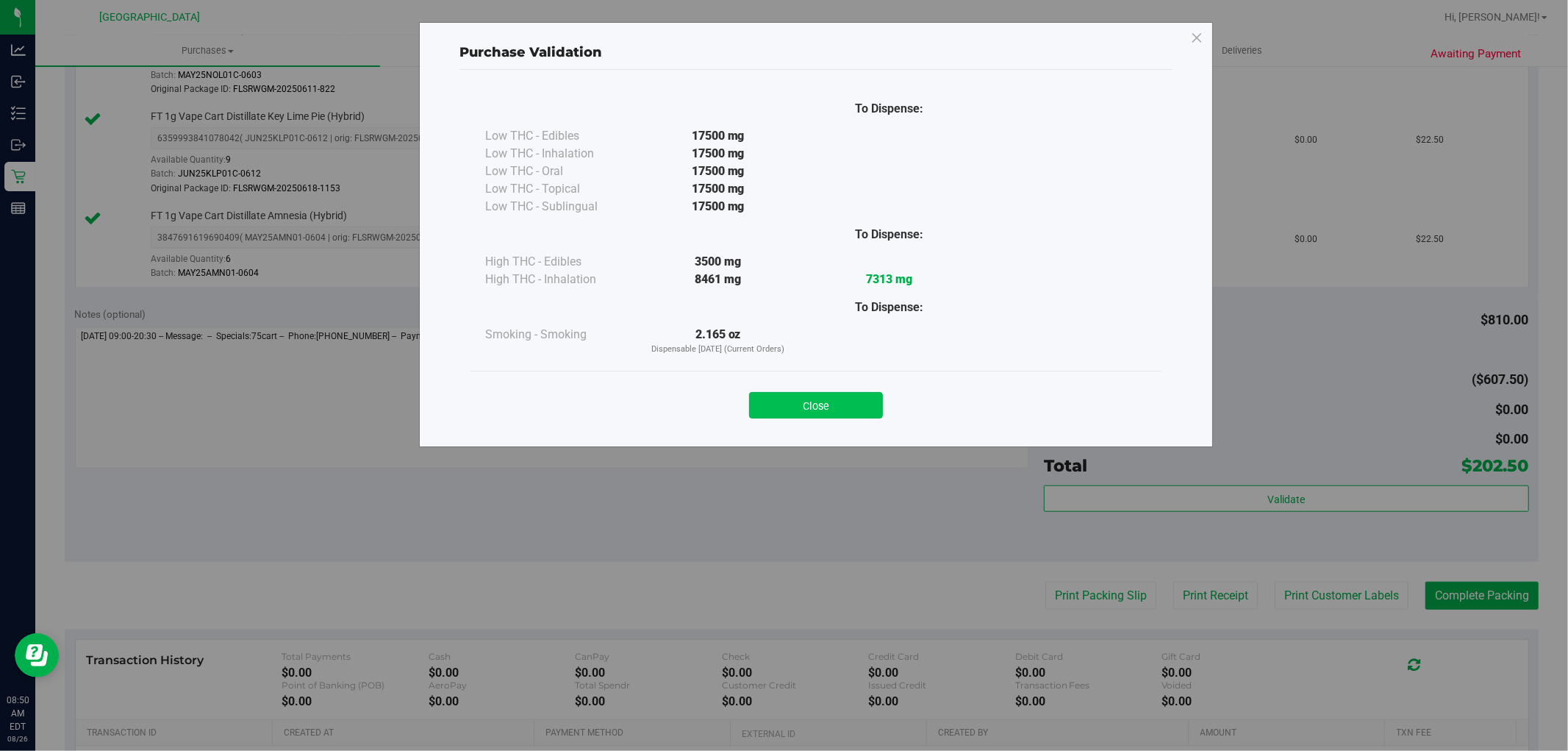
click at [797, 392] on button "Close" at bounding box center [815, 405] width 134 height 26
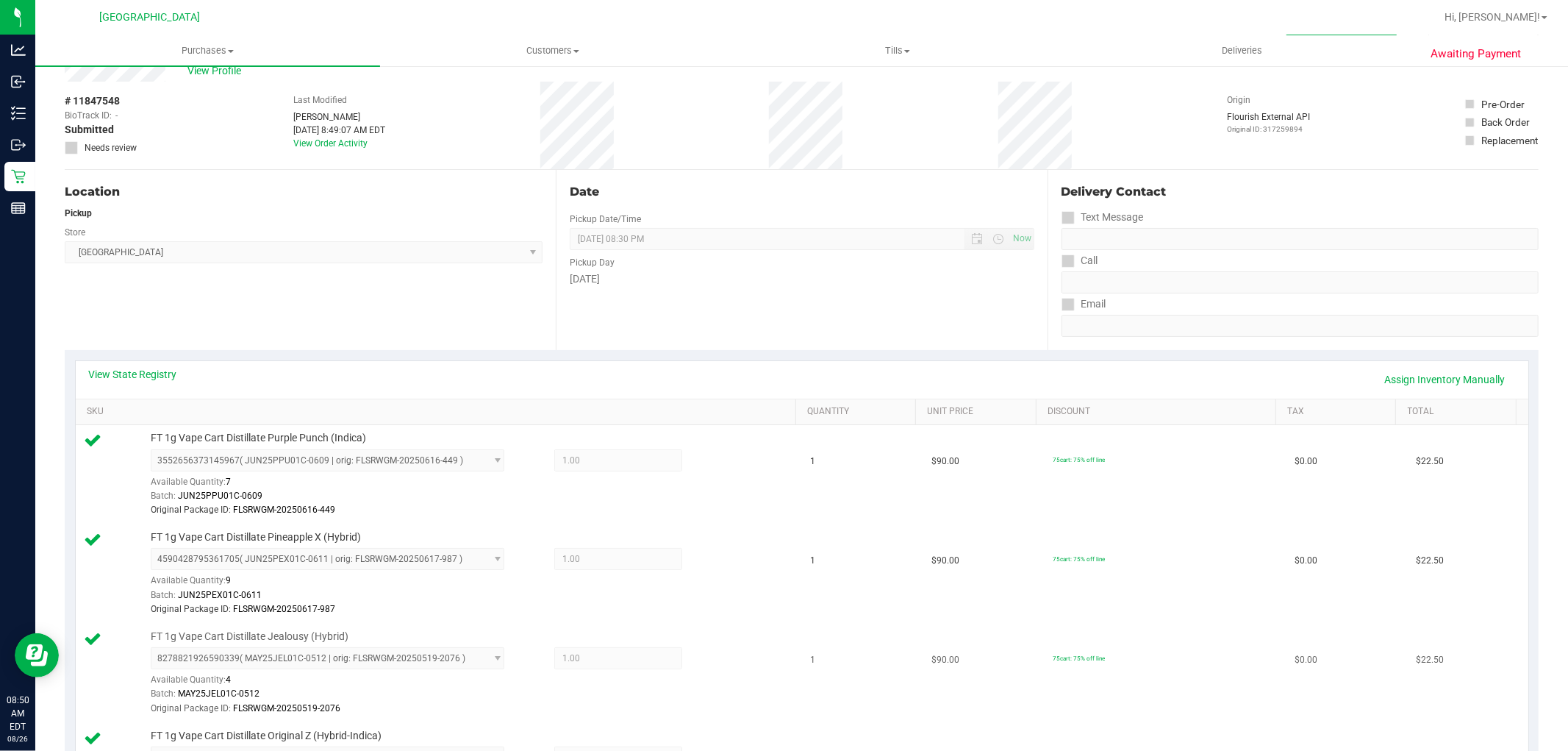
scroll to position [0, 0]
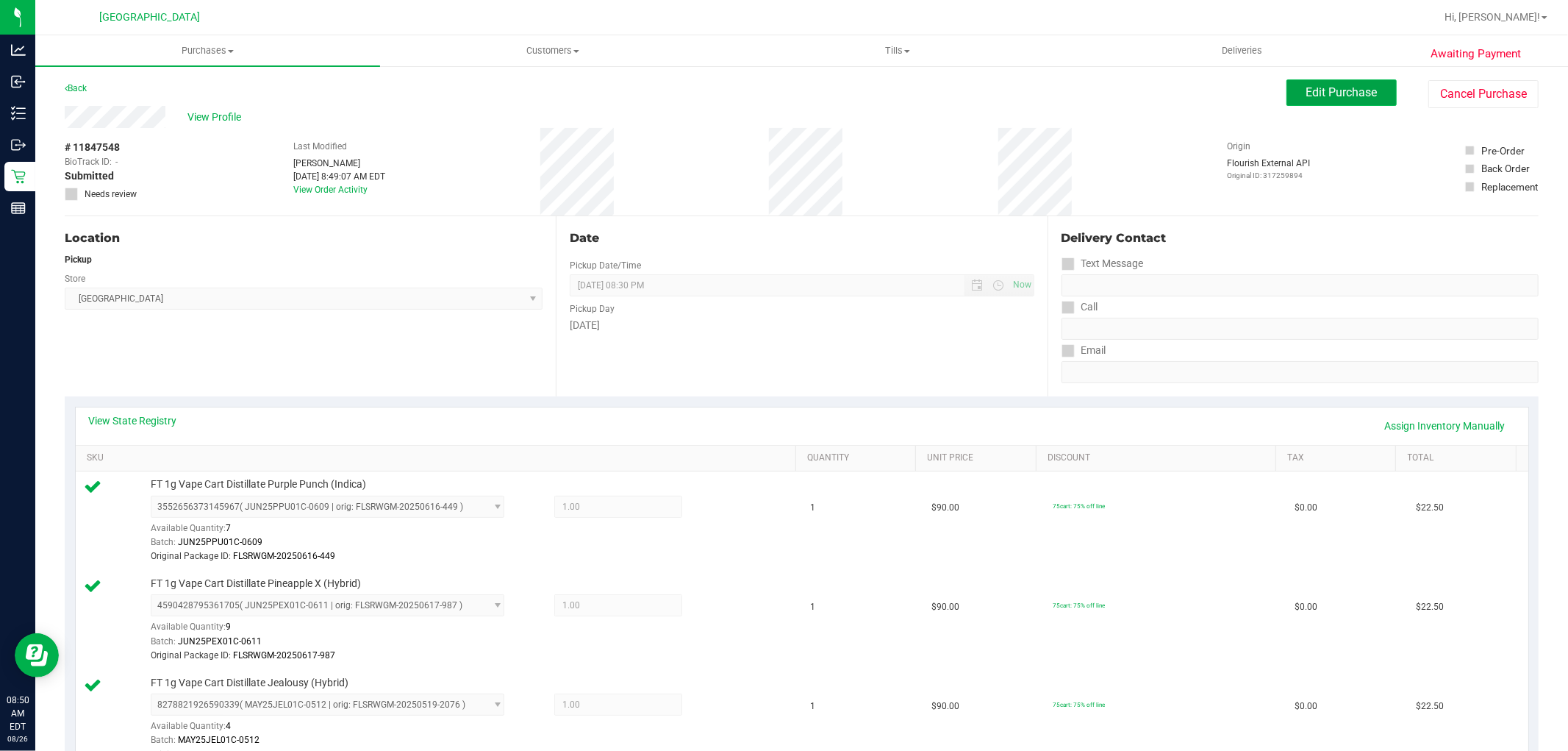
click at [1306, 88] on span "Edit Purchase" at bounding box center [1341, 92] width 71 height 14
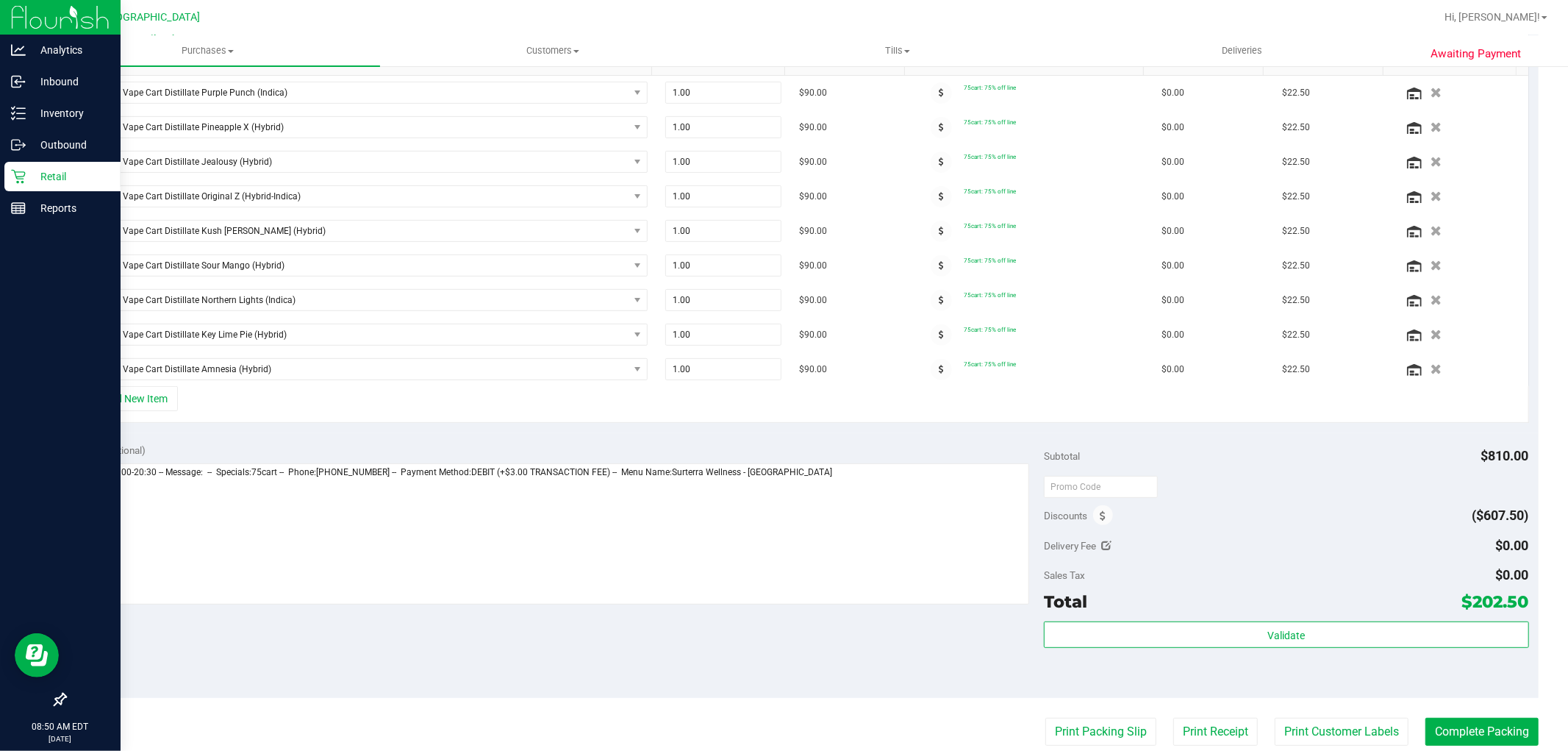
scroll to position [490, 0]
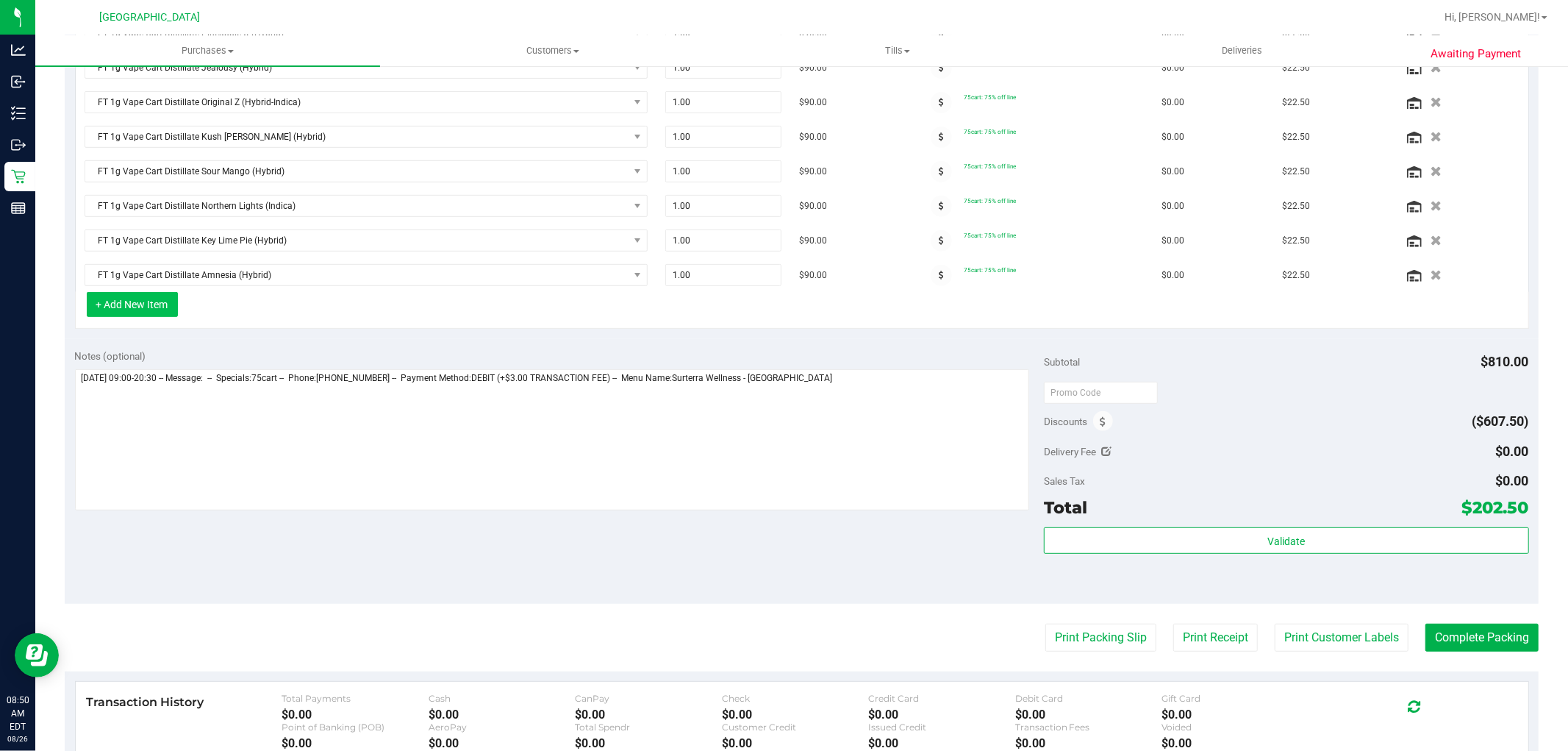
click at [159, 311] on button "+ Add New Item" at bounding box center [132, 304] width 91 height 25
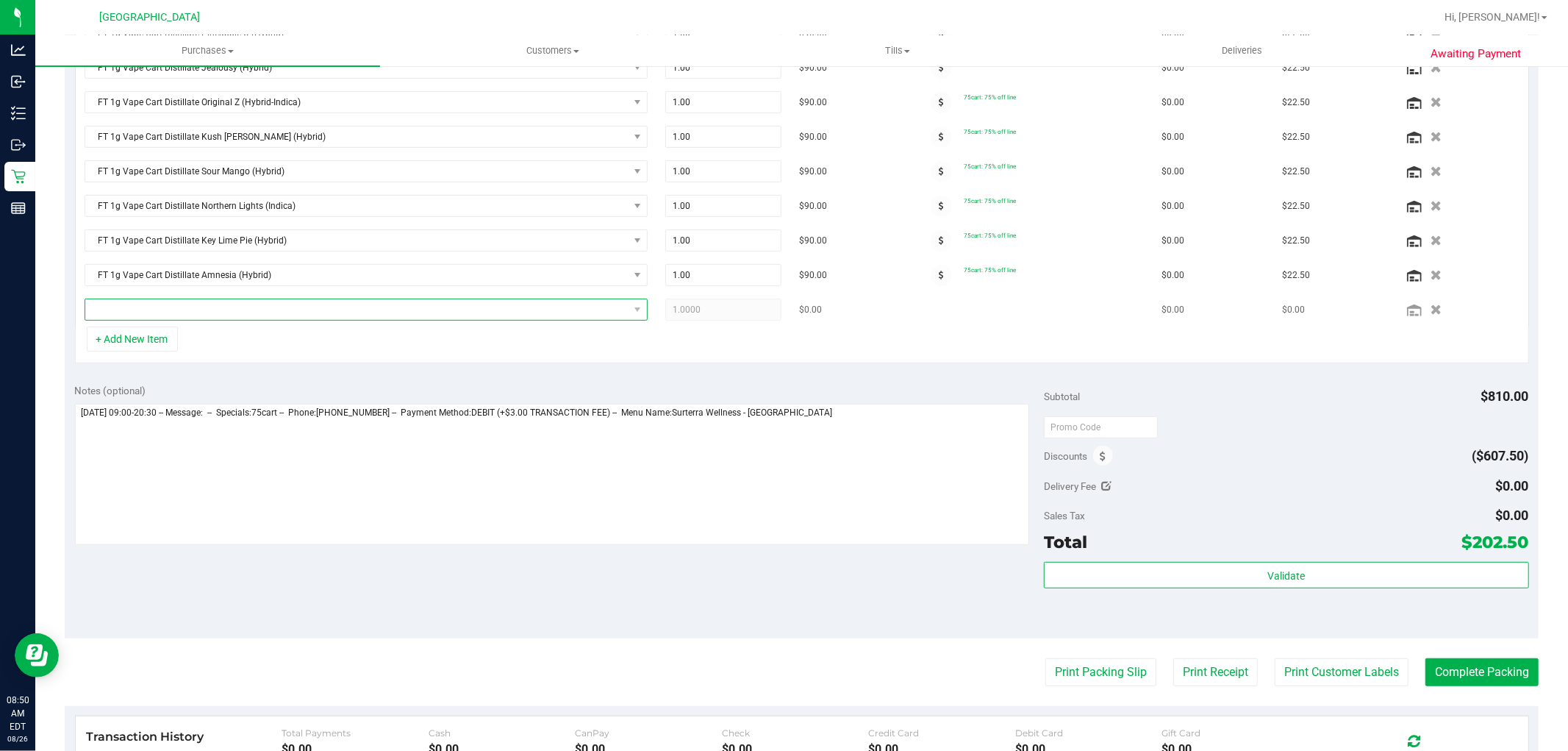
click at [295, 313] on span "NO DATA FOUND" at bounding box center [357, 309] width 544 height 21
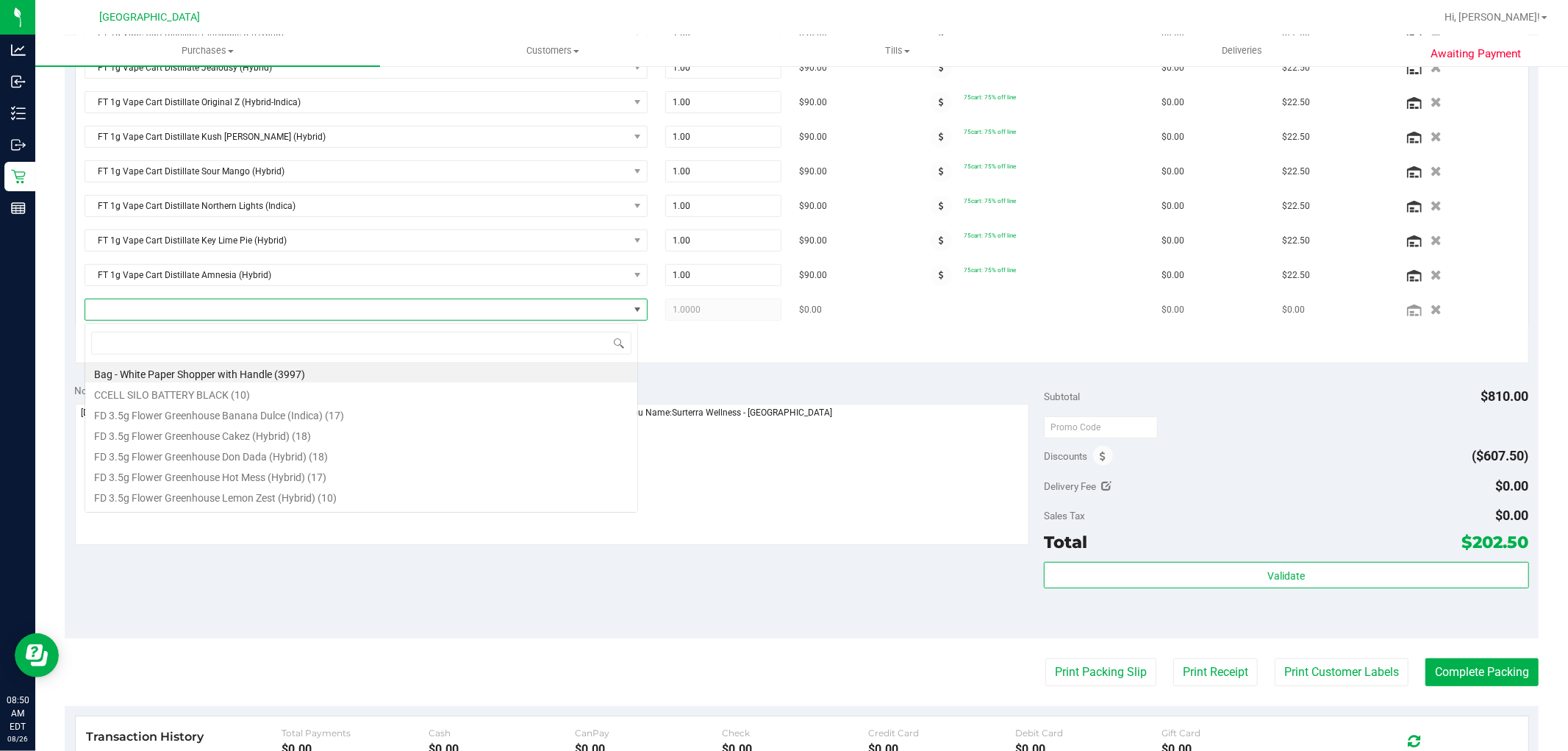
scroll to position [22, 553]
type input "wzk"
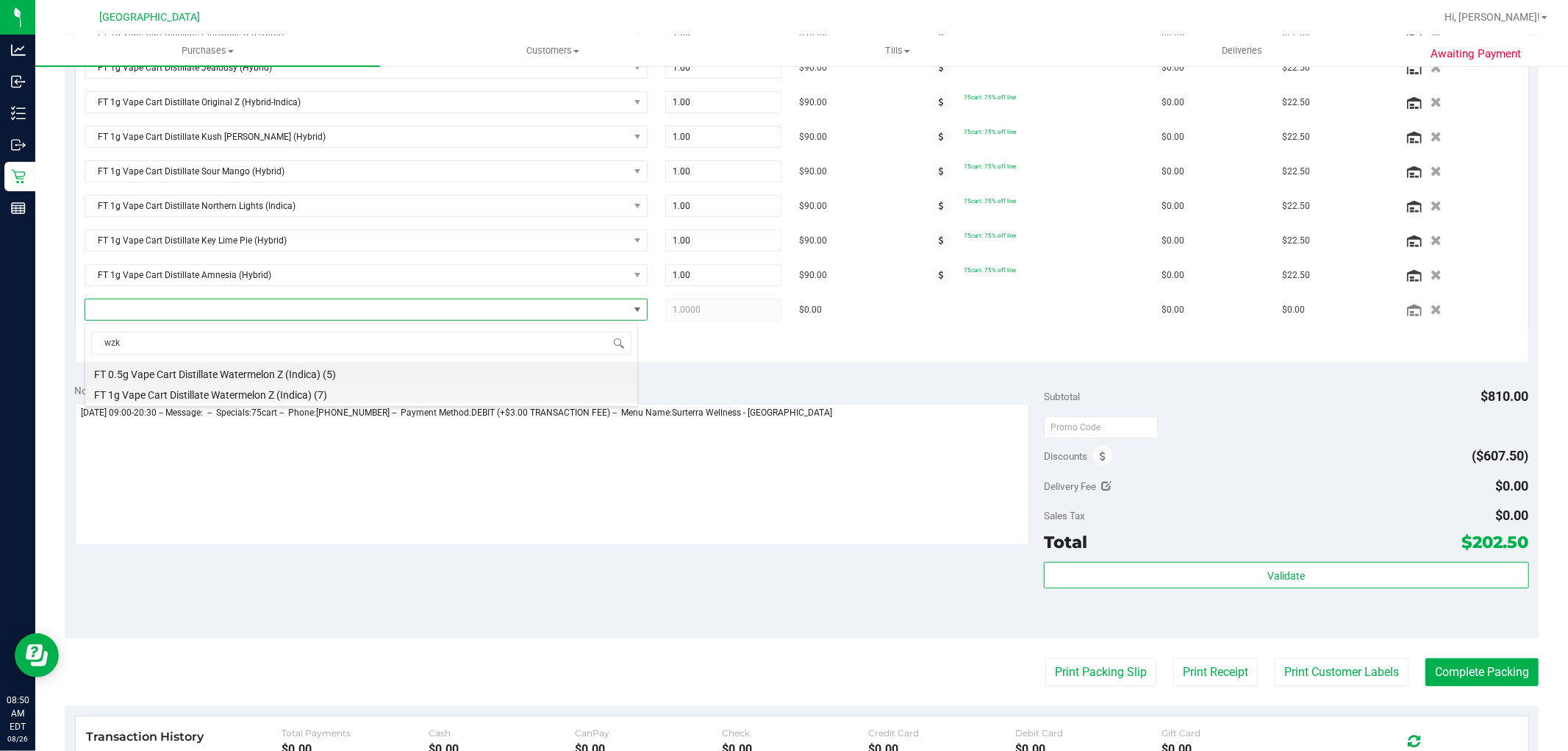
click at [210, 394] on li "FT 1g Vape Cart Distillate Watermelon Z (Indica) (7)" at bounding box center [361, 392] width 552 height 21
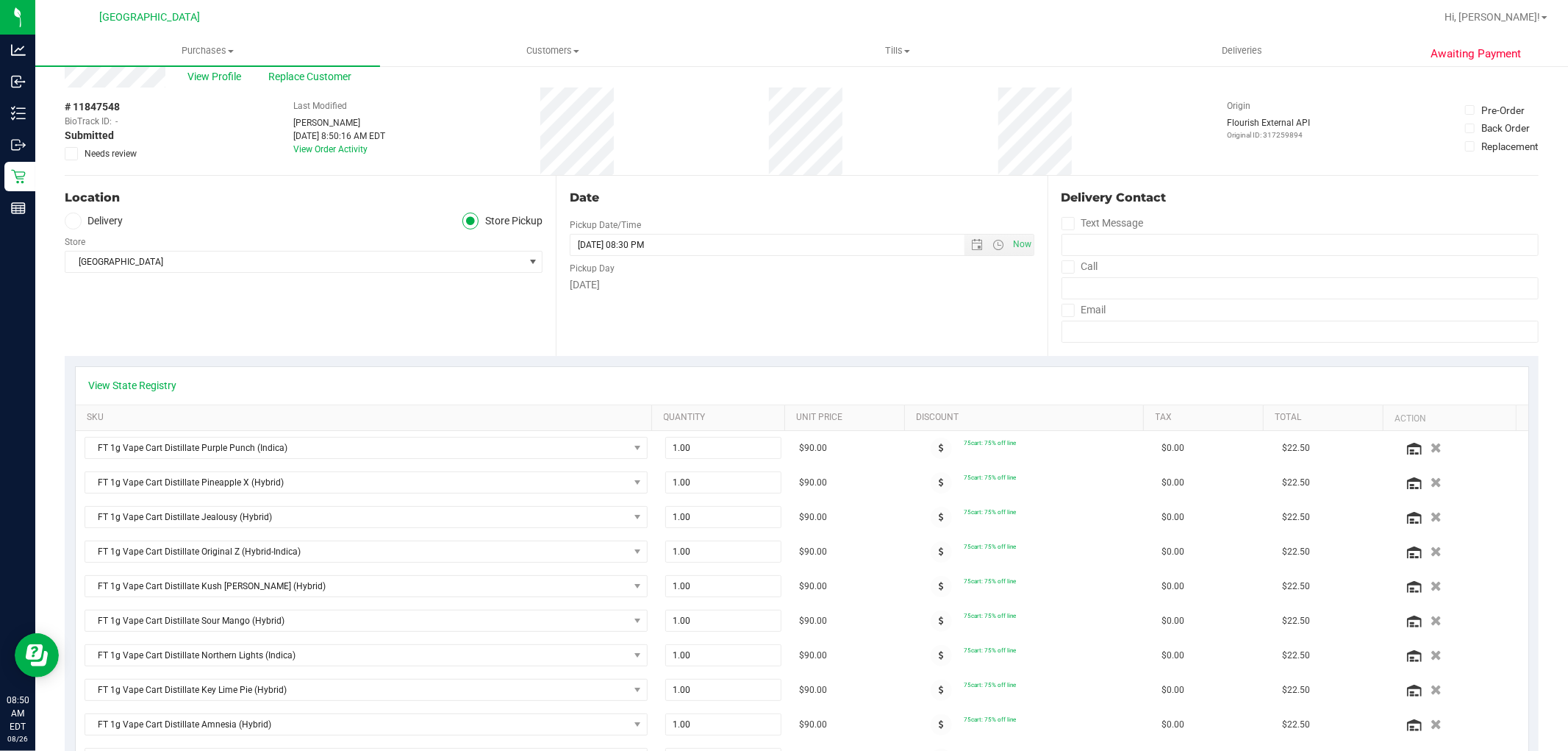
scroll to position [0, 0]
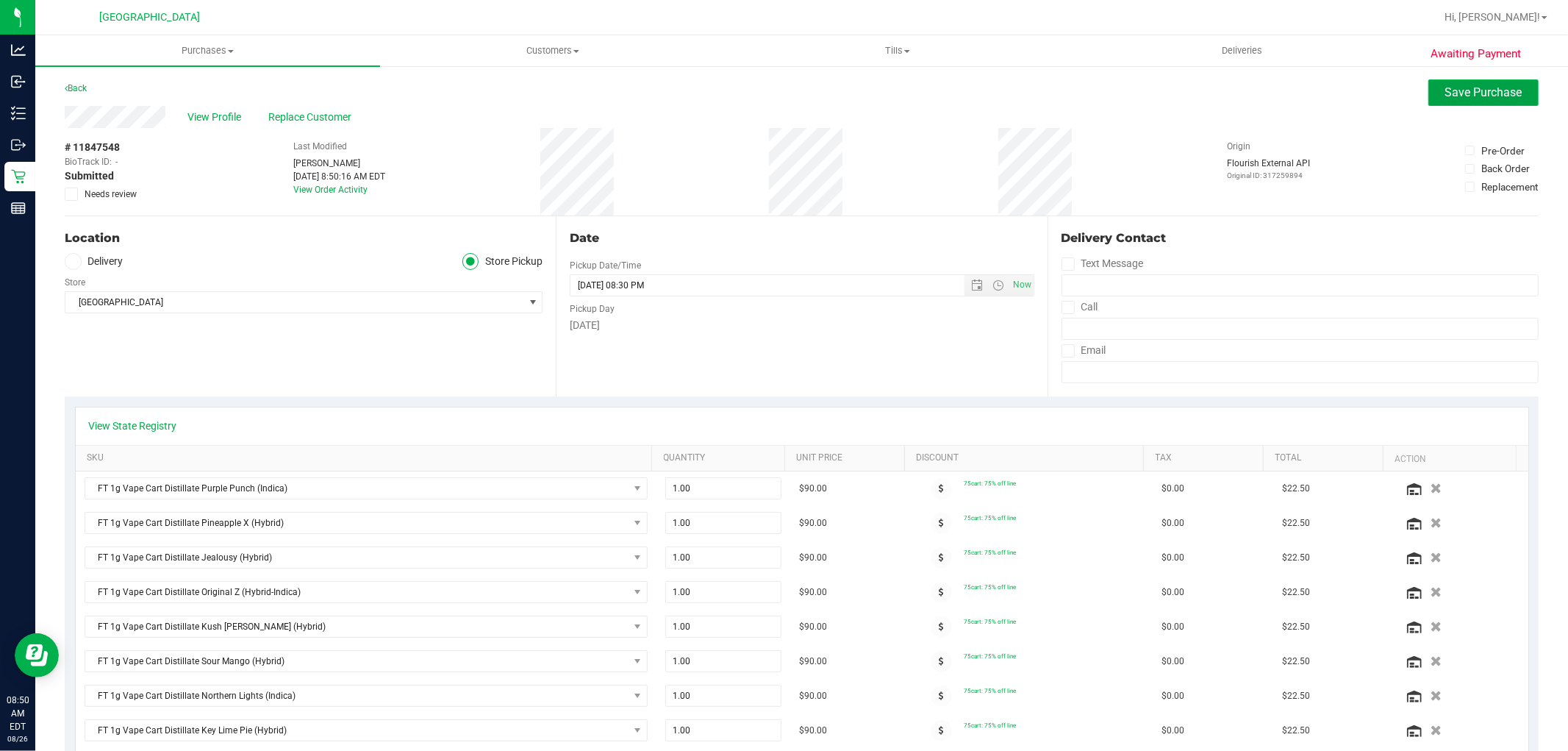
click at [1460, 83] on button "Save Purchase" at bounding box center [1483, 92] width 110 height 26
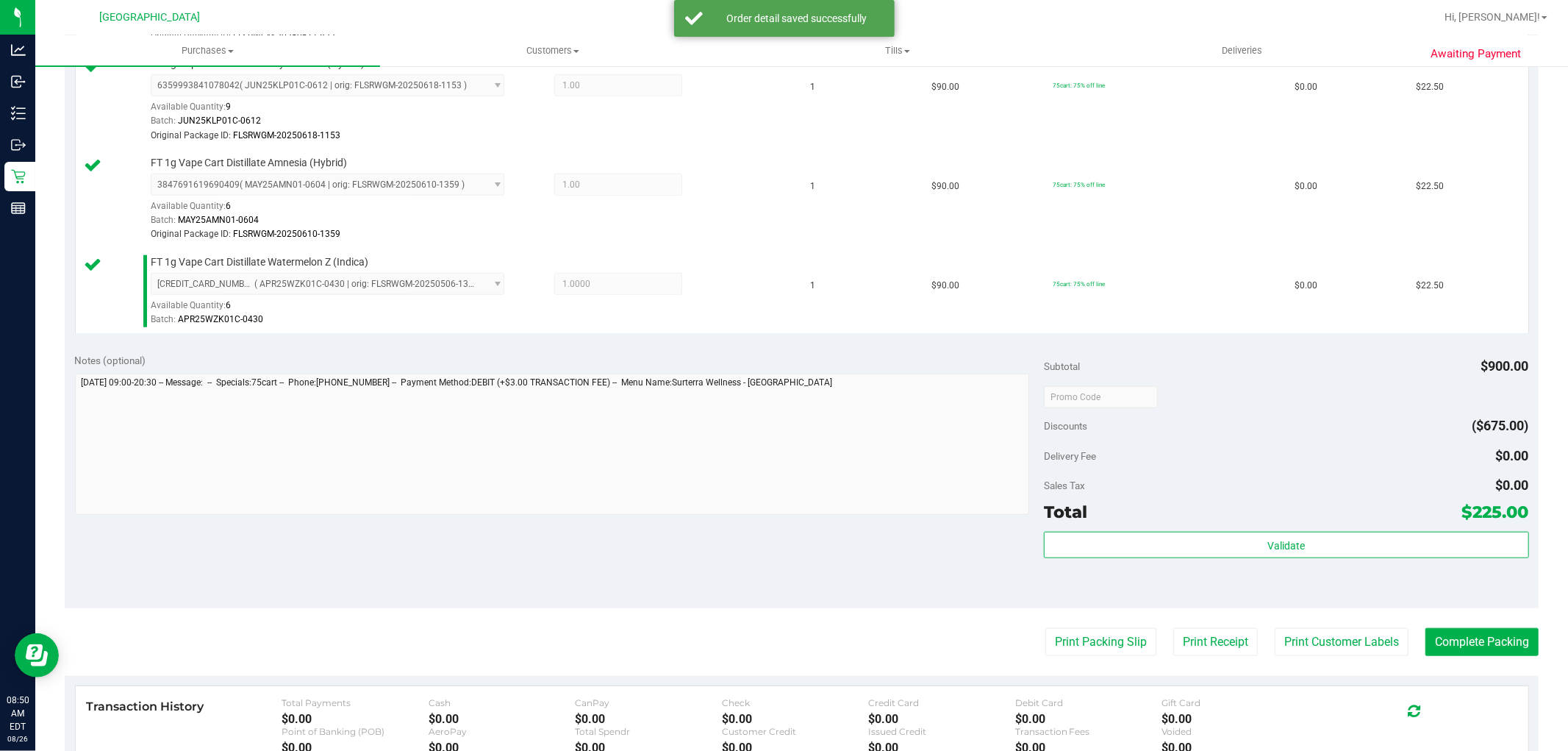
scroll to position [1143, 0]
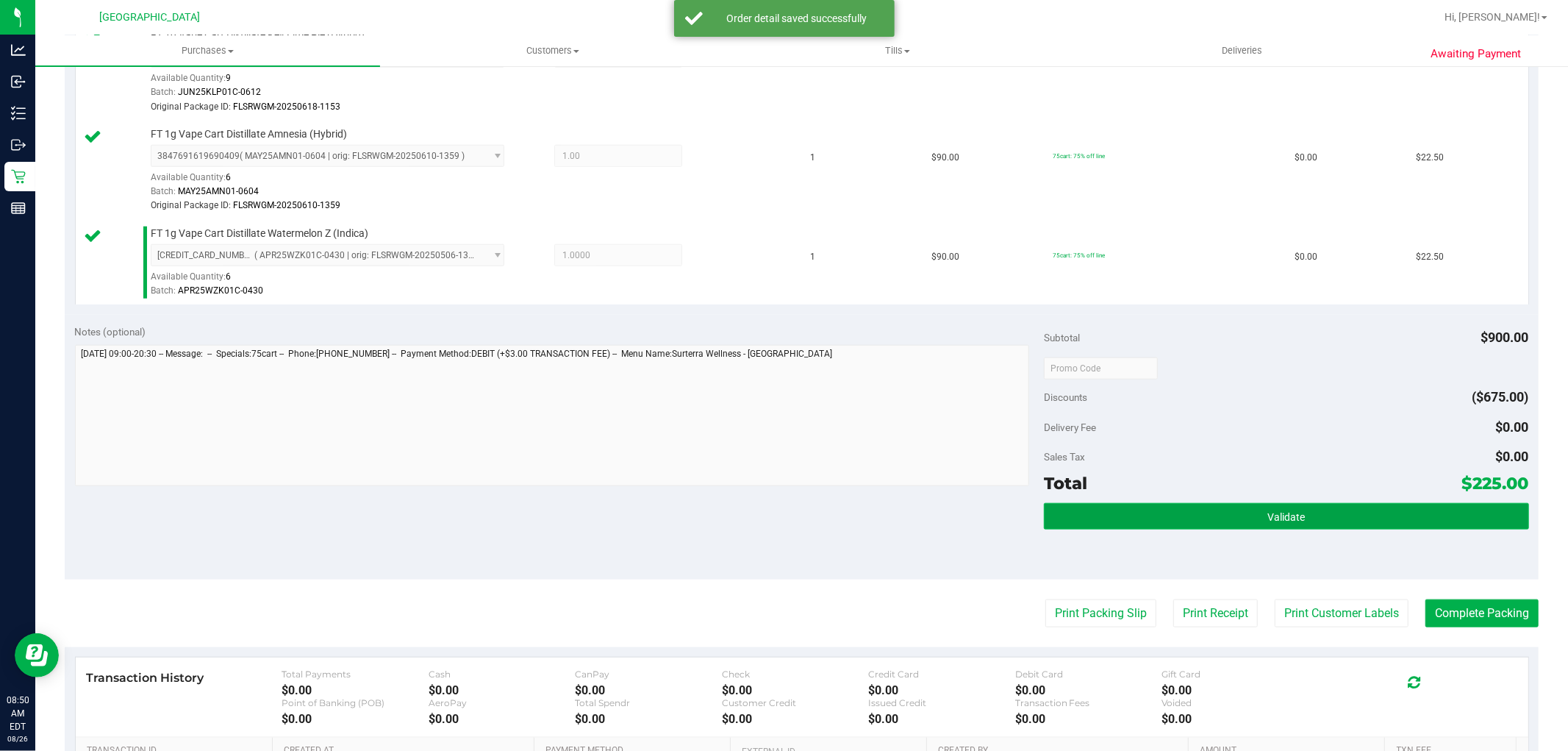
click at [1203, 514] on button "Validate" at bounding box center [1285, 515] width 484 height 26
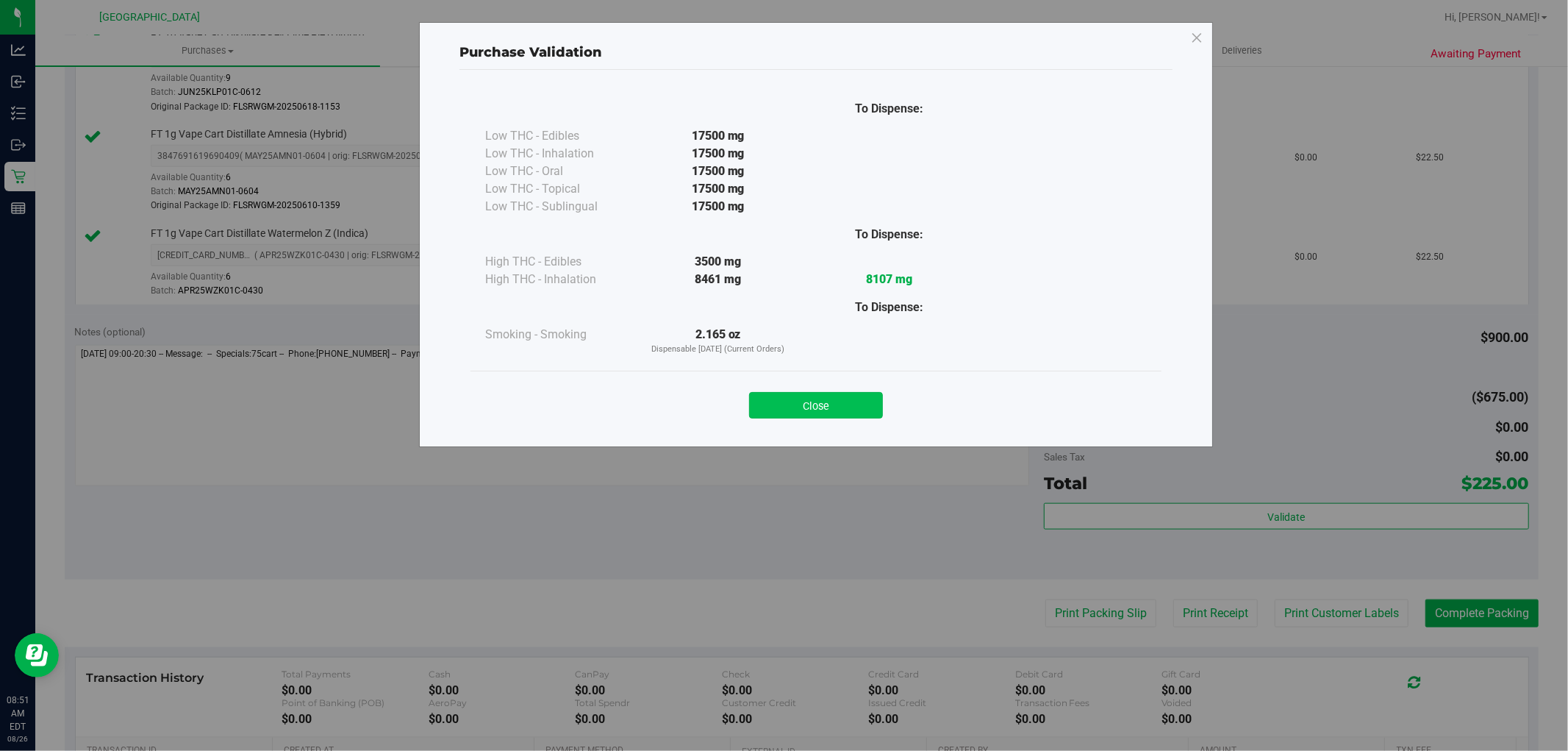
click at [841, 397] on button "Close" at bounding box center [815, 405] width 134 height 26
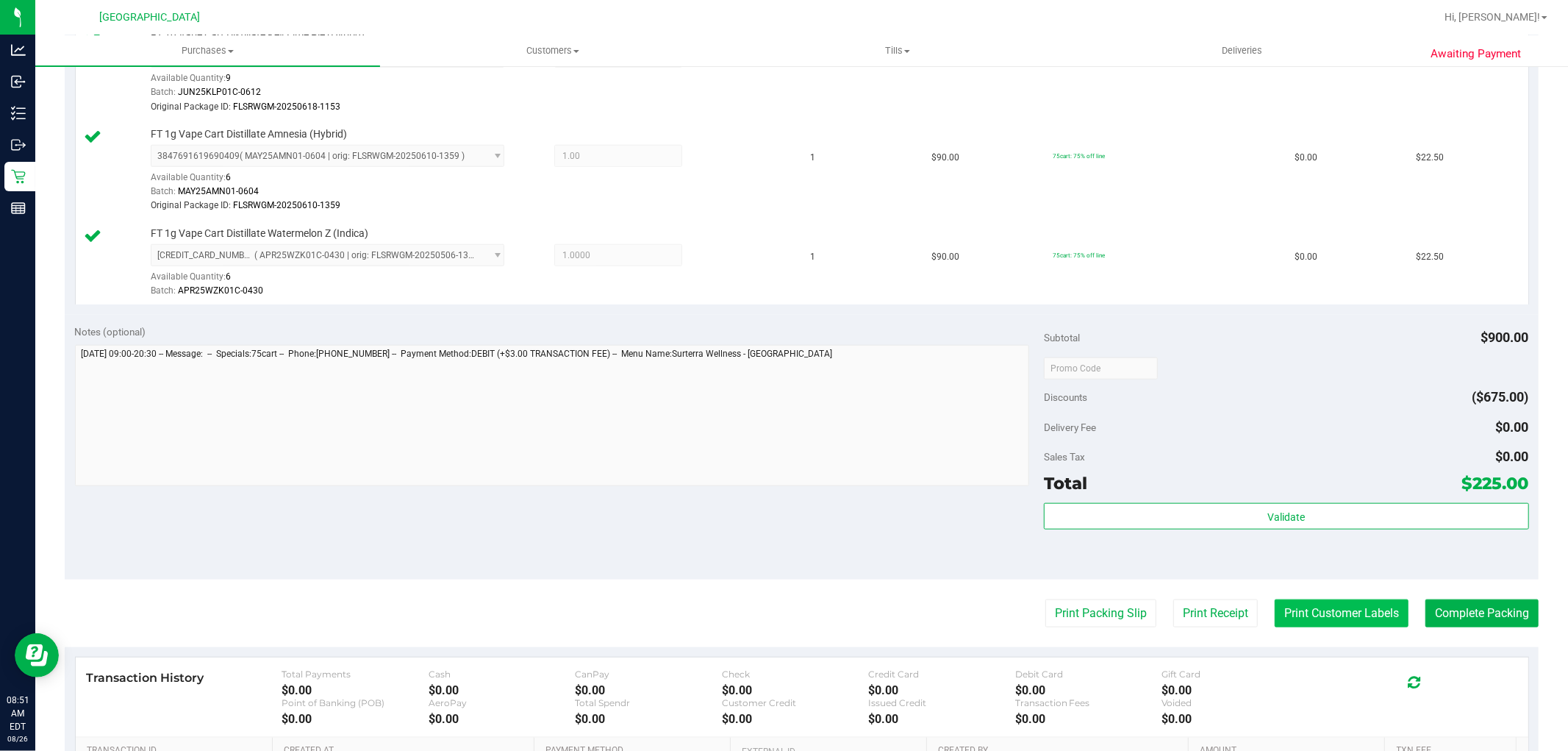
click at [1313, 618] on button "Print Customer Labels" at bounding box center [1341, 613] width 134 height 28
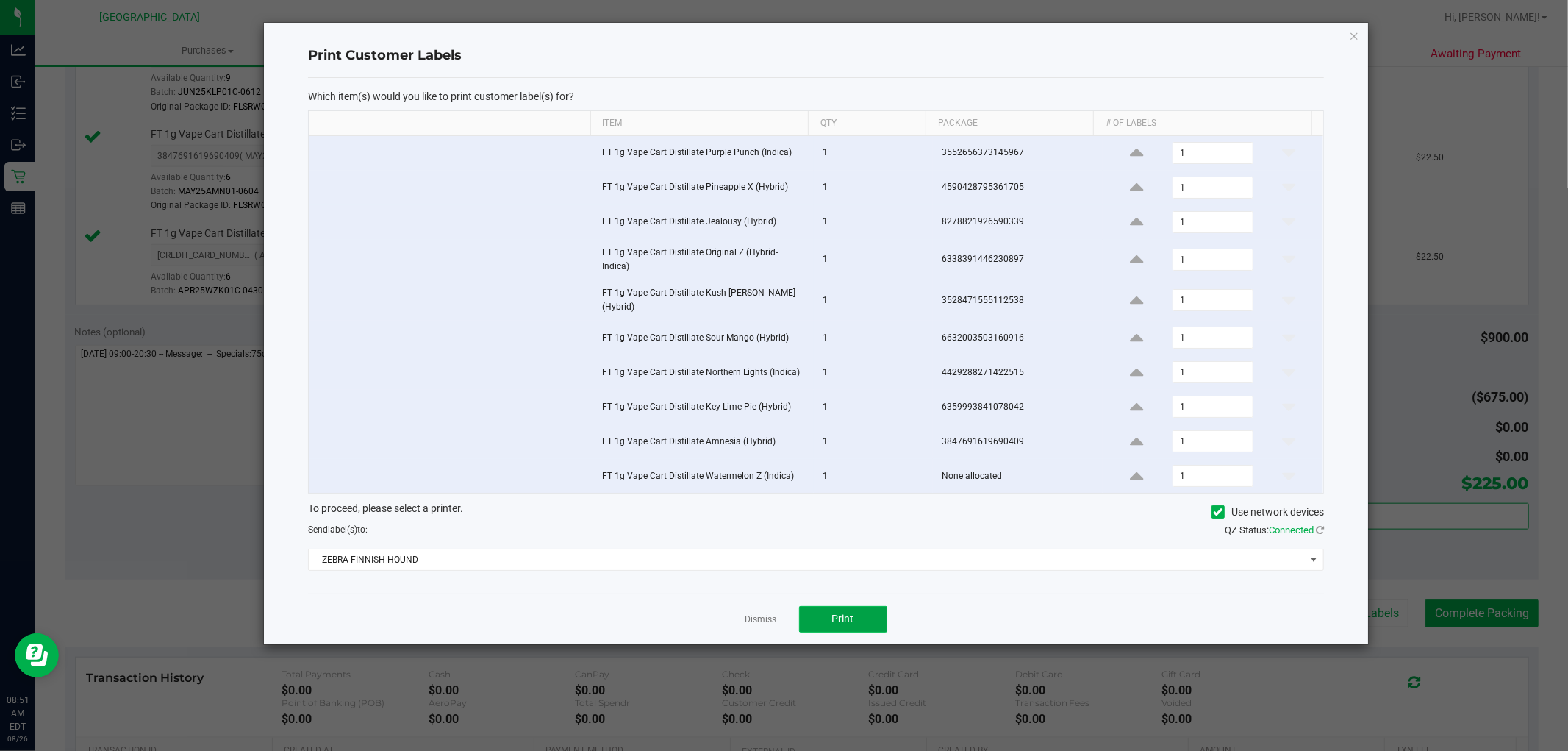
click at [837, 612] on span "Print" at bounding box center [843, 618] width 22 height 12
click at [755, 613] on link "Dismiss" at bounding box center [761, 619] width 31 height 13
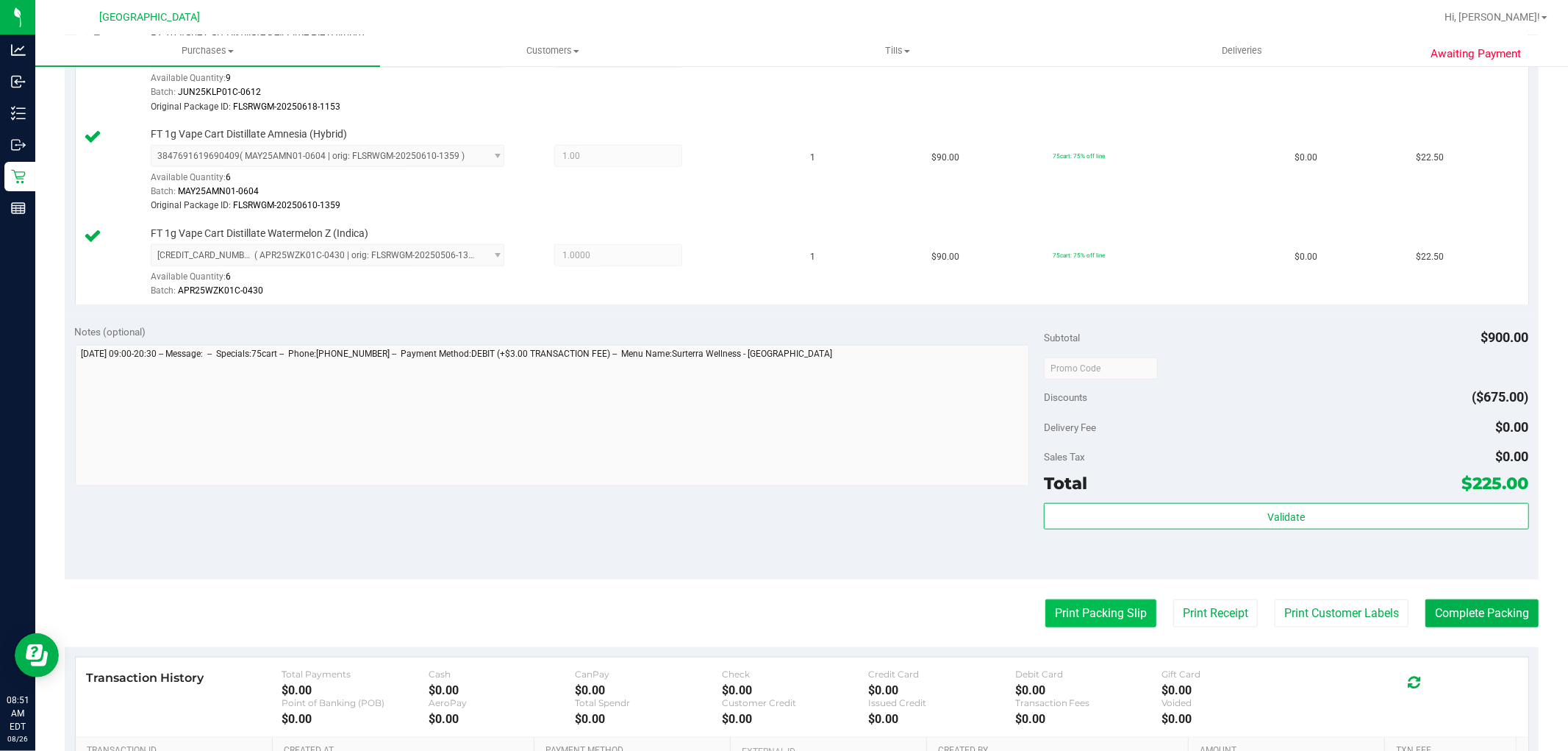
click at [1100, 619] on button "Print Packing Slip" at bounding box center [1101, 613] width 111 height 28
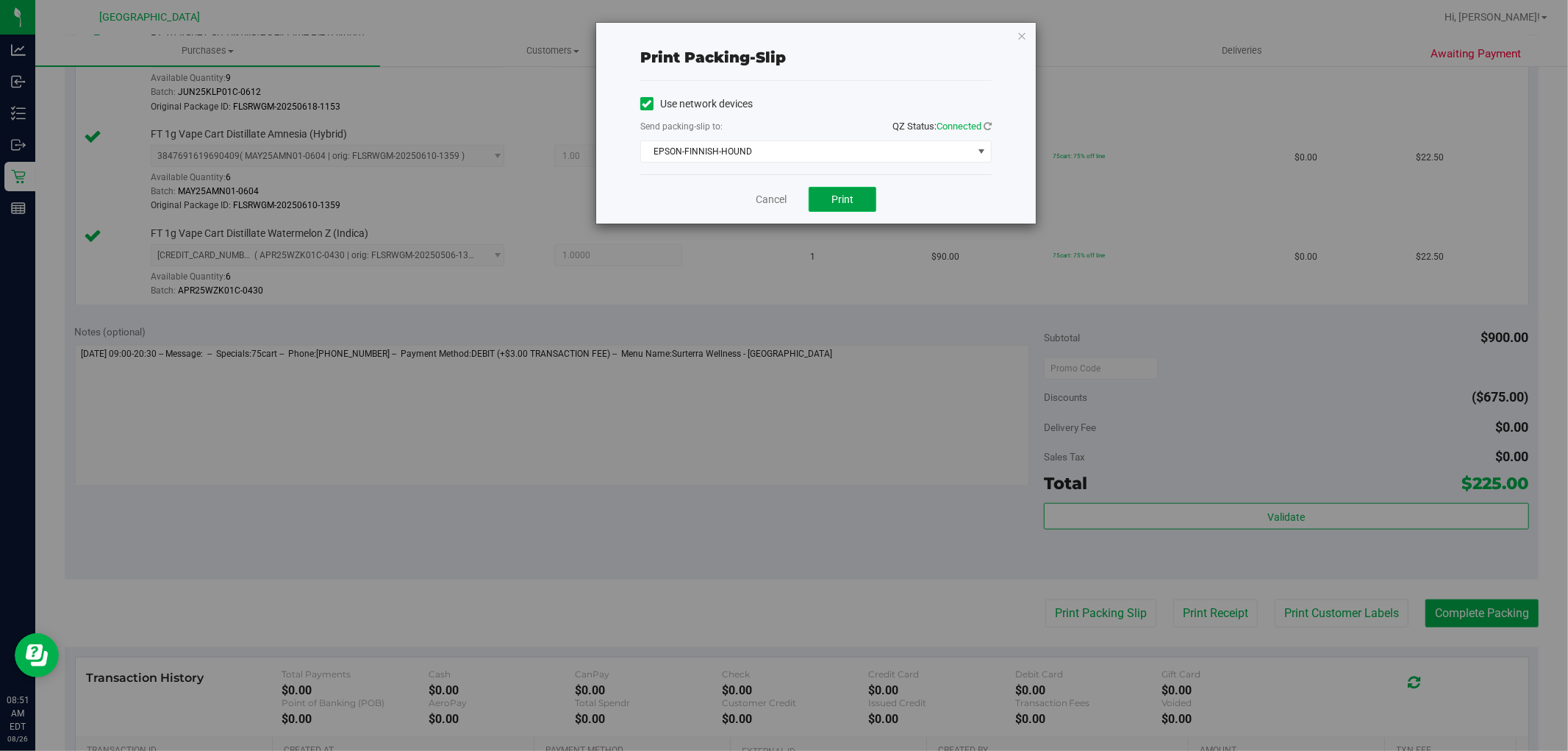
click at [863, 197] on button "Print" at bounding box center [842, 199] width 67 height 25
click at [765, 199] on link "Cancel" at bounding box center [771, 199] width 31 height 16
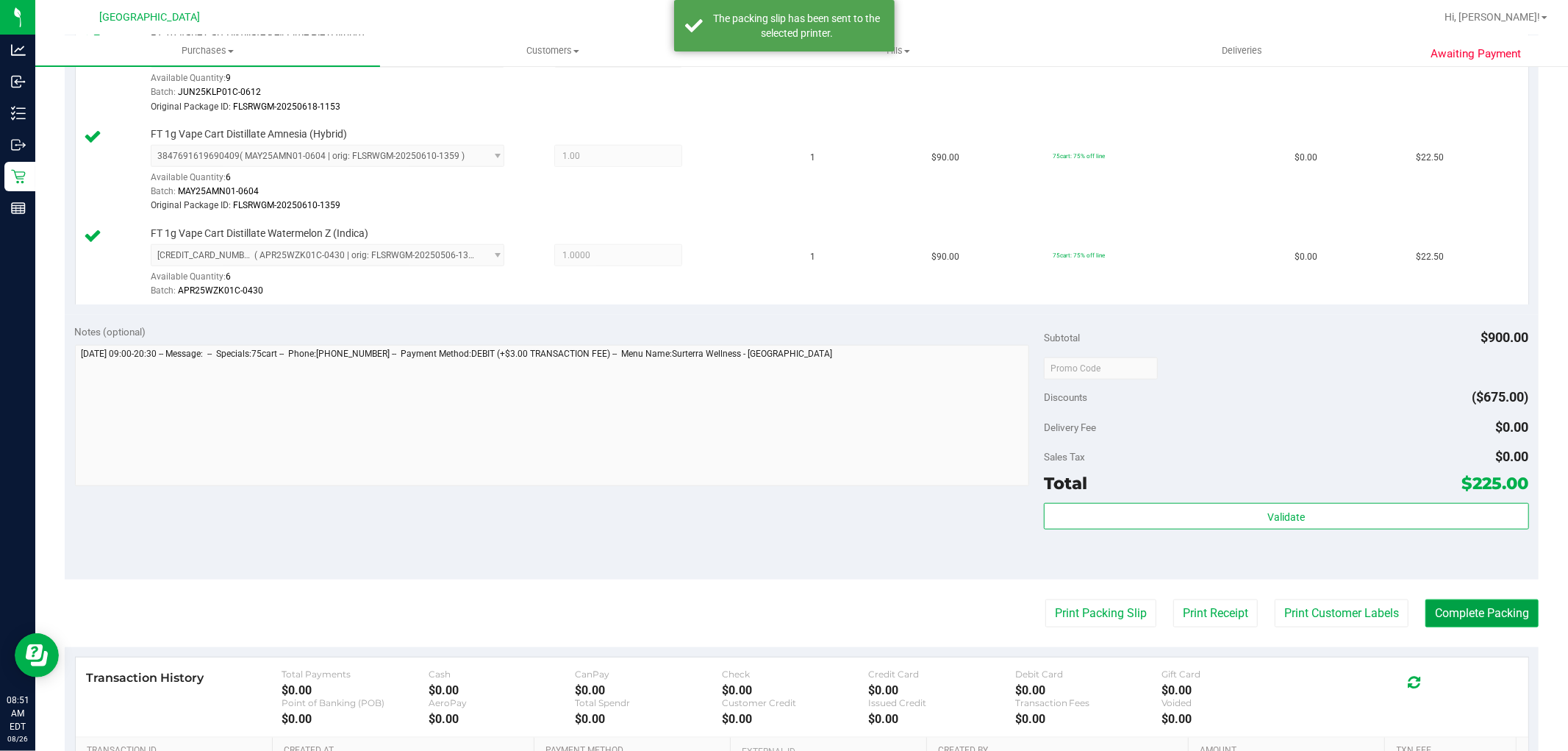
click at [1467, 606] on button "Complete Packing" at bounding box center [1482, 613] width 113 height 28
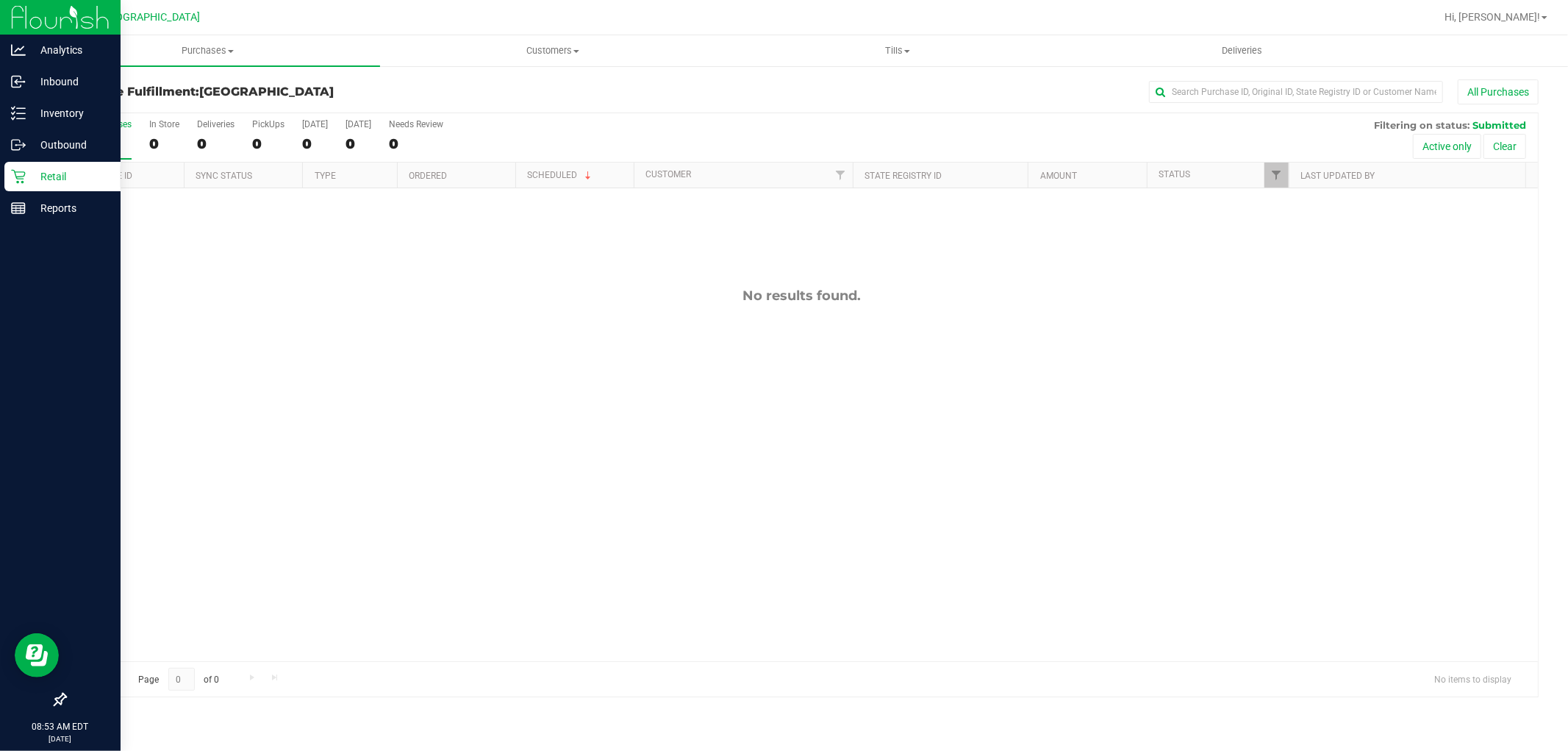
click at [24, 179] on icon at bounding box center [18, 176] width 15 height 15
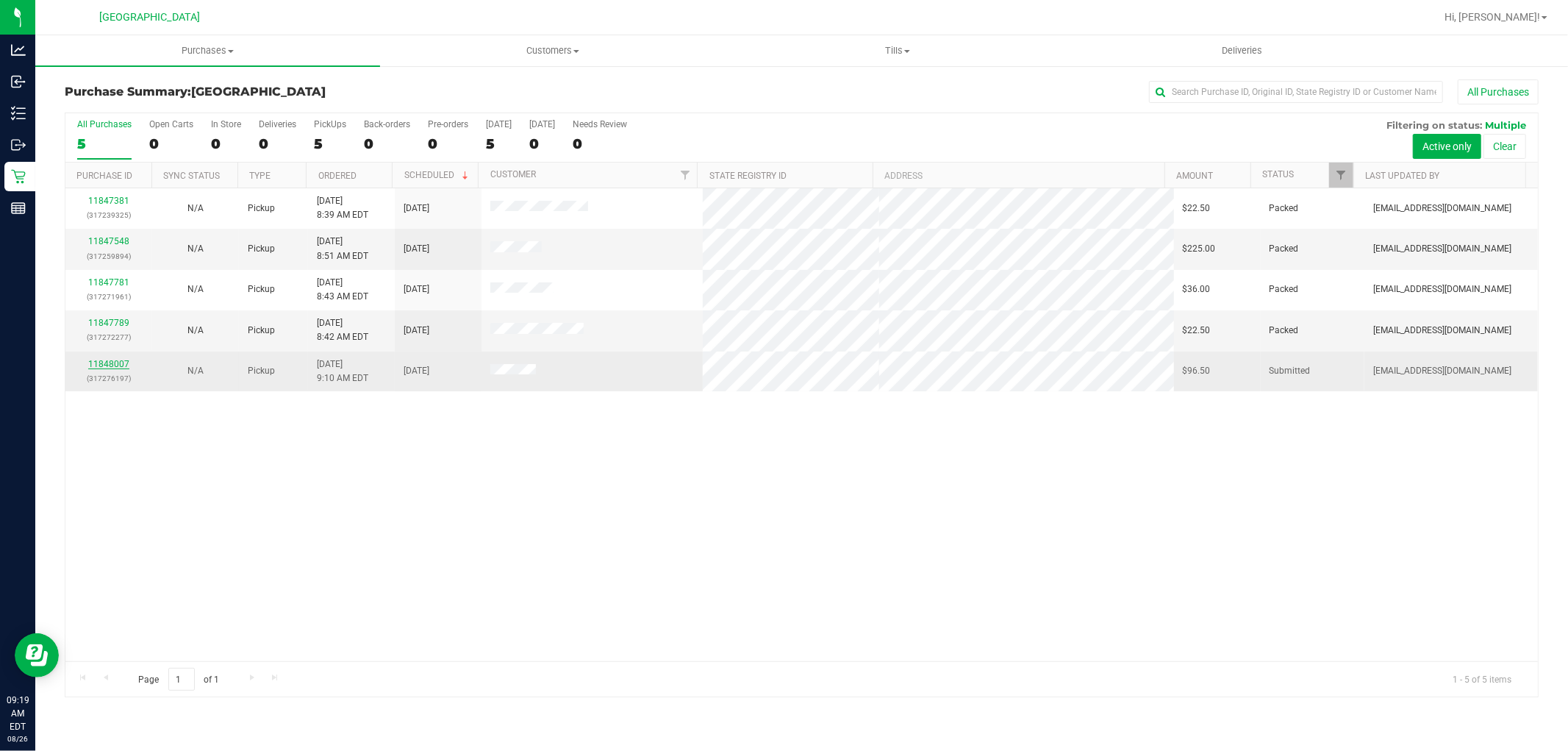
click at [110, 362] on link "11848007" at bounding box center [109, 364] width 41 height 11
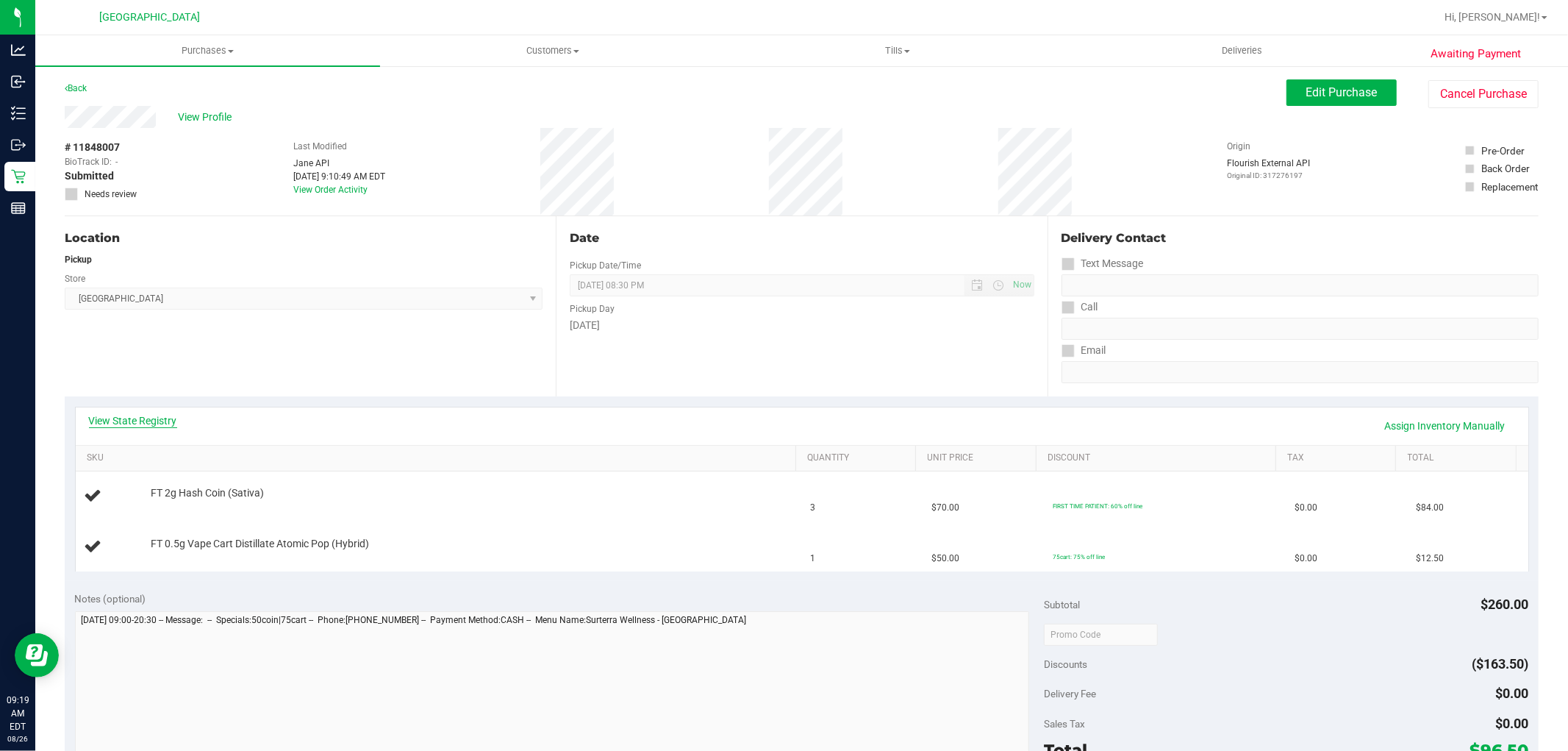
click at [154, 422] on link "View State Registry" at bounding box center [133, 420] width 88 height 15
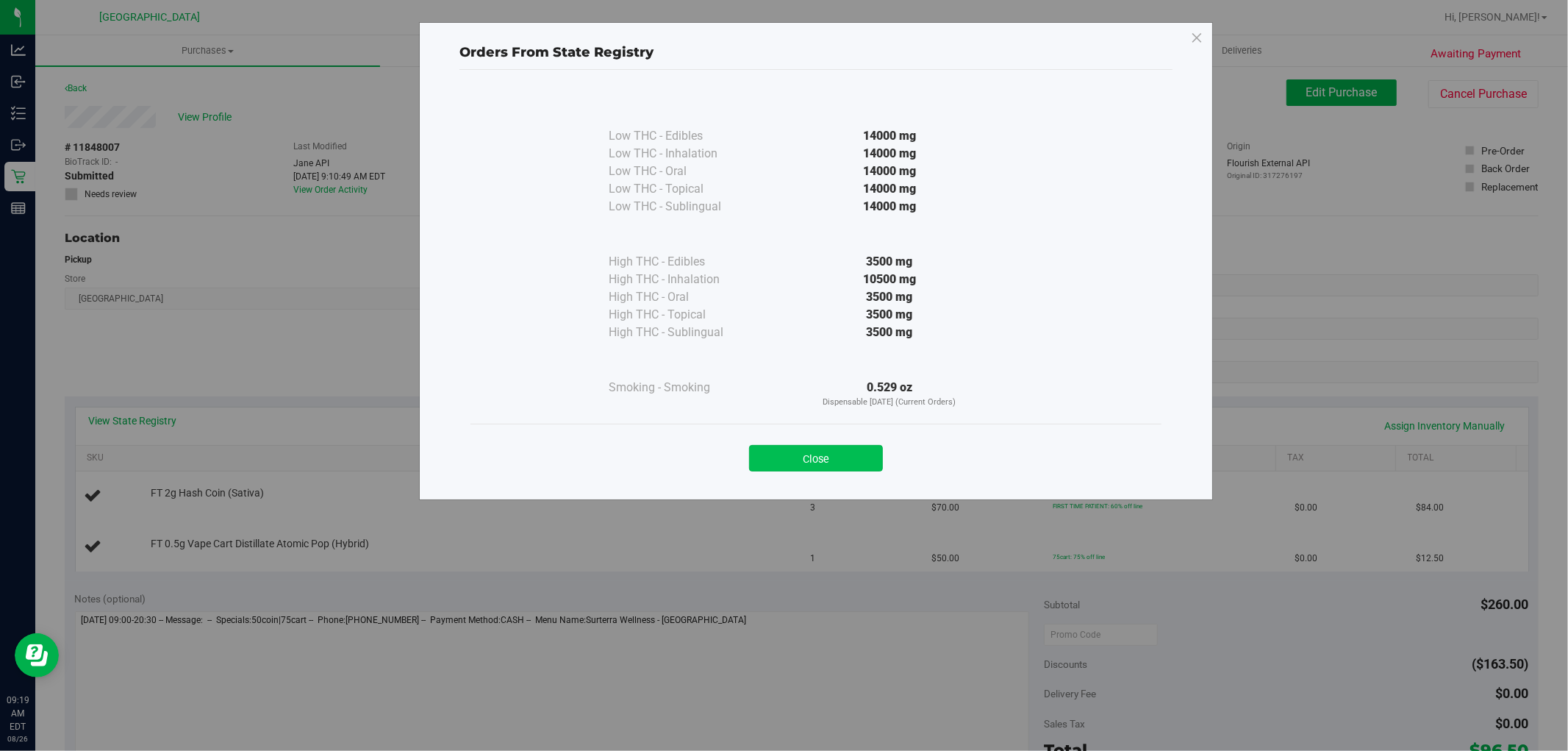
click at [814, 466] on button "Close" at bounding box center [815, 458] width 134 height 26
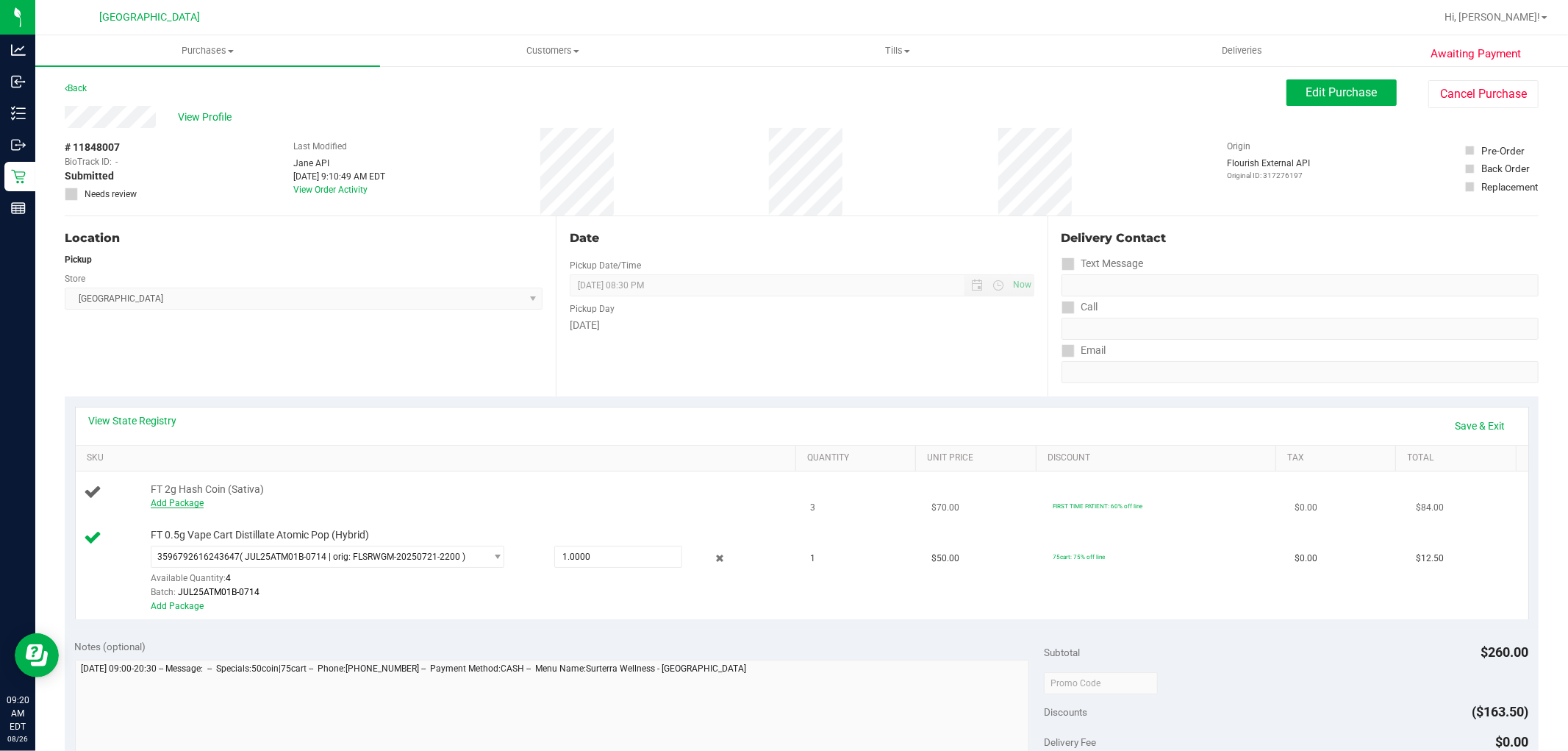
click at [176, 505] on link "Add Package" at bounding box center [177, 503] width 53 height 11
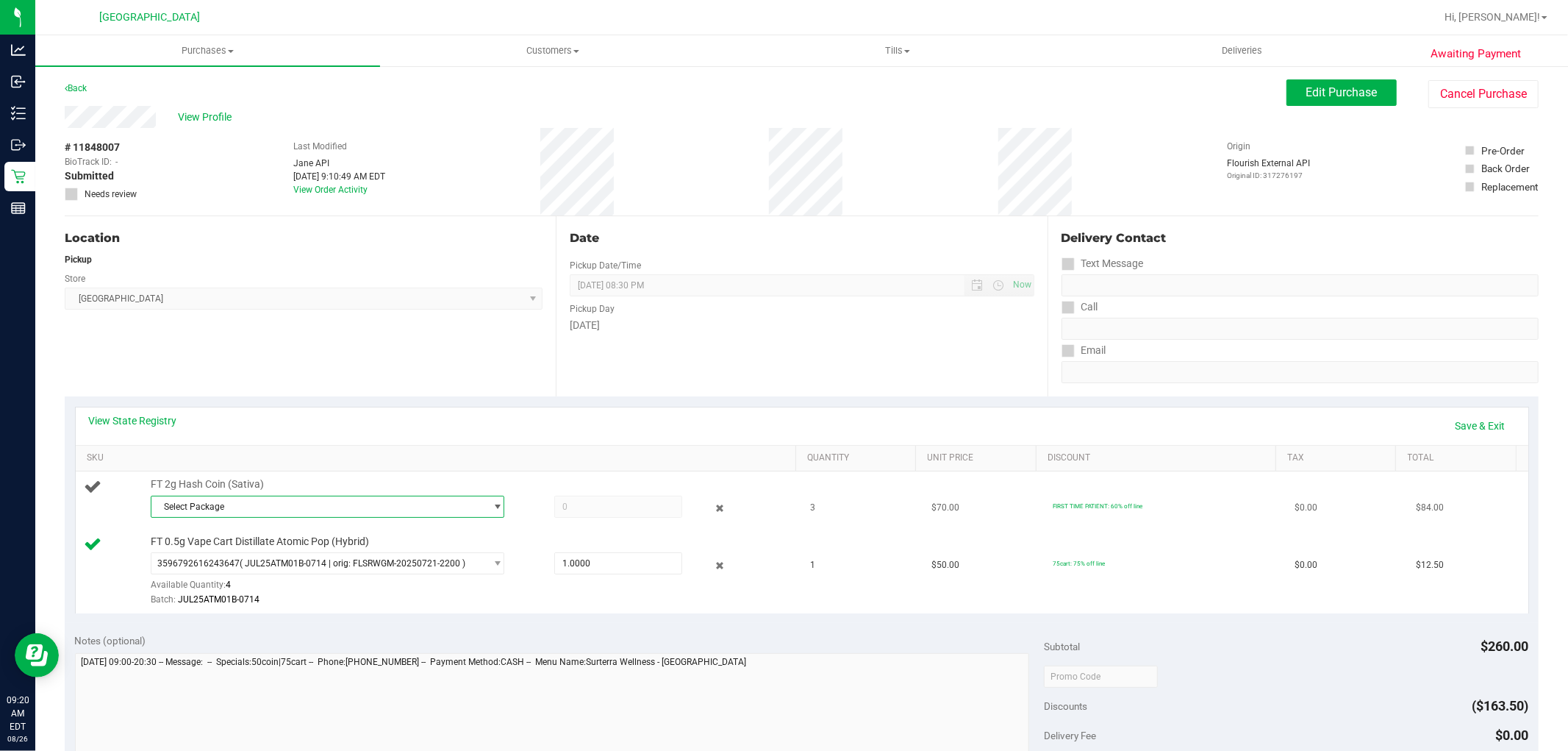
click at [297, 506] on span "Select Package" at bounding box center [318, 506] width 333 height 21
click at [276, 573] on li "0994993673461604 ( HC-APR25SAT01-0522 | orig: FLSRWGM-20250529-899 )" at bounding box center [323, 566] width 346 height 21
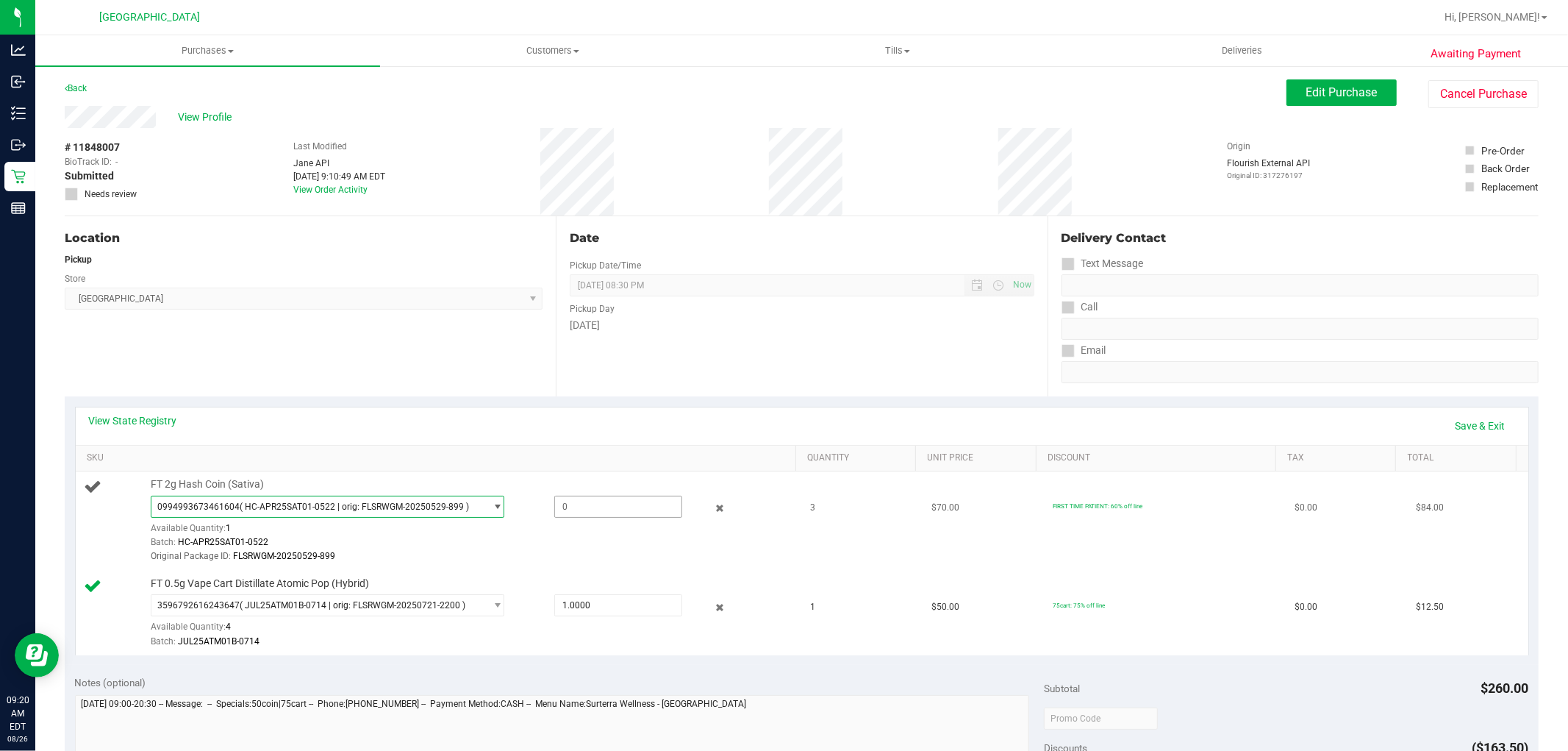
click at [564, 500] on span at bounding box center [618, 507] width 128 height 22
type input "1"
type input "1.0000"
click at [561, 550] on div "Original Package ID: FLSRWGM-20250529-899" at bounding box center [469, 556] width 638 height 14
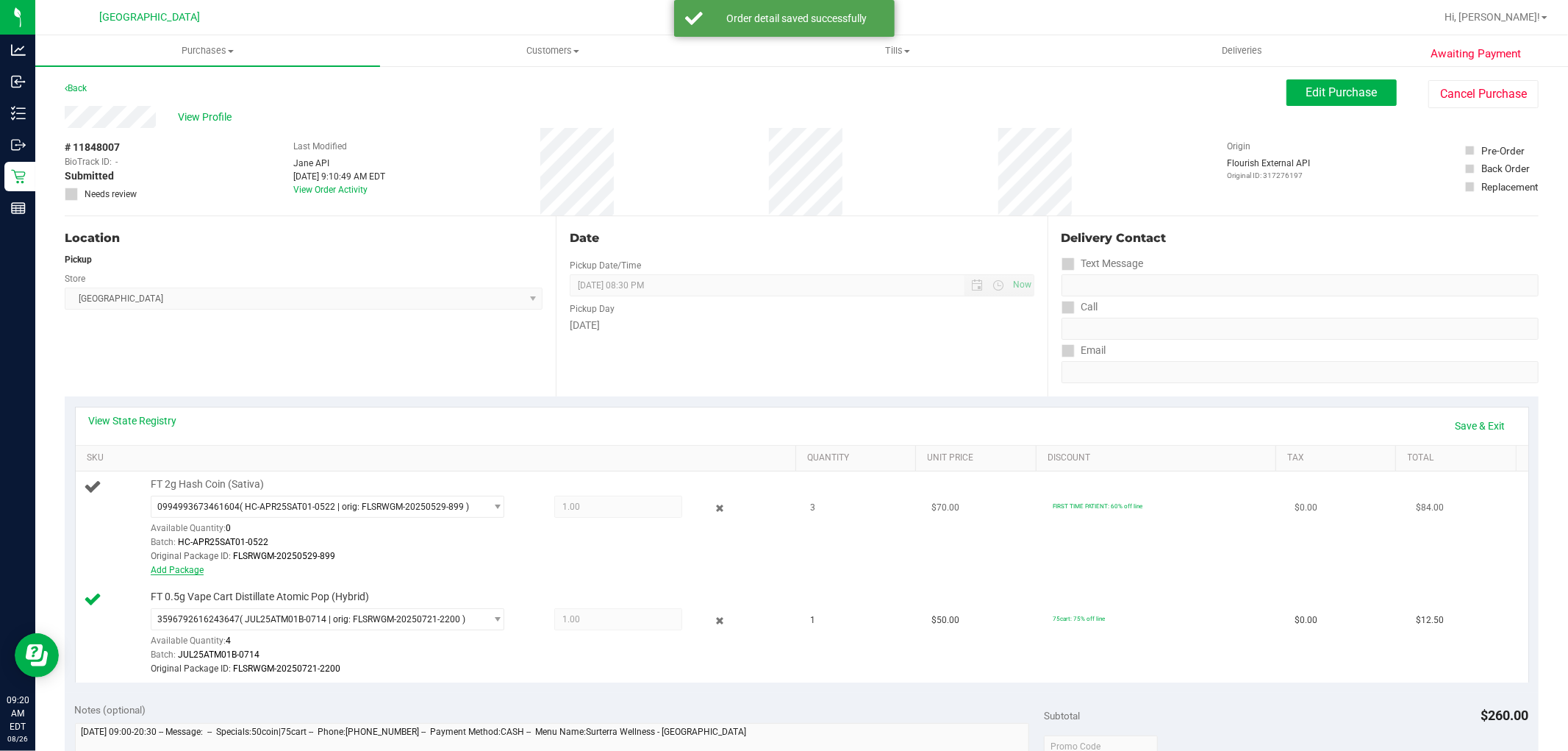
click at [185, 570] on link "Add Package" at bounding box center [177, 569] width 53 height 11
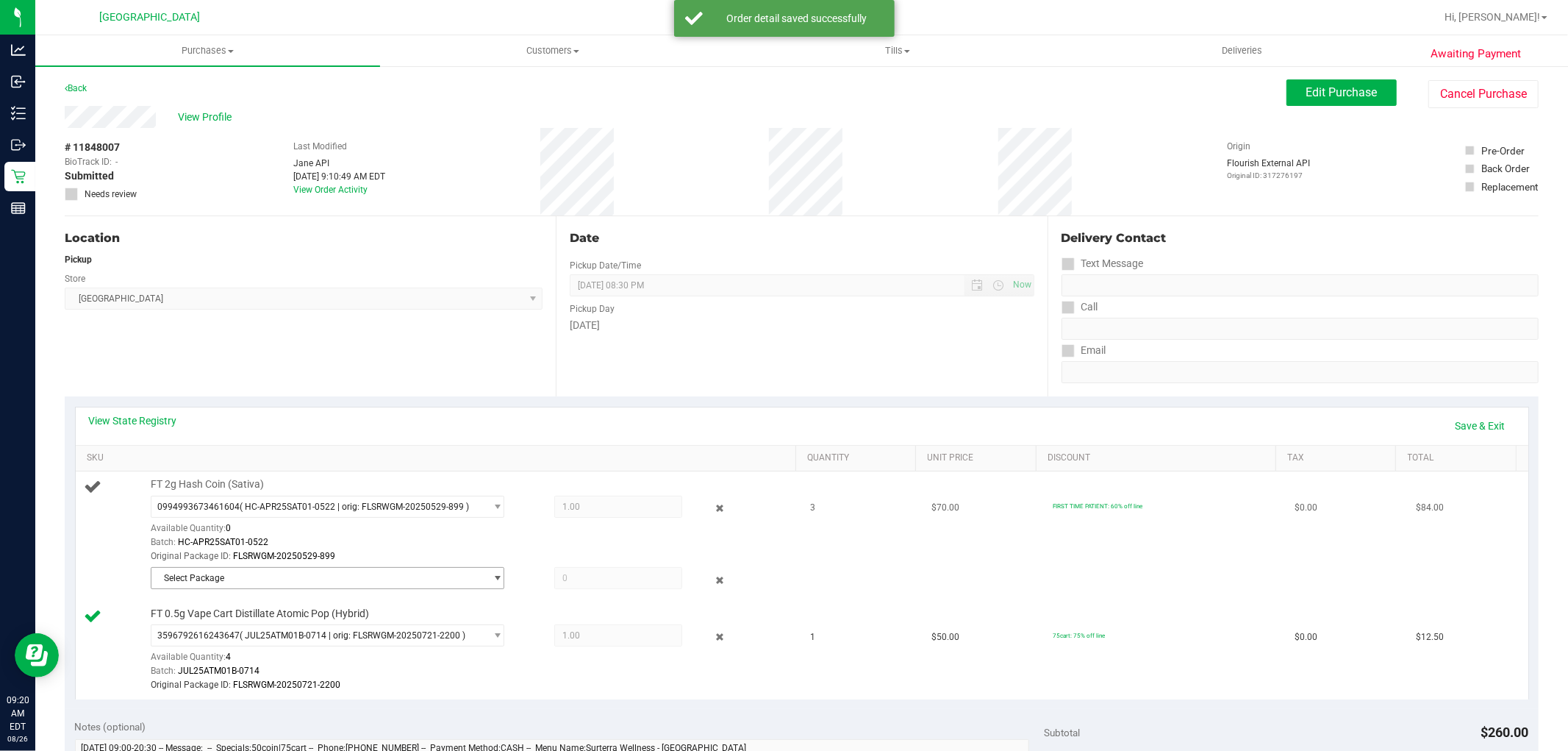
click at [265, 579] on span "Select Package" at bounding box center [318, 577] width 333 height 21
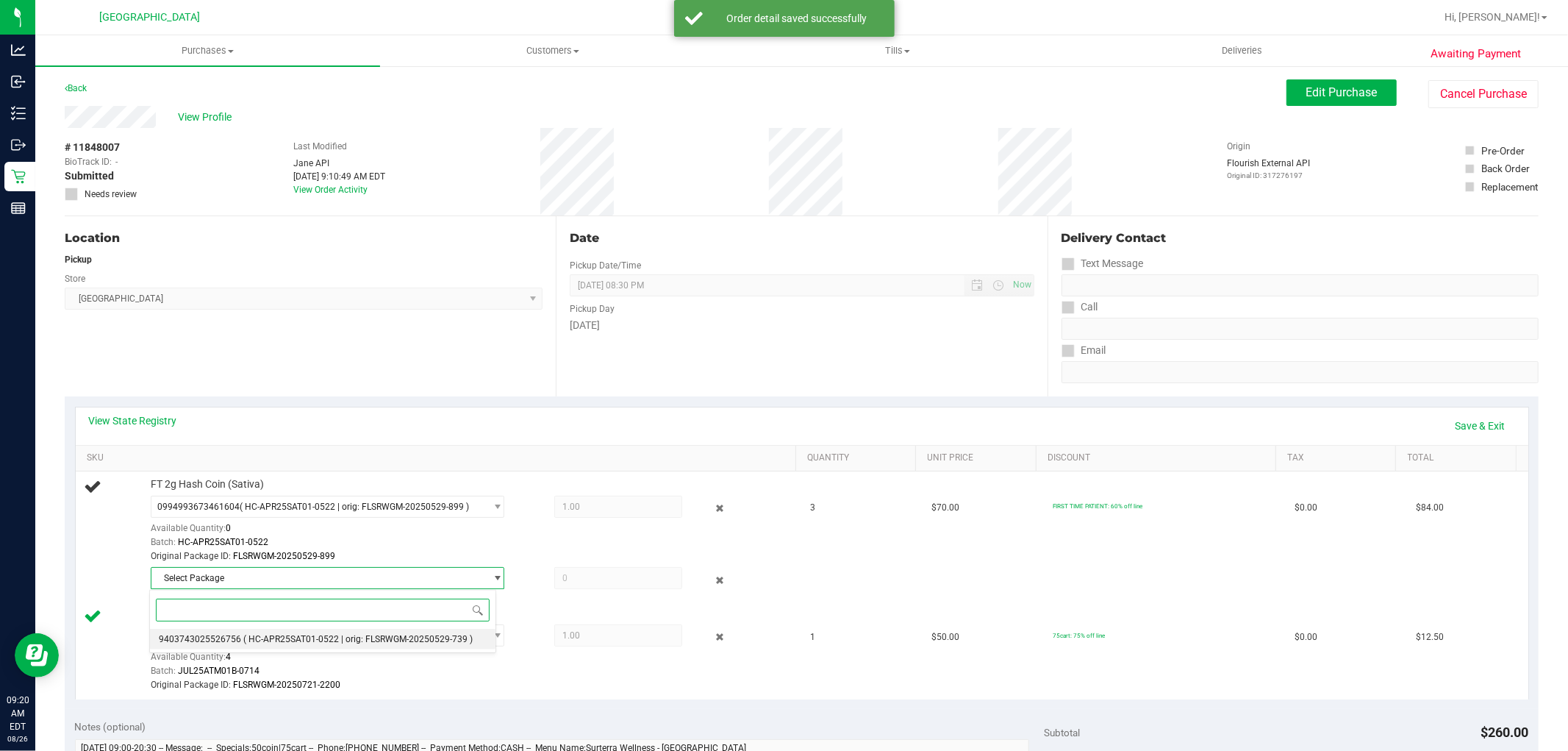
click at [247, 642] on span "( HC-APR25SAT01-0522 | orig: FLSRWGM-20250529-739 )" at bounding box center [358, 639] width 230 height 11
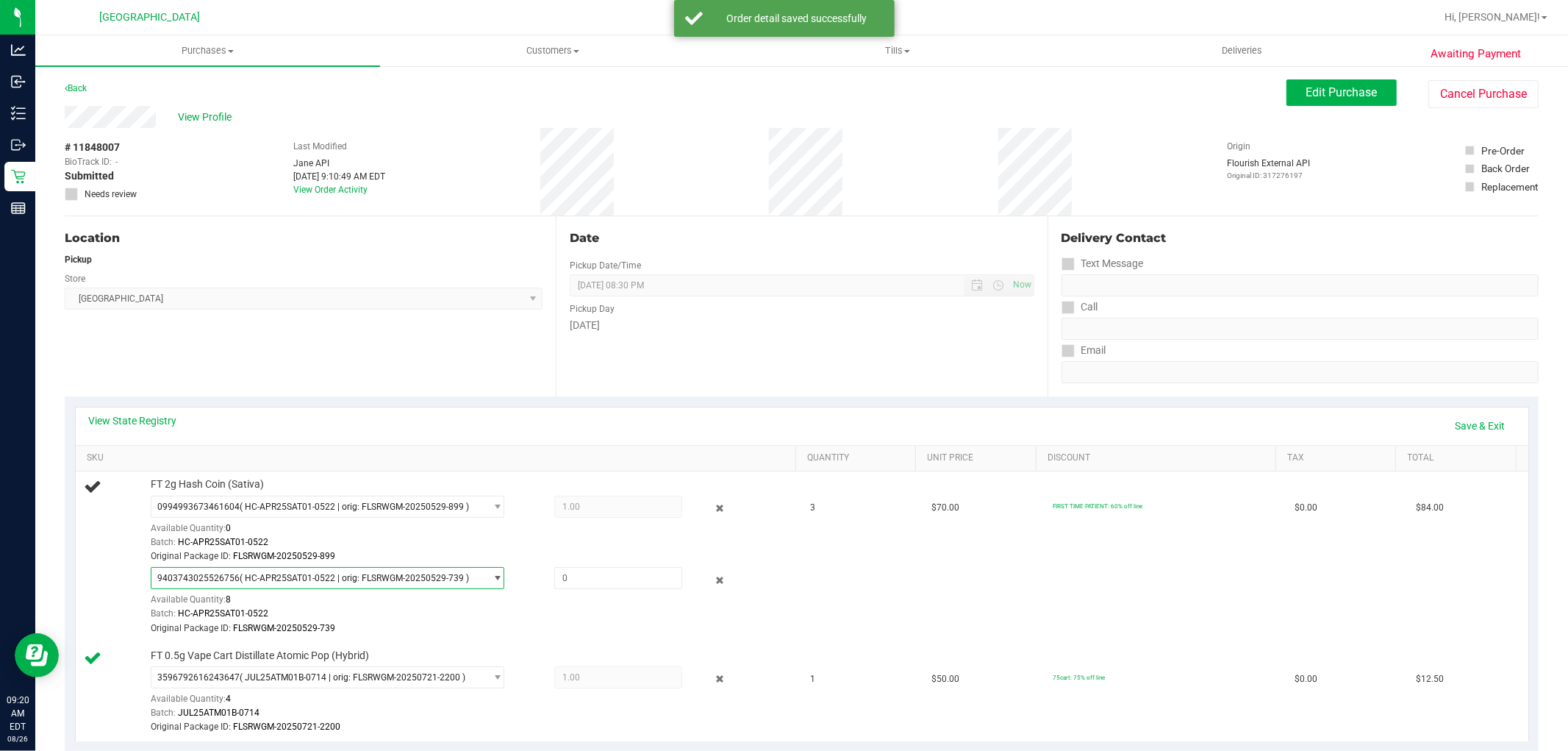
click at [439, 372] on div "Location Pickup Store [GEOGRAPHIC_DATA] WC Select Store [PERSON_NAME][GEOGRAPHI…" at bounding box center [310, 306] width 491 height 180
click at [590, 575] on span at bounding box center [618, 578] width 128 height 22
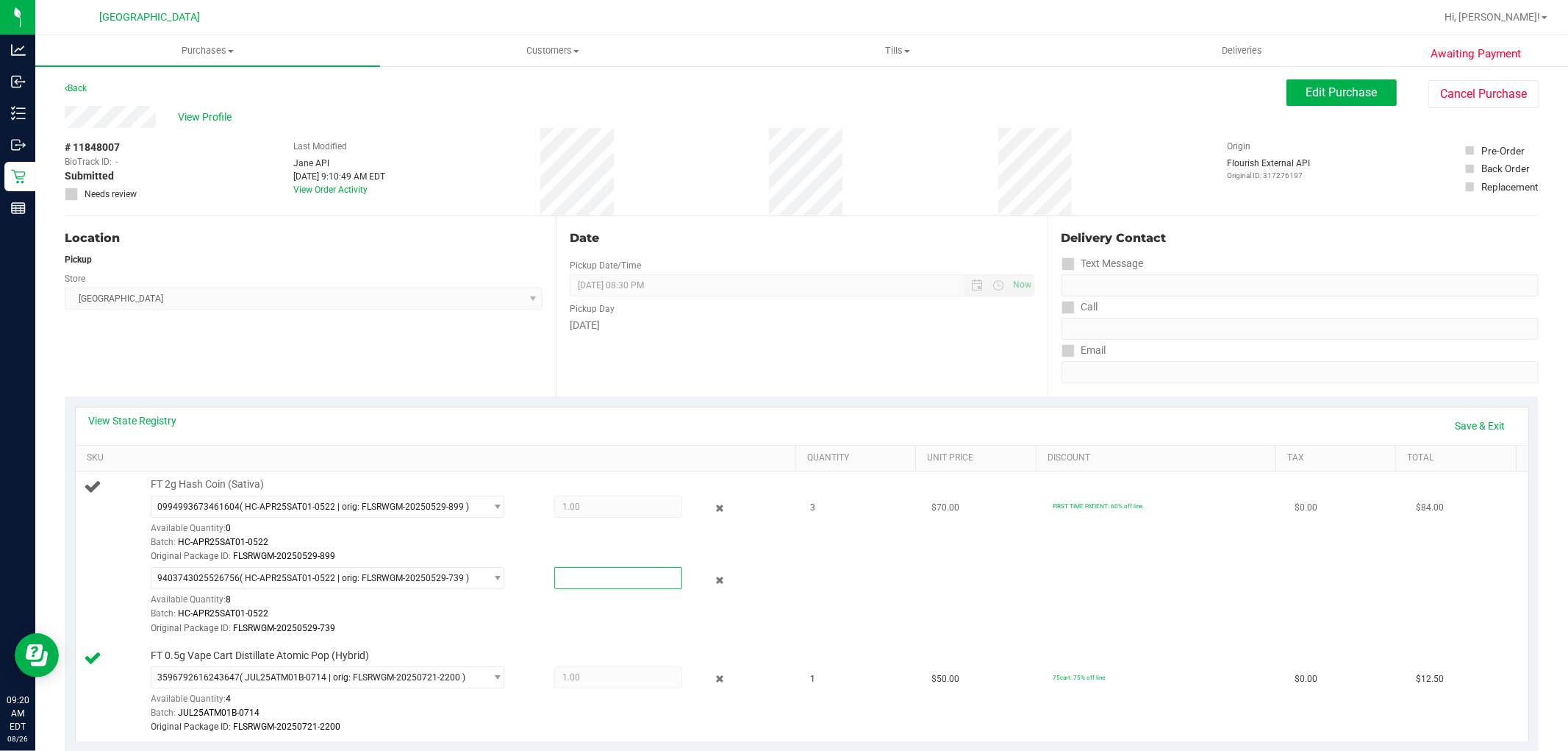
type input "2"
type input "2.0000"
click at [507, 543] on div "Batch: HC-APR25SAT01-0522" at bounding box center [469, 542] width 638 height 14
click at [1446, 423] on link "Save & Exit" at bounding box center [1480, 426] width 69 height 25
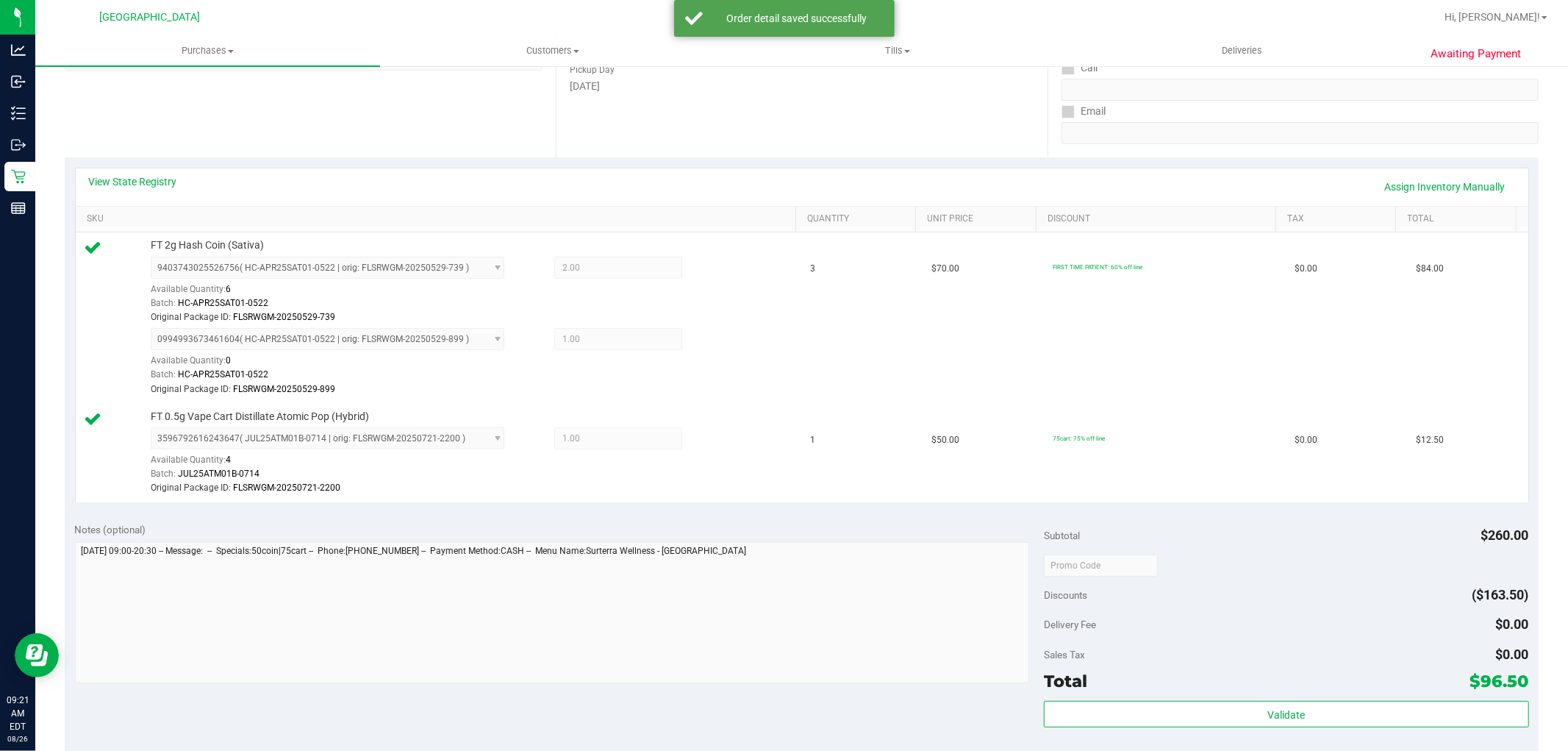
scroll to position [244, 0]
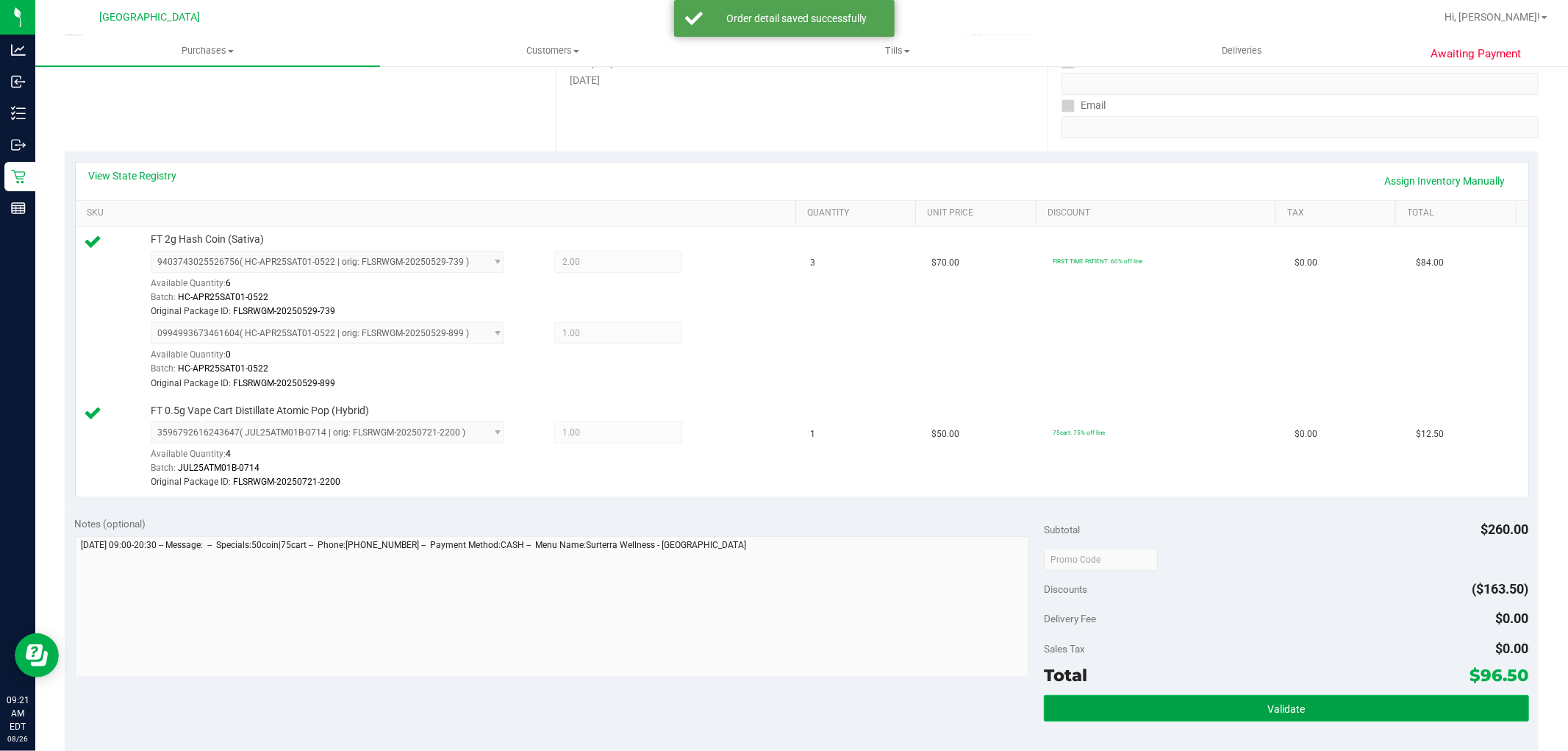
click at [1230, 711] on button "Validate" at bounding box center [1285, 707] width 484 height 26
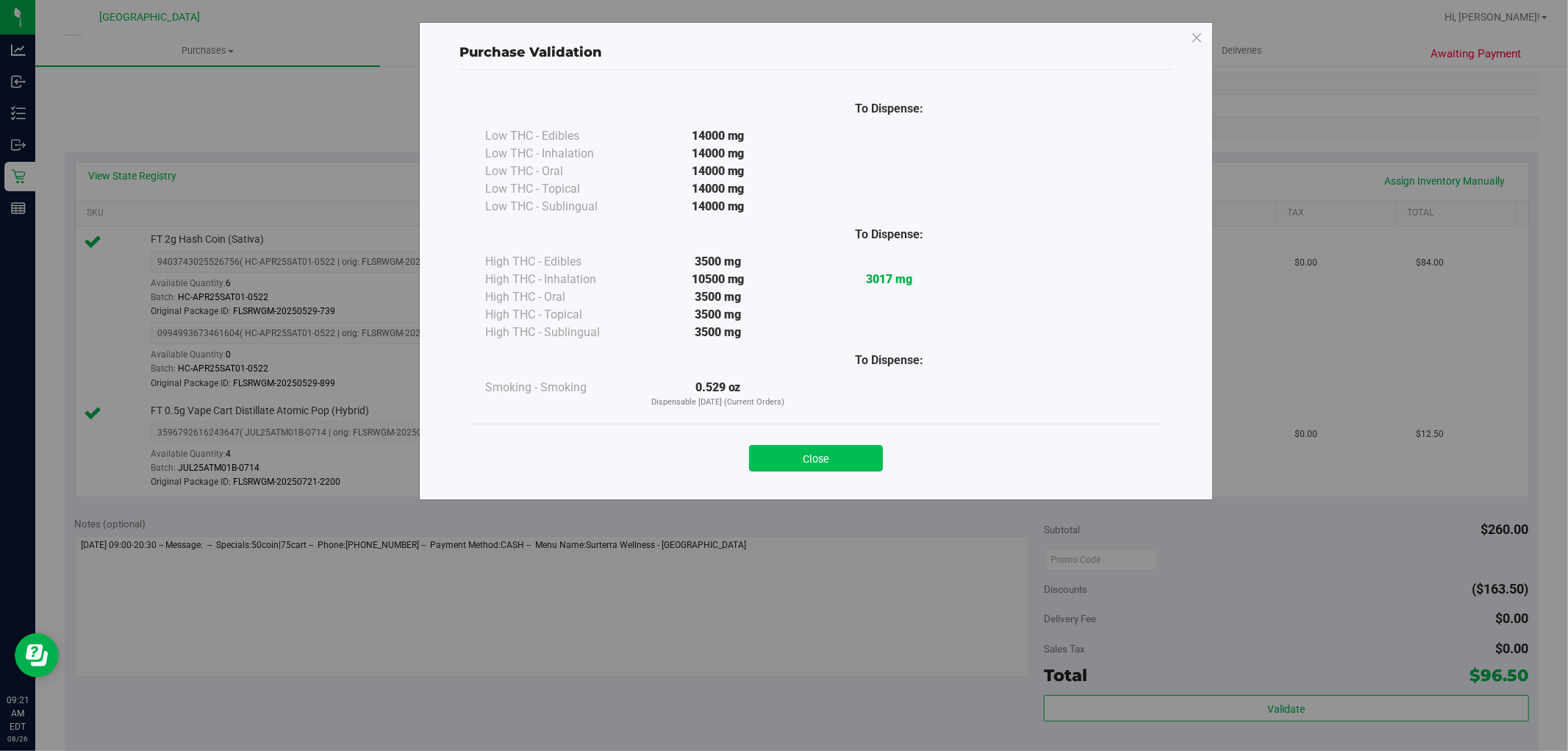
click at [788, 449] on button "Close" at bounding box center [815, 458] width 134 height 26
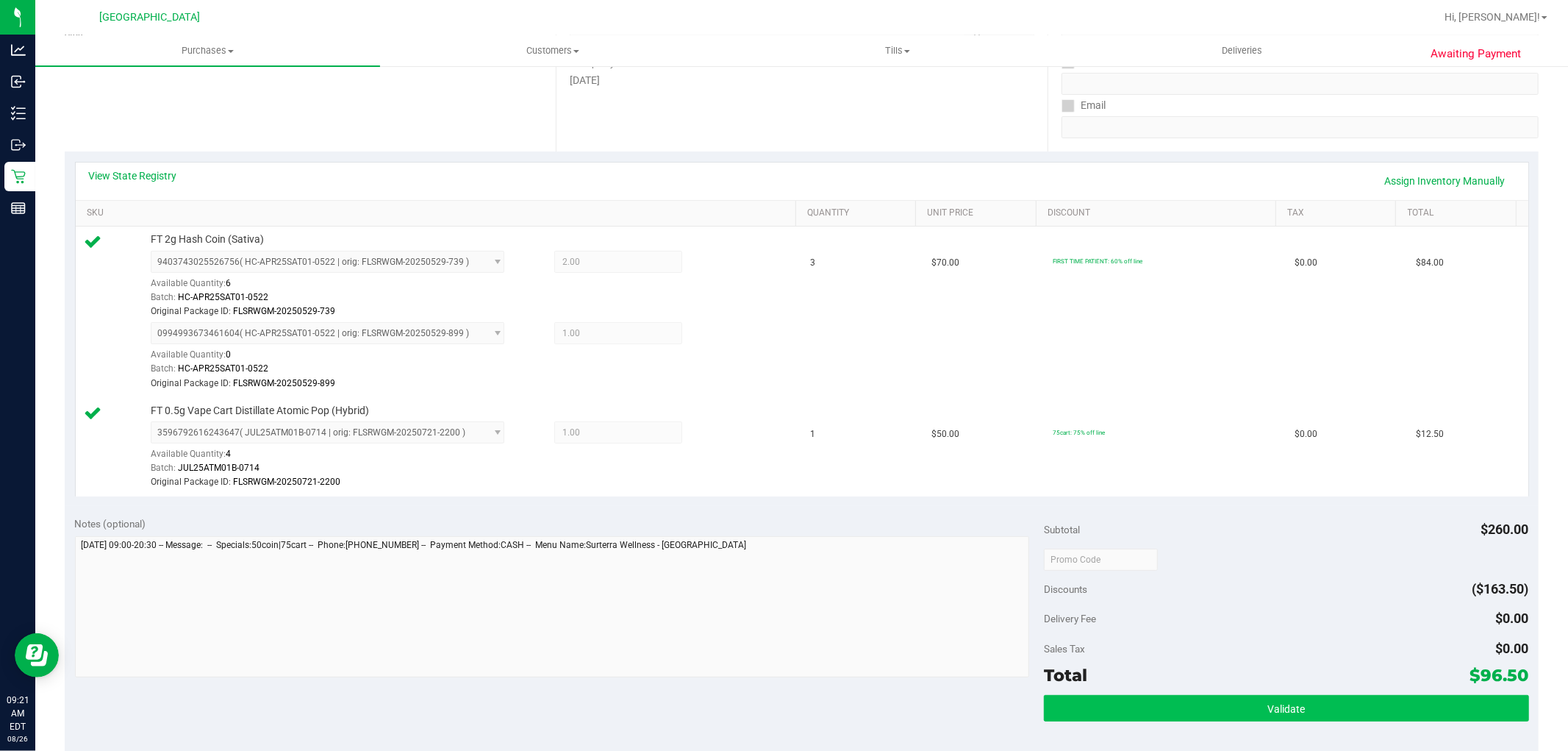
scroll to position [408, 0]
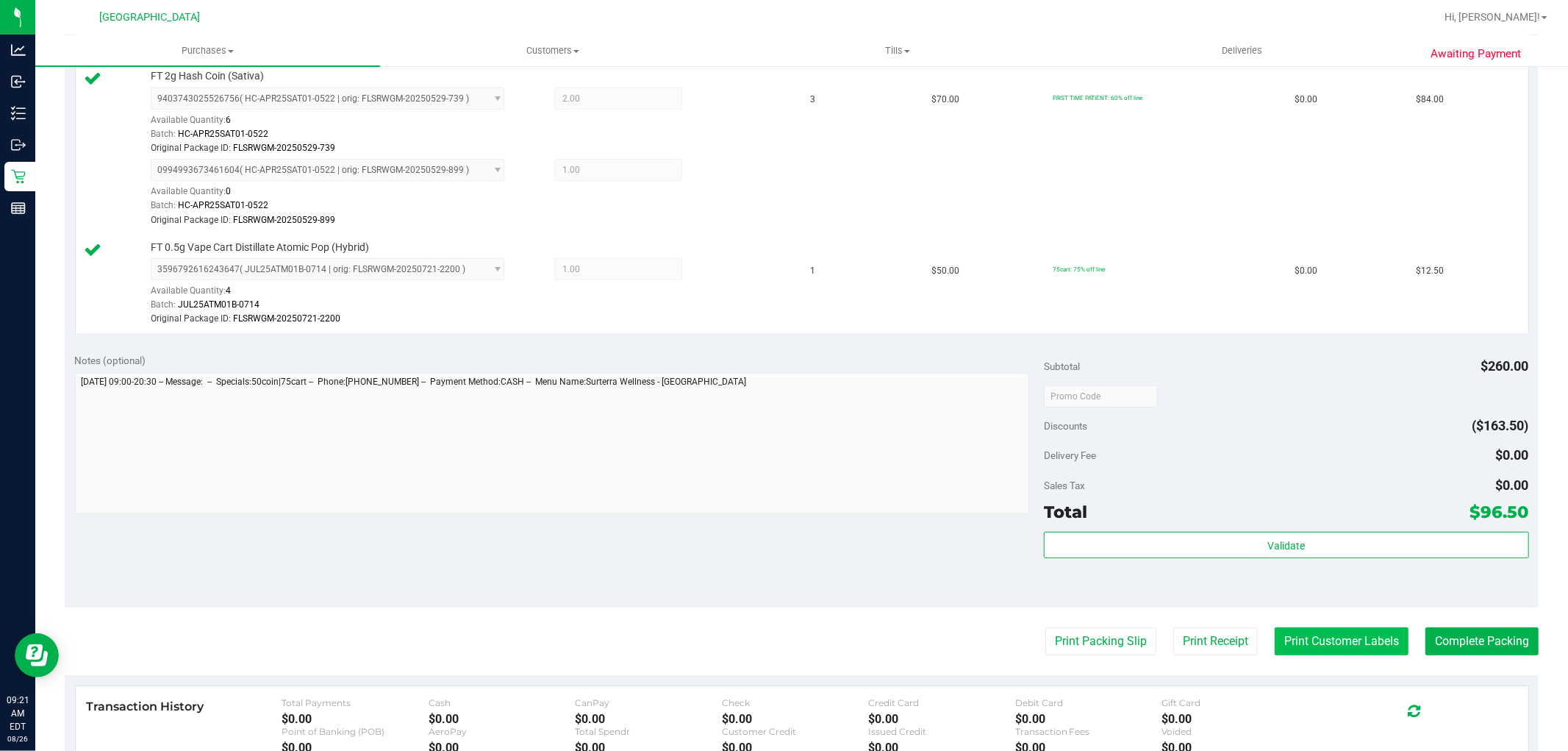
click at [1361, 644] on button "Print Customer Labels" at bounding box center [1341, 641] width 134 height 28
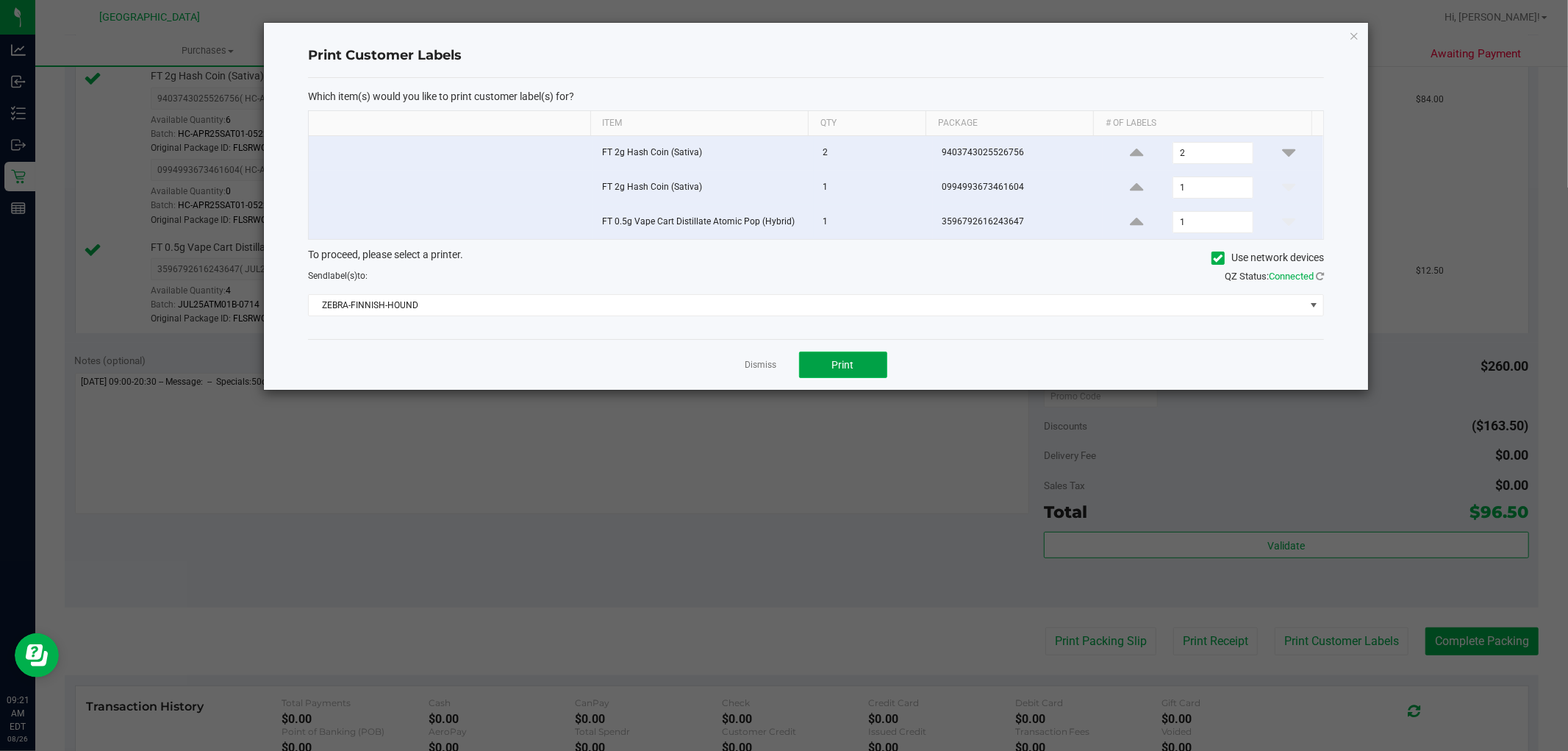
click at [818, 354] on button "Print" at bounding box center [843, 364] width 88 height 26
click at [761, 371] on link "Dismiss" at bounding box center [761, 365] width 31 height 13
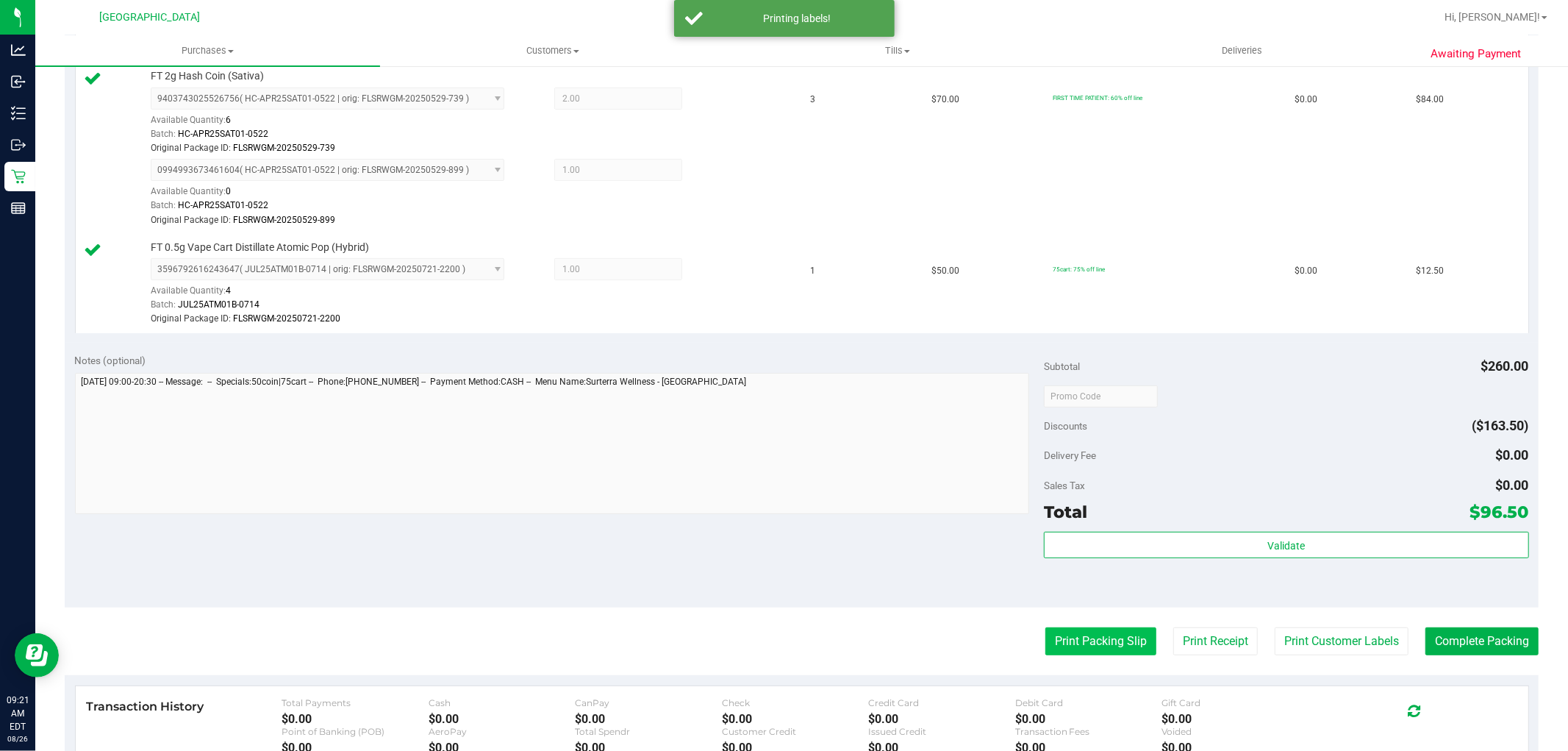
click at [1079, 650] on button "Print Packing Slip" at bounding box center [1101, 641] width 111 height 28
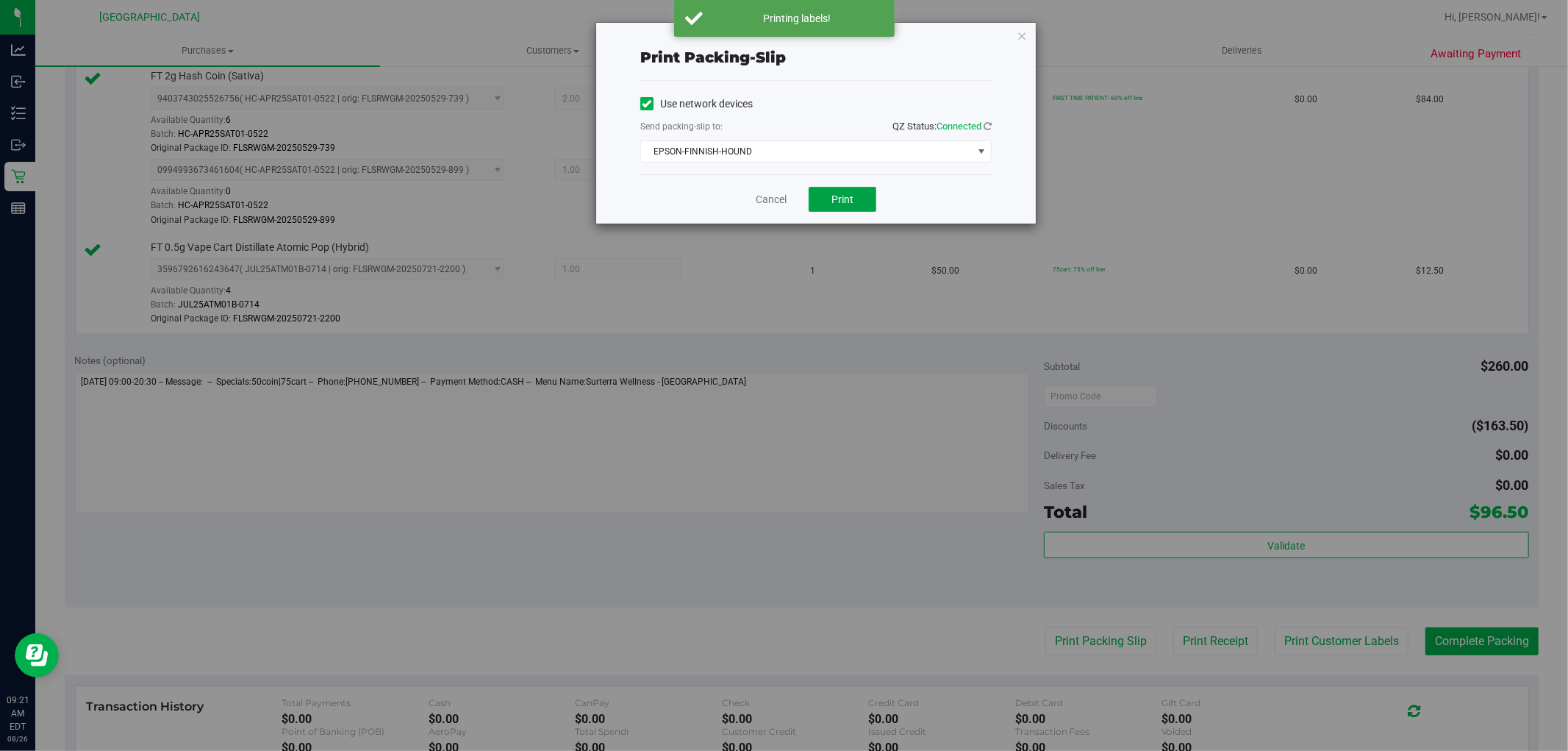
click at [831, 203] on span "Print" at bounding box center [842, 199] width 22 height 12
click at [770, 201] on link "Cancel" at bounding box center [771, 199] width 31 height 16
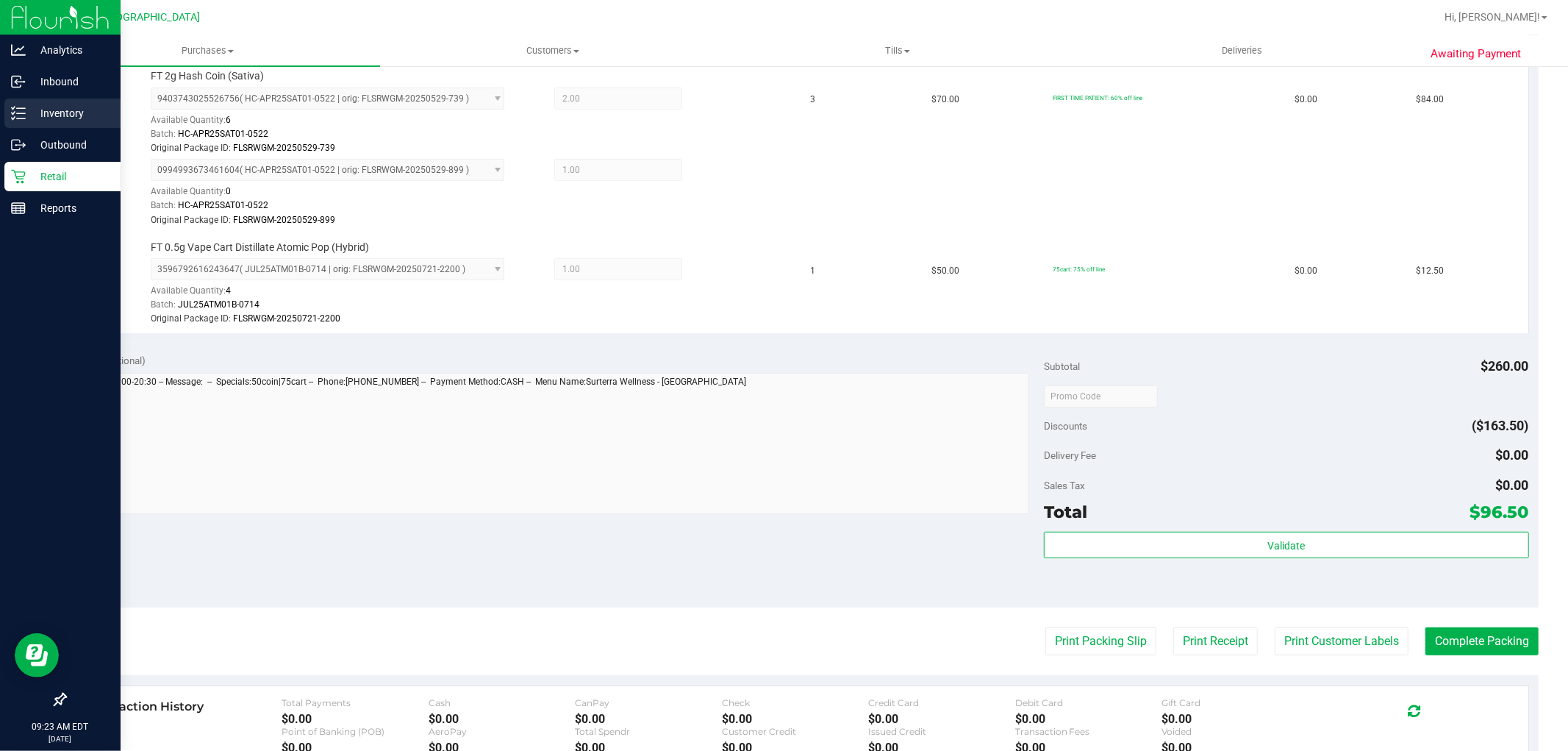
click at [22, 112] on icon at bounding box center [18, 112] width 15 height 15
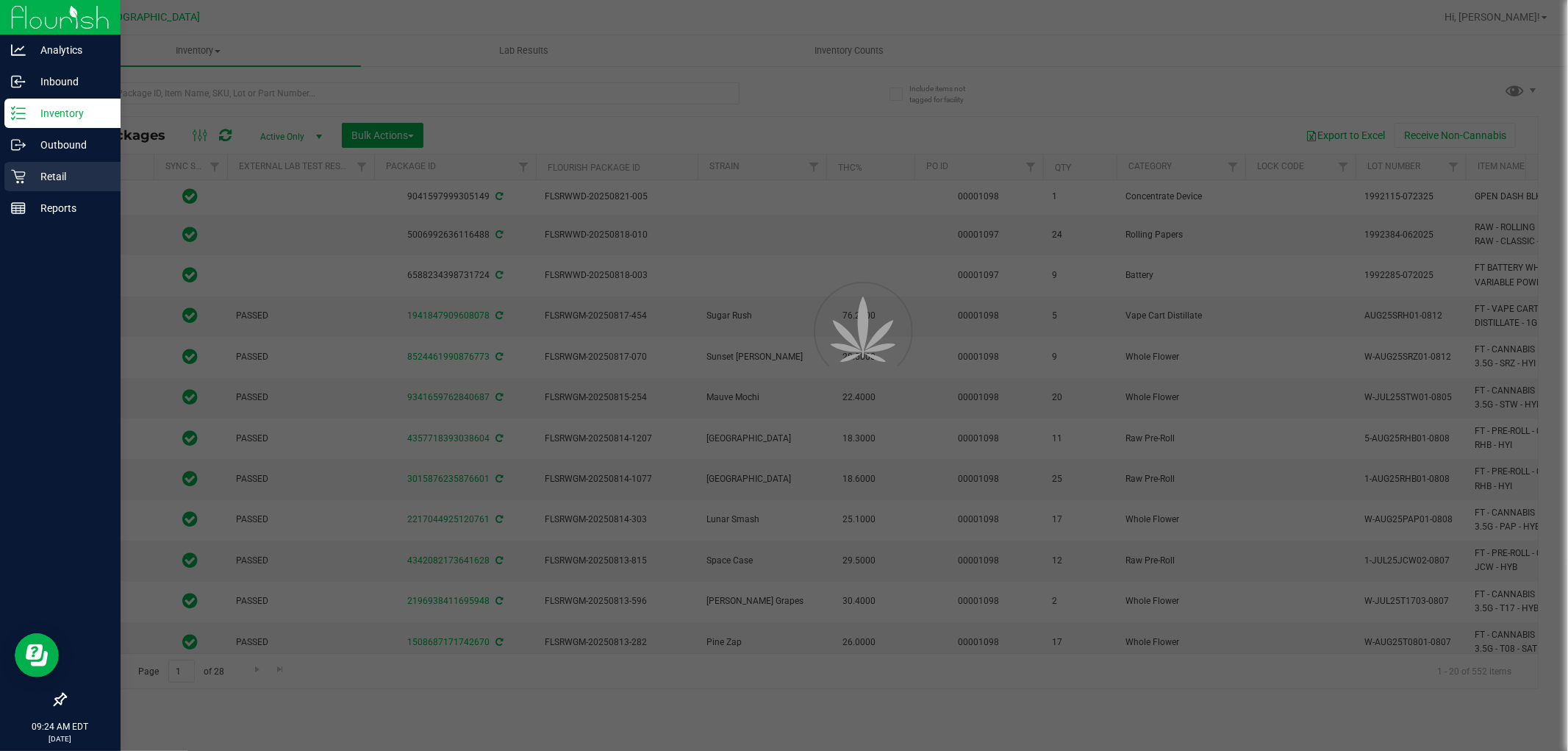
click at [23, 173] on icon at bounding box center [18, 176] width 15 height 15
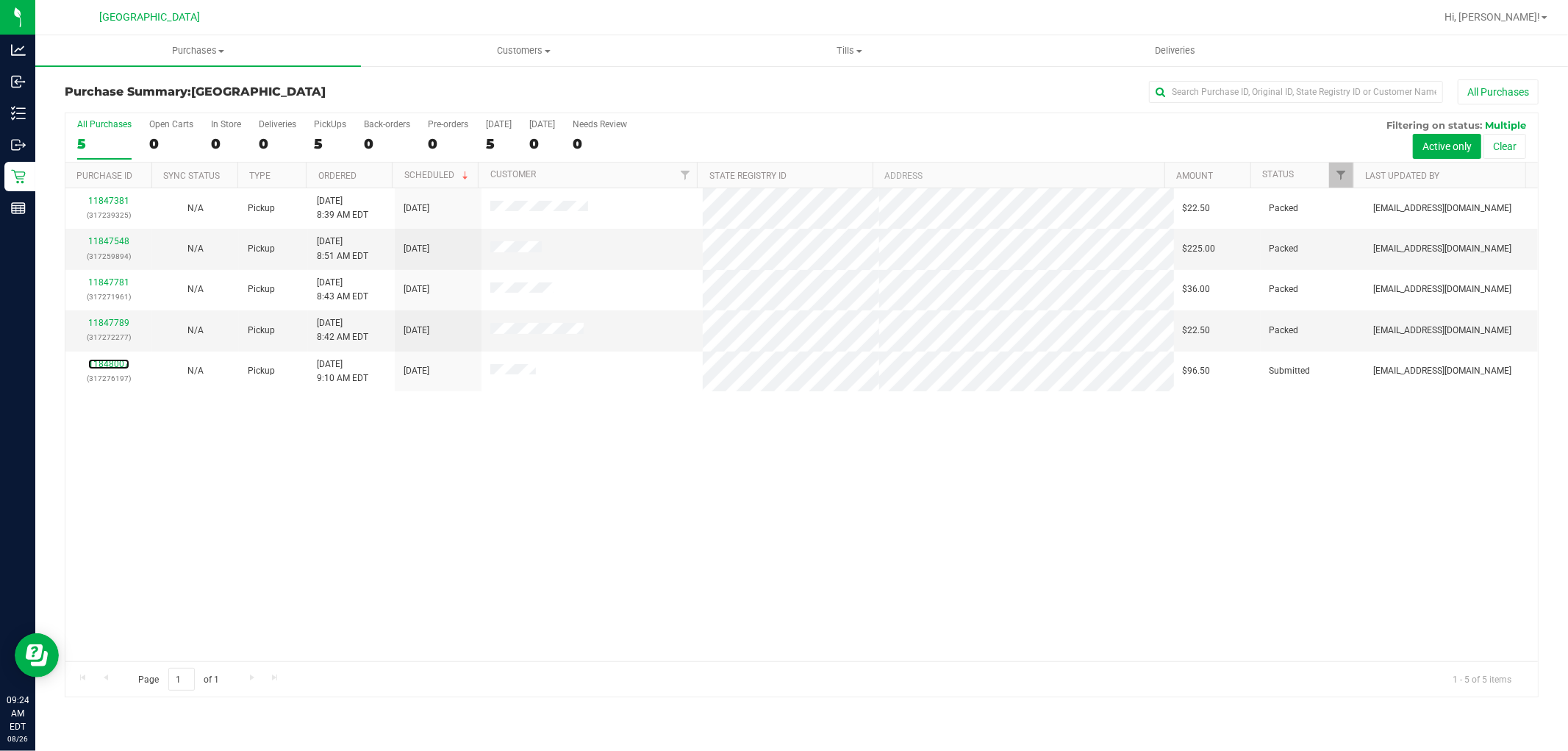
click at [110, 362] on link "11848007" at bounding box center [109, 364] width 41 height 11
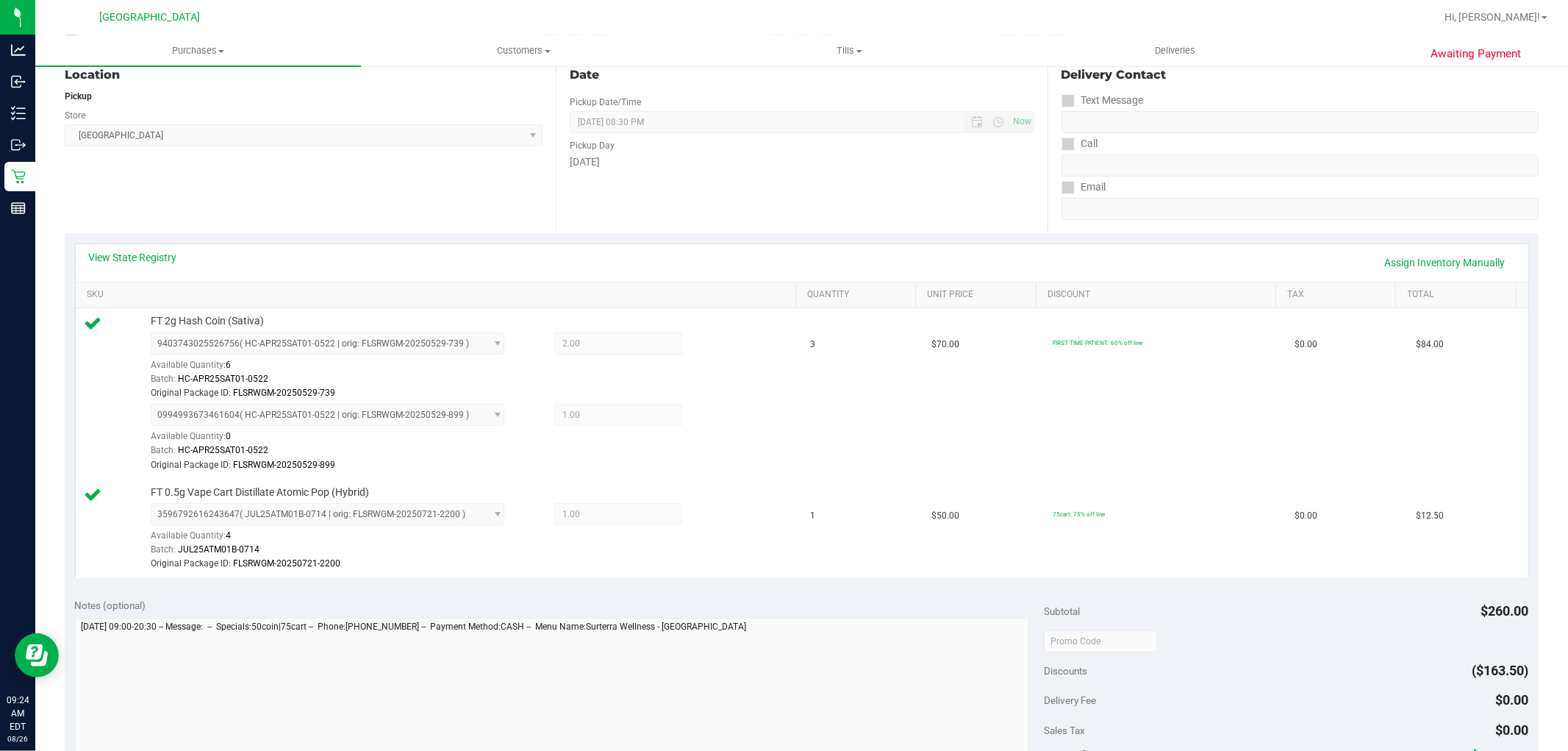
scroll to position [327, 0]
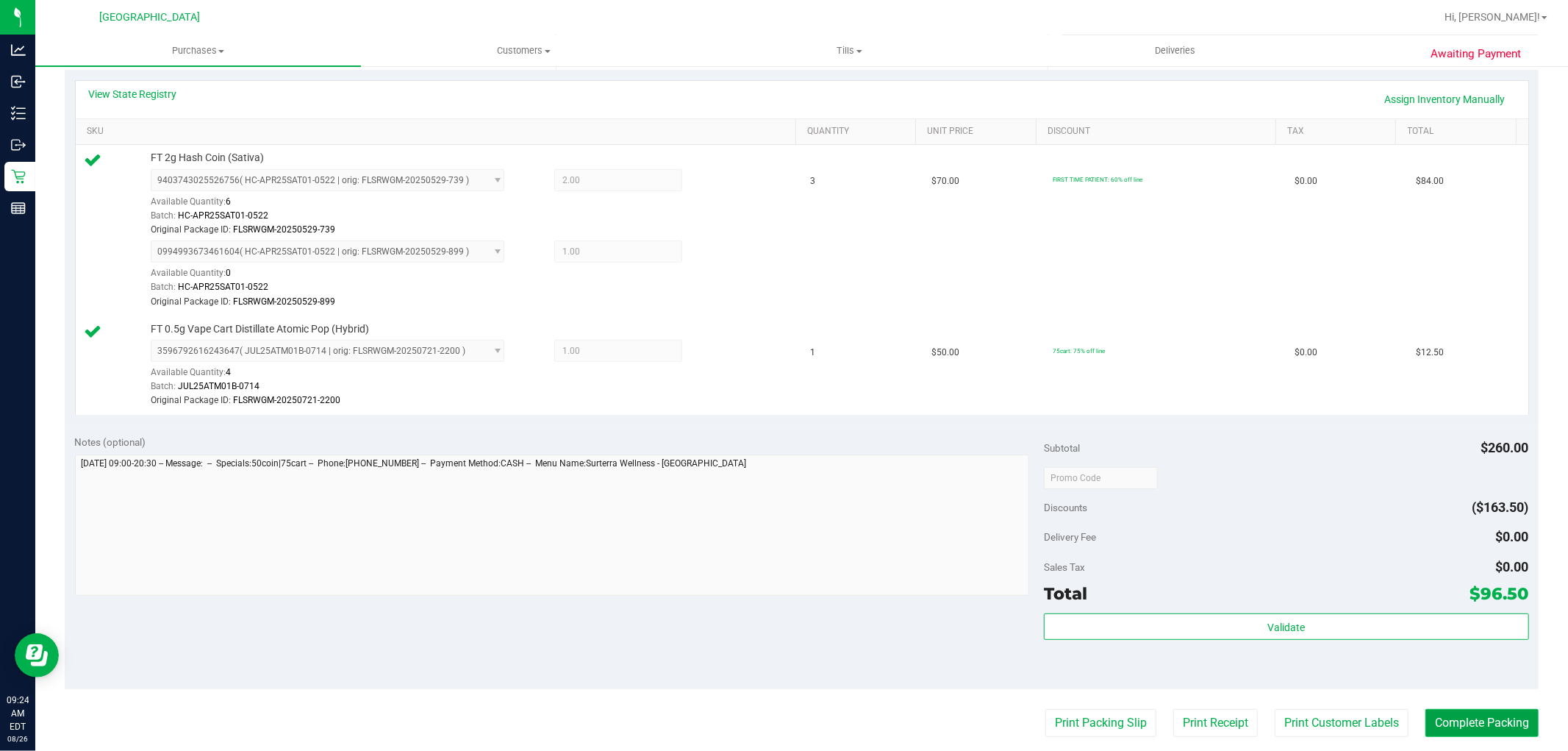
click at [1454, 723] on button "Complete Packing" at bounding box center [1482, 723] width 113 height 28
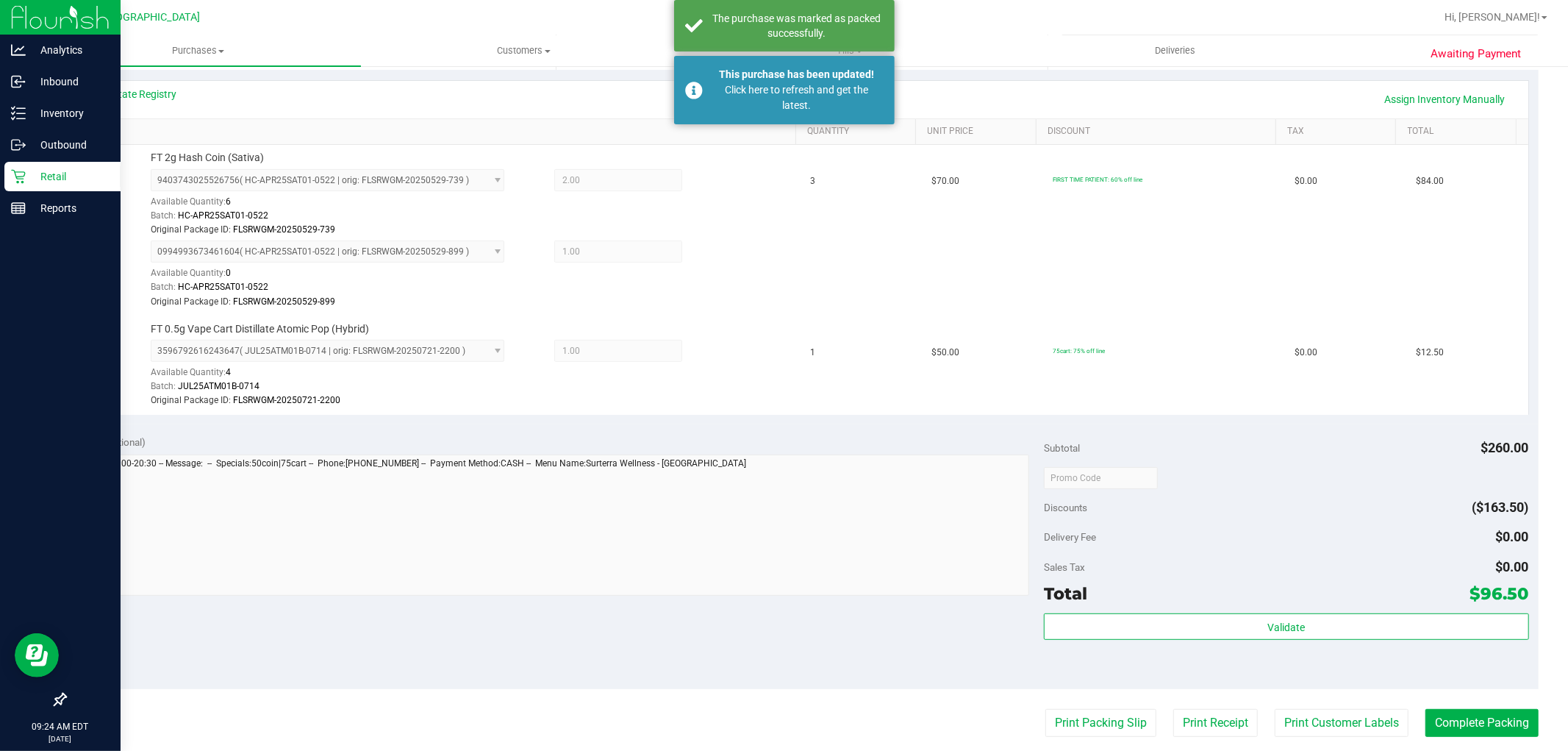
click at [49, 176] on p "Retail" at bounding box center [69, 176] width 88 height 18
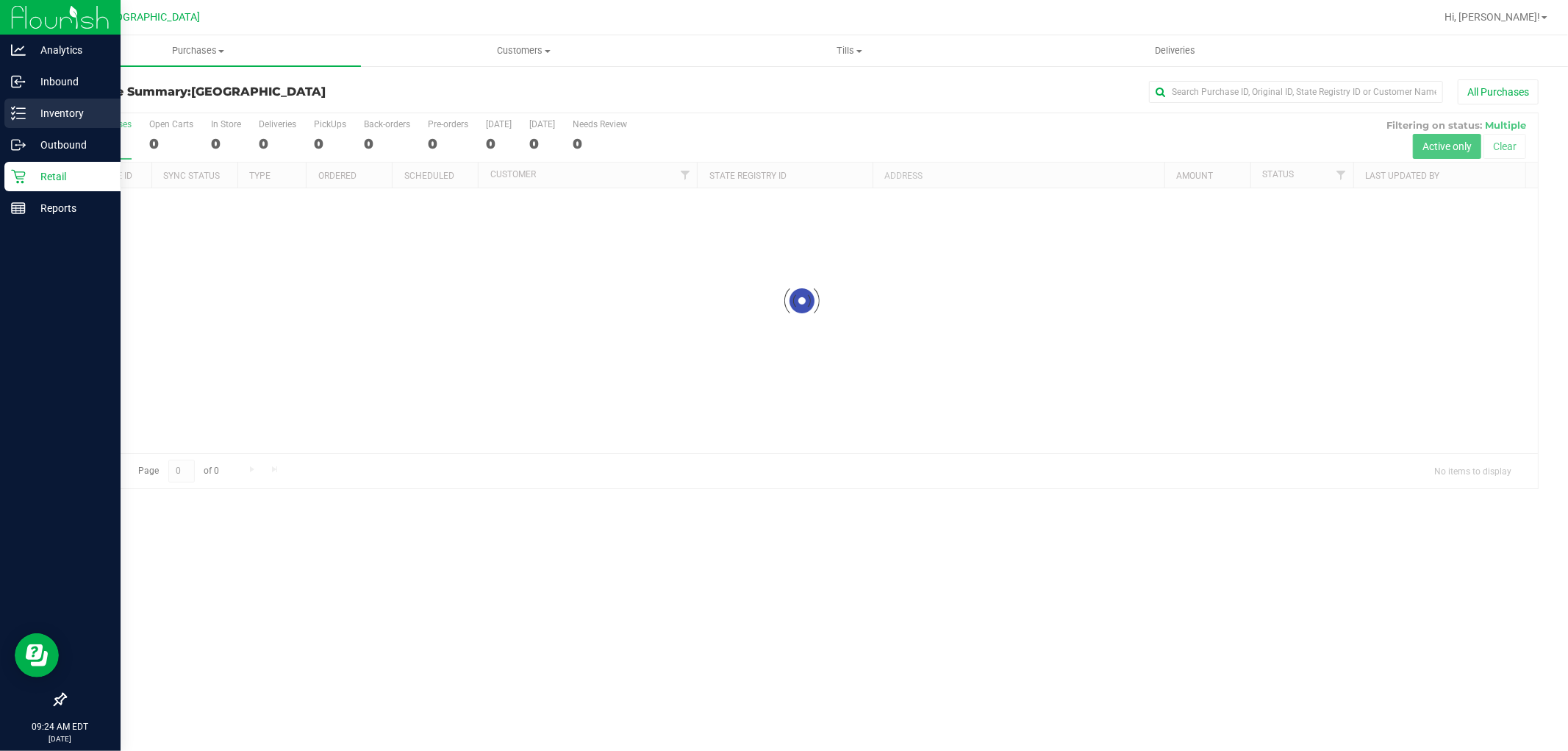
click at [57, 121] on p "Inventory" at bounding box center [69, 113] width 88 height 18
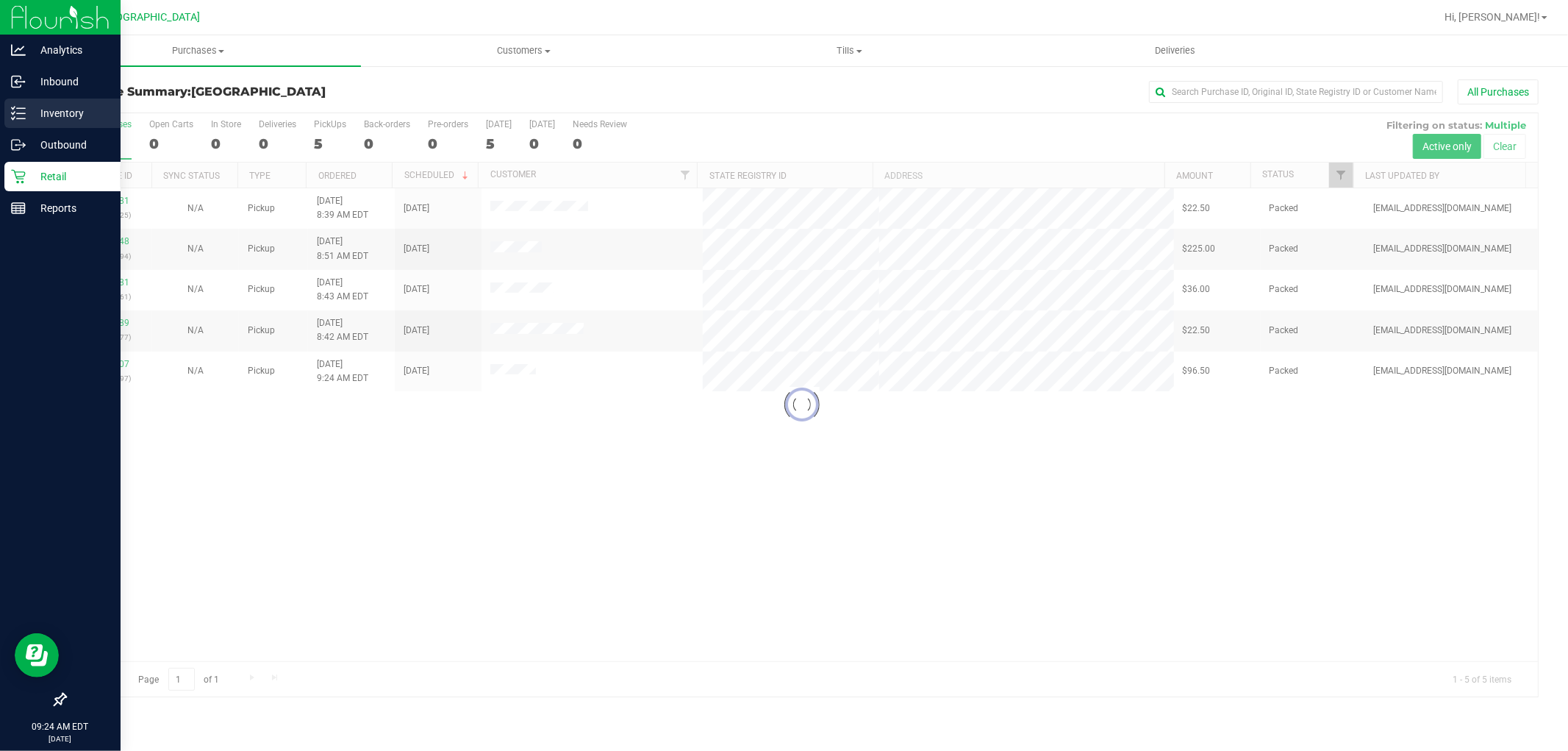
click at [27, 108] on p "Inventory" at bounding box center [69, 113] width 88 height 18
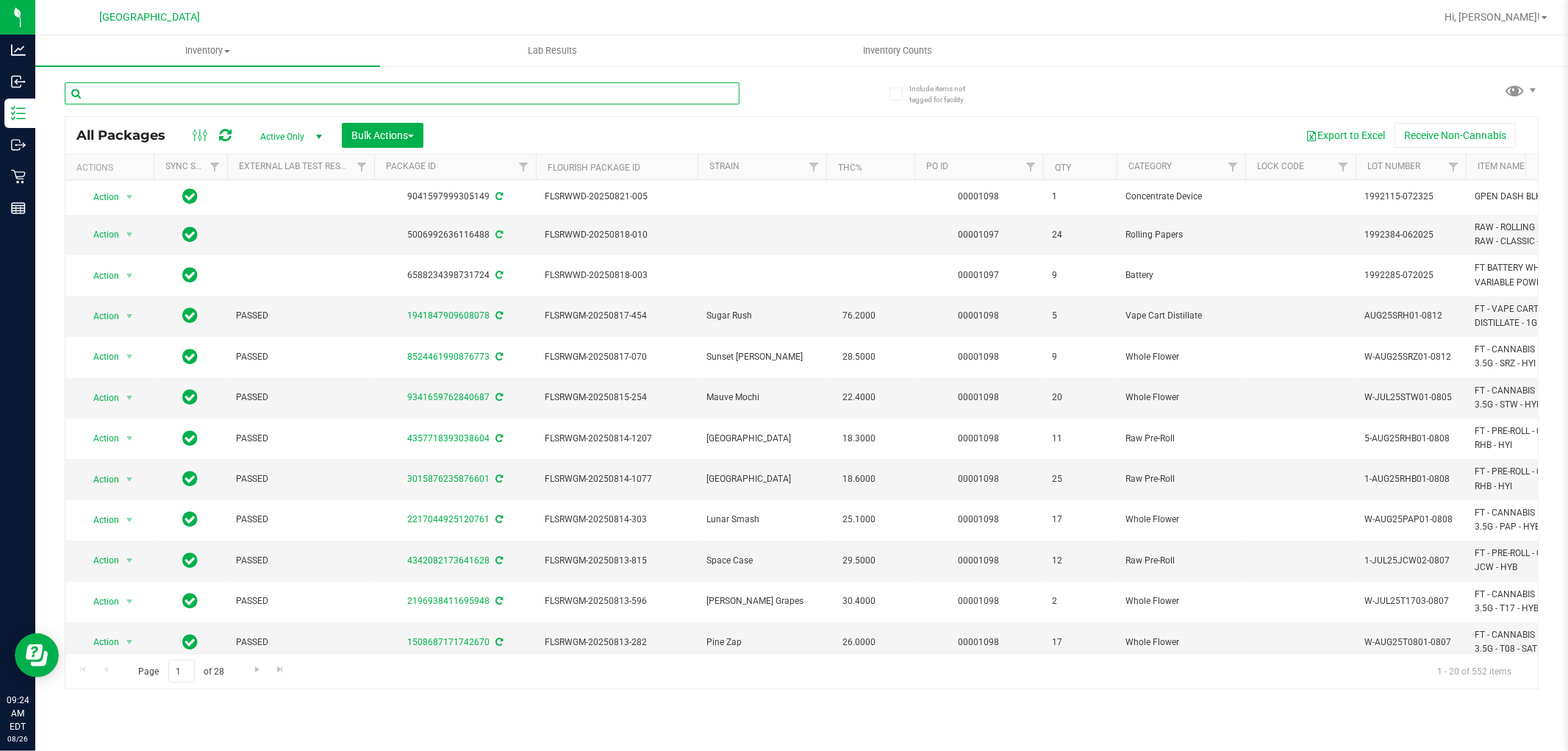
click at [203, 91] on input "text" at bounding box center [402, 93] width 675 height 22
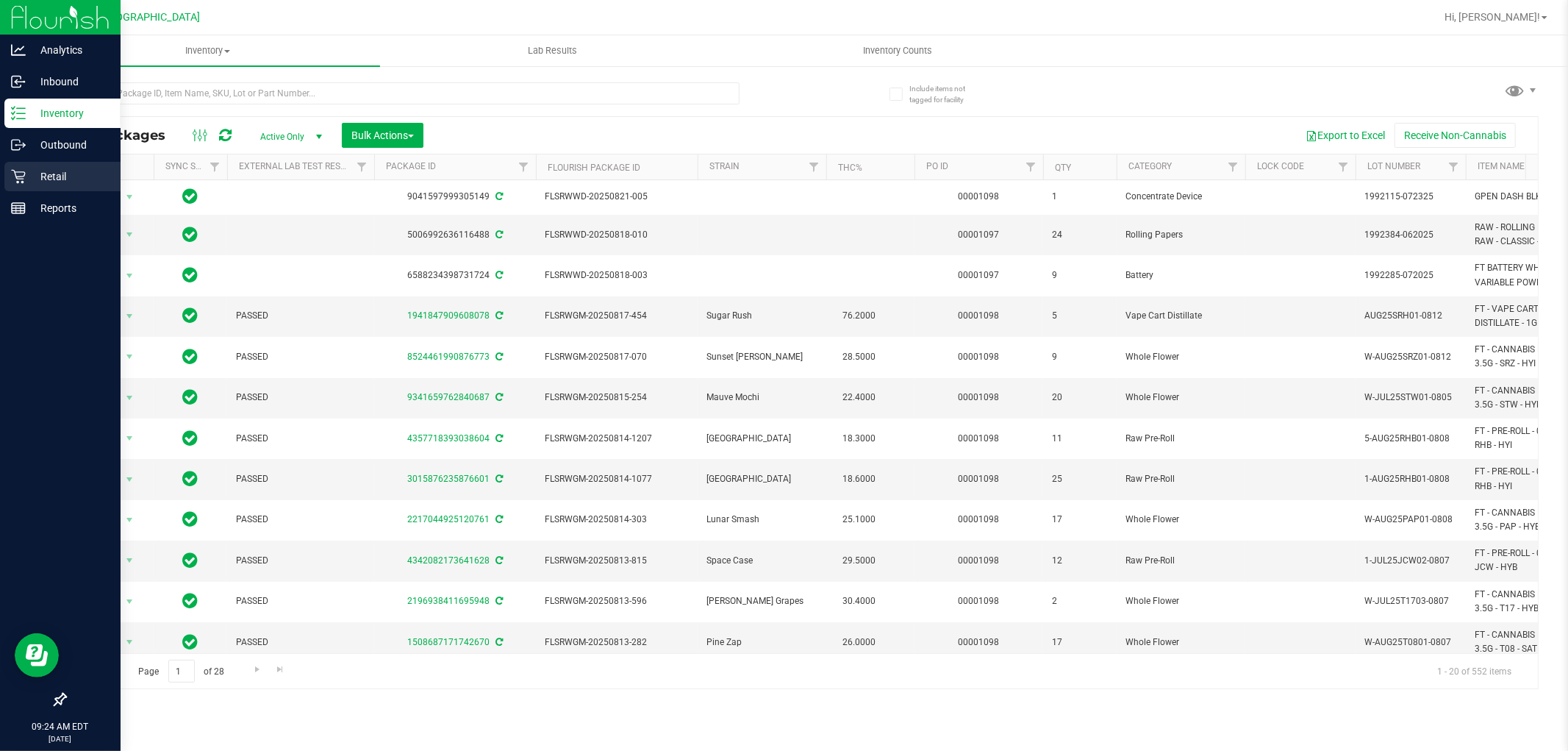
click at [18, 172] on icon at bounding box center [18, 177] width 14 height 14
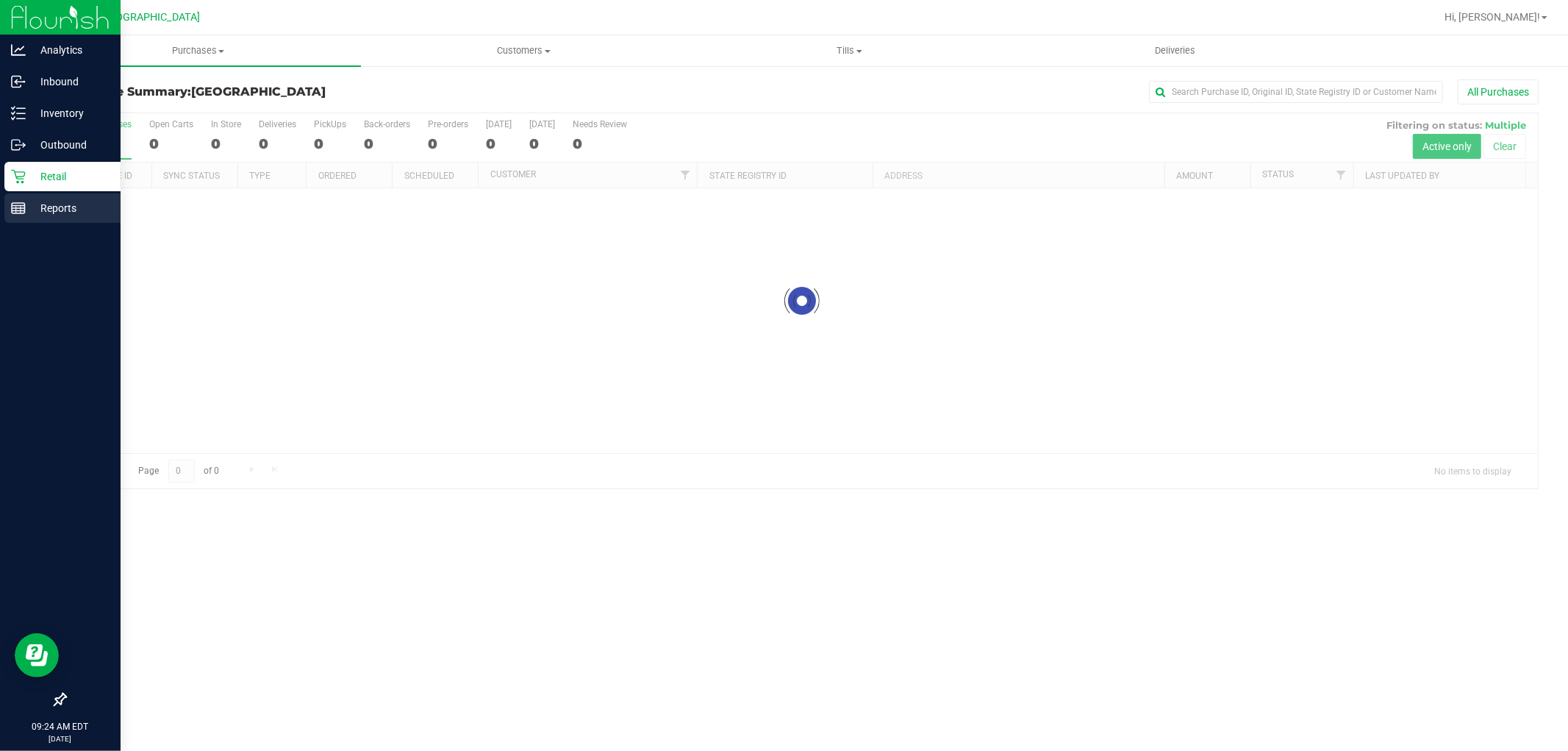
click at [75, 214] on p "Reports" at bounding box center [69, 208] width 88 height 18
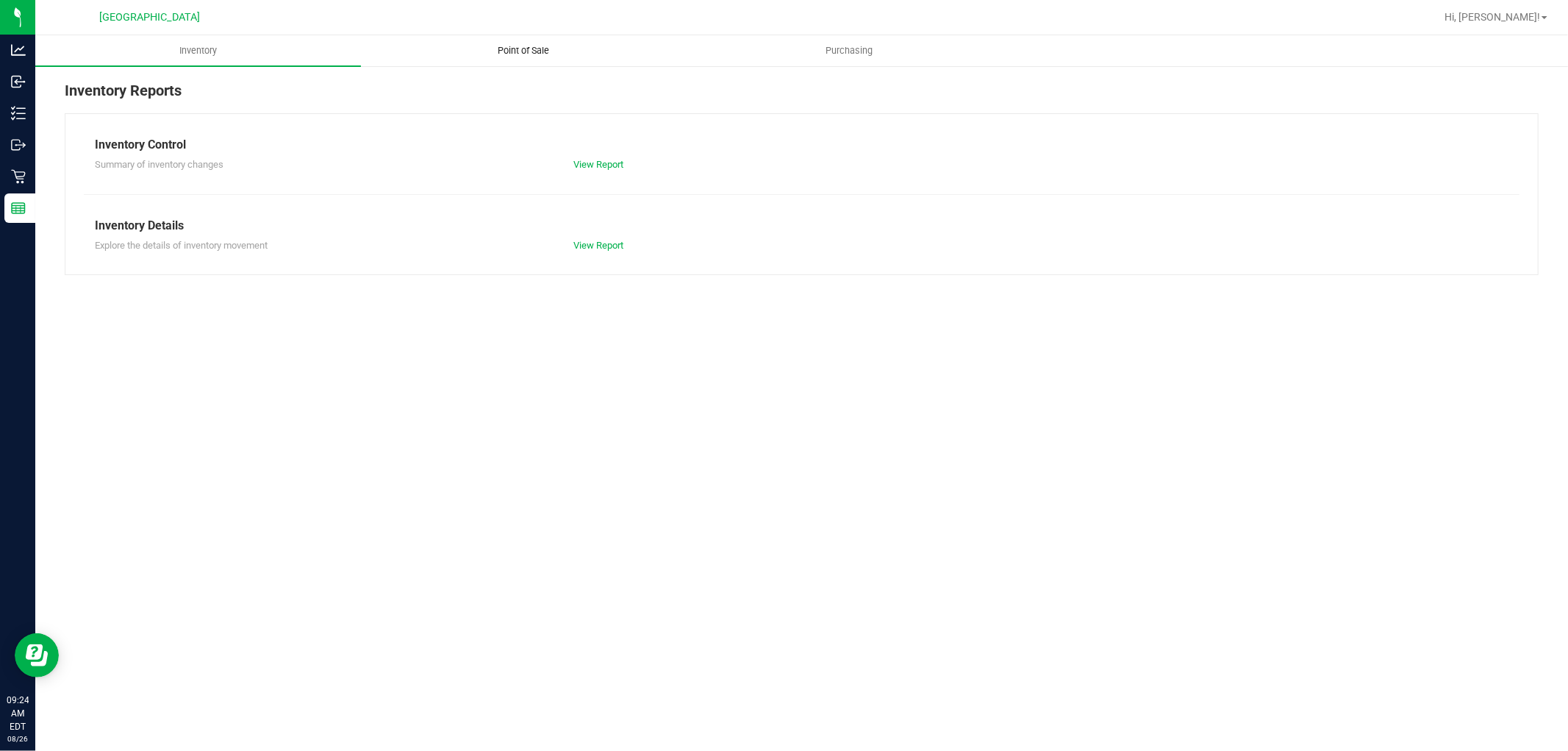
click at [522, 44] on span "Point of Sale" at bounding box center [523, 51] width 91 height 14
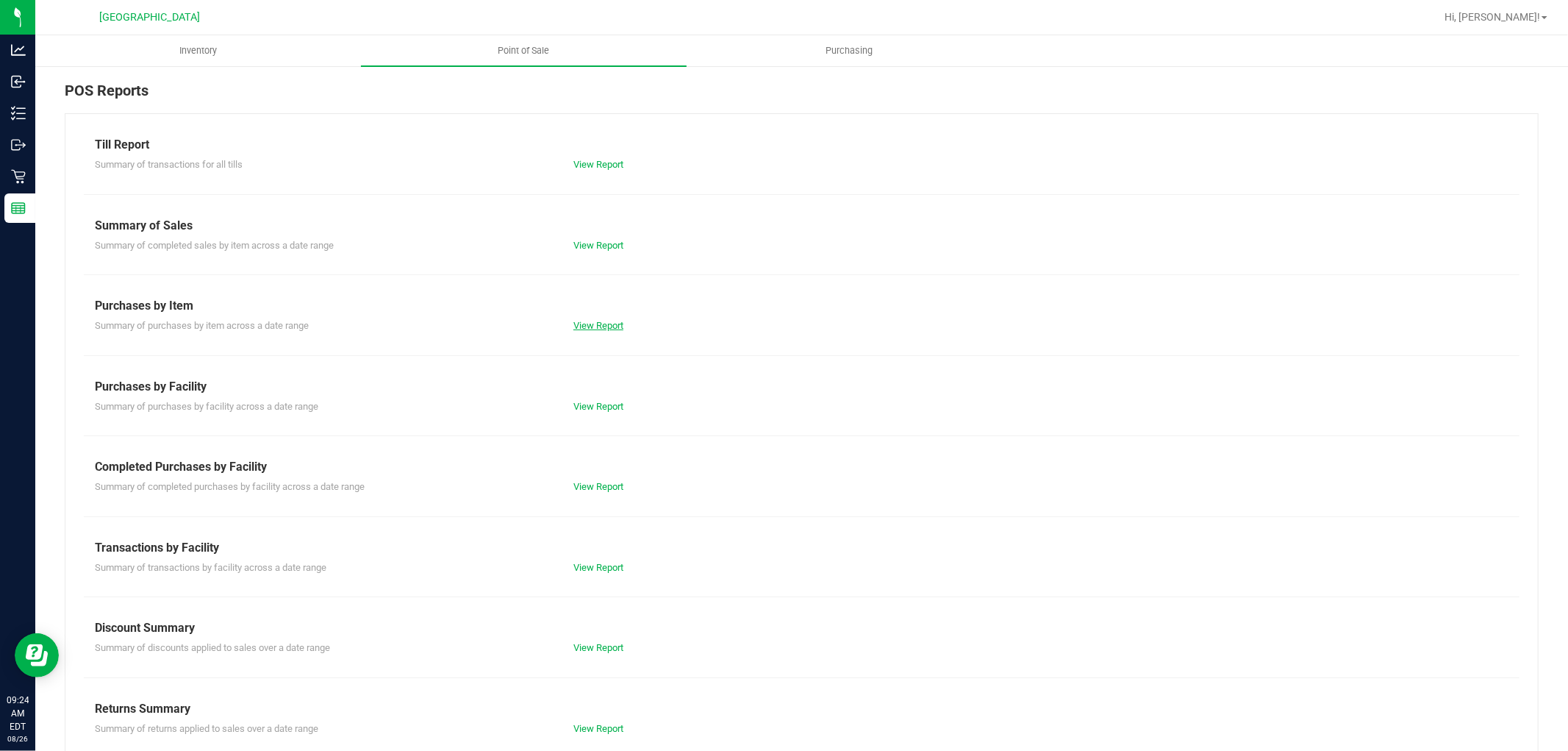
click at [573, 320] on link "View Report" at bounding box center [597, 325] width 50 height 11
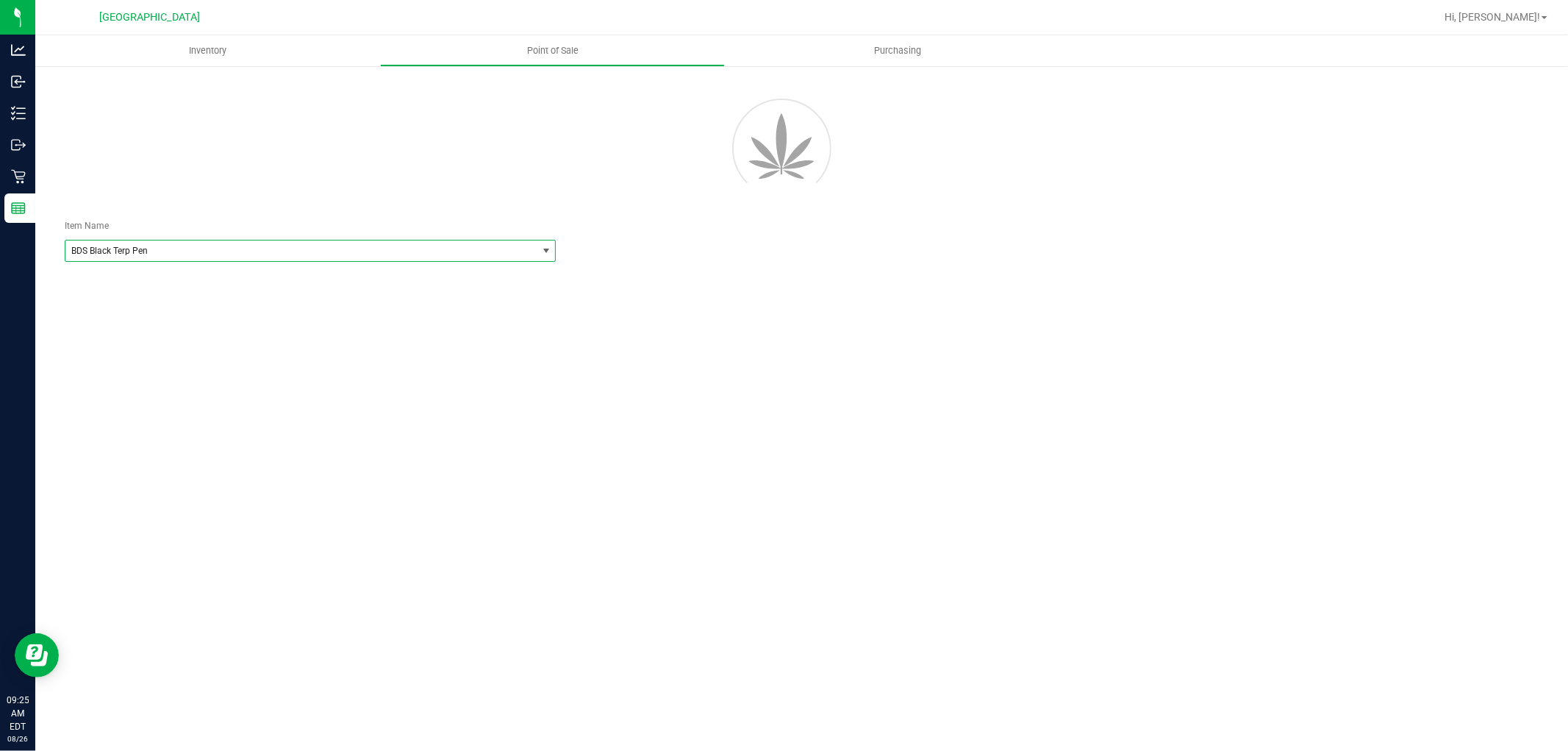
click at [493, 257] on span "BDS Black Terp Pen" at bounding box center [301, 250] width 471 height 21
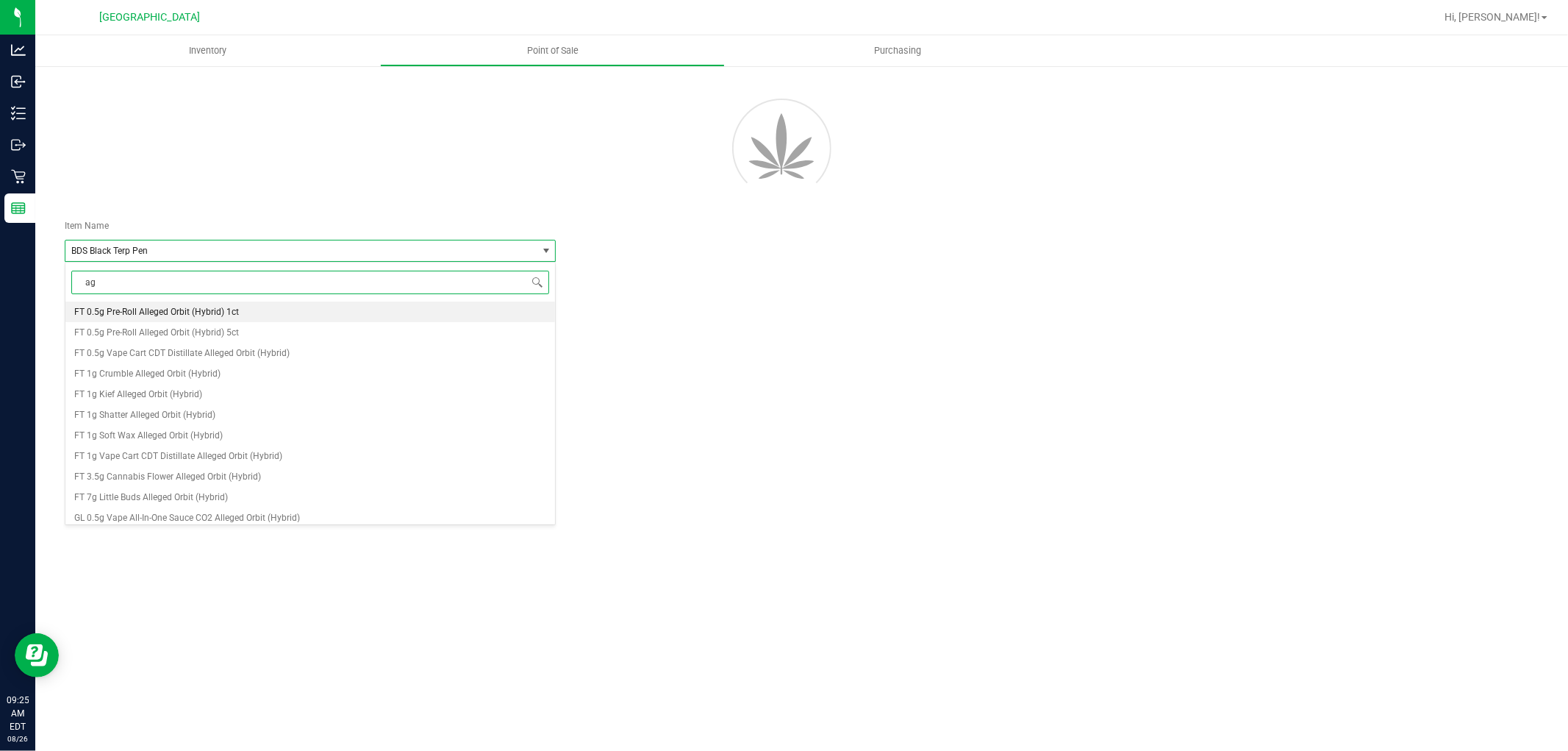
type input "a"
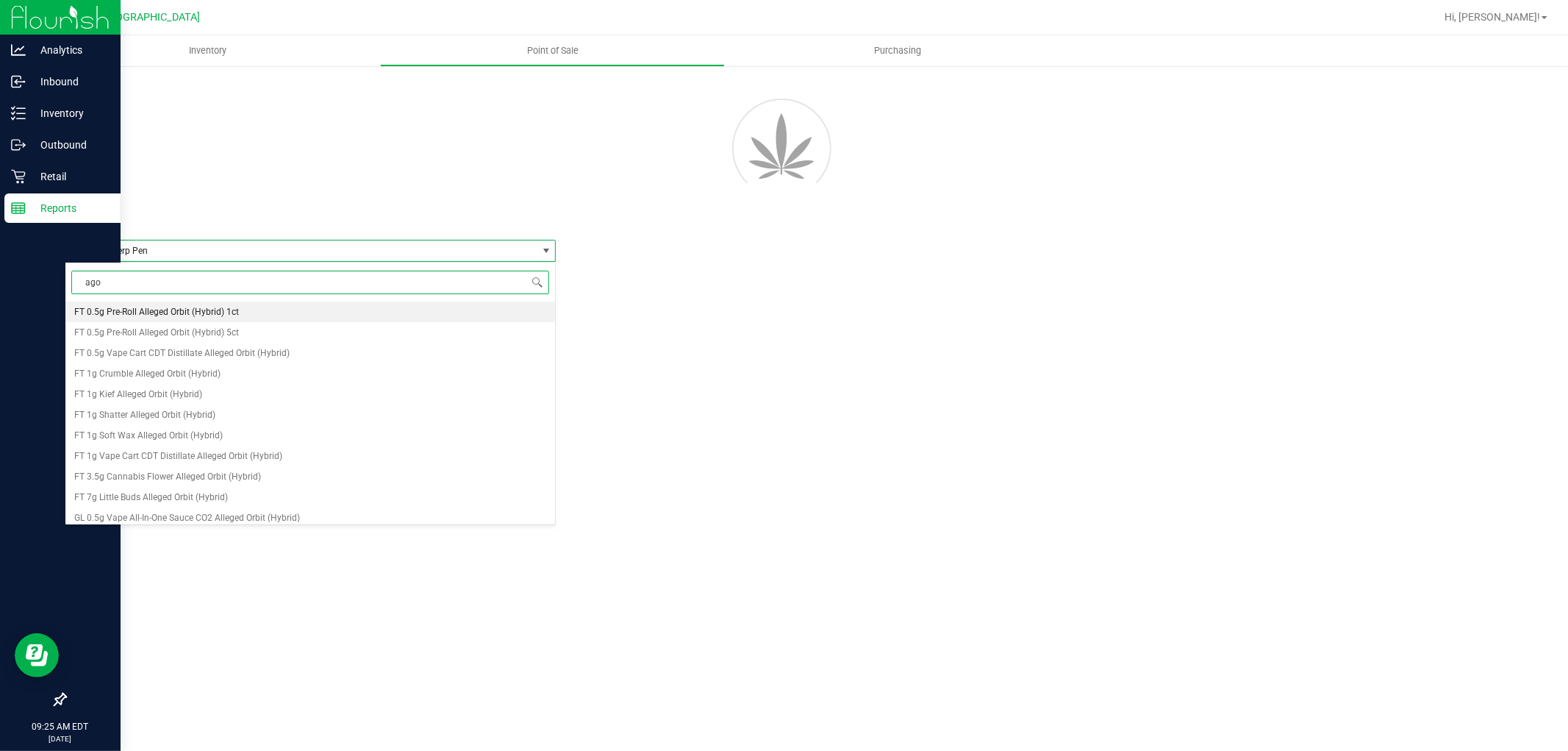
type input "ago"
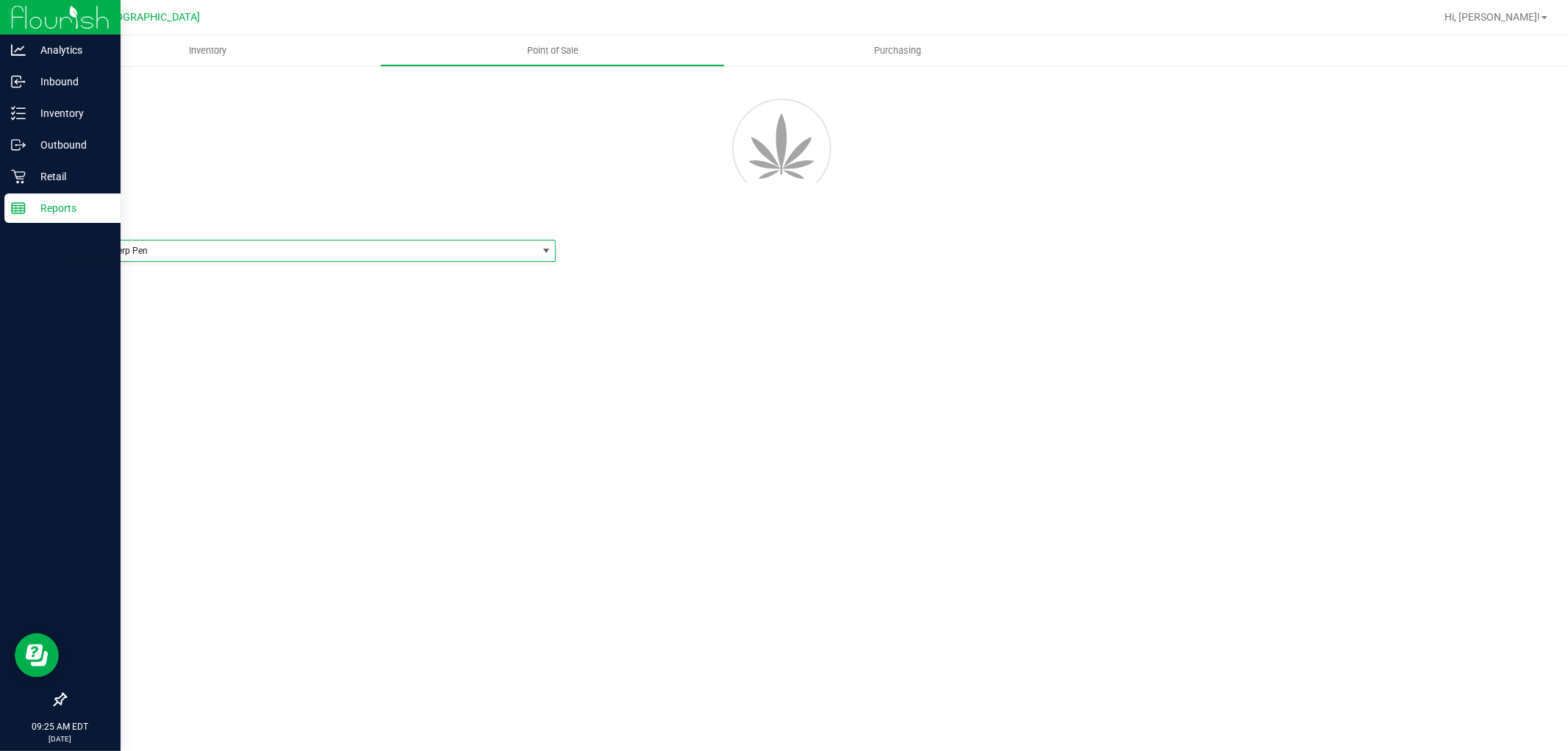
click at [76, 201] on p "Reports" at bounding box center [69, 208] width 88 height 18
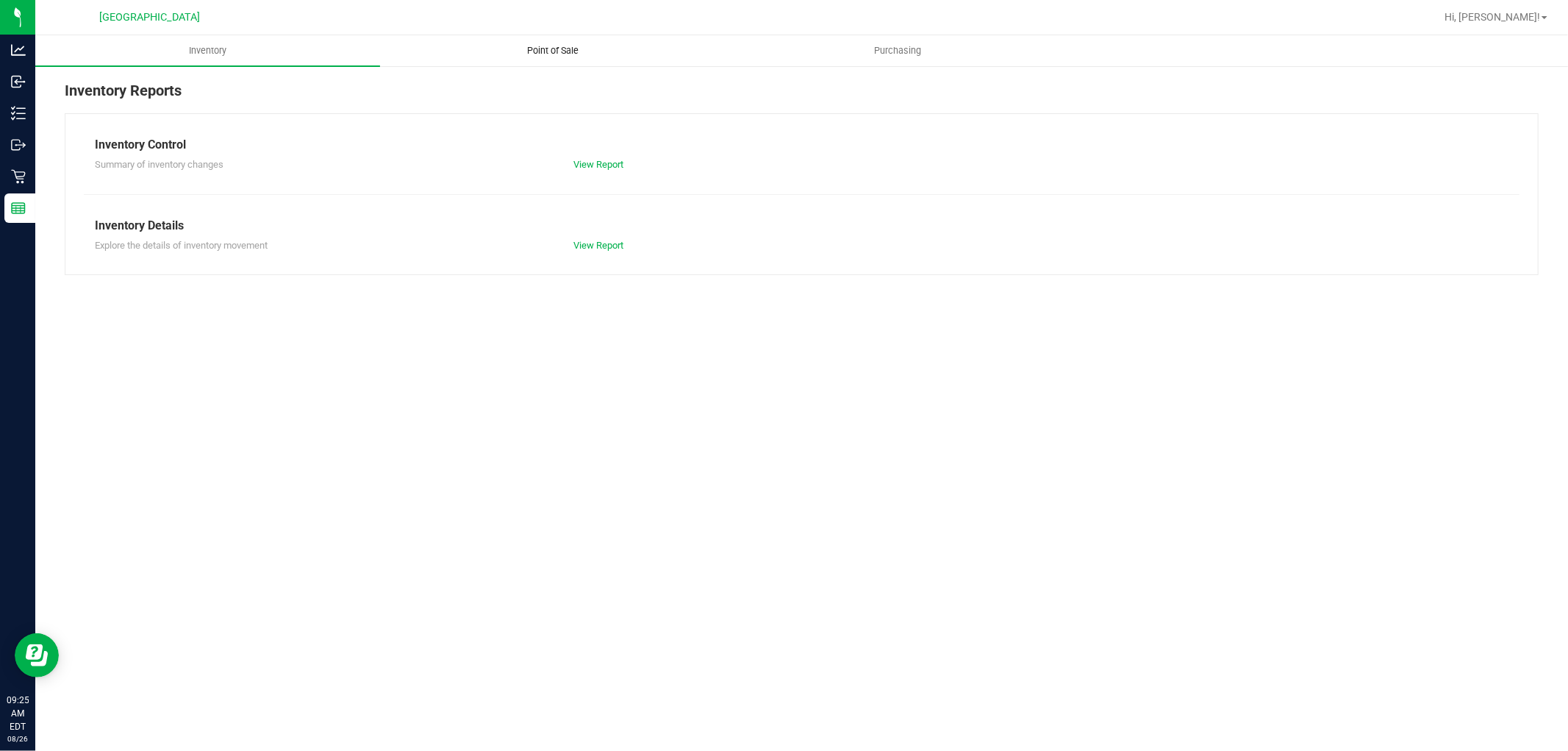
click at [560, 52] on span "Point of Sale" at bounding box center [552, 51] width 91 height 14
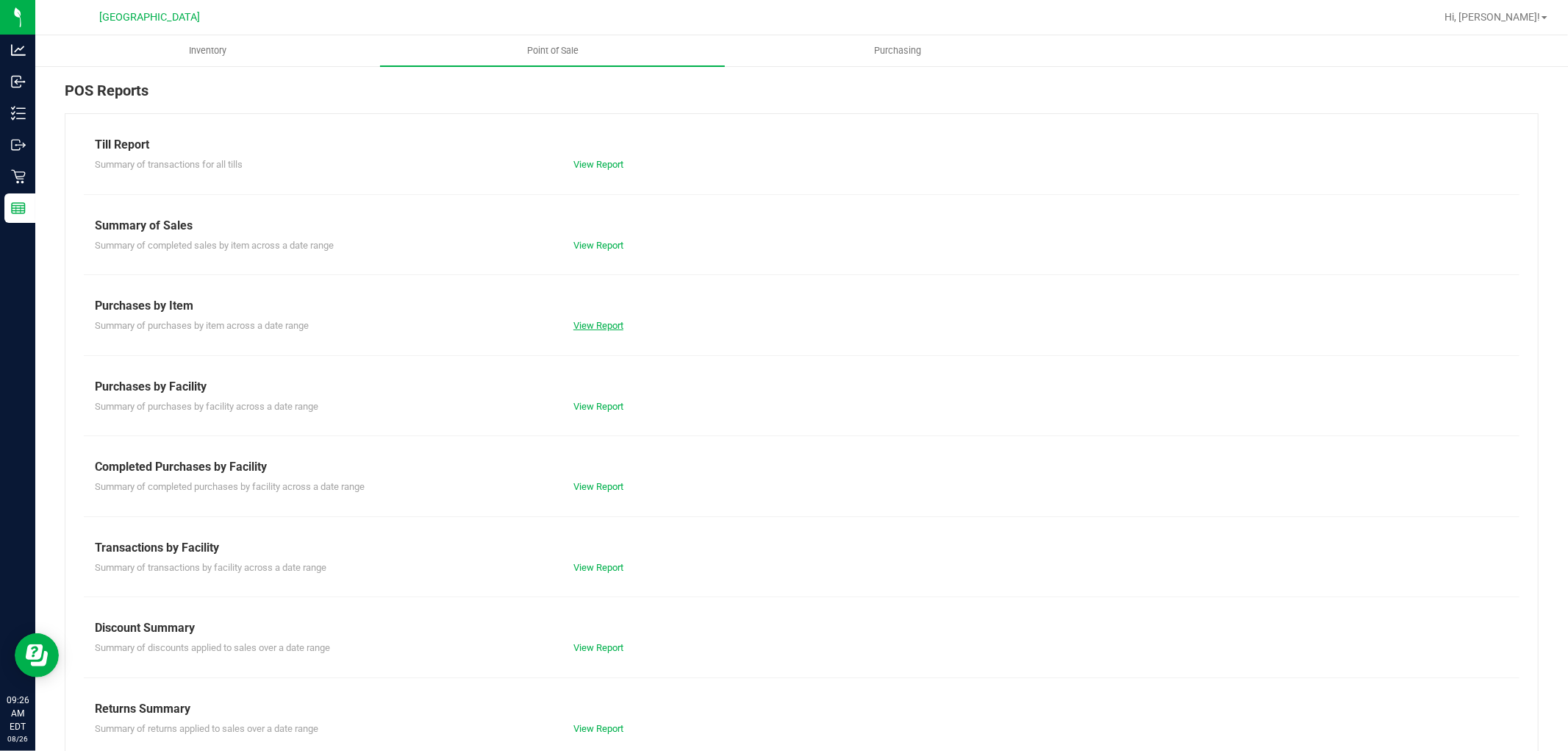
click at [587, 325] on link "View Report" at bounding box center [597, 325] width 50 height 11
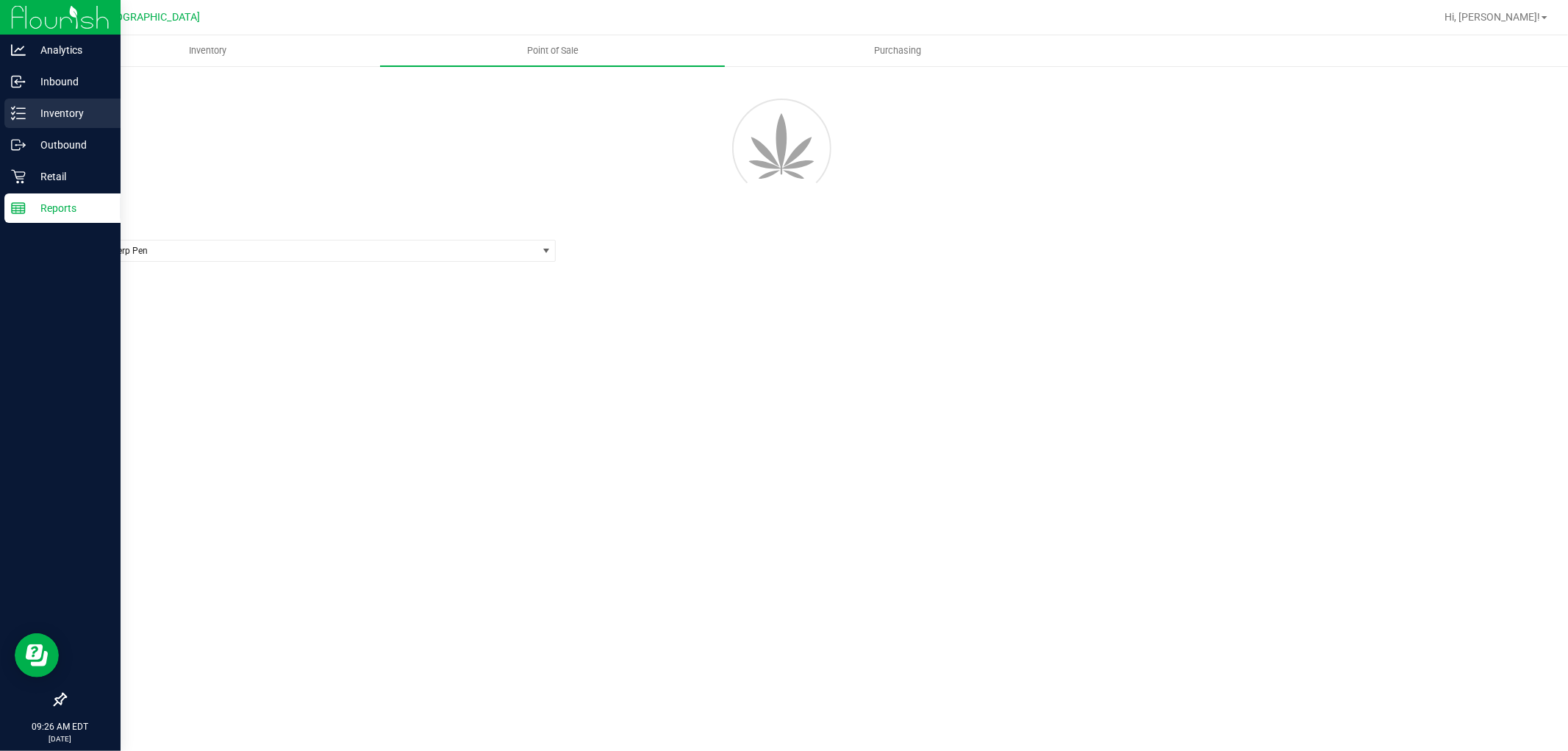
click at [11, 109] on icon at bounding box center [18, 112] width 15 height 15
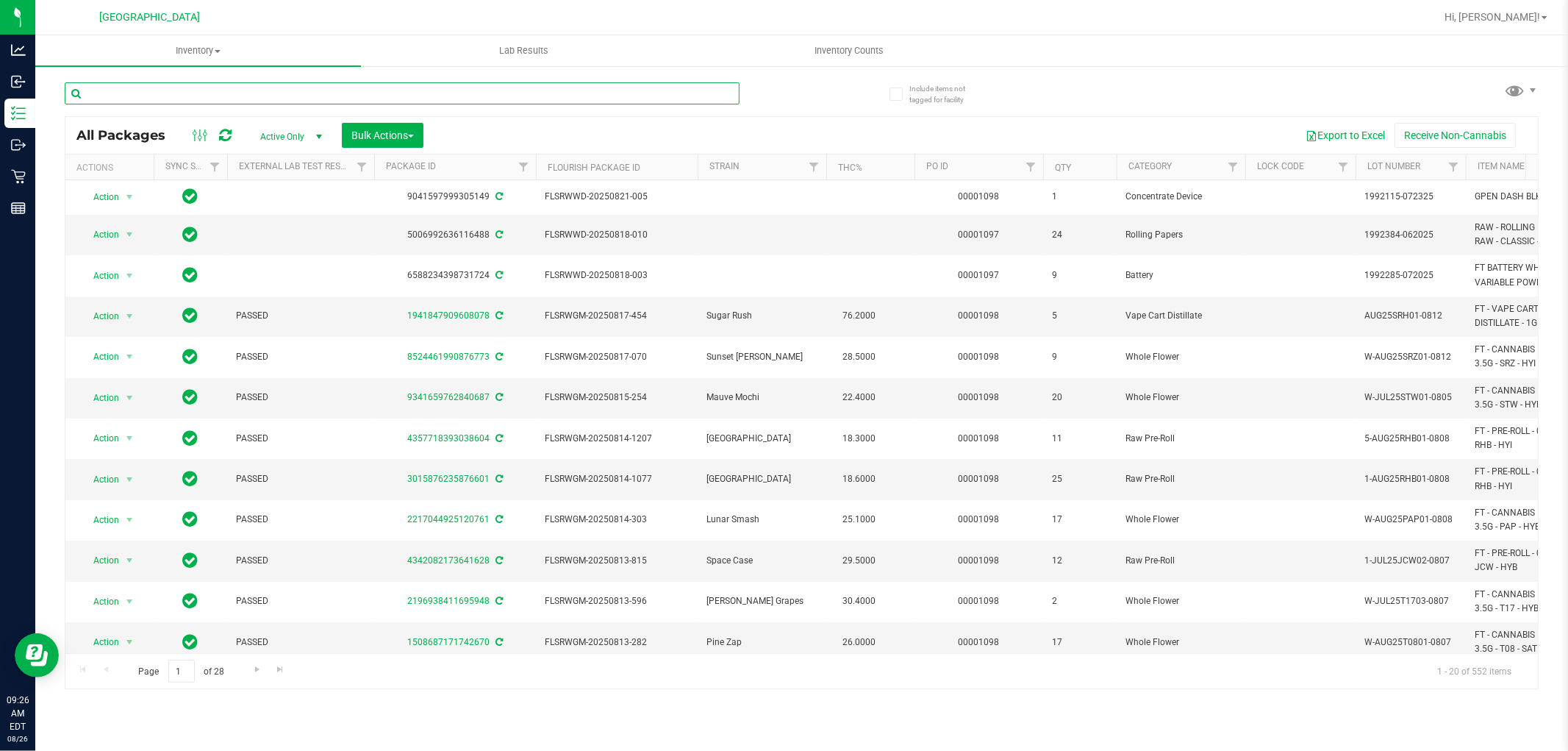
click at [204, 90] on input "text" at bounding box center [402, 93] width 675 height 22
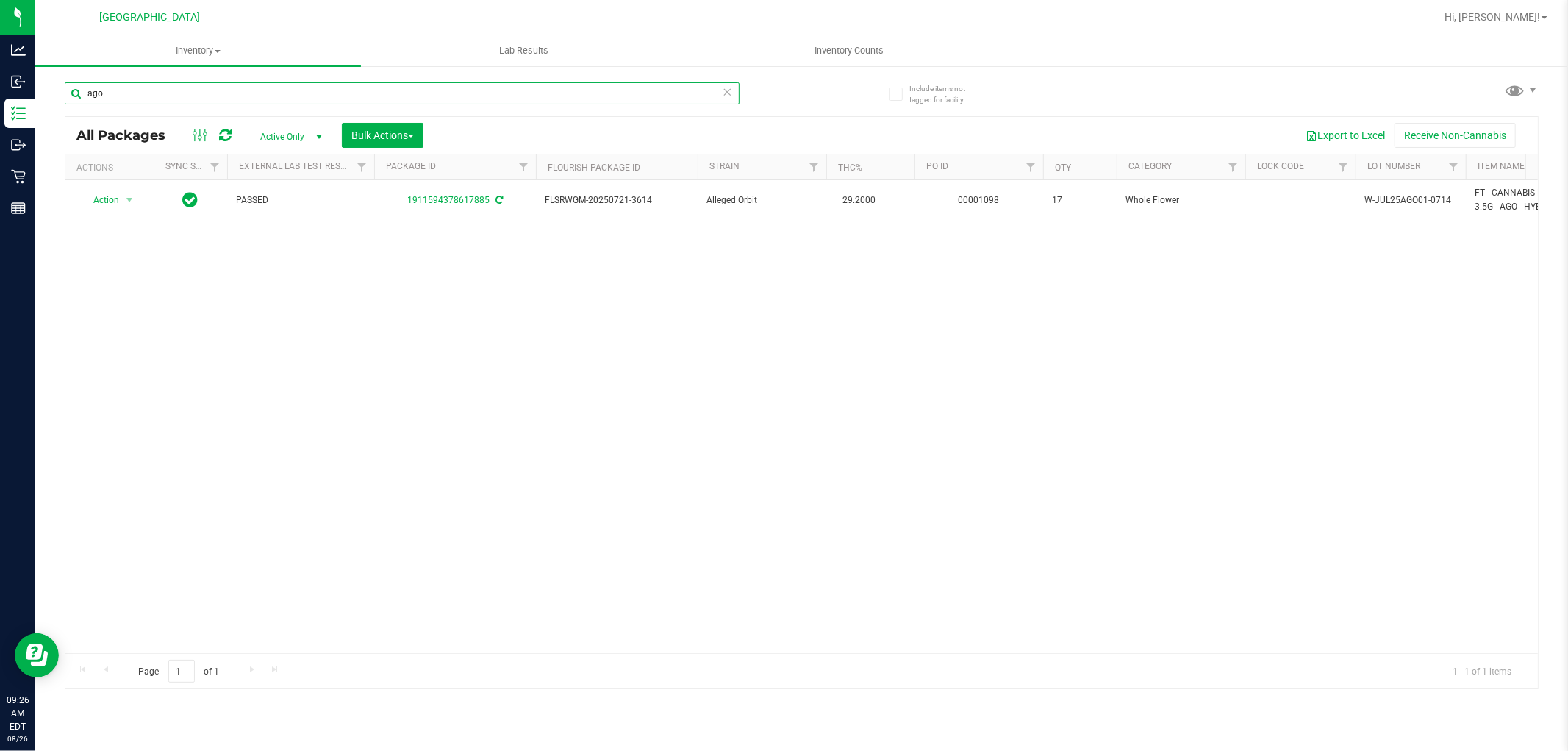
drag, startPoint x: 123, startPoint y: 91, endPoint x: 61, endPoint y: 100, distance: 62.6
click at [61, 100] on div "Include items not tagged for facility ago All Packages Active Only Active Only …" at bounding box center [802, 288] width 1533 height 449
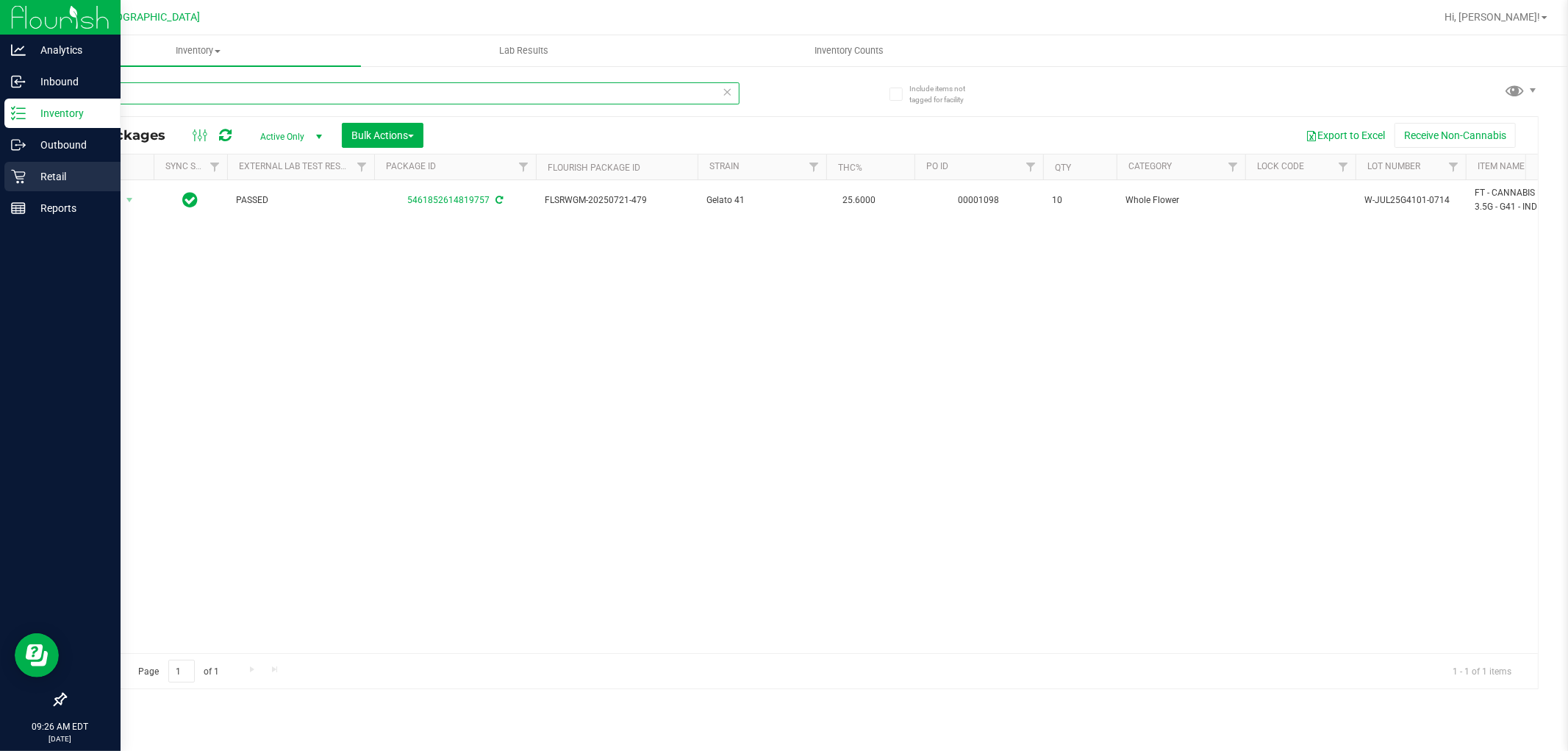
type input "g41"
click at [37, 173] on p "Retail" at bounding box center [69, 176] width 88 height 18
